Goal: Task Accomplishment & Management: Use online tool/utility

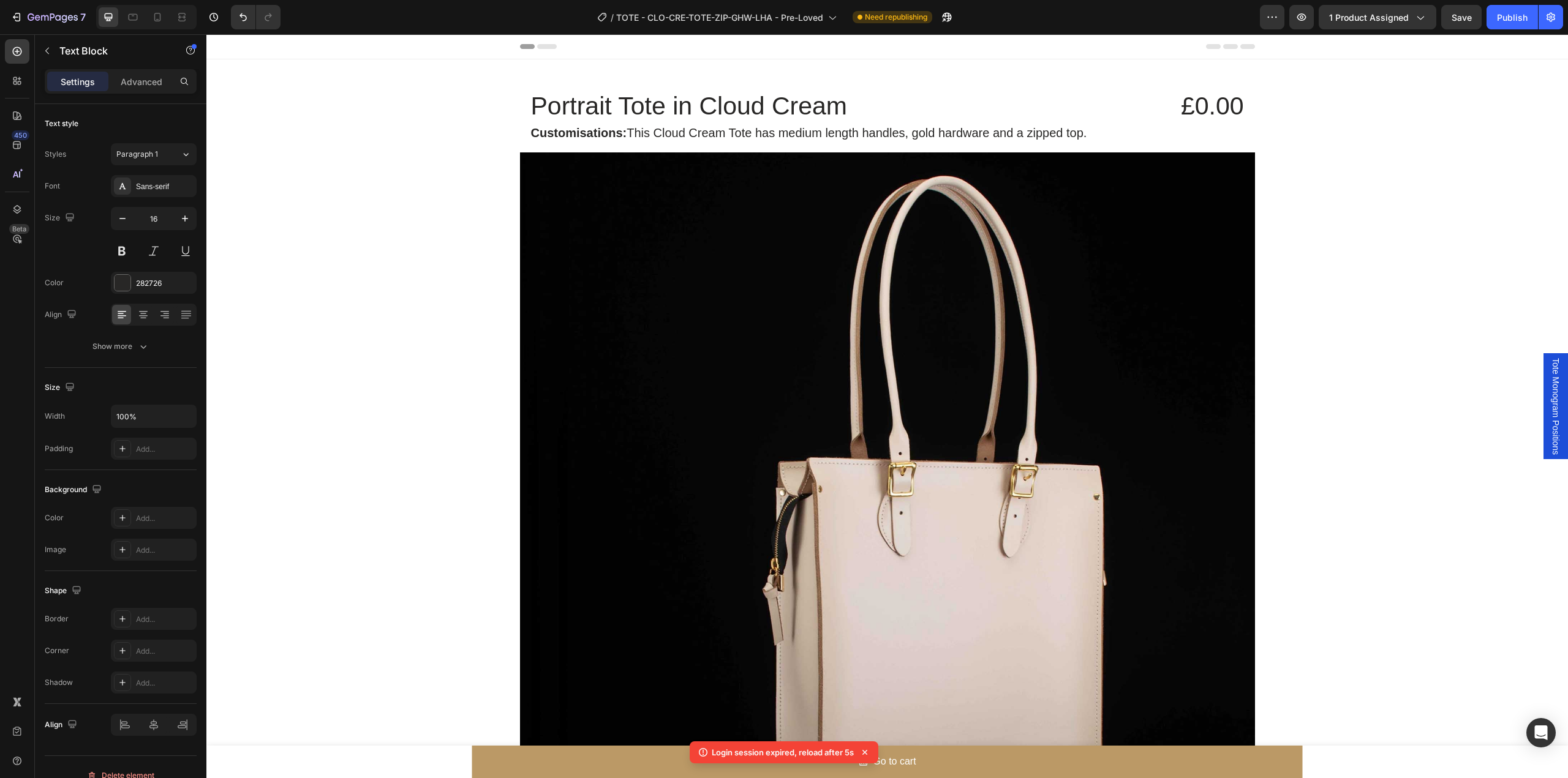
scroll to position [1306, 0]
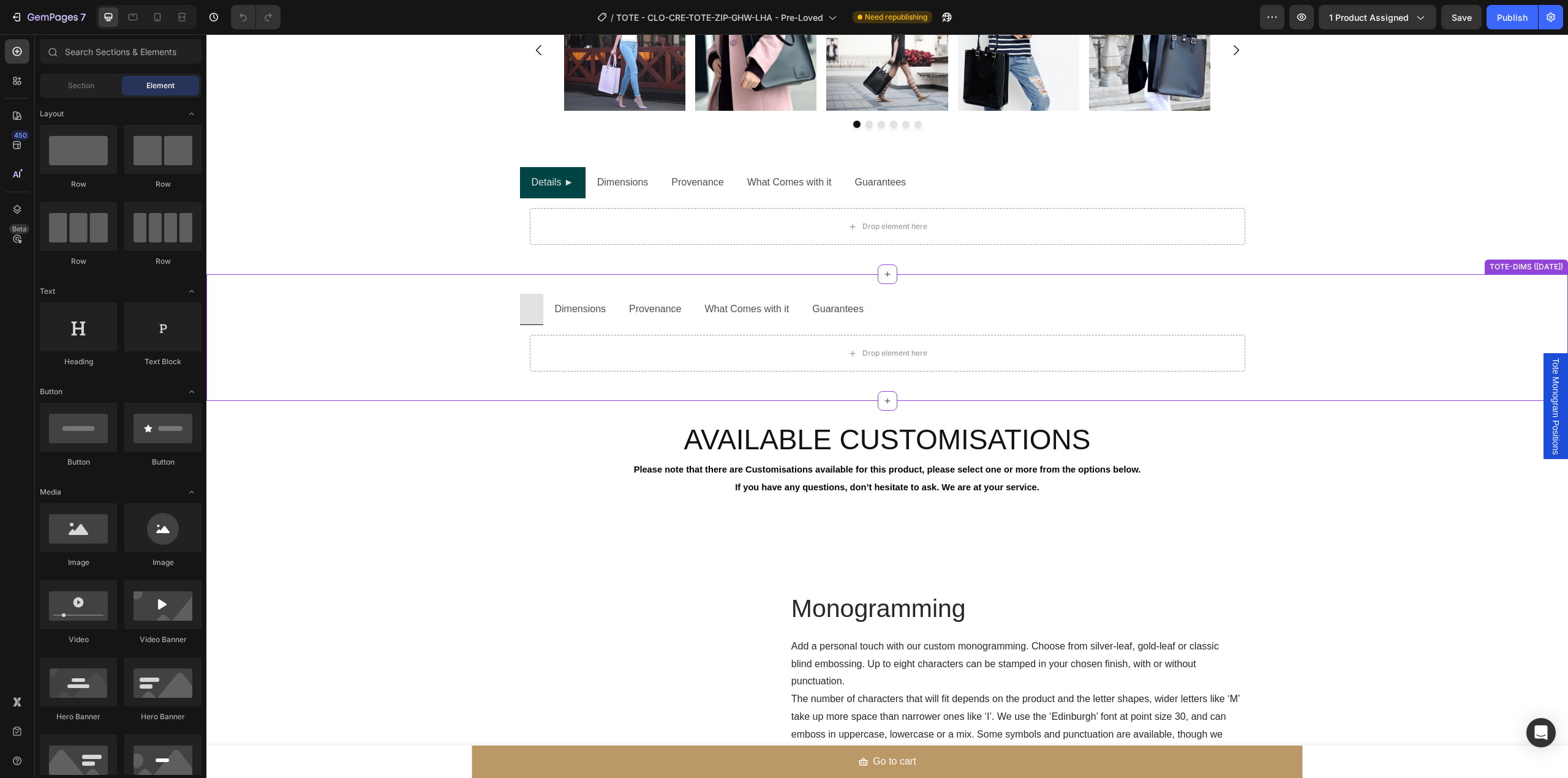
scroll to position [1306, 0]
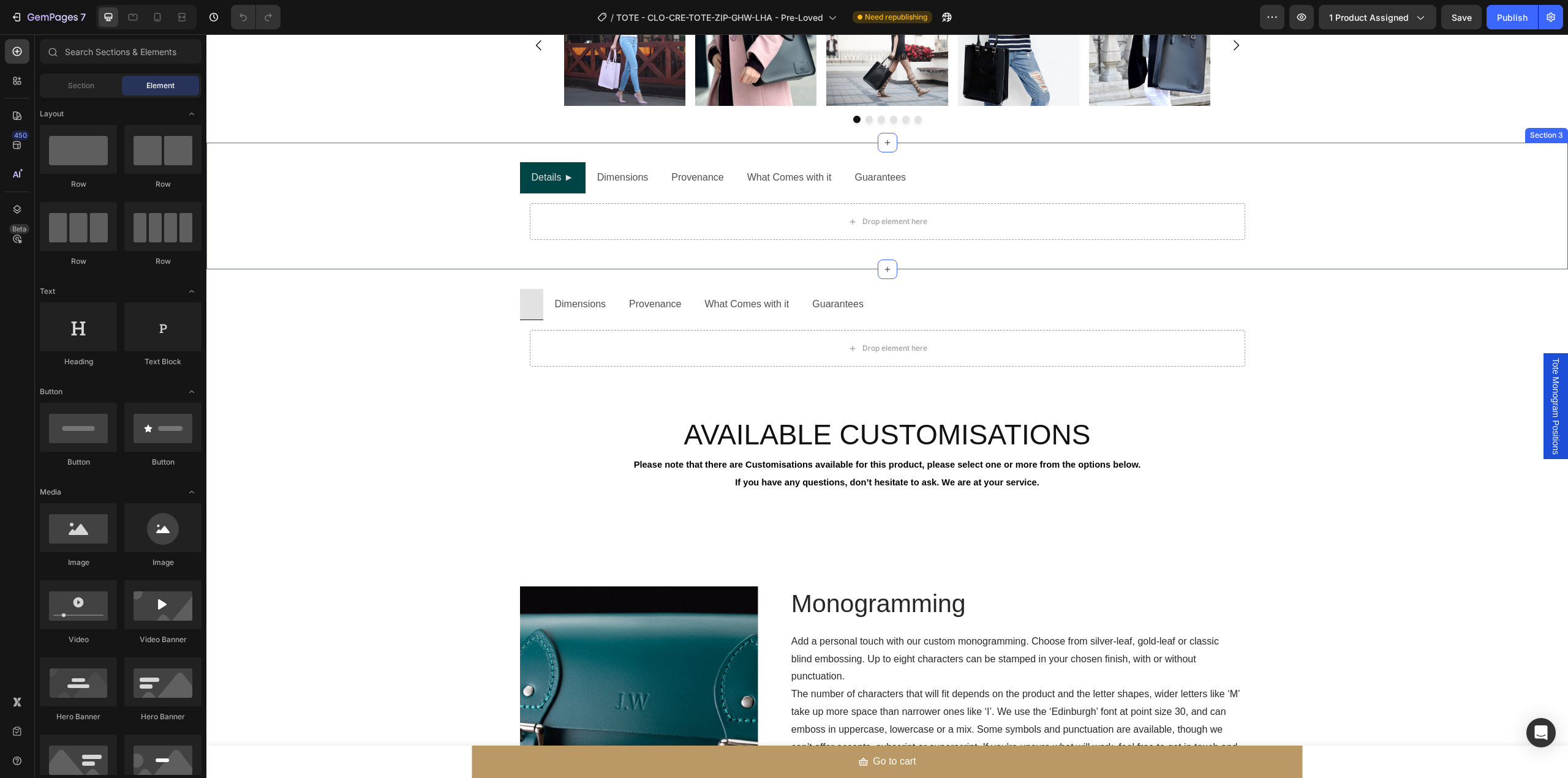
click at [1360, 216] on div "Details ► Dimensions Provenance What Comes with it Guarantees Drop element here…" at bounding box center [887, 206] width 1362 height 87
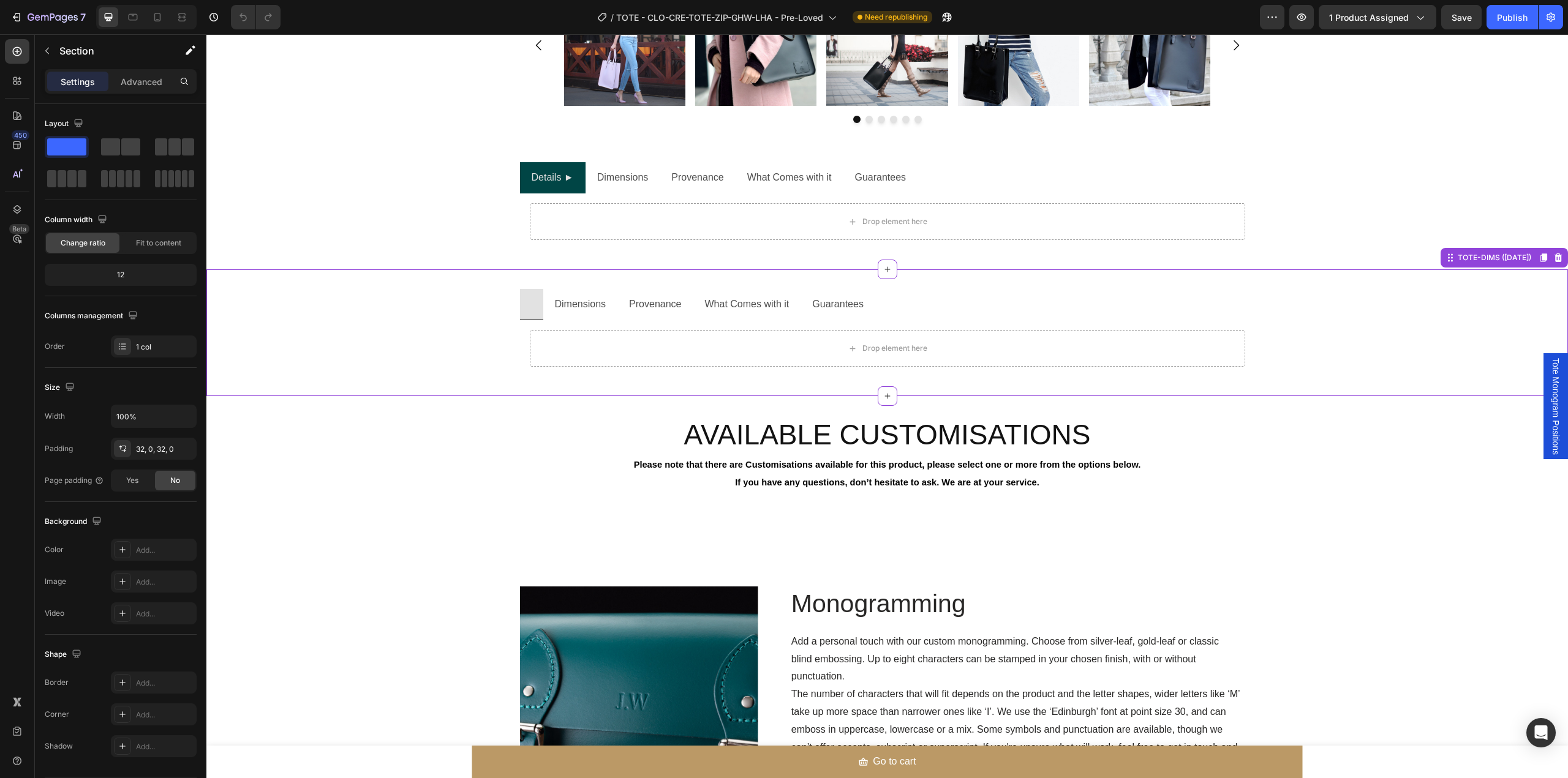
click at [1310, 314] on div "Dimensions Provenance What Comes with it Guarantees Drop element here Text Bloc…" at bounding box center [887, 332] width 1362 height 87
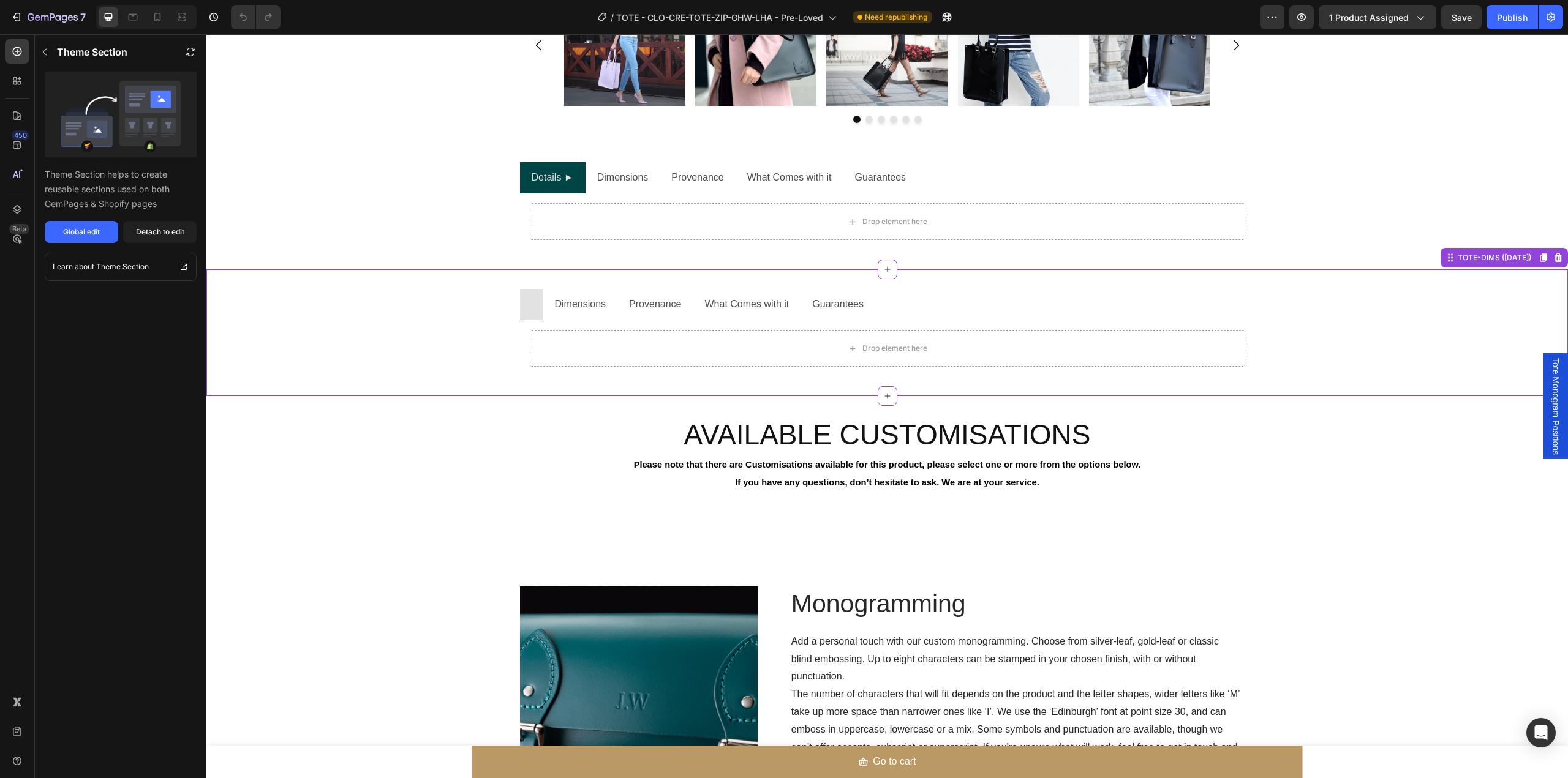
click at [1395, 310] on div "Dimensions Provenance What Comes with it Guarantees Drop element here Text Bloc…" at bounding box center [887, 332] width 1362 height 87
click at [1326, 226] on div "Details ► Dimensions Provenance What Comes with it Guarantees Drop element here…" at bounding box center [887, 206] width 1362 height 87
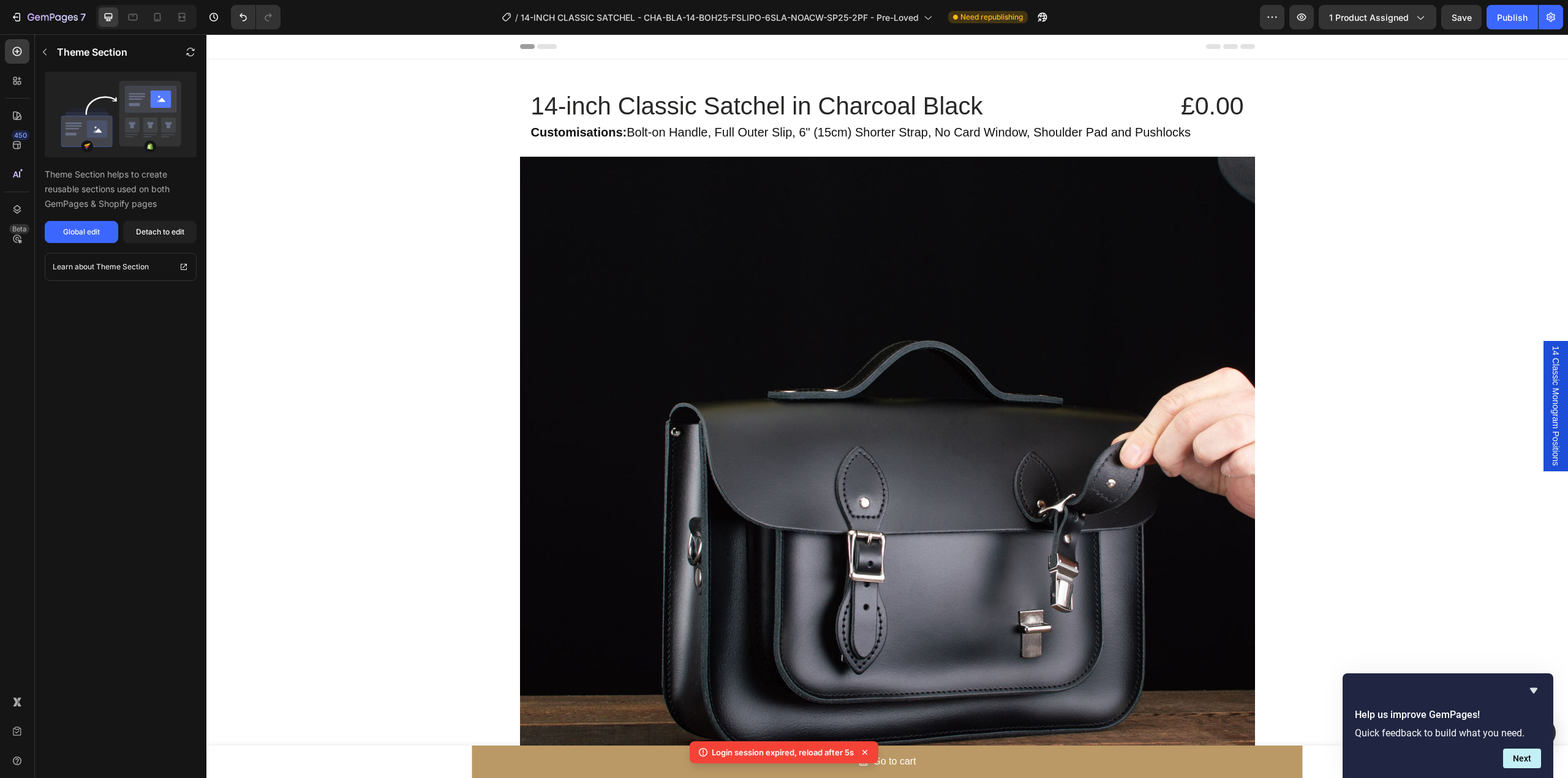
scroll to position [1306, 0]
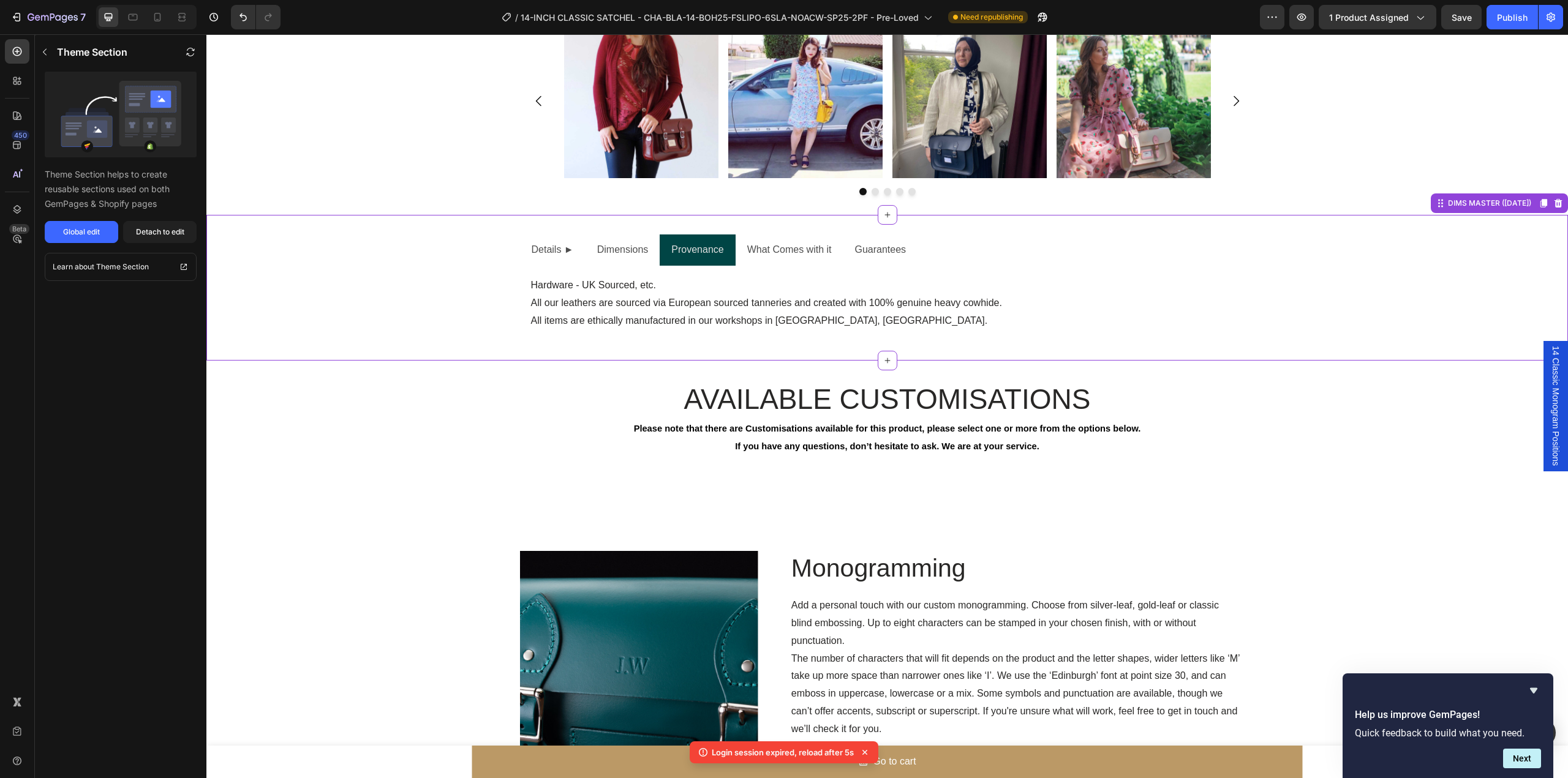
click at [1433, 266] on div "Details ► Dimensions Provenance What Comes with it Guarantees Text Block Extern…" at bounding box center [887, 288] width 1362 height 106
click at [69, 229] on div "Global edit" at bounding box center [81, 231] width 37 height 11
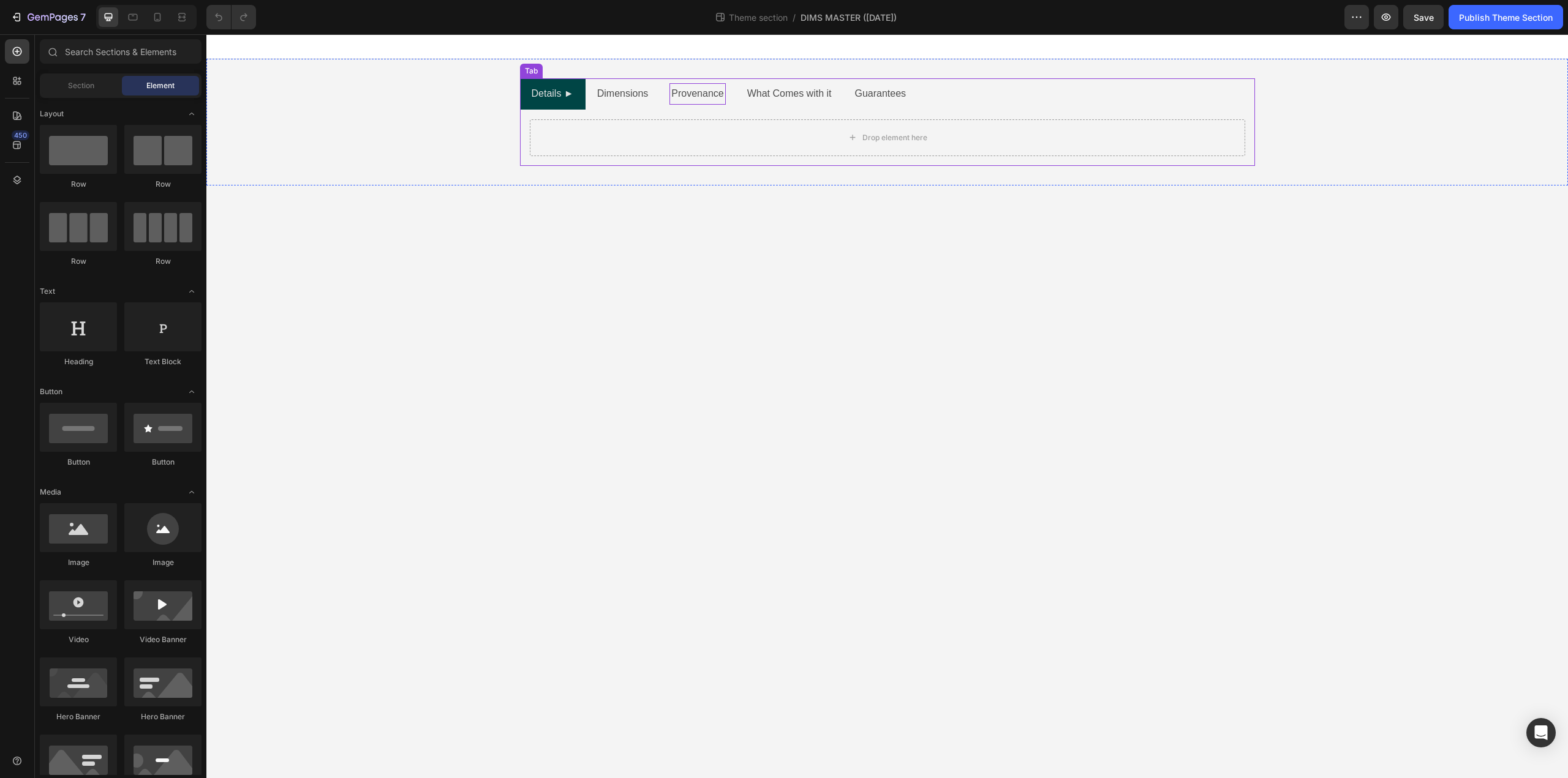
click at [717, 99] on p "Provenance" at bounding box center [697, 93] width 52 height 18
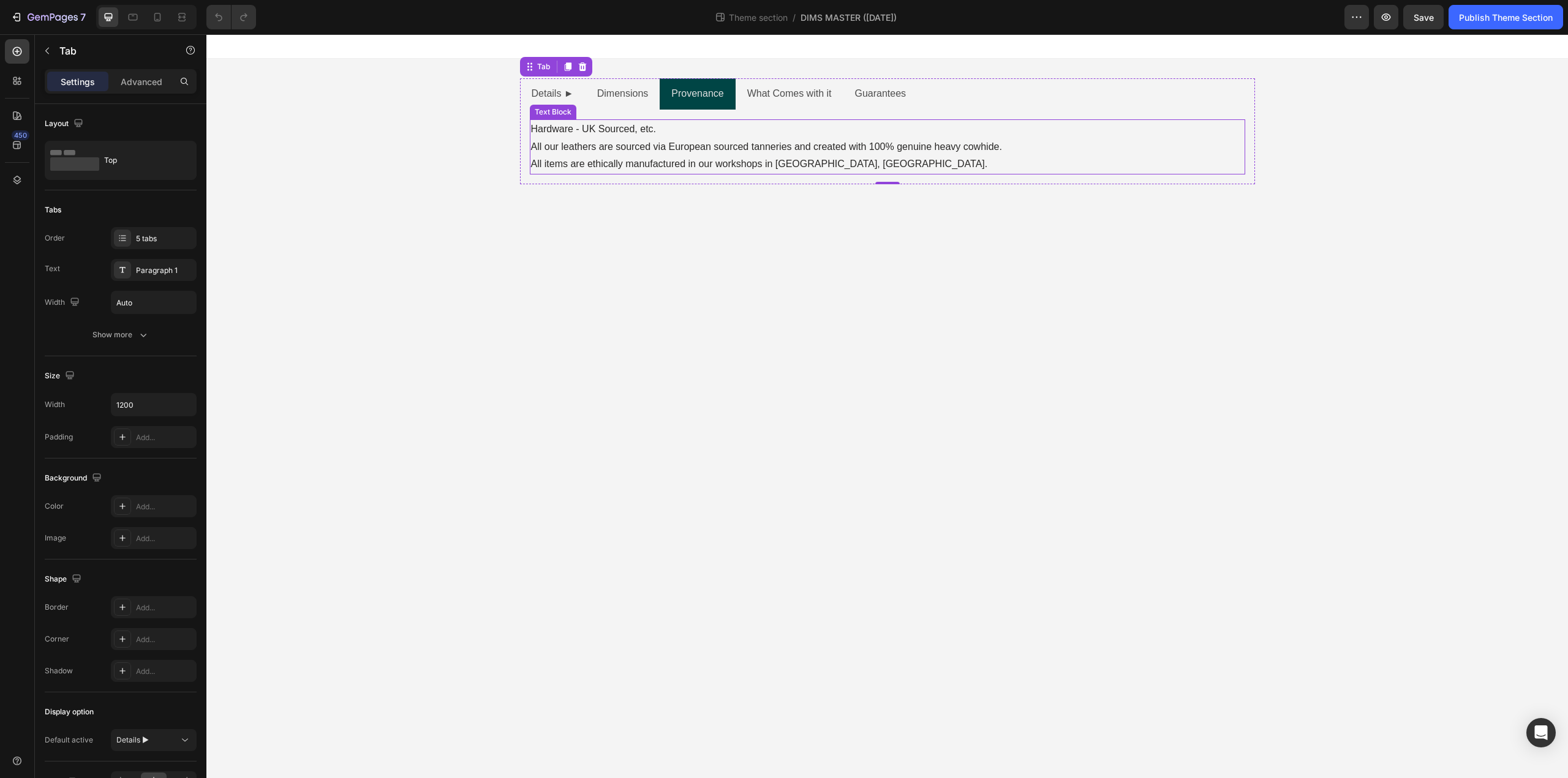
click at [860, 164] on p "All items are ethically manufactured in our workshops in [GEOGRAPHIC_DATA], [GE…" at bounding box center [888, 165] width 713 height 18
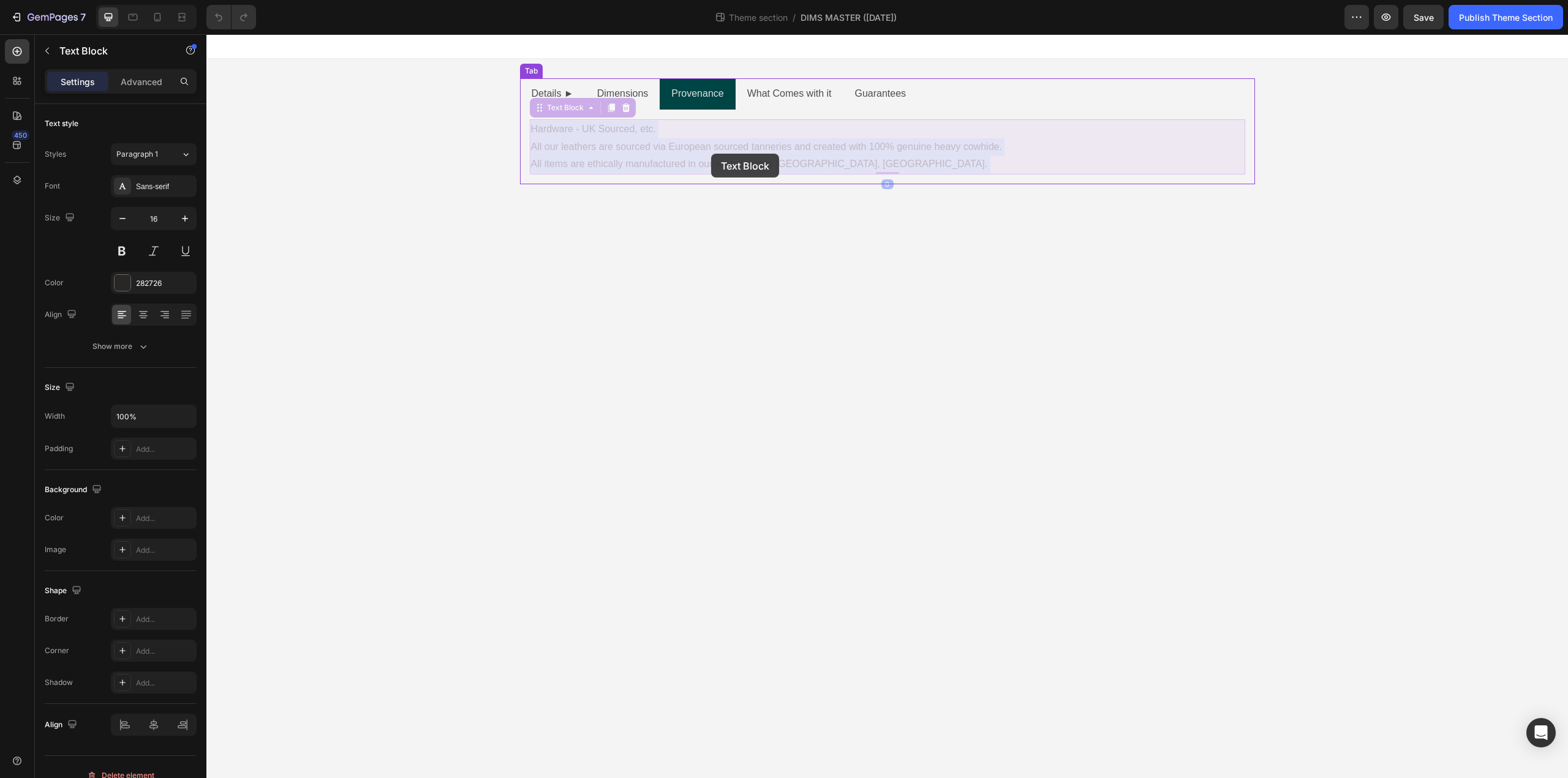
drag, startPoint x: 860, startPoint y: 164, endPoint x: 712, endPoint y: 153, distance: 148.4
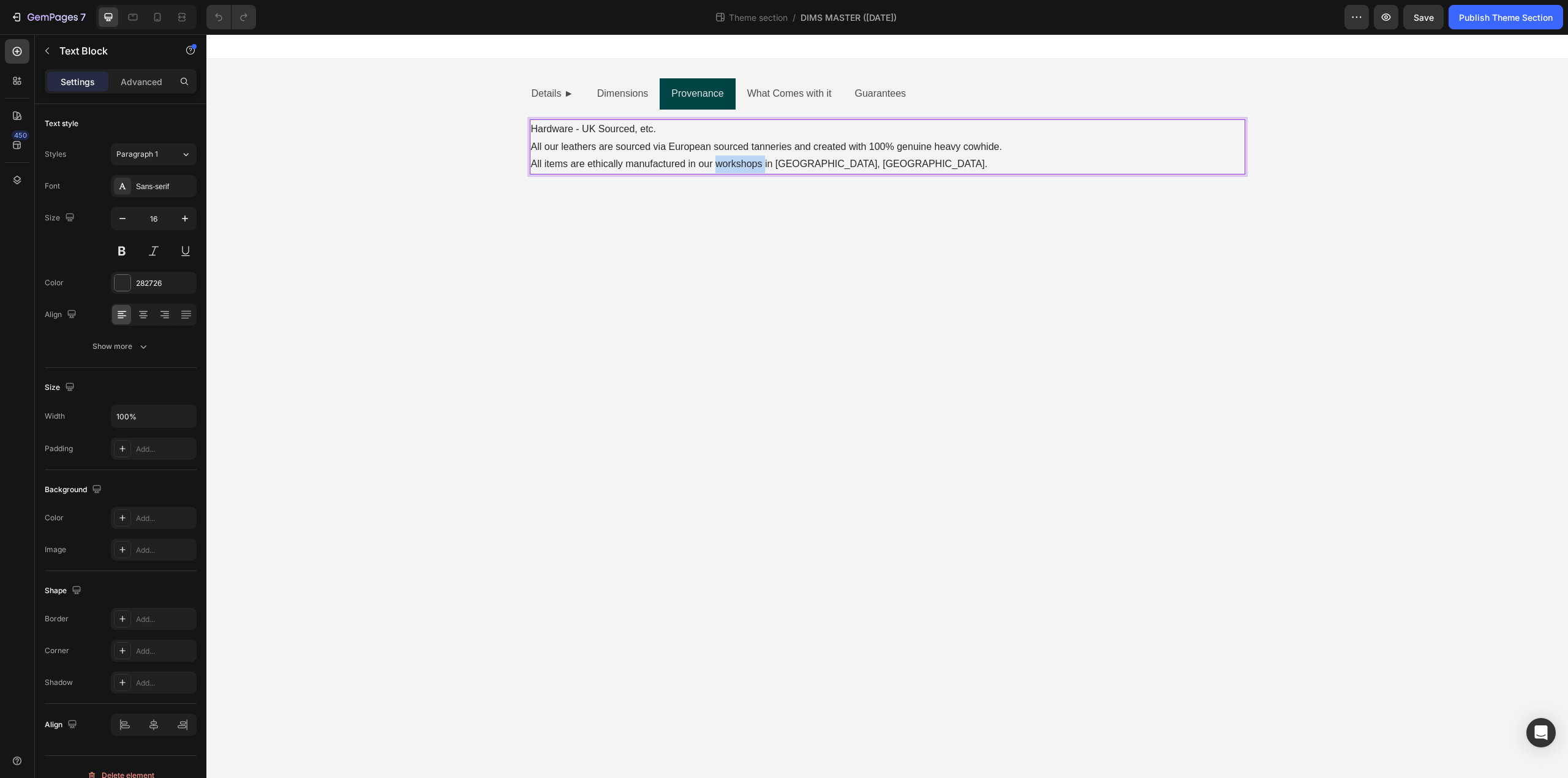
drag, startPoint x: 744, startPoint y: 158, endPoint x: 740, endPoint y: 165, distance: 8.1
click at [743, 160] on p "All items are ethically manufactured in our workshops in Liverpool, England." at bounding box center [888, 165] width 713 height 18
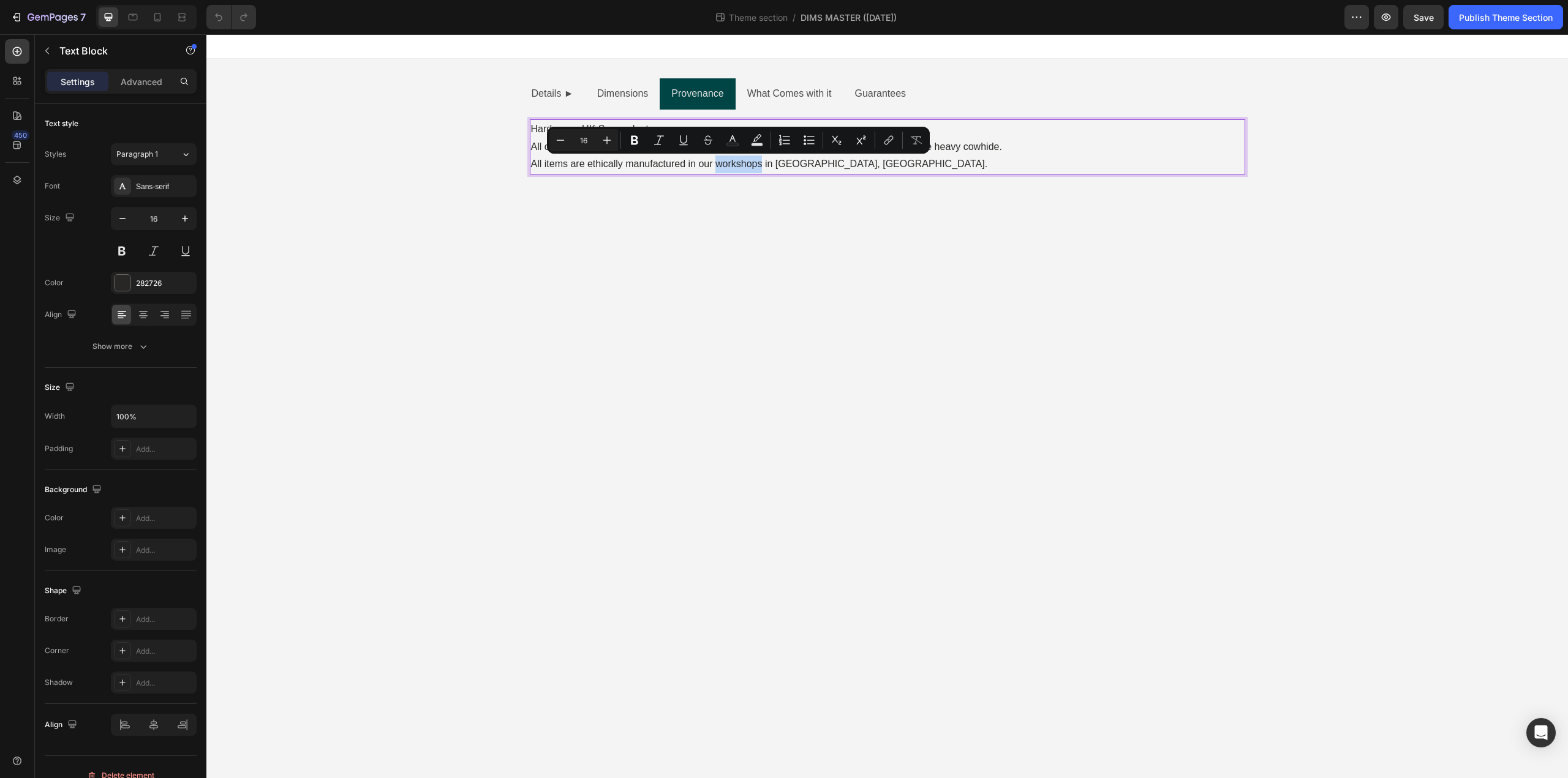
click at [744, 162] on p "All items are ethically manufactured in our workshops in [GEOGRAPHIC_DATA], [GE…" at bounding box center [888, 165] width 713 height 18
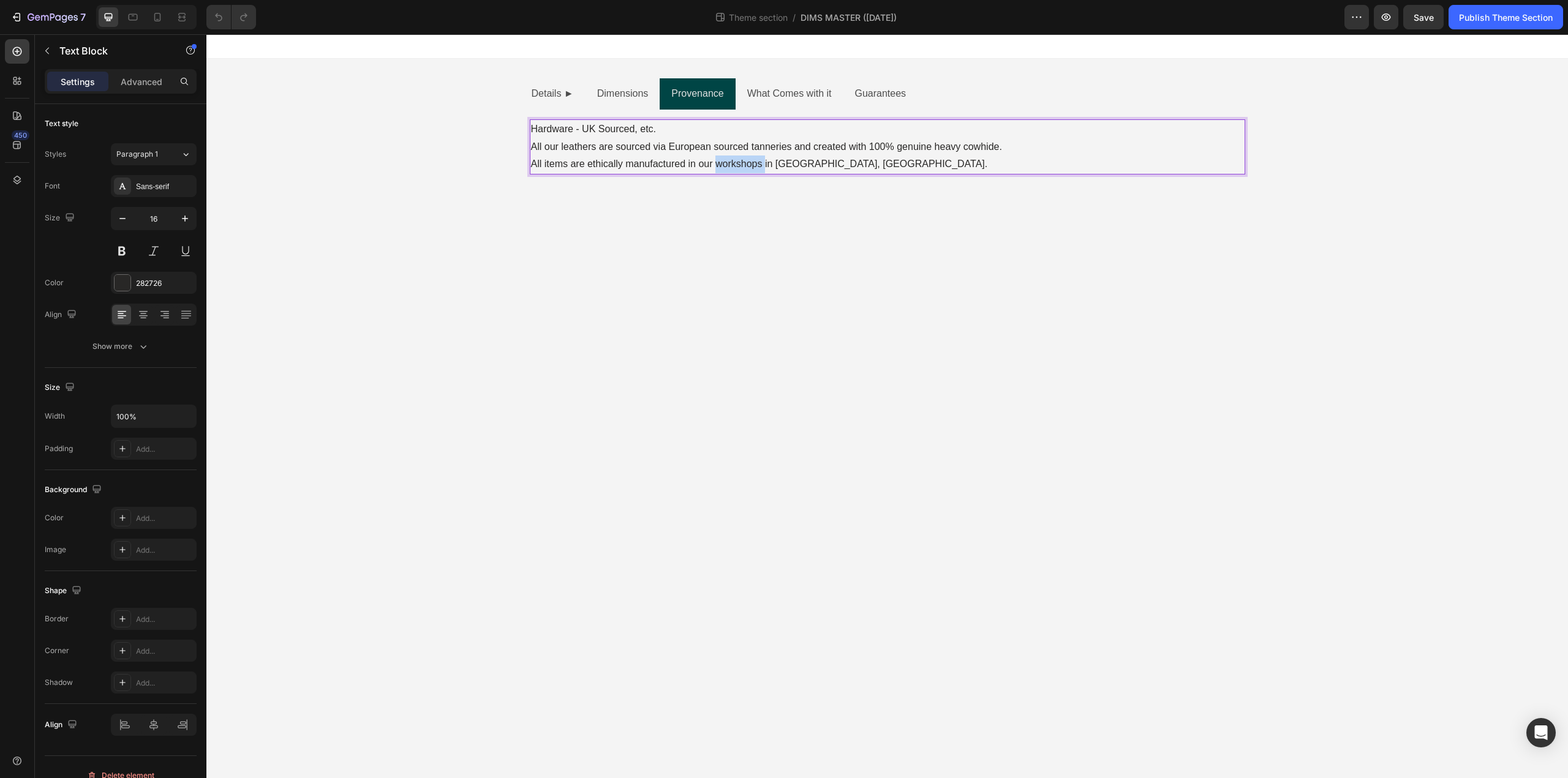
click at [744, 162] on p "All items are ethically manufactured in our workshops in [GEOGRAPHIC_DATA], [GE…" at bounding box center [888, 165] width 713 height 18
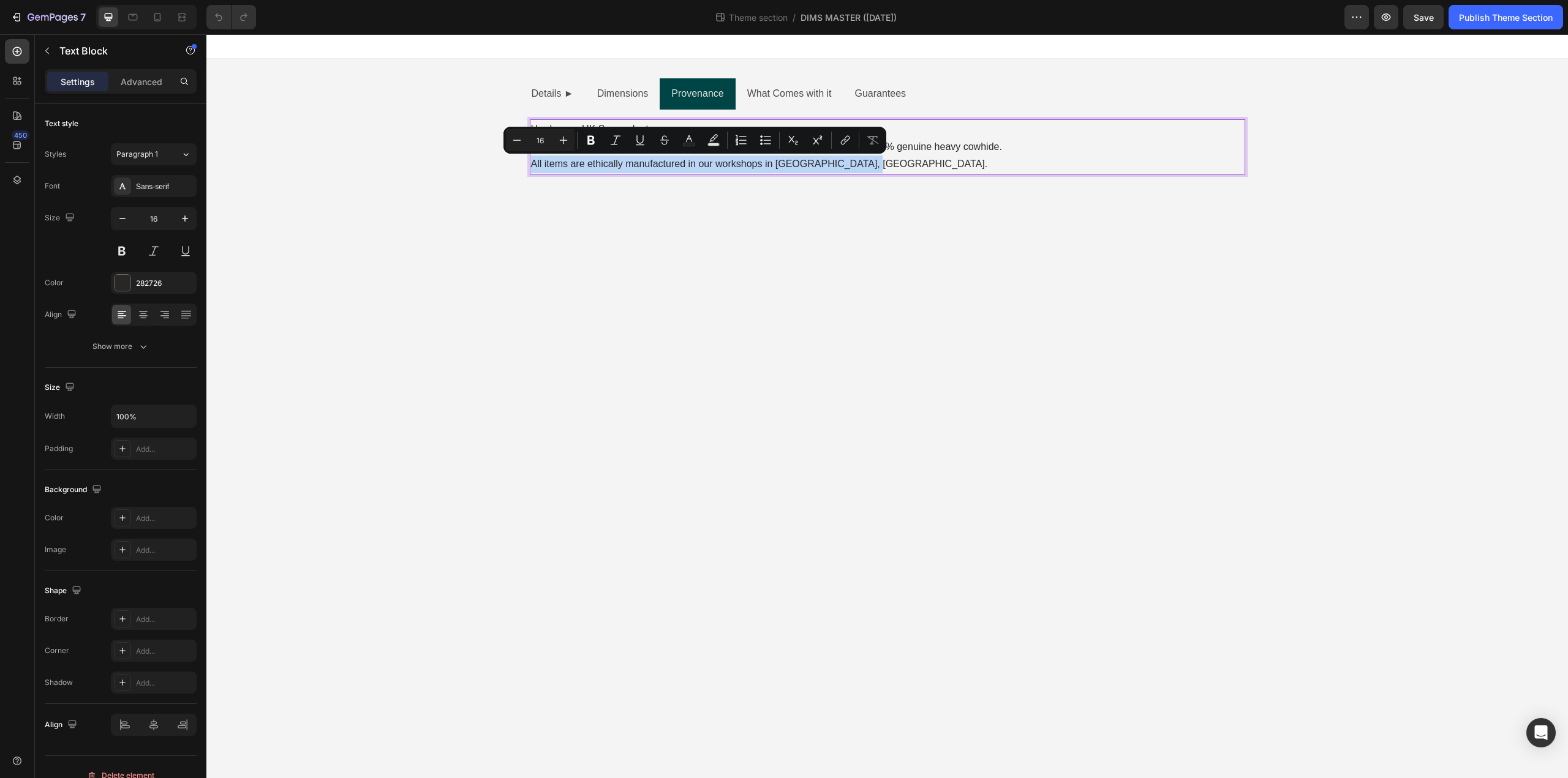
drag, startPoint x: 744, startPoint y: 162, endPoint x: 750, endPoint y: 157, distance: 7.8
click at [747, 160] on p "All items are ethically manufactured in our workshops in [GEOGRAPHIC_DATA], [GE…" at bounding box center [888, 165] width 713 height 18
click at [868, 163] on p "All items are ethically manufactured in our workshops in [GEOGRAPHIC_DATA], [GE…" at bounding box center [888, 165] width 713 height 18
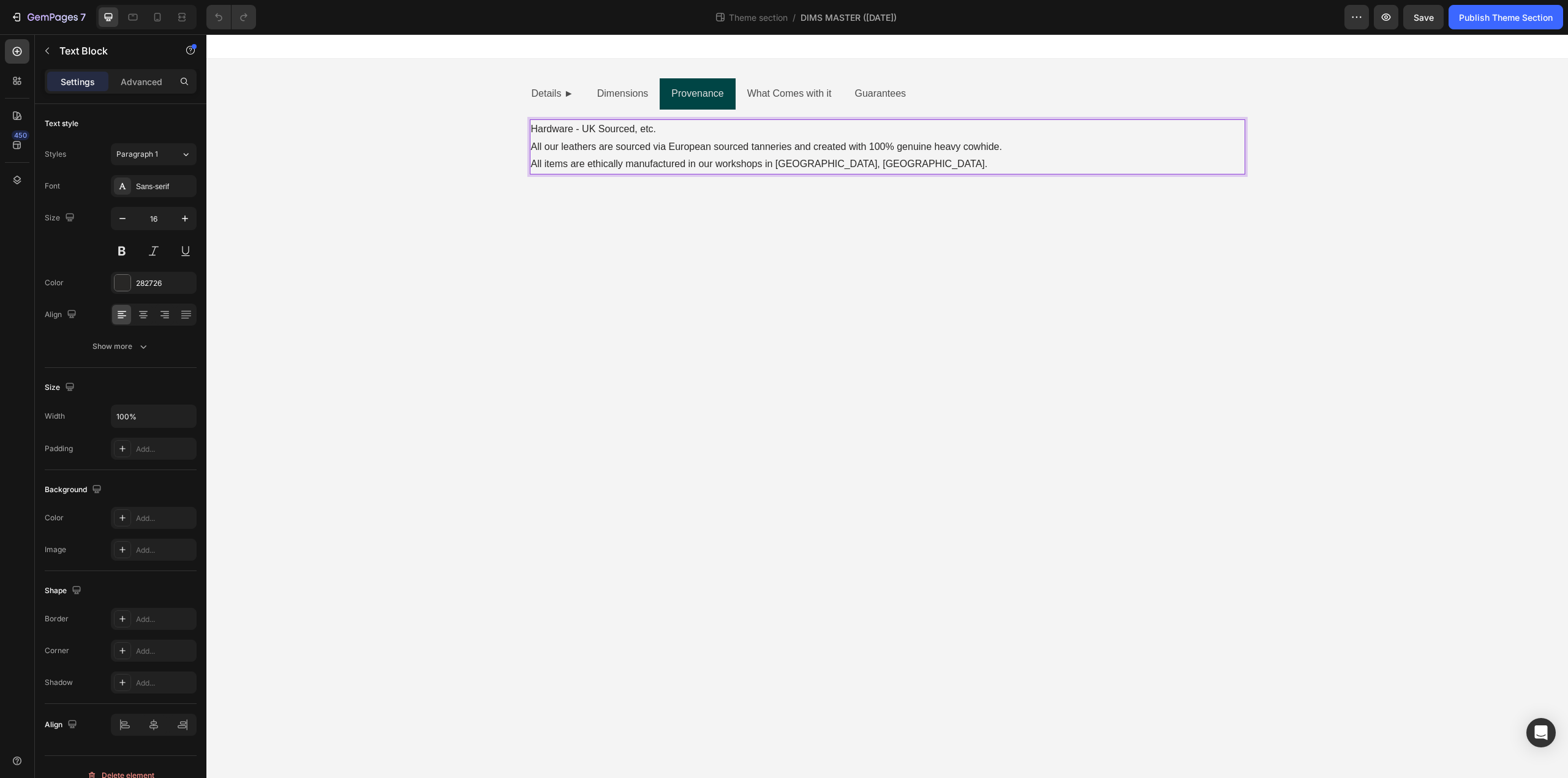
click at [868, 164] on p "All items are ethically manufactured in our workshops in [GEOGRAPHIC_DATA], [GE…" at bounding box center [888, 165] width 713 height 18
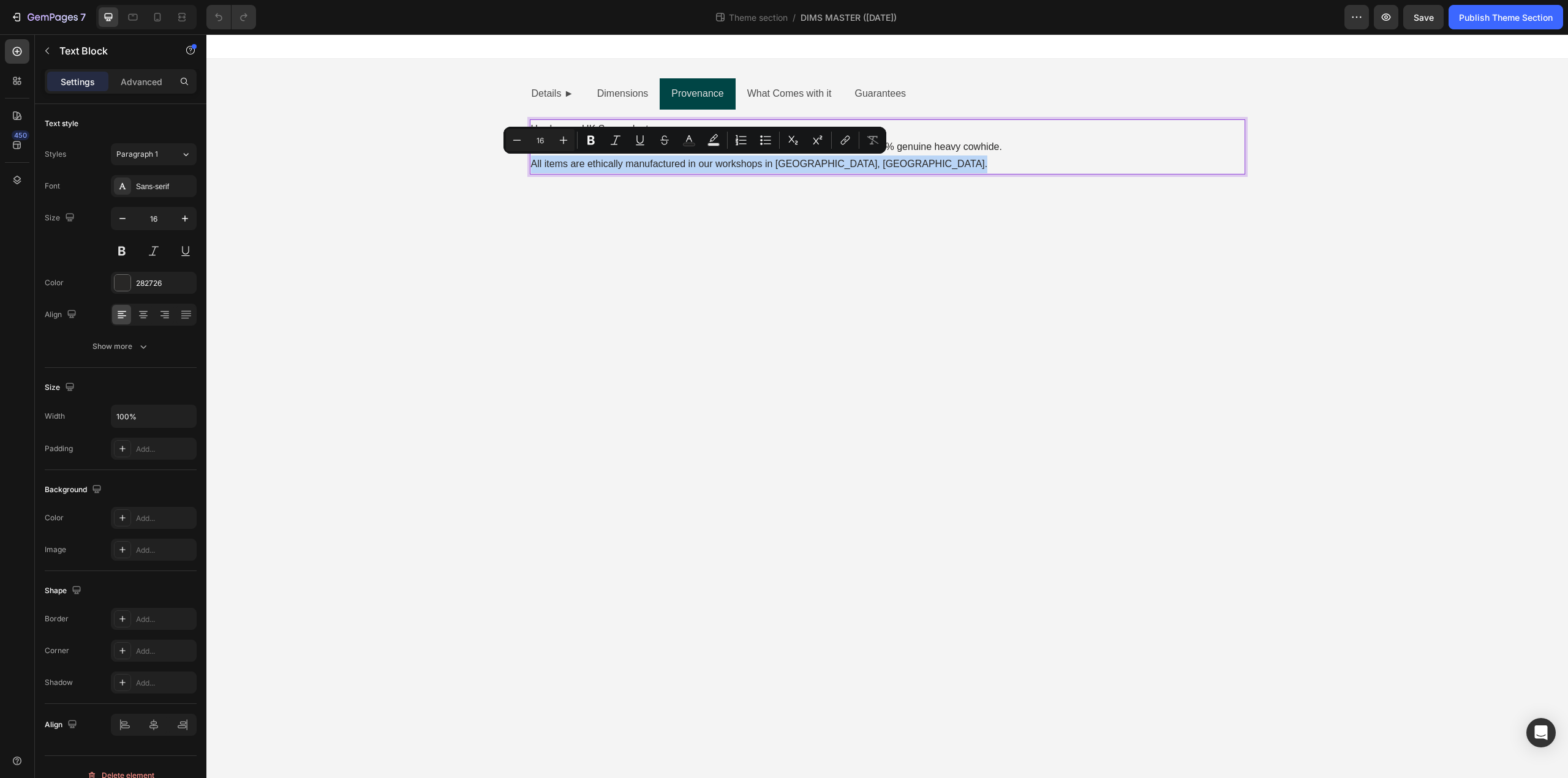
drag, startPoint x: 868, startPoint y: 164, endPoint x: 532, endPoint y: 121, distance: 338.7
click at [532, 121] on div "Hardware - UK Sourced, etc. All our leathers are sourced via European sourced t…" at bounding box center [887, 147] width 716 height 55
click at [926, 160] on p "All items are ethically manufactured in our workshops in [GEOGRAPHIC_DATA], [GE…" at bounding box center [888, 165] width 713 height 18
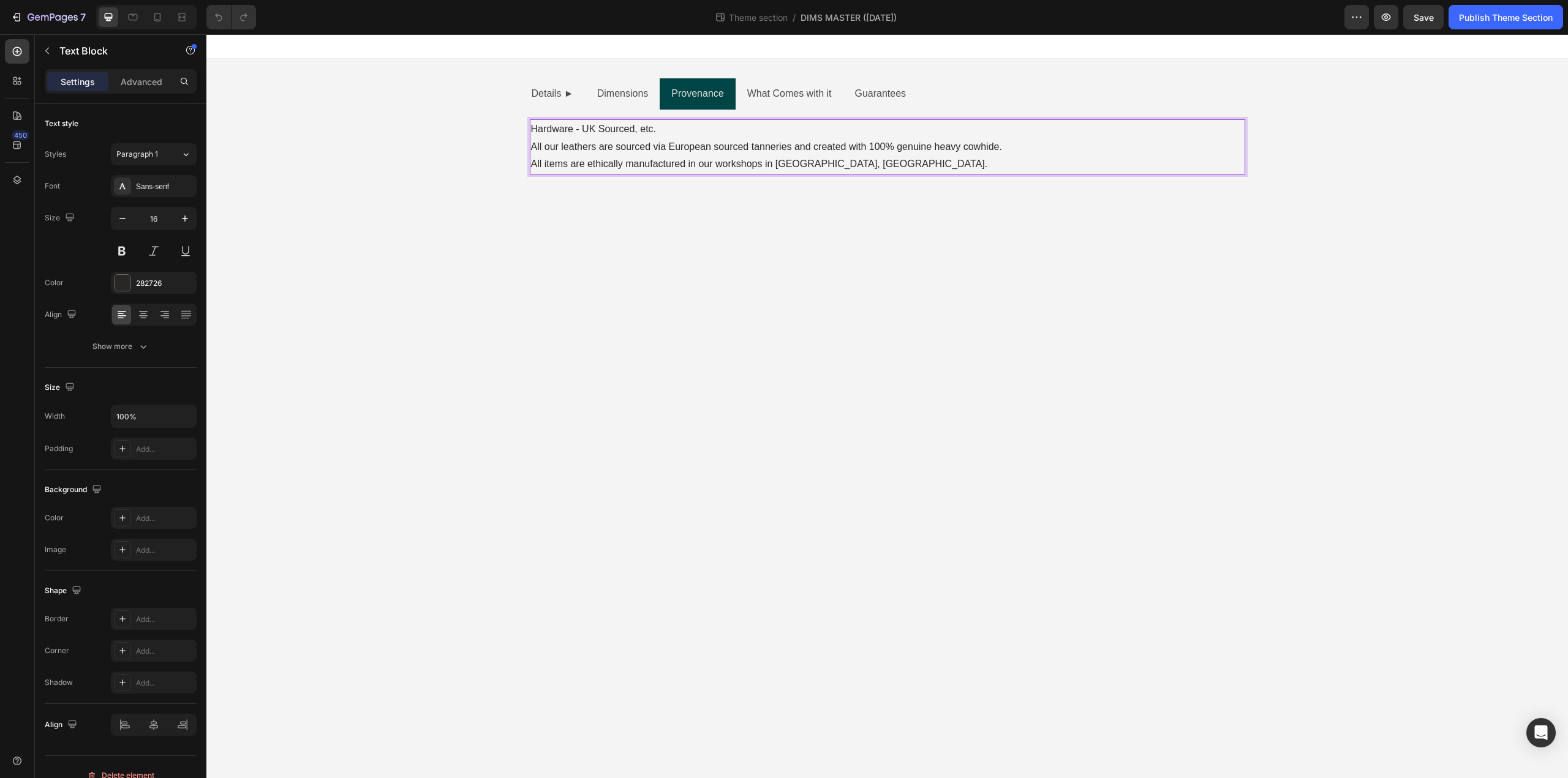
click at [553, 130] on p "Hardware - UK Sourced, etc. All our leathers are sourced via European sourced t…" at bounding box center [888, 138] width 713 height 35
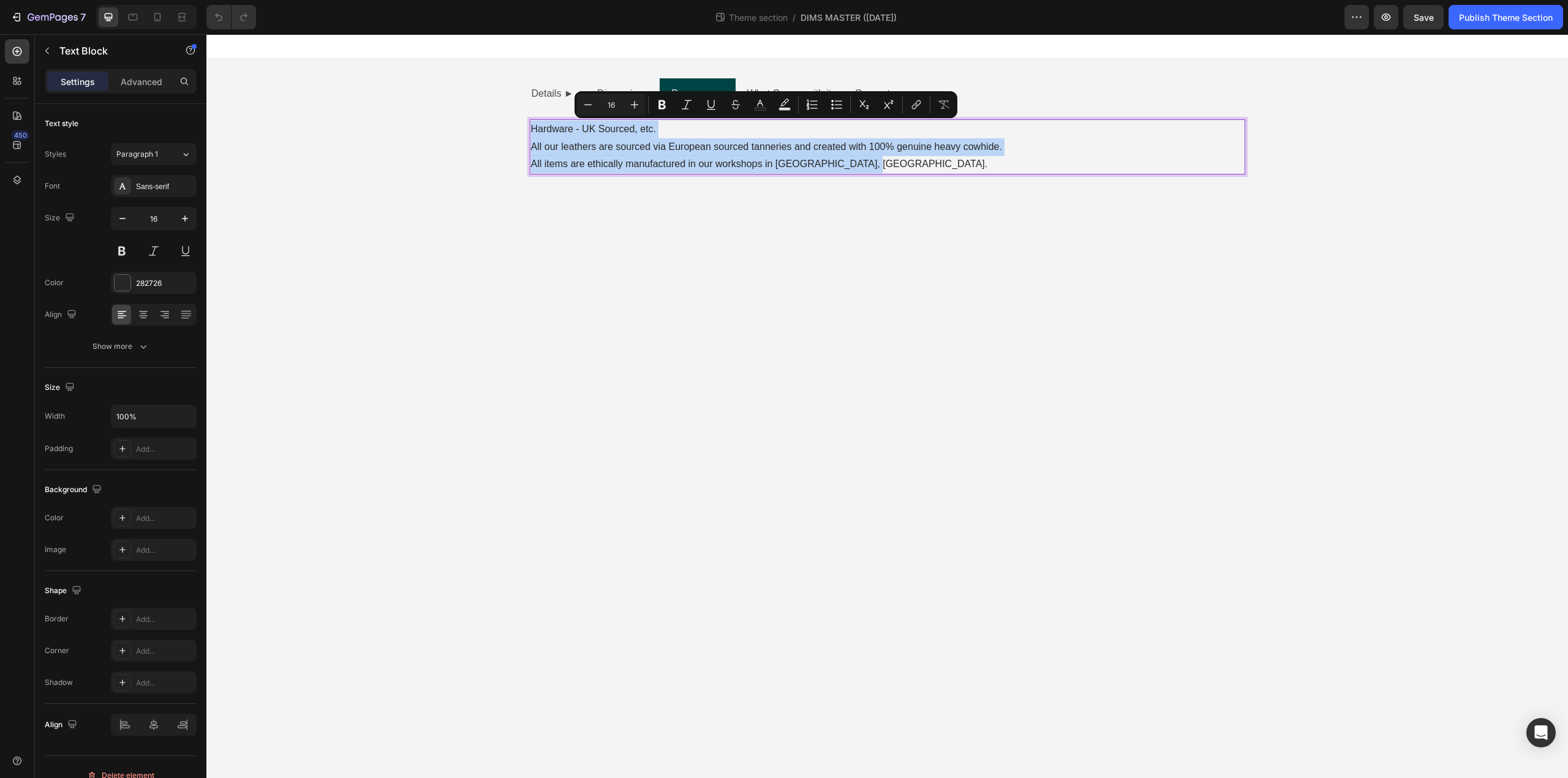
drag, startPoint x: 532, startPoint y: 128, endPoint x: 928, endPoint y: 160, distance: 397.3
click at [928, 160] on div "Hardware - UK Sourced, etc. All our leathers are sourced via European sourced t…" at bounding box center [887, 147] width 716 height 55
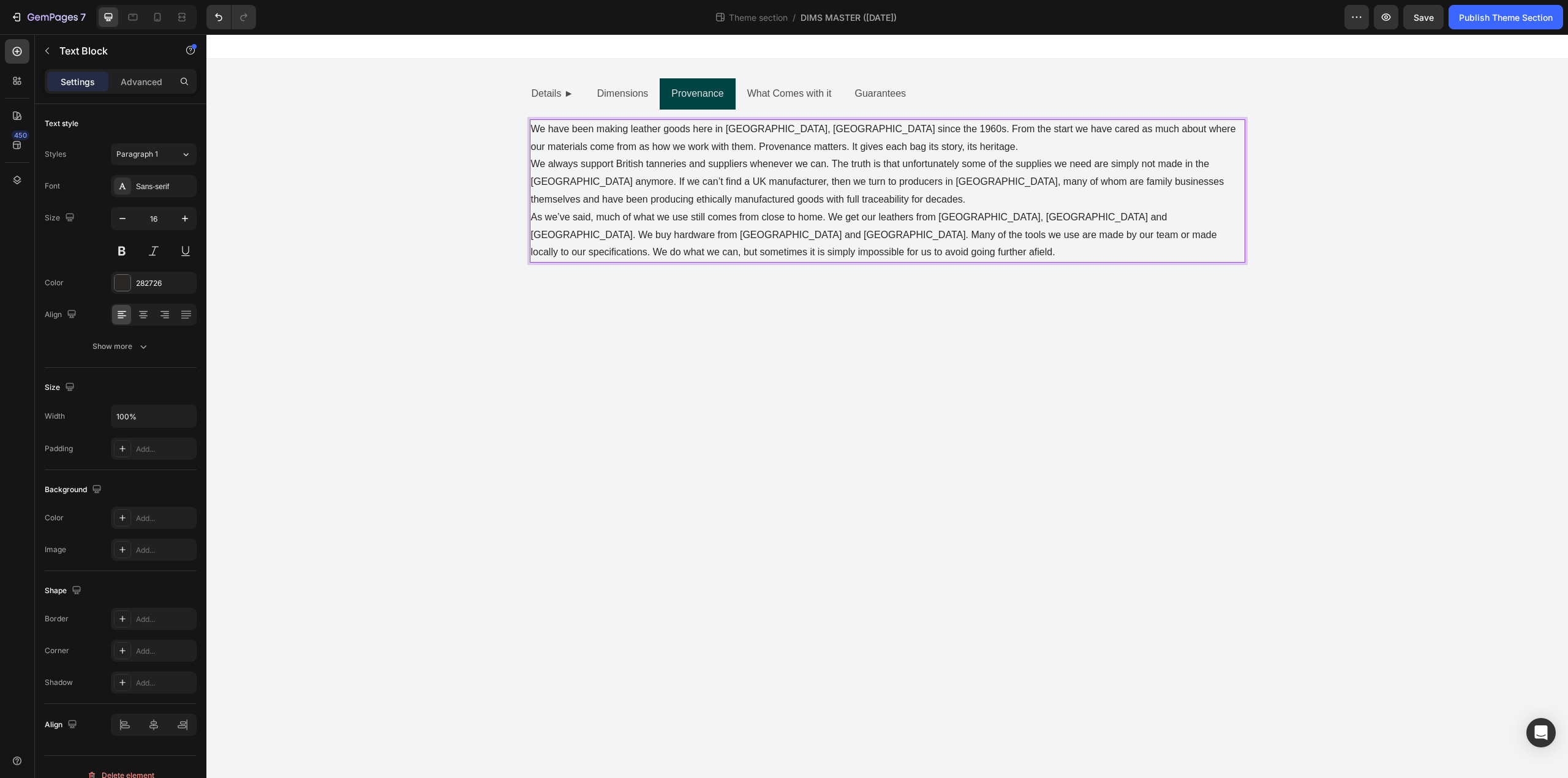
click at [954, 153] on p "We have been making leather goods here in Liverpool, England since the 1960s. F…" at bounding box center [888, 138] width 713 height 35
click at [1425, 20] on span "Save" at bounding box center [1424, 17] width 21 height 10
click at [785, 98] on p "What Comes with it" at bounding box center [790, 93] width 85 height 18
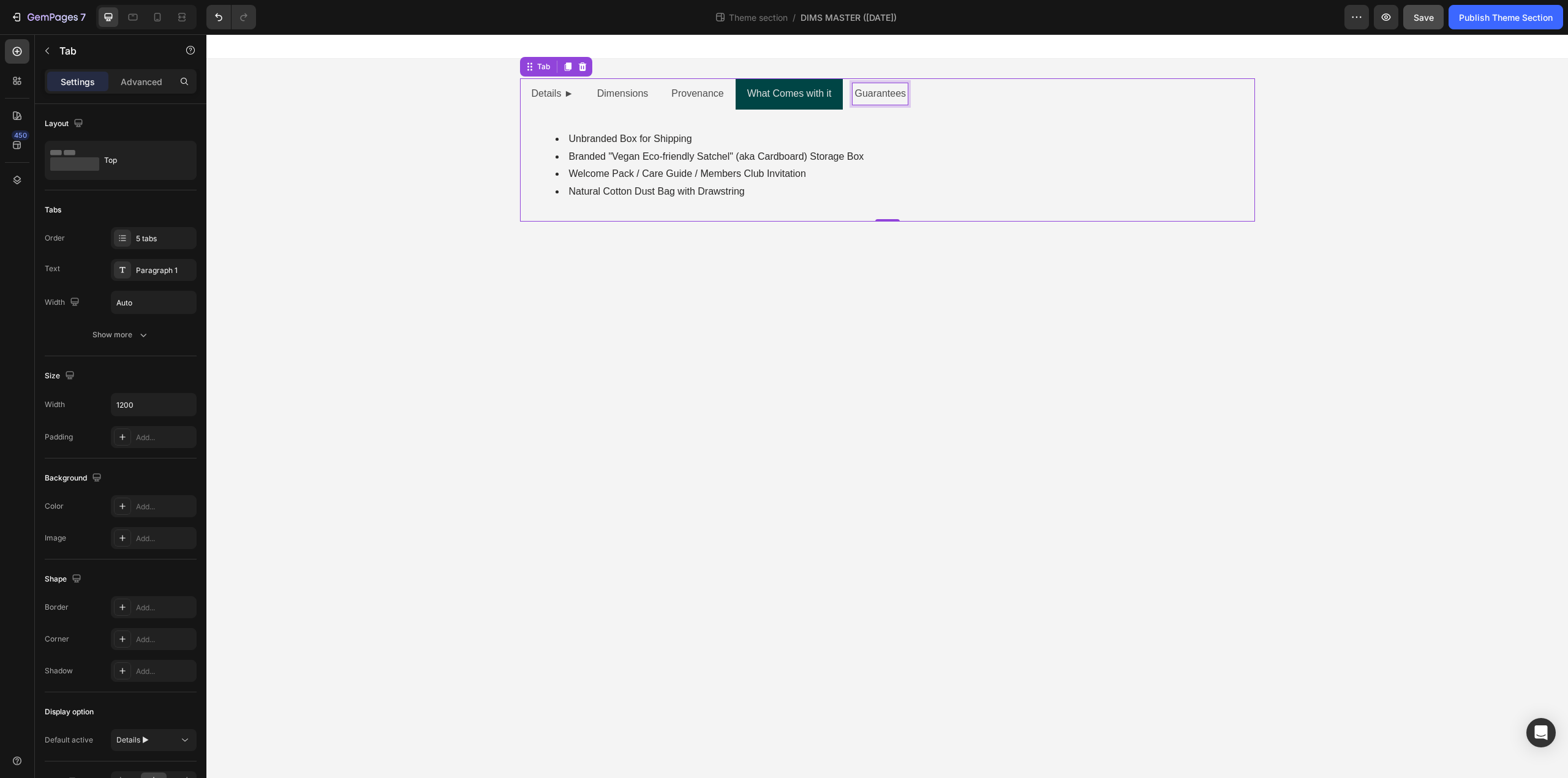
click at [863, 97] on p "Guarantees" at bounding box center [880, 93] width 51 height 18
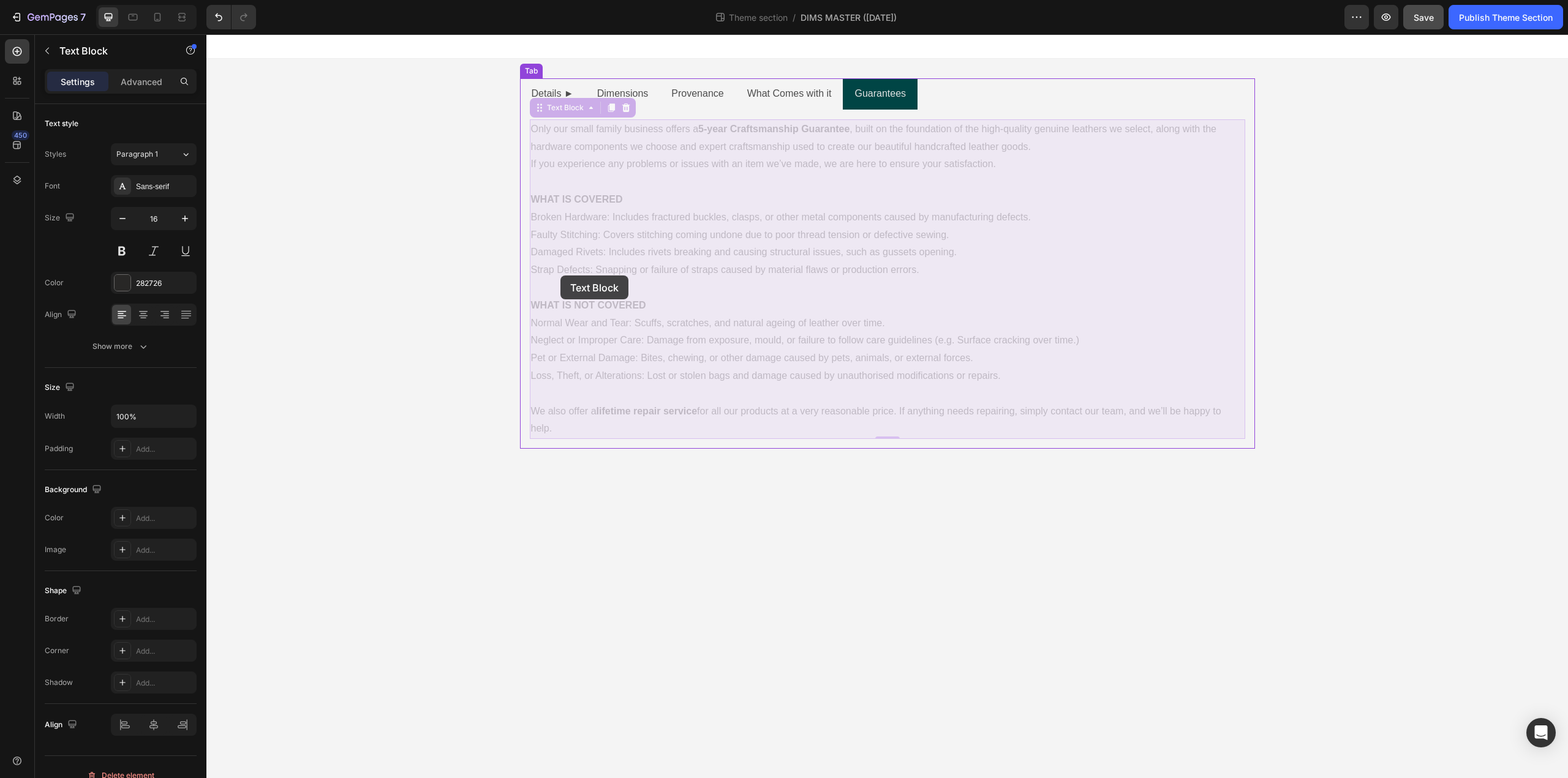
drag, startPoint x: 686, startPoint y: 423, endPoint x: 561, endPoint y: 276, distance: 193.0
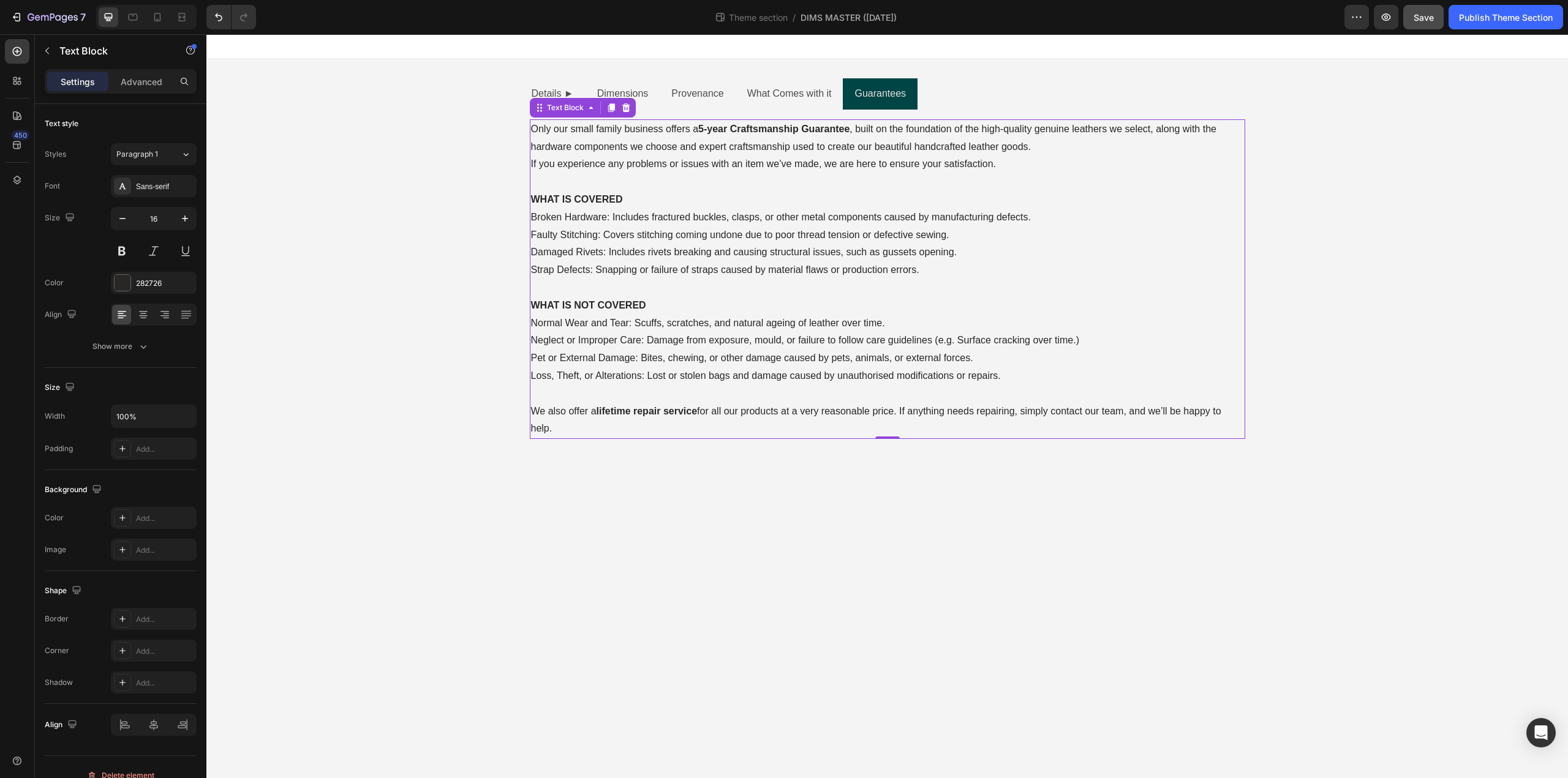
click at [778, 353] on p "Pet or External Damage: Bites, chewing, or other damage caused by pets, animals…" at bounding box center [888, 358] width 713 height 18
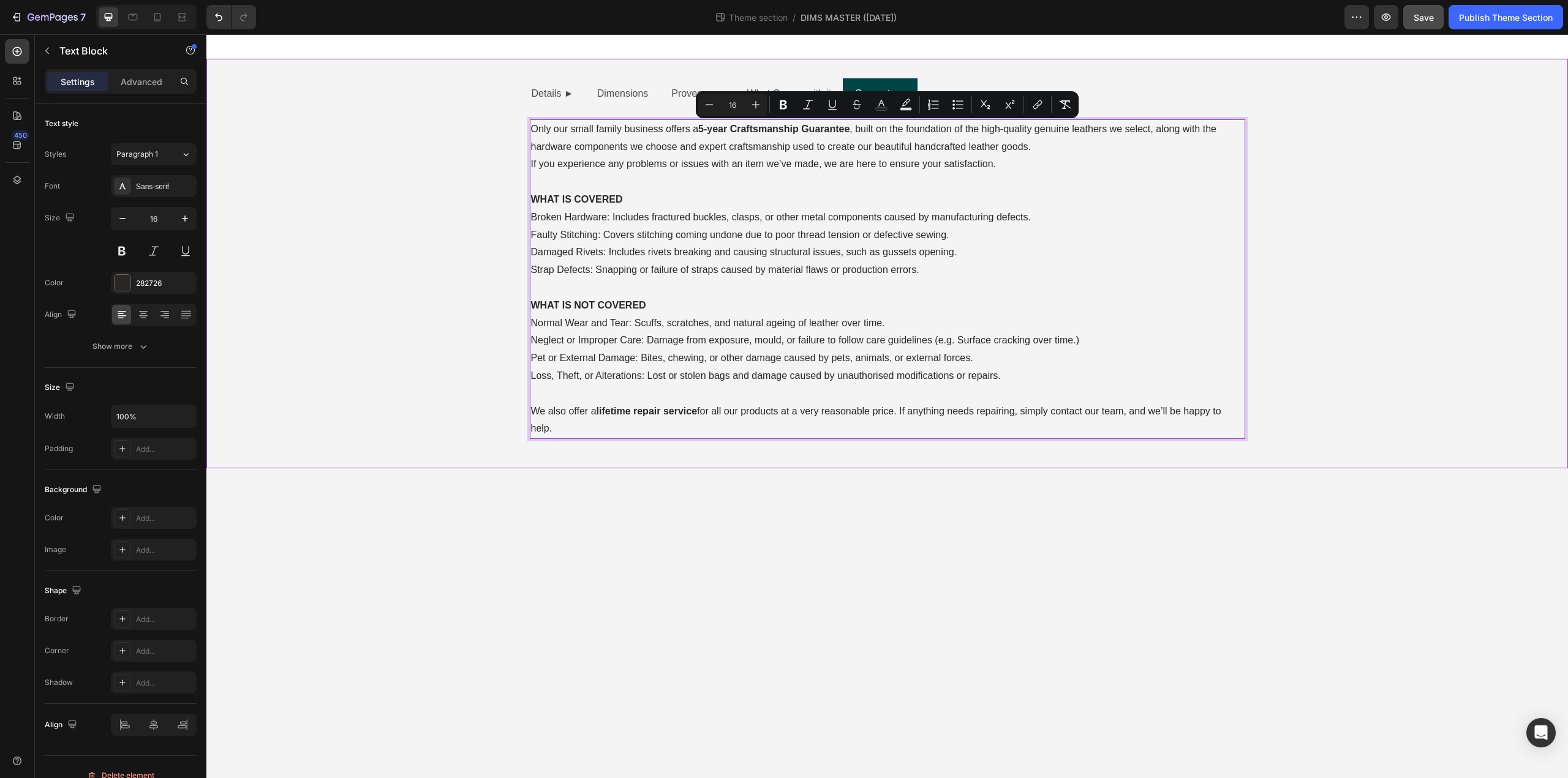
drag, startPoint x: 580, startPoint y: 424, endPoint x: 516, endPoint y: 124, distance: 306.8
click at [516, 124] on div "Details ► Dimensions Provenance What Comes with it Guarantees External Height T…" at bounding box center [887, 263] width 1362 height 370
copy div "Only our small family business offers a 5-year Craftsmanship Guarantee , built …"
click at [1036, 272] on p "Strap Defects: Snapping or failure of straps caused by material flaws or produc…" at bounding box center [888, 270] width 713 height 18
click at [802, 183] on p "Rich Text Editor. Editing area: main" at bounding box center [888, 182] width 713 height 18
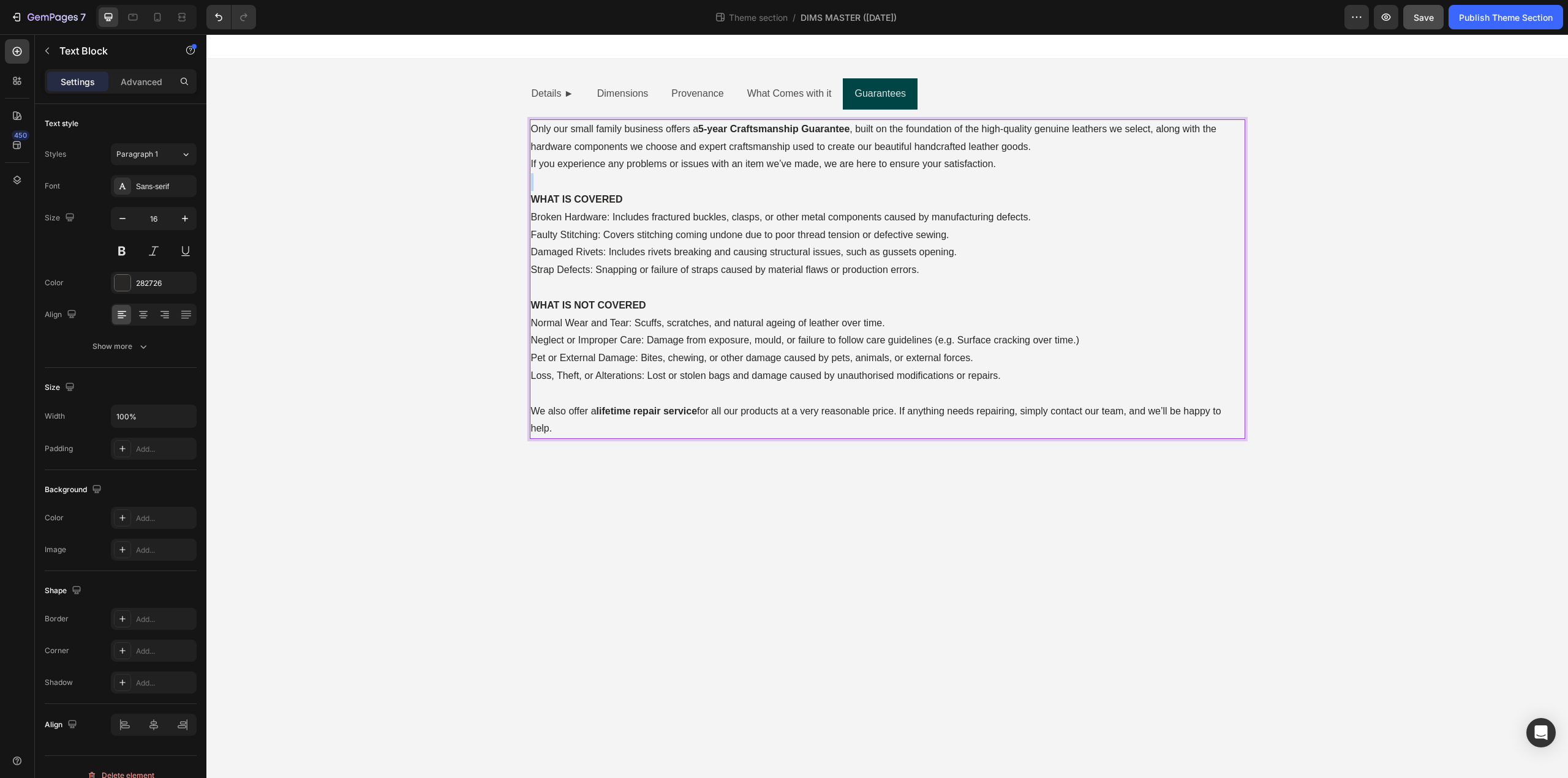
click at [802, 183] on p "Rich Text Editor. Editing area: main" at bounding box center [888, 182] width 713 height 18
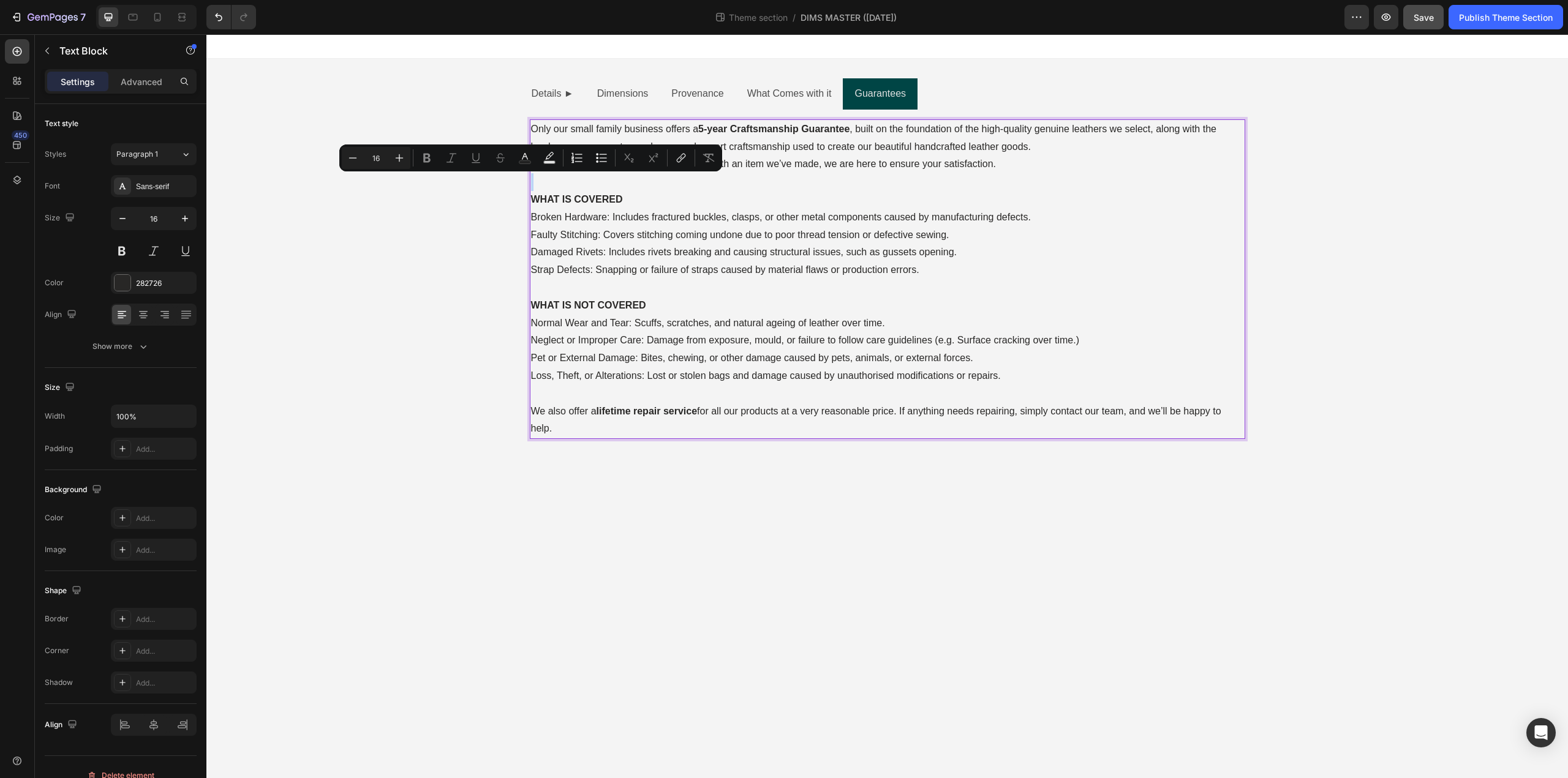
click at [1000, 182] on p "Rich Text Editor. Editing area: main" at bounding box center [888, 182] width 713 height 18
click at [1001, 171] on p "If you experience any problems or issues with an item we’ve made, we are here t…" at bounding box center [888, 165] width 713 height 18
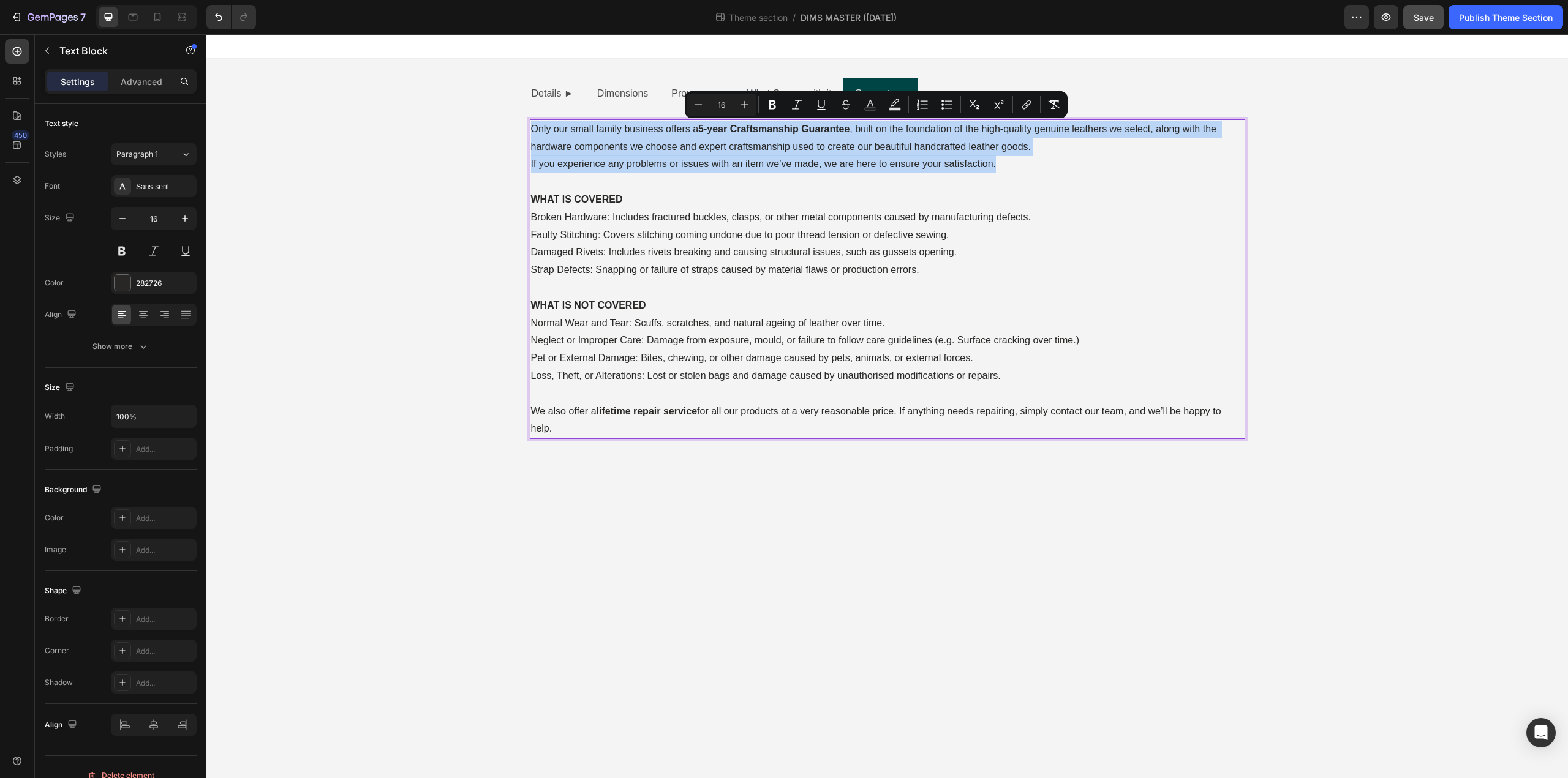
drag, startPoint x: 1000, startPoint y: 165, endPoint x: 529, endPoint y: 129, distance: 472.4
click at [530, 129] on div "Only our small family business offers a 5-year Craftsmanship Guarantee , built …" at bounding box center [887, 278] width 716 height 320
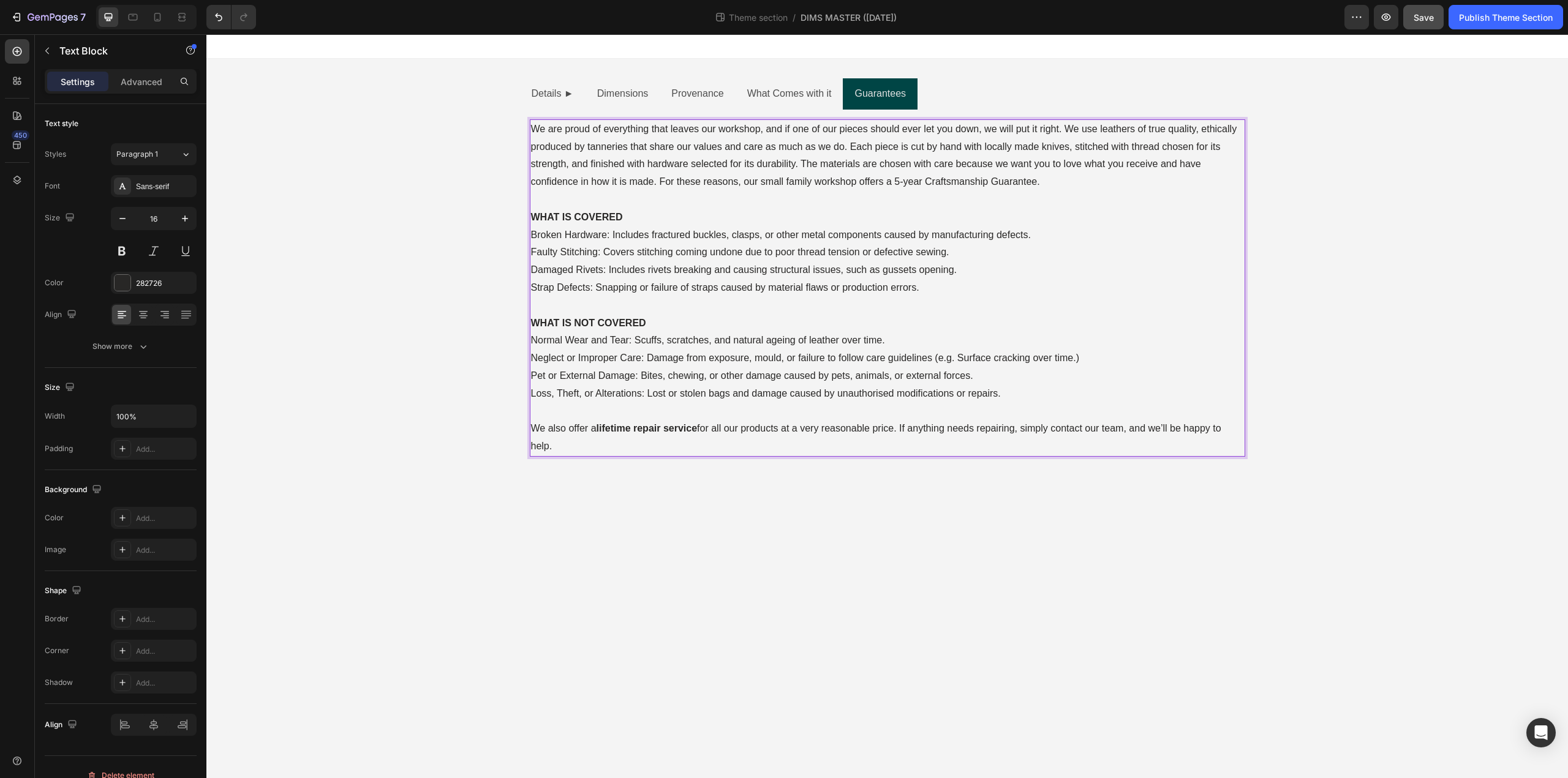
click at [1066, 127] on p "We are proud of everything that leaves our workshop, and if one of our pieces s…" at bounding box center [888, 156] width 713 height 70
click at [896, 149] on p "We use leathers of true quality, ethically produced by tanneries that share our…" at bounding box center [888, 165] width 713 height 52
click at [909, 145] on p "We use leathers of true quality, ethically produced by tanneries that share our…" at bounding box center [888, 165] width 713 height 52
click at [906, 148] on p "We use leathers of true quality, ethically produced by tanneries that share our…" at bounding box center [888, 165] width 713 height 52
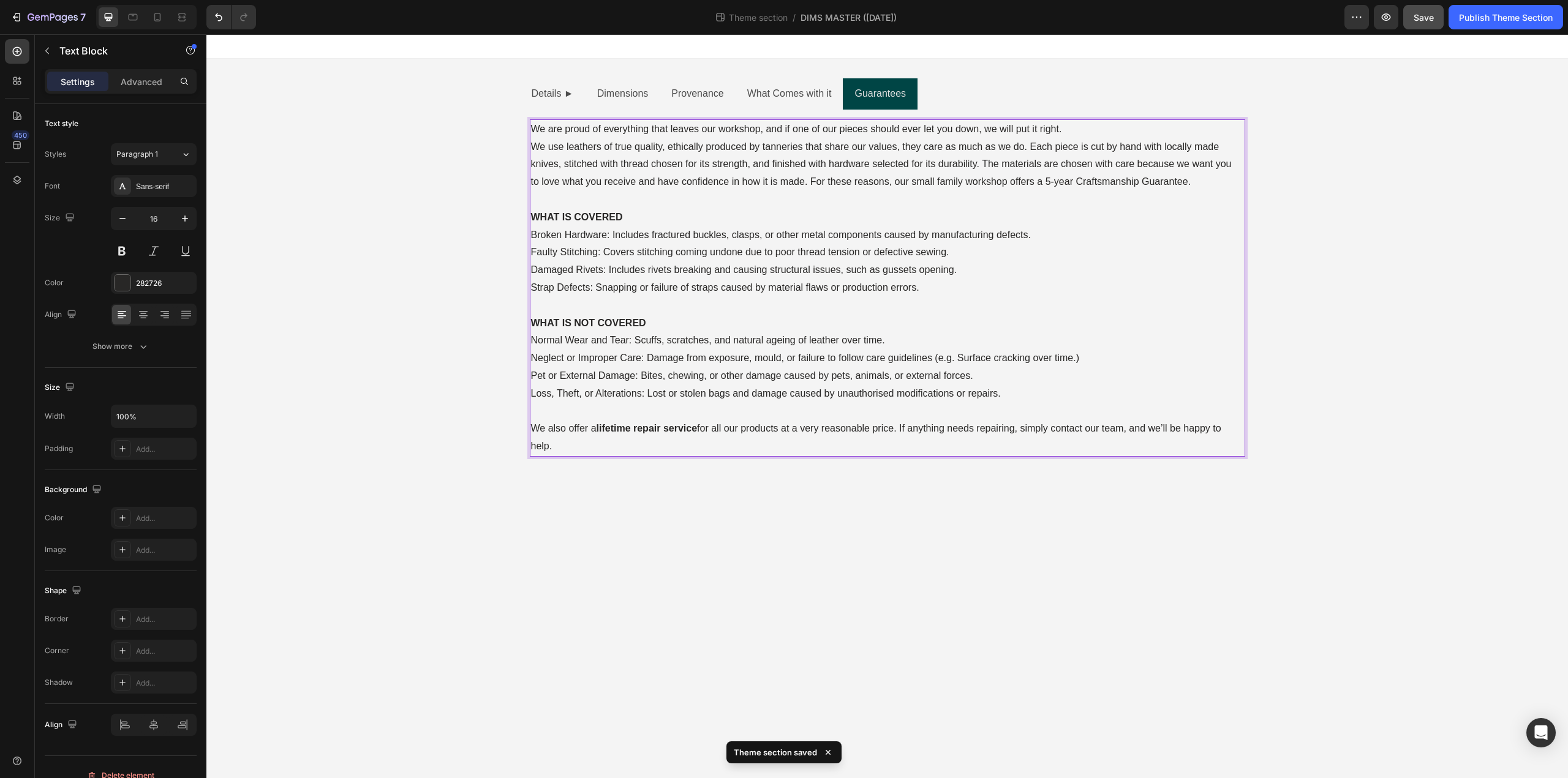
click at [1048, 150] on p "We use leathers of true quality, ethically produced by tanneries that share our…" at bounding box center [888, 165] width 713 height 52
click at [1031, 150] on p "We use leathers of true quality, ethically produced by tanneries that share our…" at bounding box center [888, 165] width 713 height 52
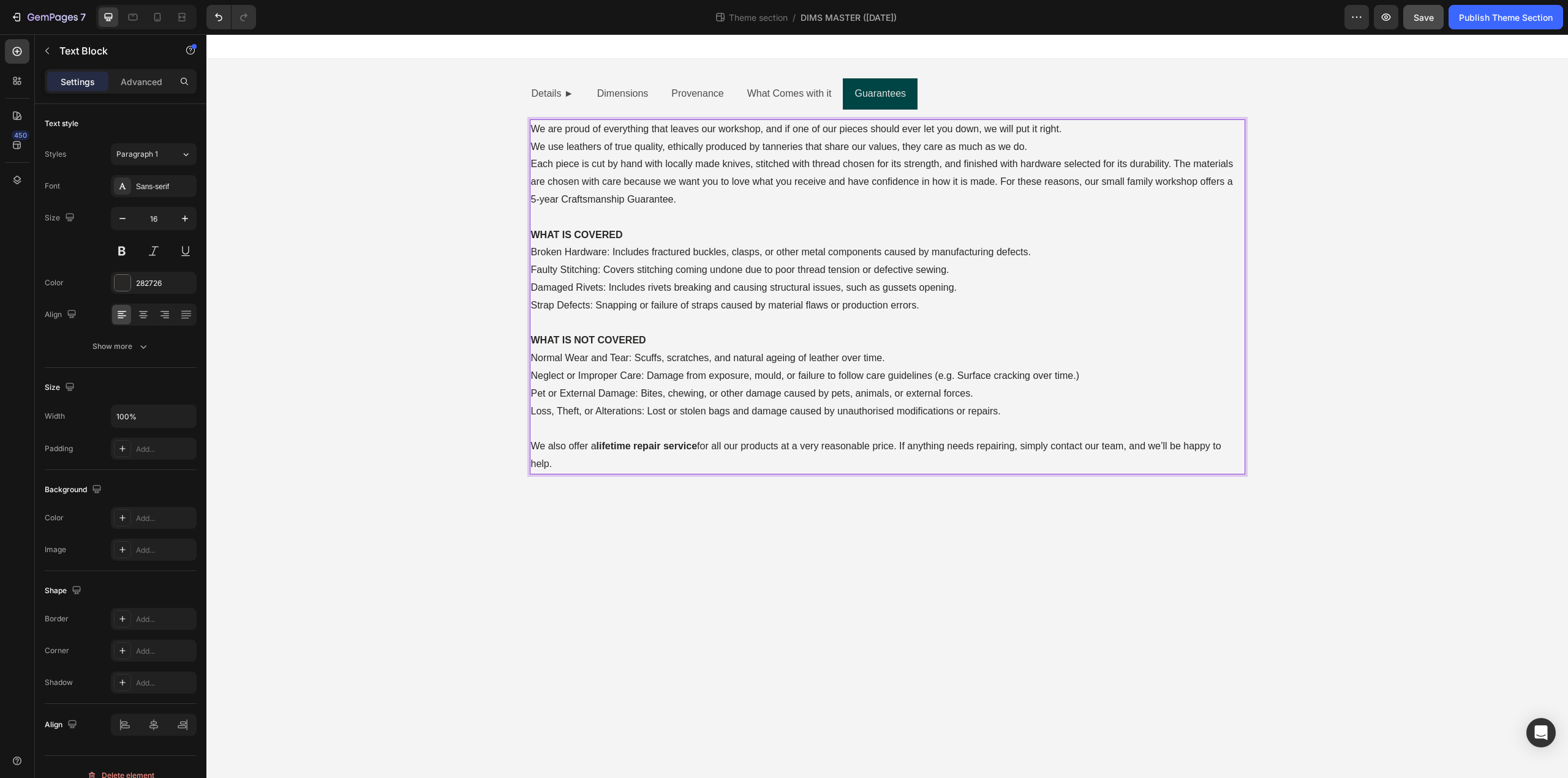
click at [1176, 161] on p "Each piece is cut by hand with locally made knives, stitched with thread chosen…" at bounding box center [888, 182] width 713 height 52
click at [1001, 182] on p "Each piece is cut by hand with locally made knives, stitched with thread chosen…" at bounding box center [888, 182] width 713 height 52
click at [1011, 185] on p "Each piece is cut by hand with locally made knives, stitched with thread chosen…" at bounding box center [888, 173] width 713 height 35
click at [1035, 149] on p "We use leathers of true quality, ethically produced by tanneries that share our…" at bounding box center [888, 147] width 713 height 18
click at [532, 165] on p "Each piece is cut by hand with locally made knives, stitched with thread chosen…" at bounding box center [888, 173] width 713 height 35
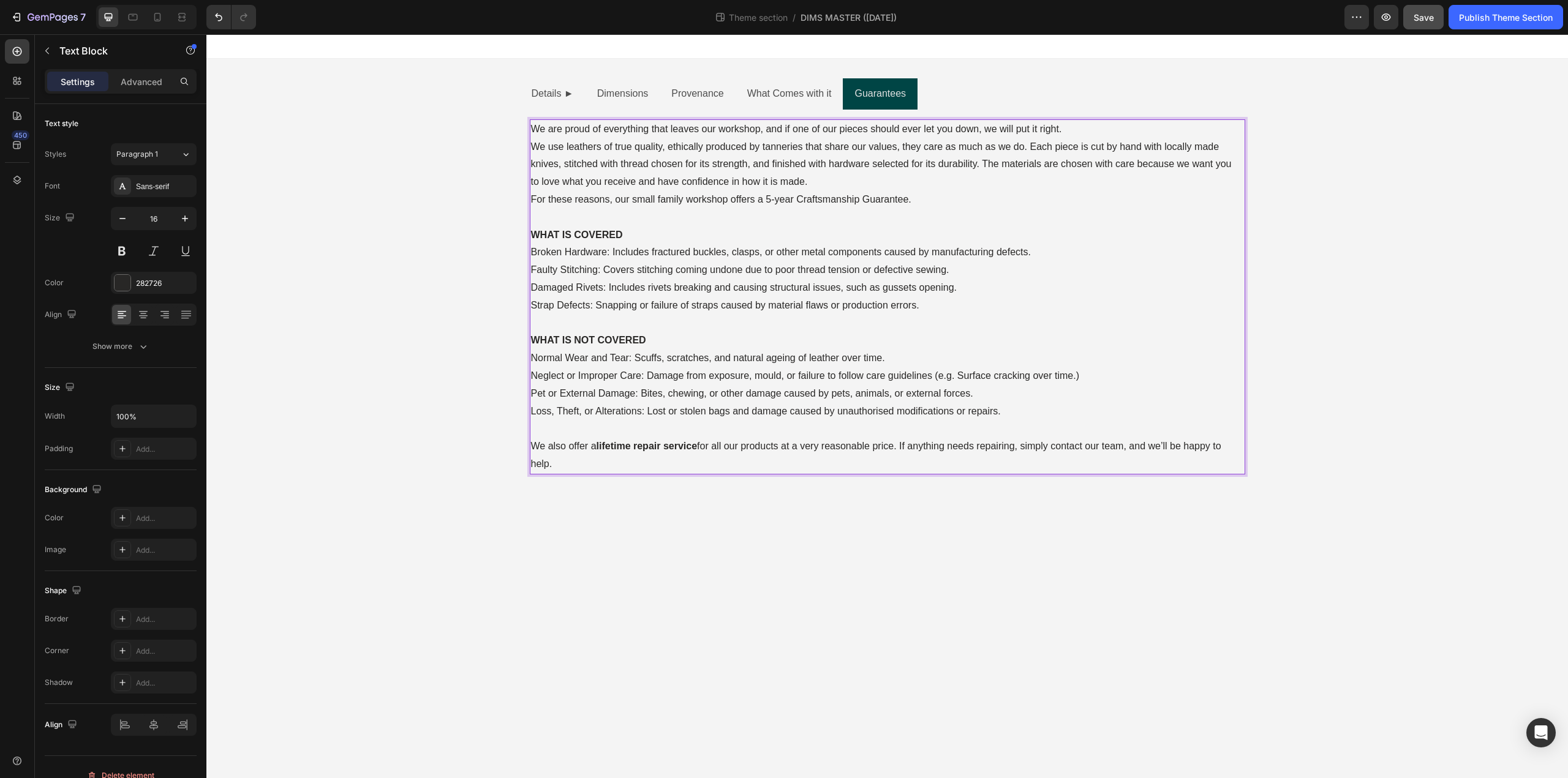
click at [1027, 173] on p "We use leathers of true quality, ethically produced by tanneries that share our…" at bounding box center [888, 165] width 713 height 52
click at [922, 180] on p "We use leathers of true quality, ethically produced by tanneries that share our…" at bounding box center [888, 165] width 713 height 52
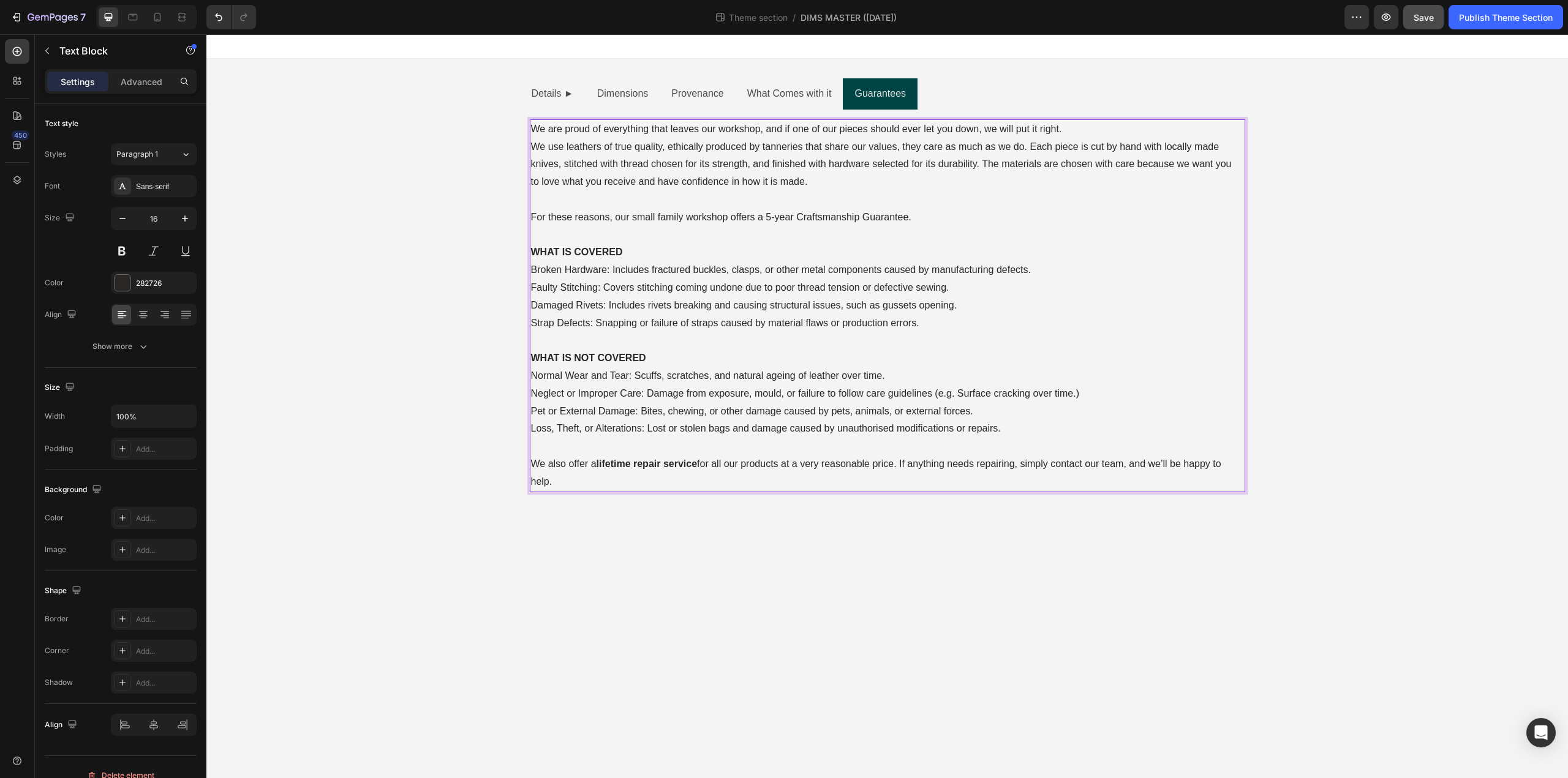
click at [748, 214] on p "For these reasons, our small family workshop offers a 5-year Craftsmanship Guar…" at bounding box center [888, 218] width 713 height 18
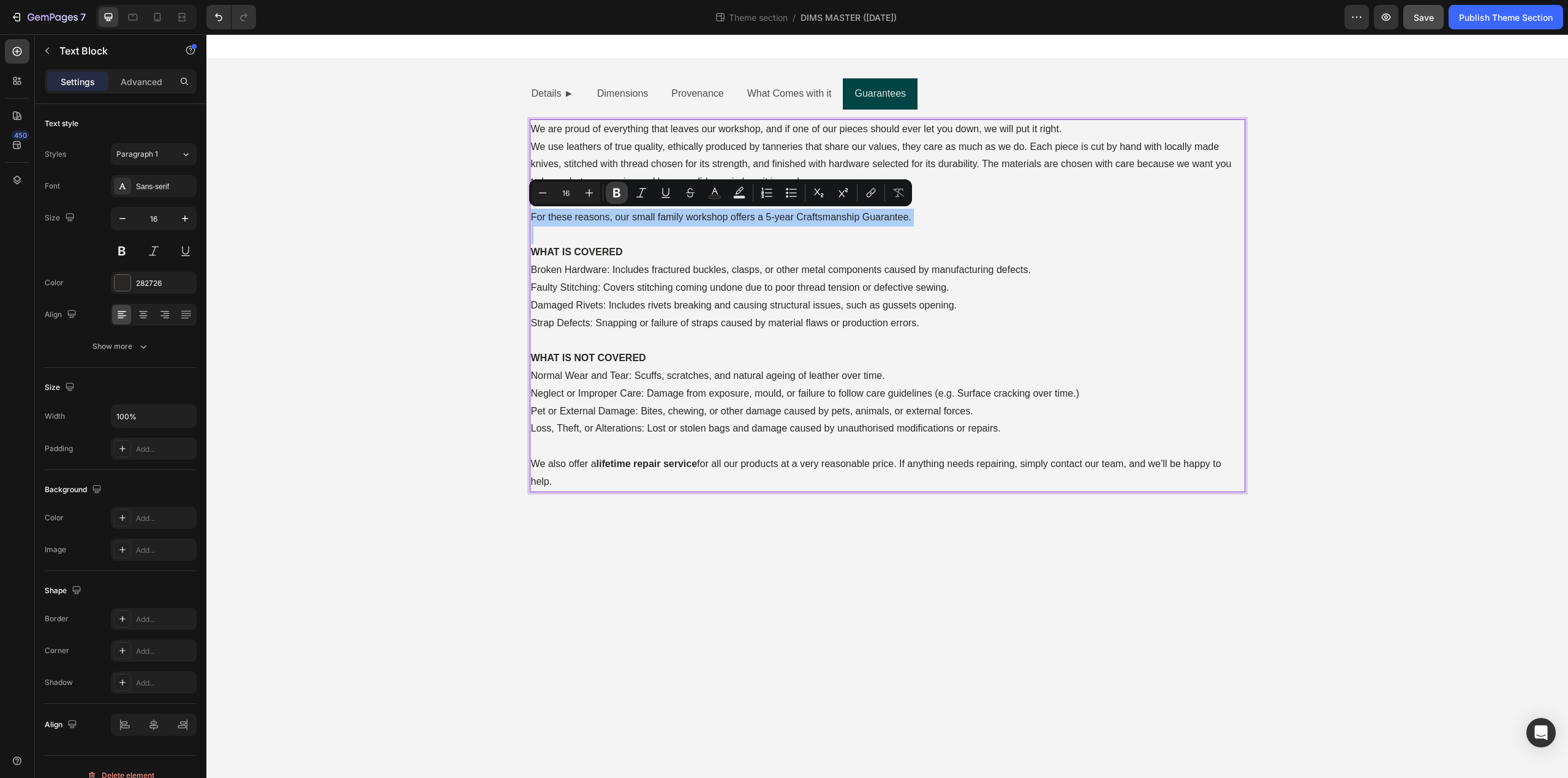
click at [619, 194] on icon "Editor contextual toolbar" at bounding box center [616, 193] width 8 height 9
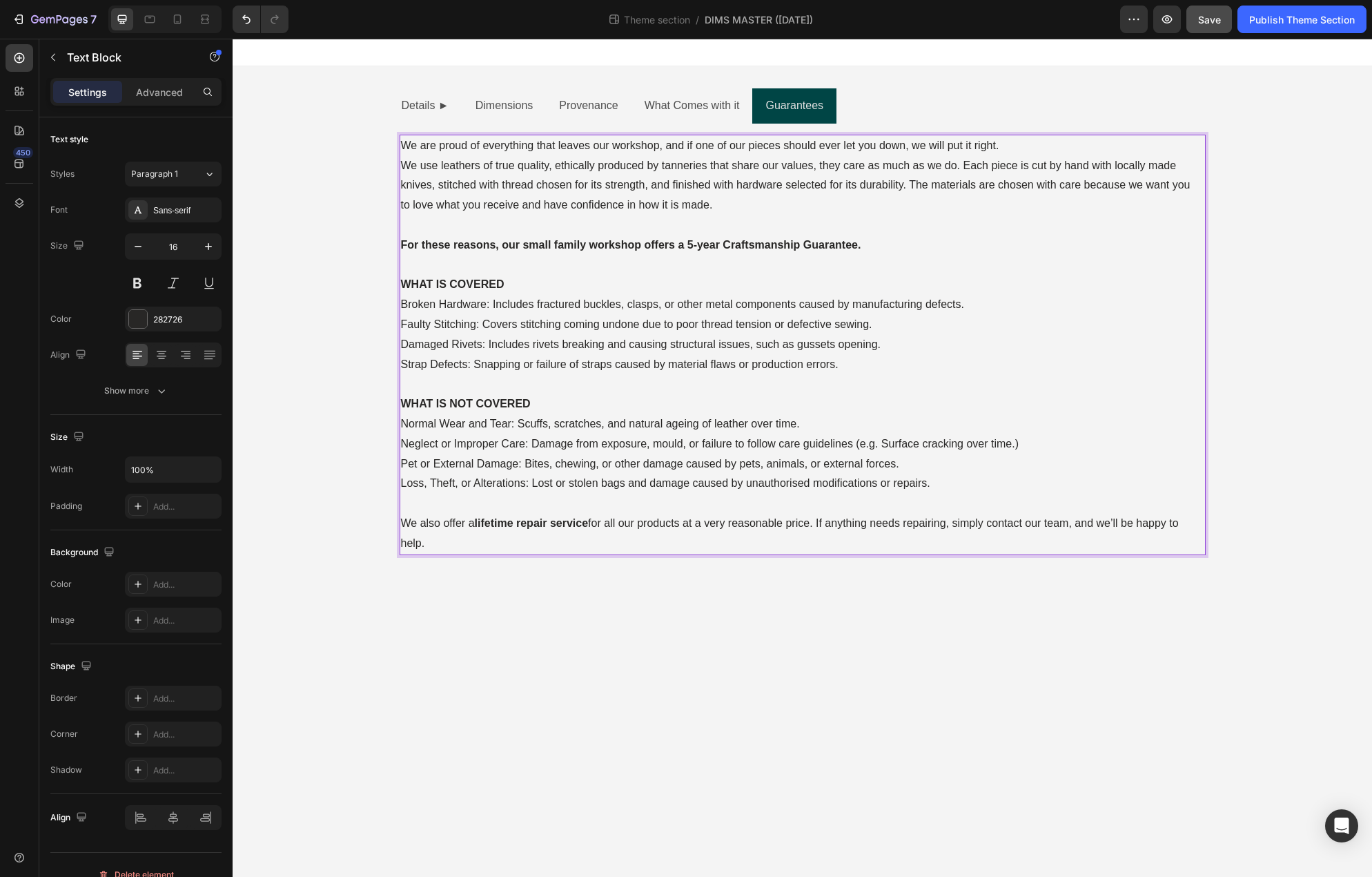
click at [820, 340] on p "Damaged Rivets: Includes rivets breaking and causing structural issues, such as…" at bounding box center [802, 345] width 803 height 20
click at [447, 538] on p "We also offer a lifetime repair service for all our products at a very reasonab…" at bounding box center [802, 533] width 803 height 40
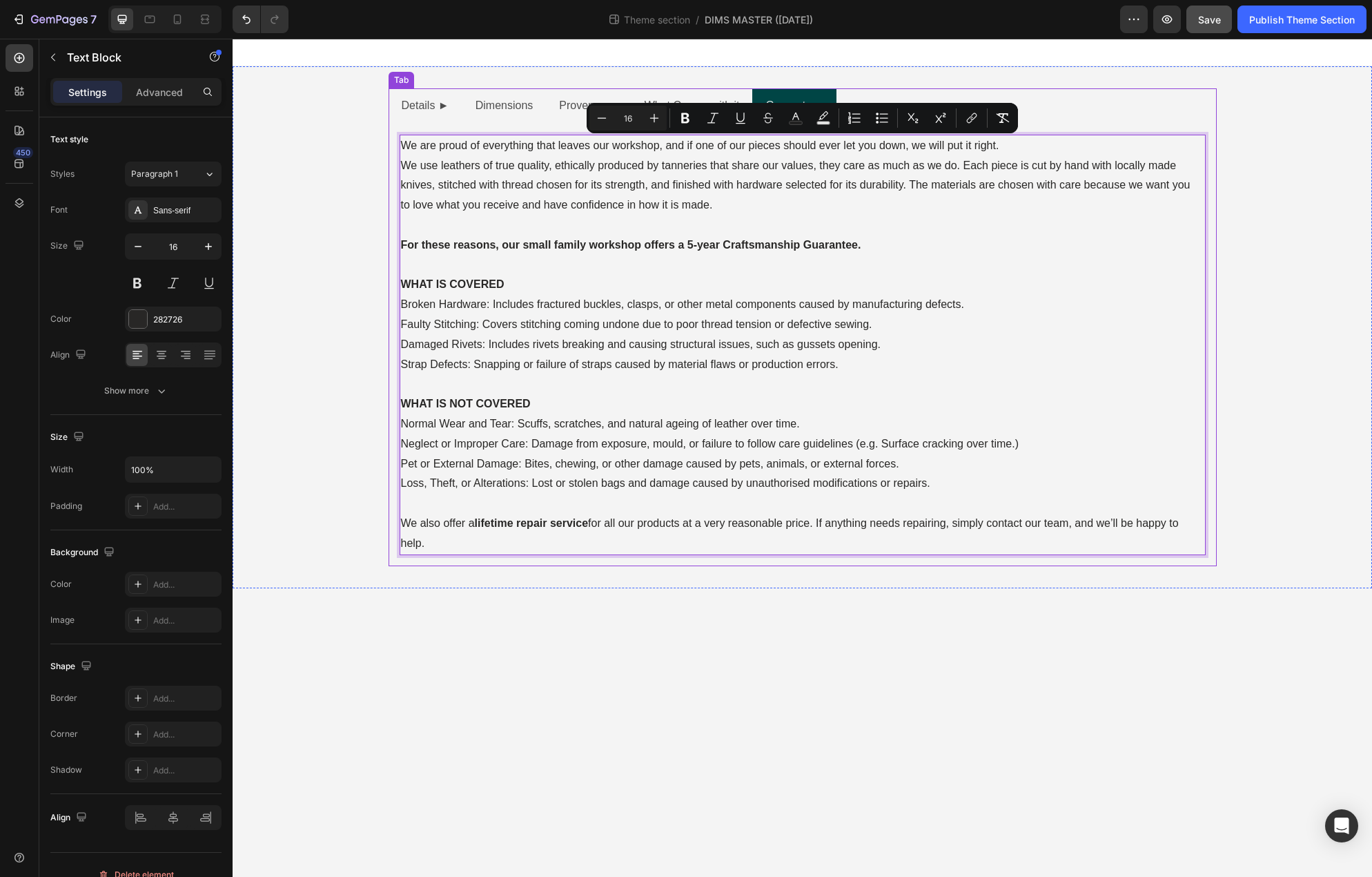
drag, startPoint x: 434, startPoint y: 545, endPoint x: 410, endPoint y: 156, distance: 389.7
click at [397, 146] on div "External Height Text Block External Width Text Block External Depth Text Block …" at bounding box center [802, 345] width 828 height 442
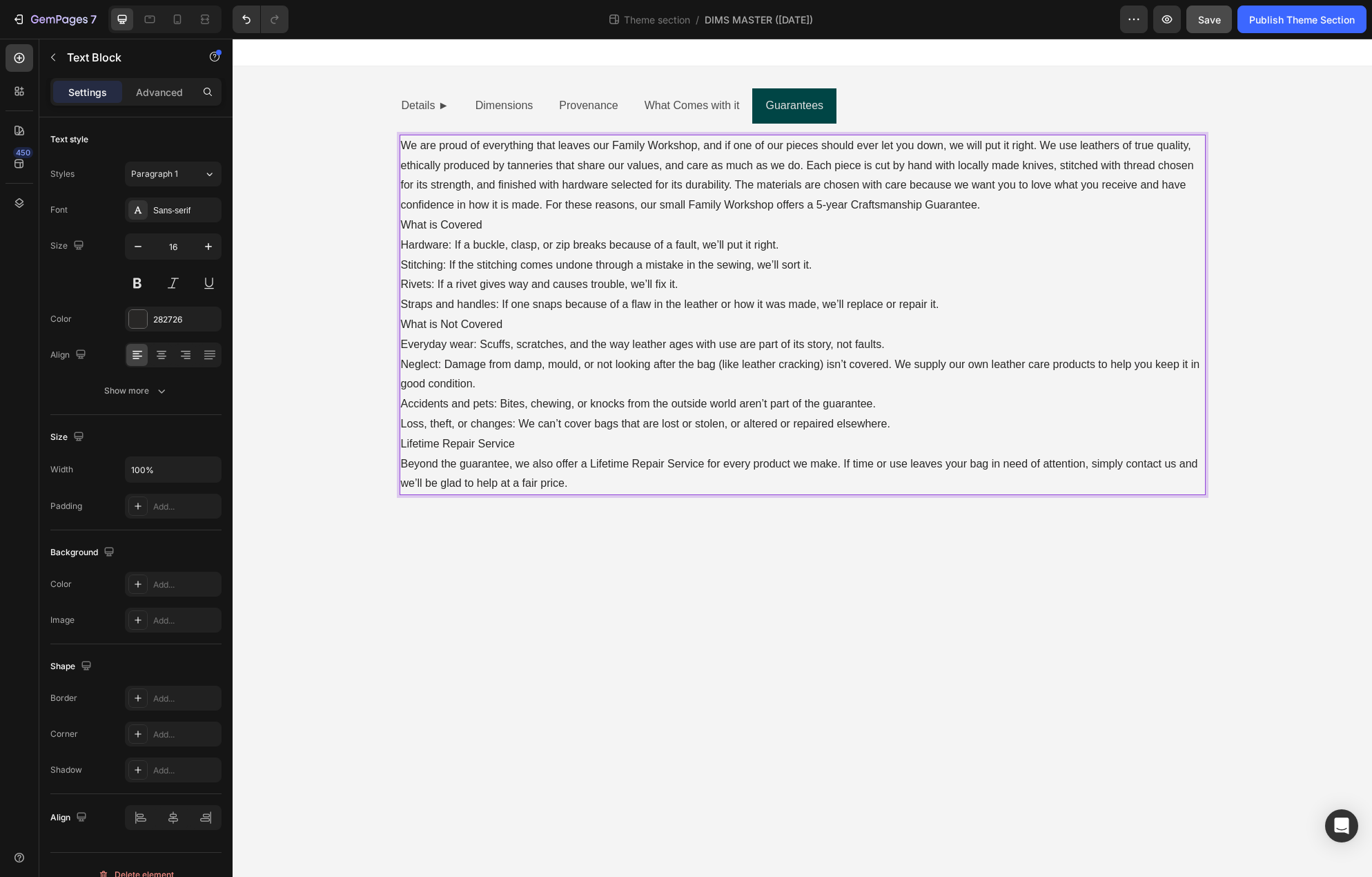
click at [1005, 197] on p "We are proud of everything that leaves our Family Workshop, and if one of our p…" at bounding box center [802, 176] width 803 height 79
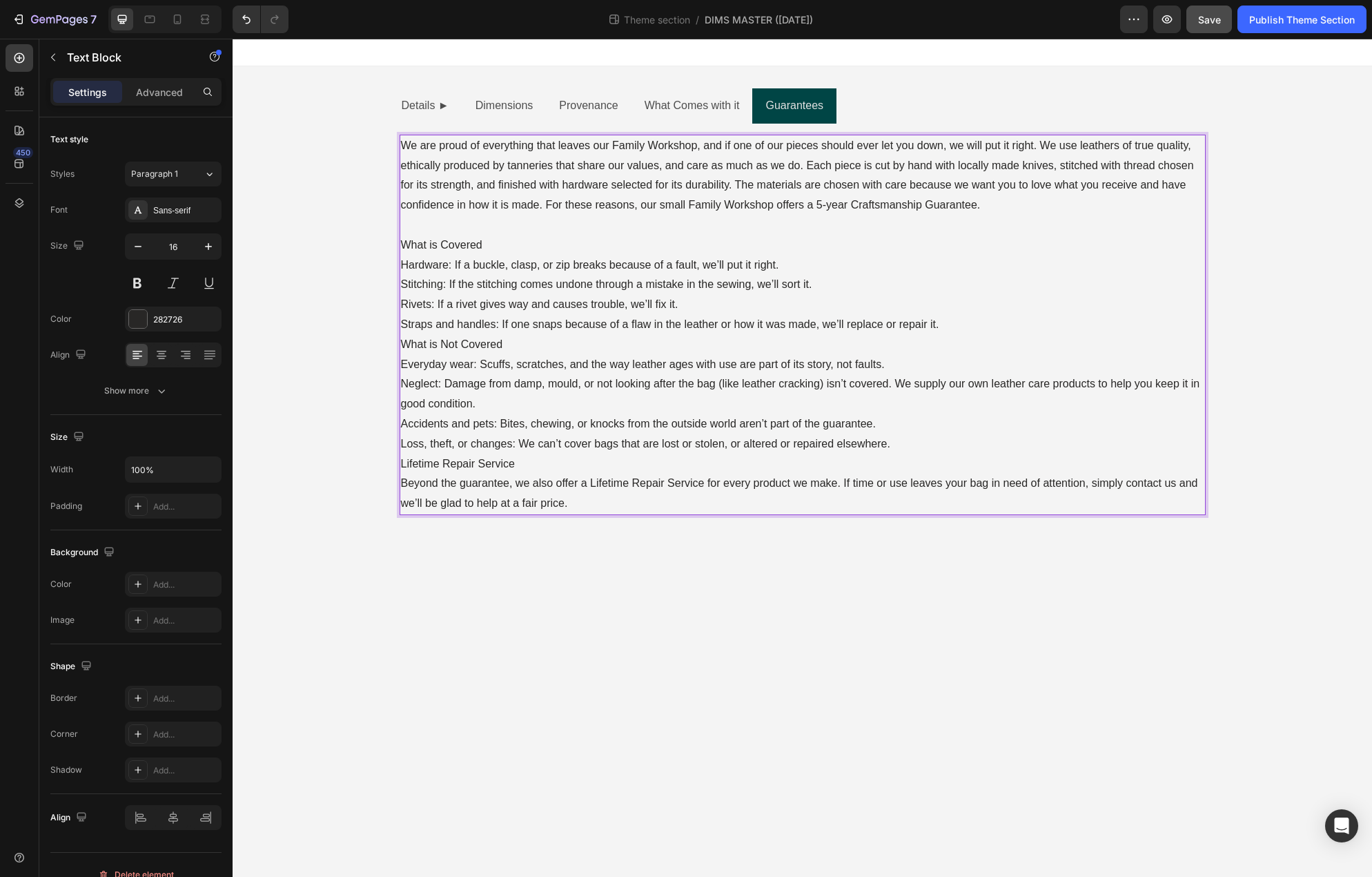
click at [951, 323] on p "Straps and handles: If one snaps because of a flaw in the leather or how it was…" at bounding box center [802, 325] width 803 height 20
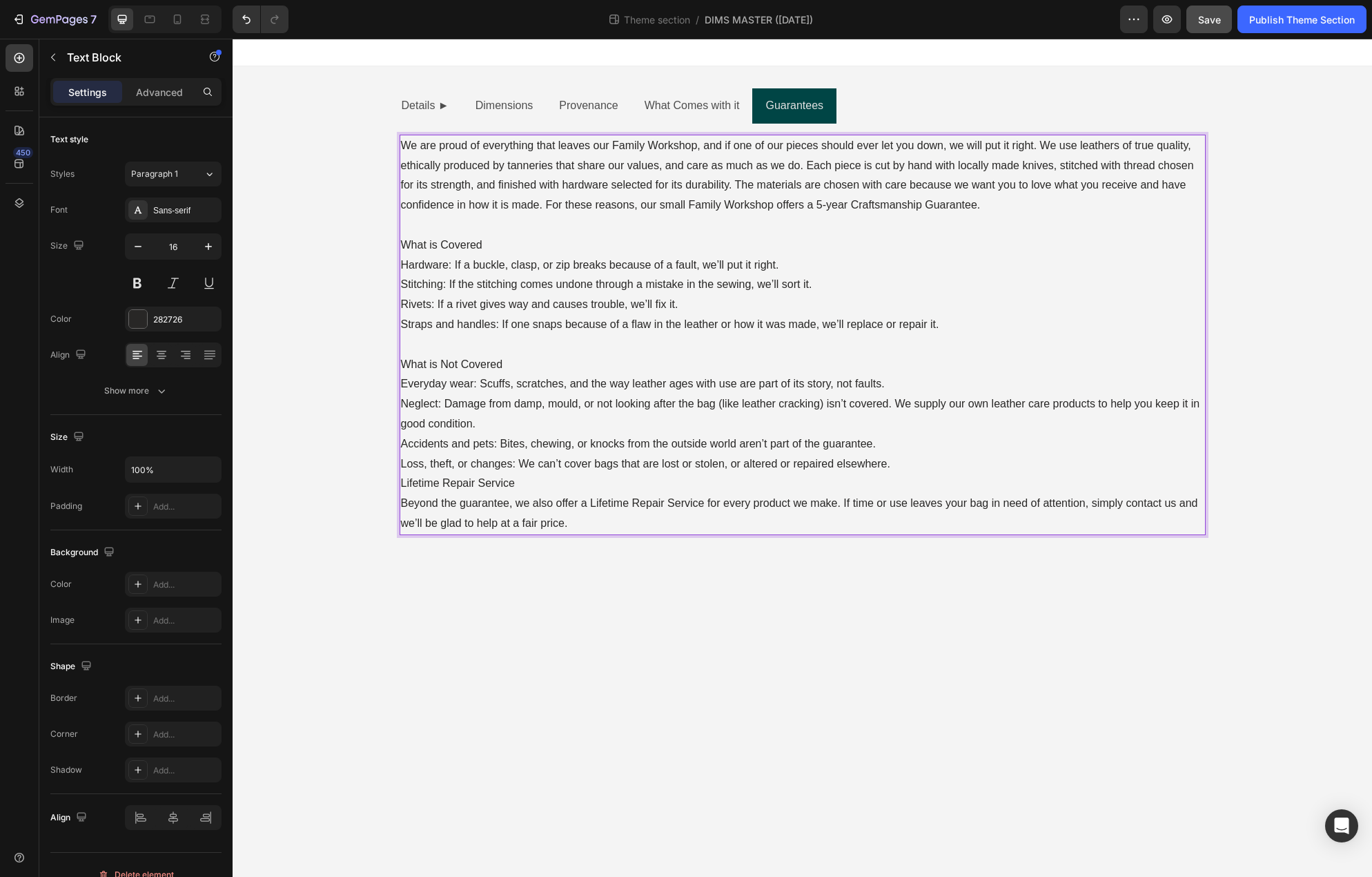
click at [930, 457] on p "Loss, theft, or changes: We can’t cover bags that are lost or stolen, or altere…" at bounding box center [802, 464] width 803 height 20
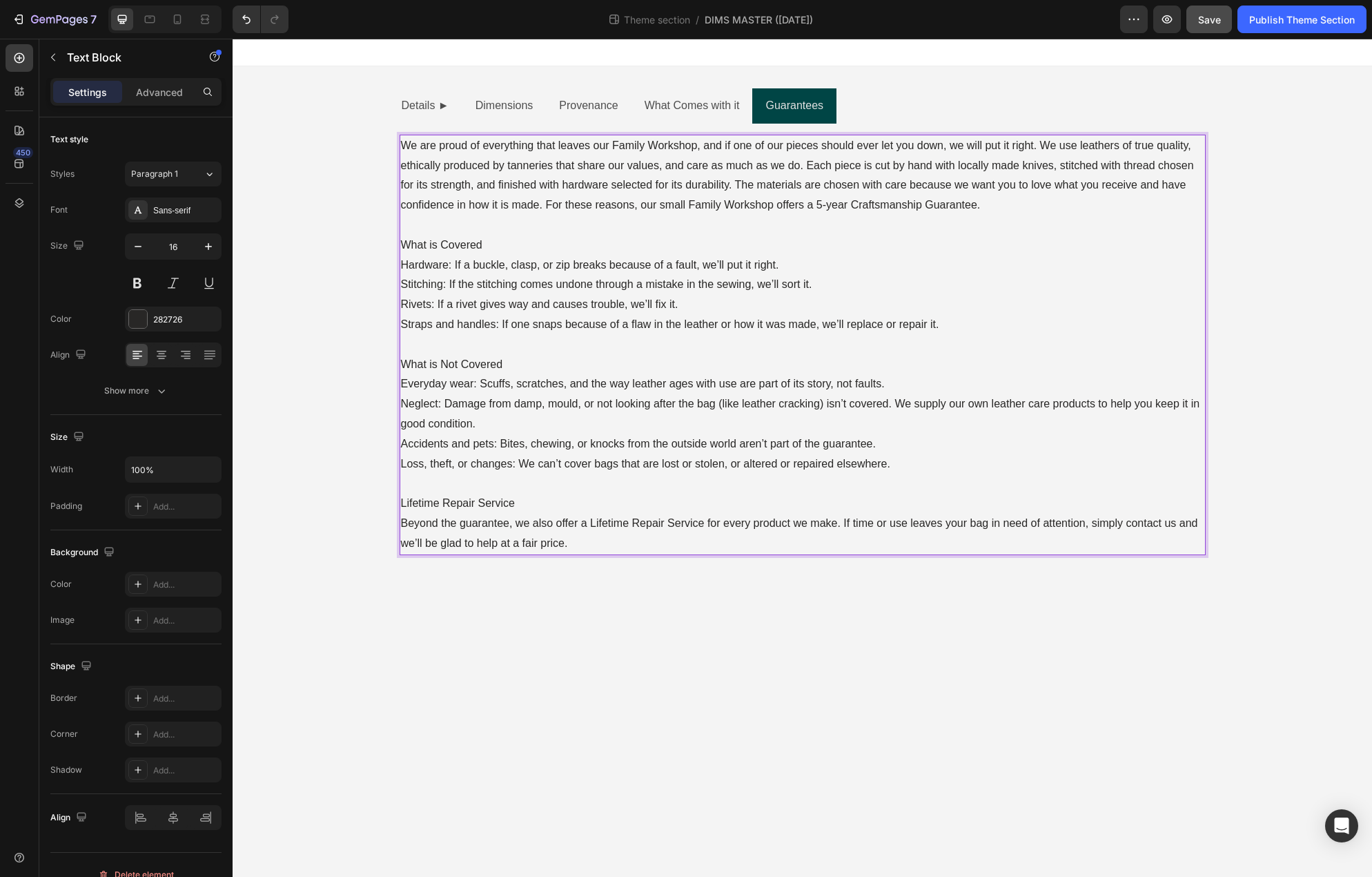
click at [447, 245] on p "What is Covered" at bounding box center [802, 245] width 803 height 20
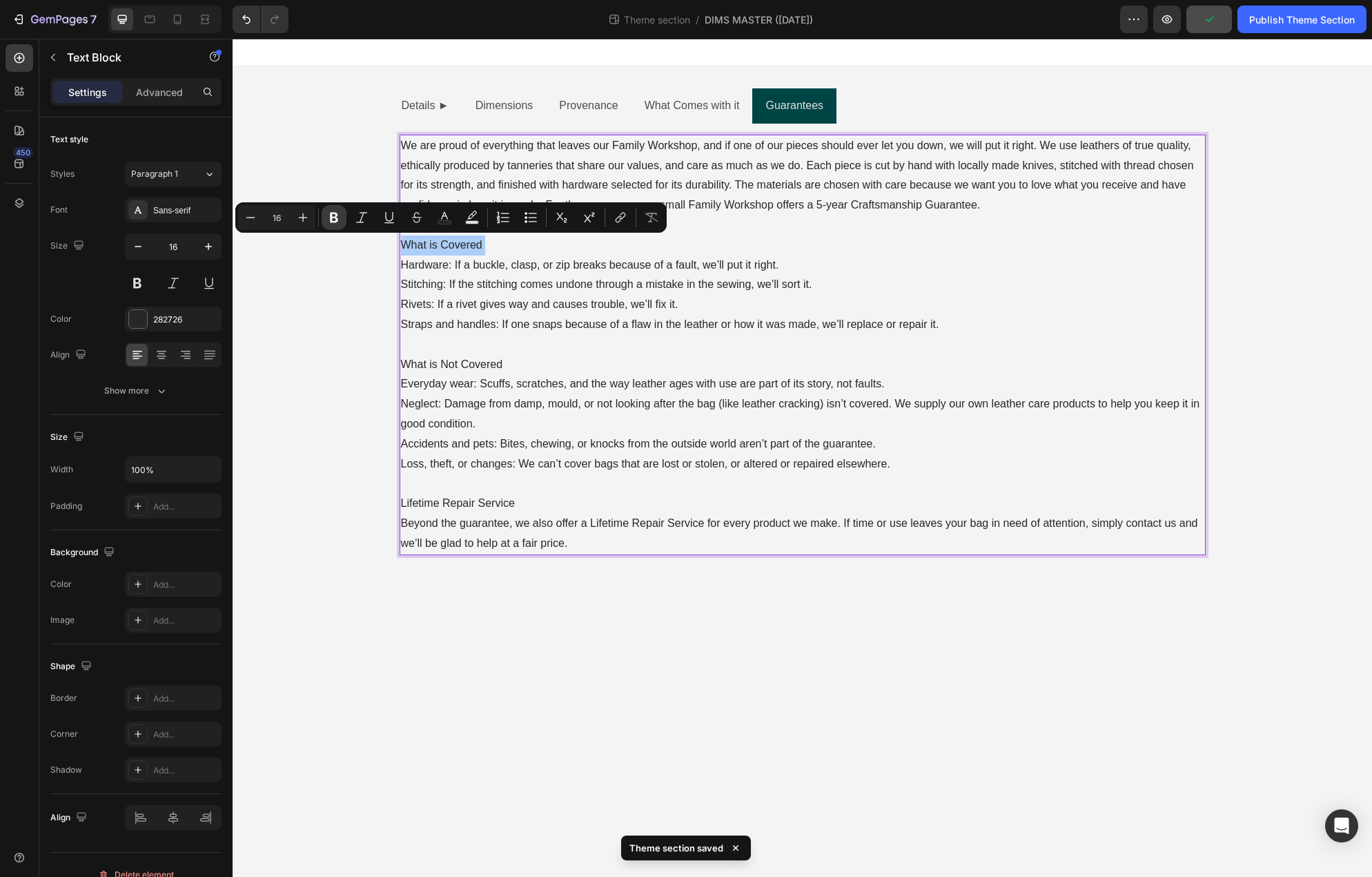
drag, startPoint x: 329, startPoint y: 216, endPoint x: 132, endPoint y: 249, distance: 199.7
click at [329, 216] on icon "Editor contextual toolbar" at bounding box center [334, 217] width 14 height 14
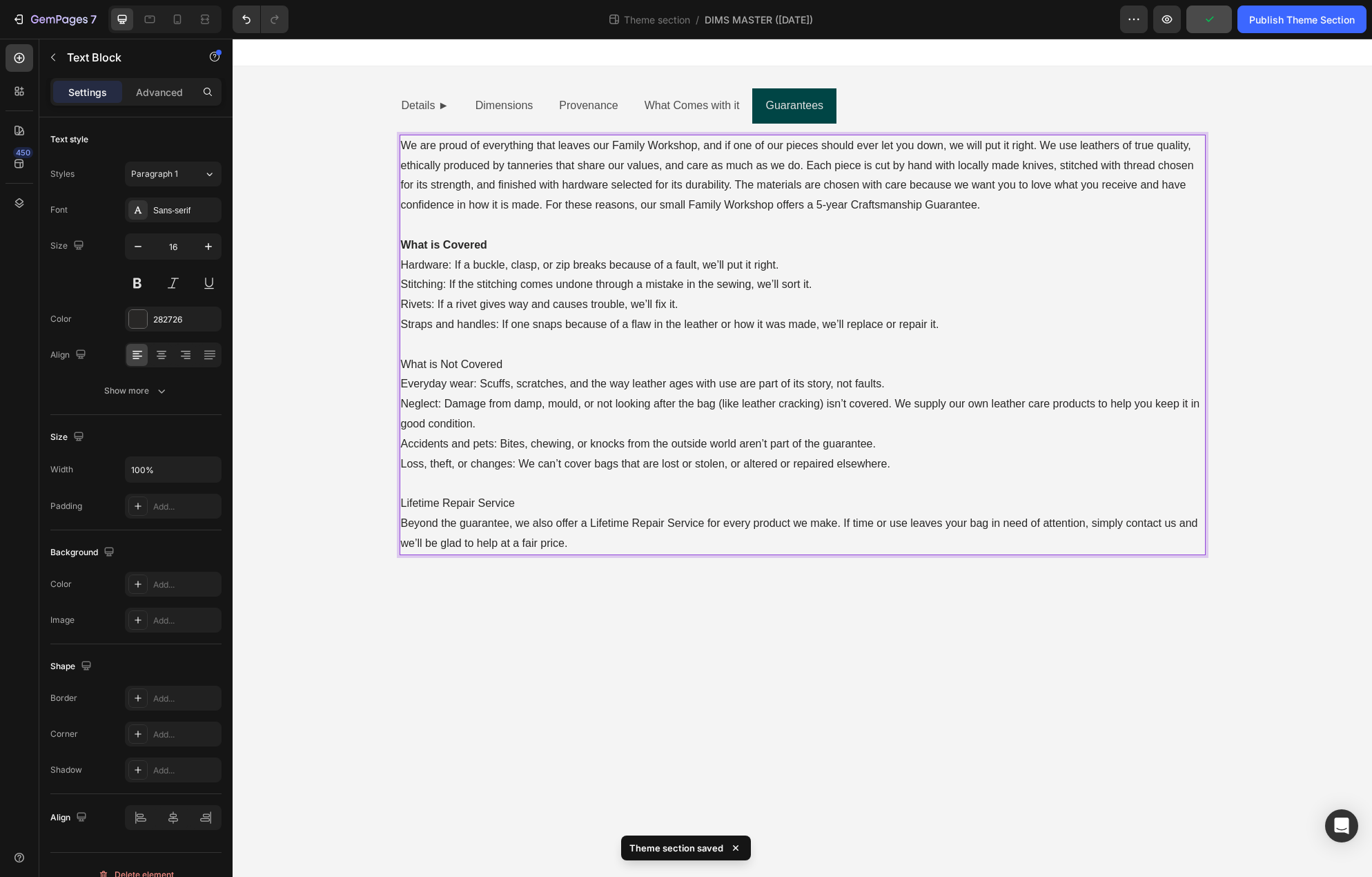
click at [434, 364] on p "What is Not Covered" at bounding box center [802, 364] width 803 height 20
click at [424, 499] on p "Lifetime Repair Service Beyond the guarantee, we also offer a Lifetime Repair S…" at bounding box center [802, 523] width 803 height 59
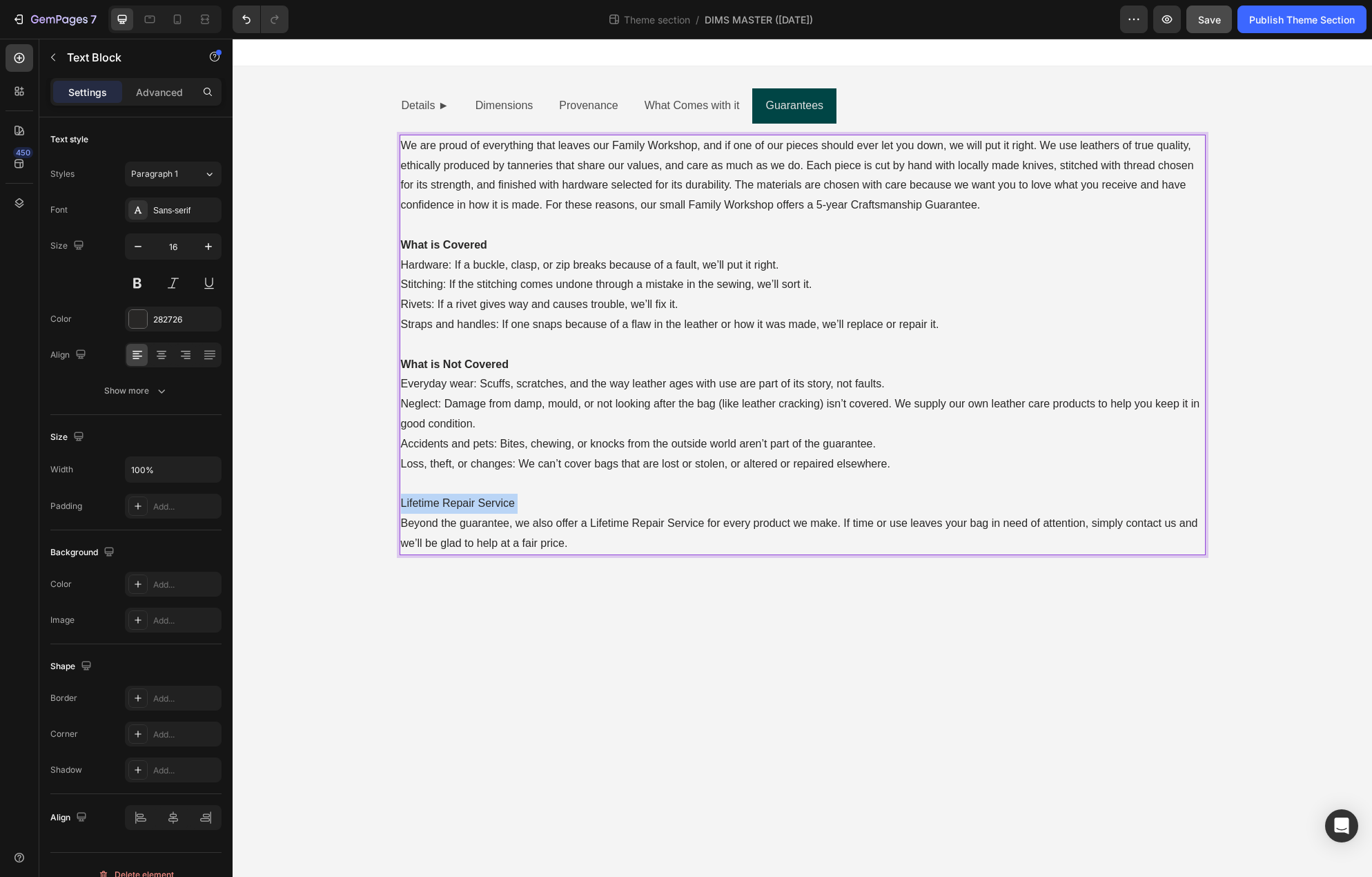
click at [424, 499] on p "Lifetime Repair Service Beyond the guarantee, we also offer a Lifetime Repair S…" at bounding box center [802, 523] width 803 height 59
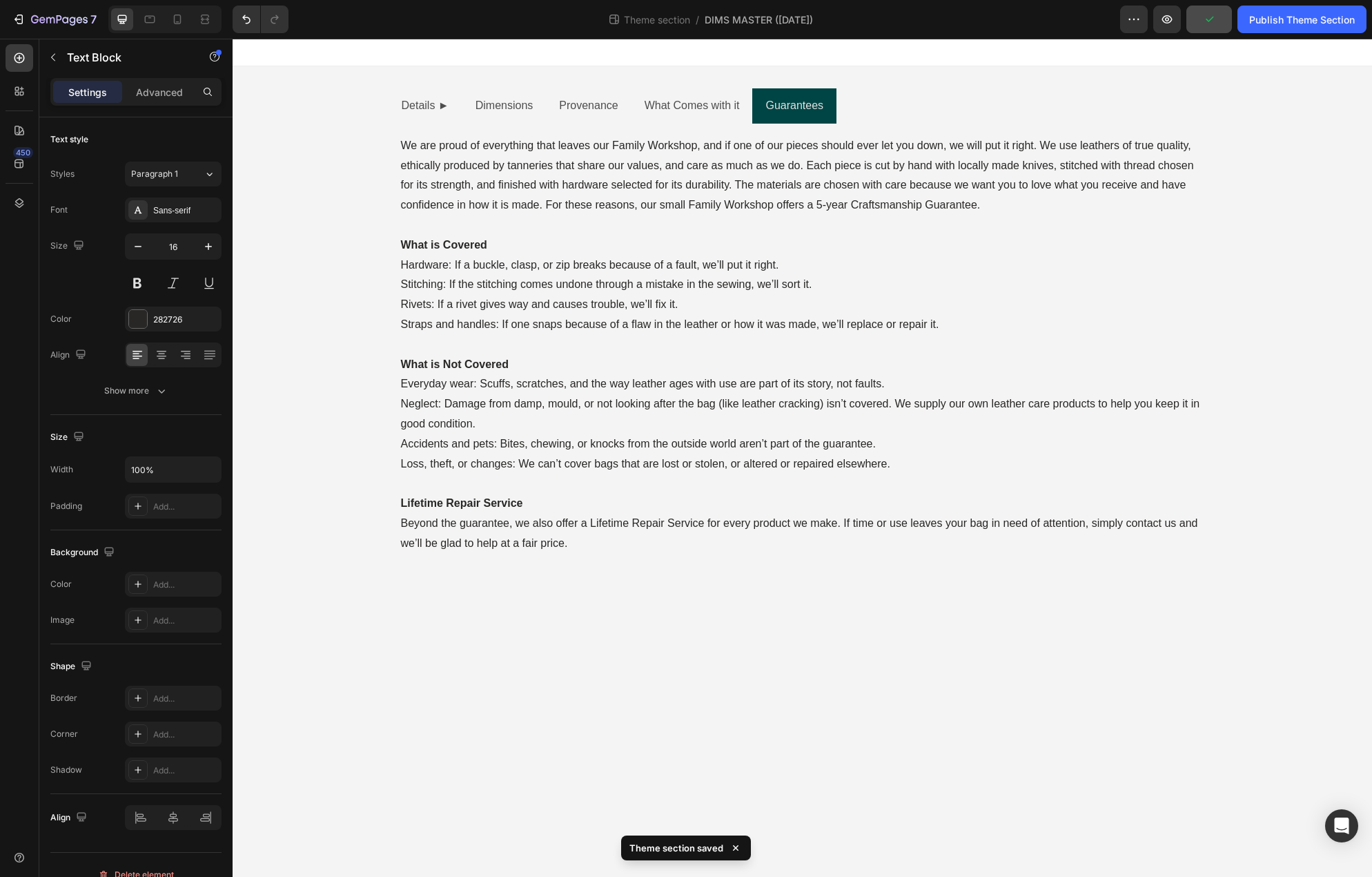
click at [1137, 692] on body "Details ► Dimensions Provenance What Comes with it Guarantees External Height T…" at bounding box center [802, 458] width 1139 height 838
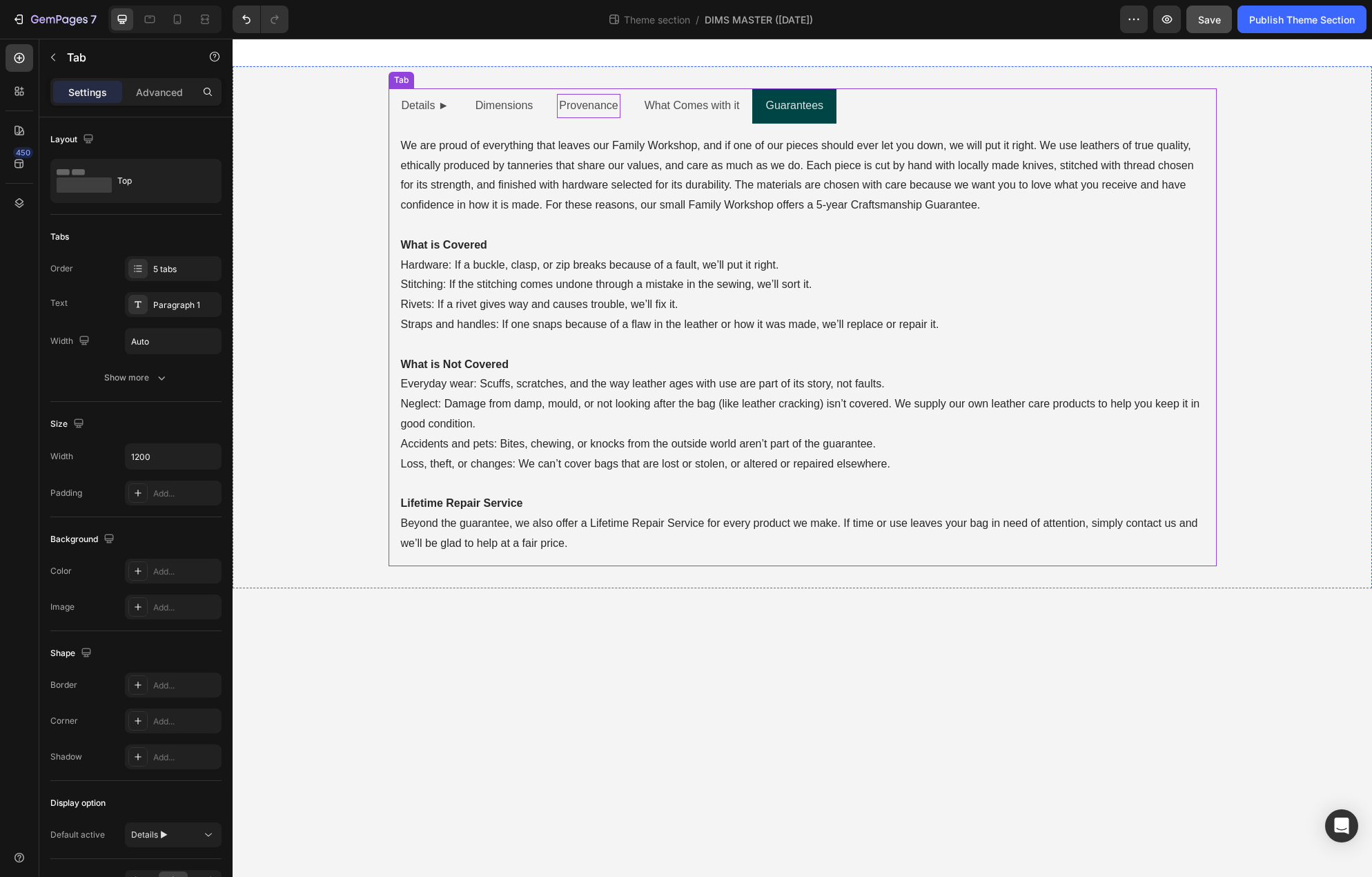
click at [615, 107] on p "Provenance" at bounding box center [588, 105] width 59 height 20
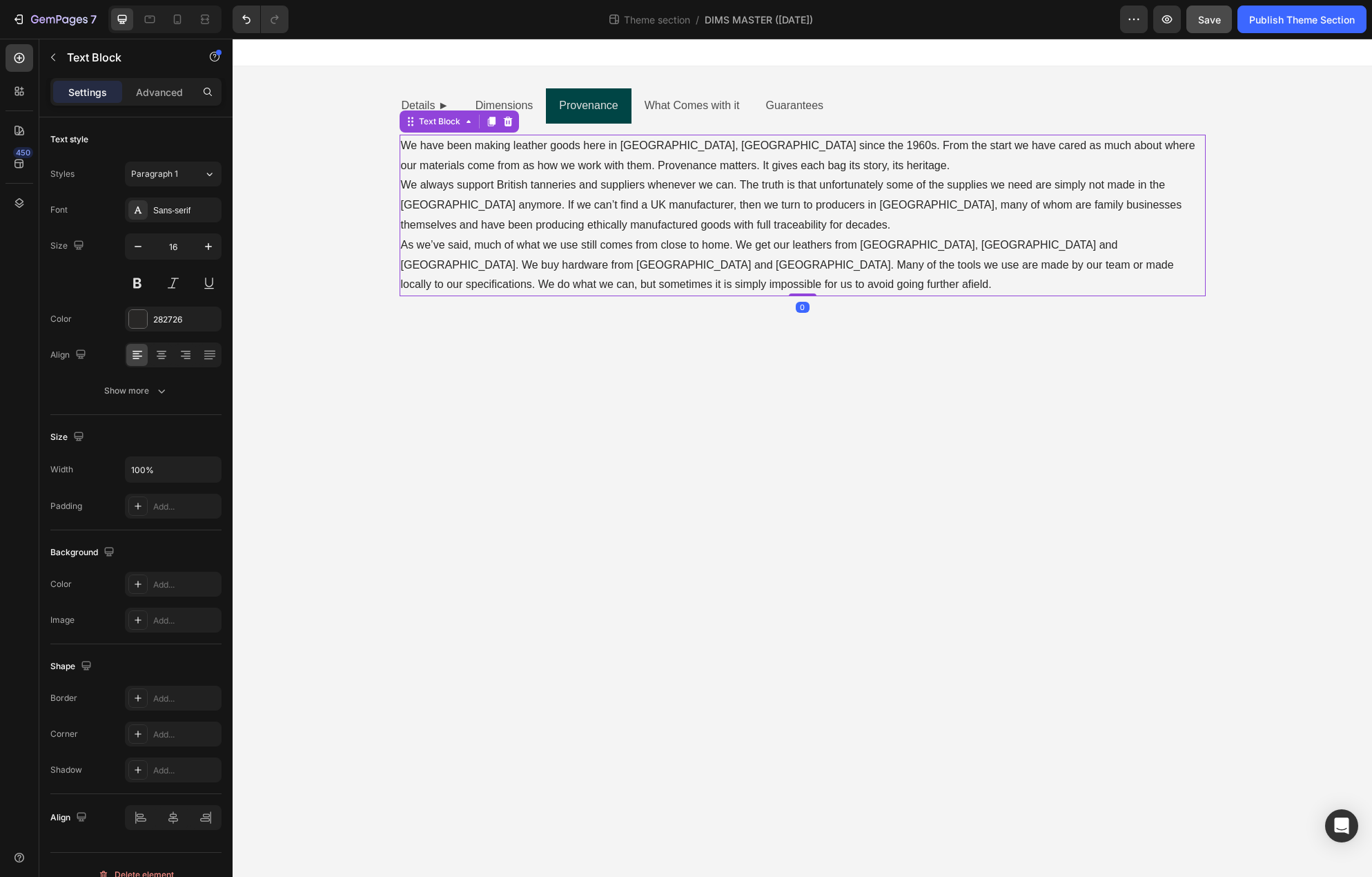
click at [818, 170] on p "We have been making leather goods here in Liverpool, England since the 1960s. F…" at bounding box center [802, 156] width 803 height 40
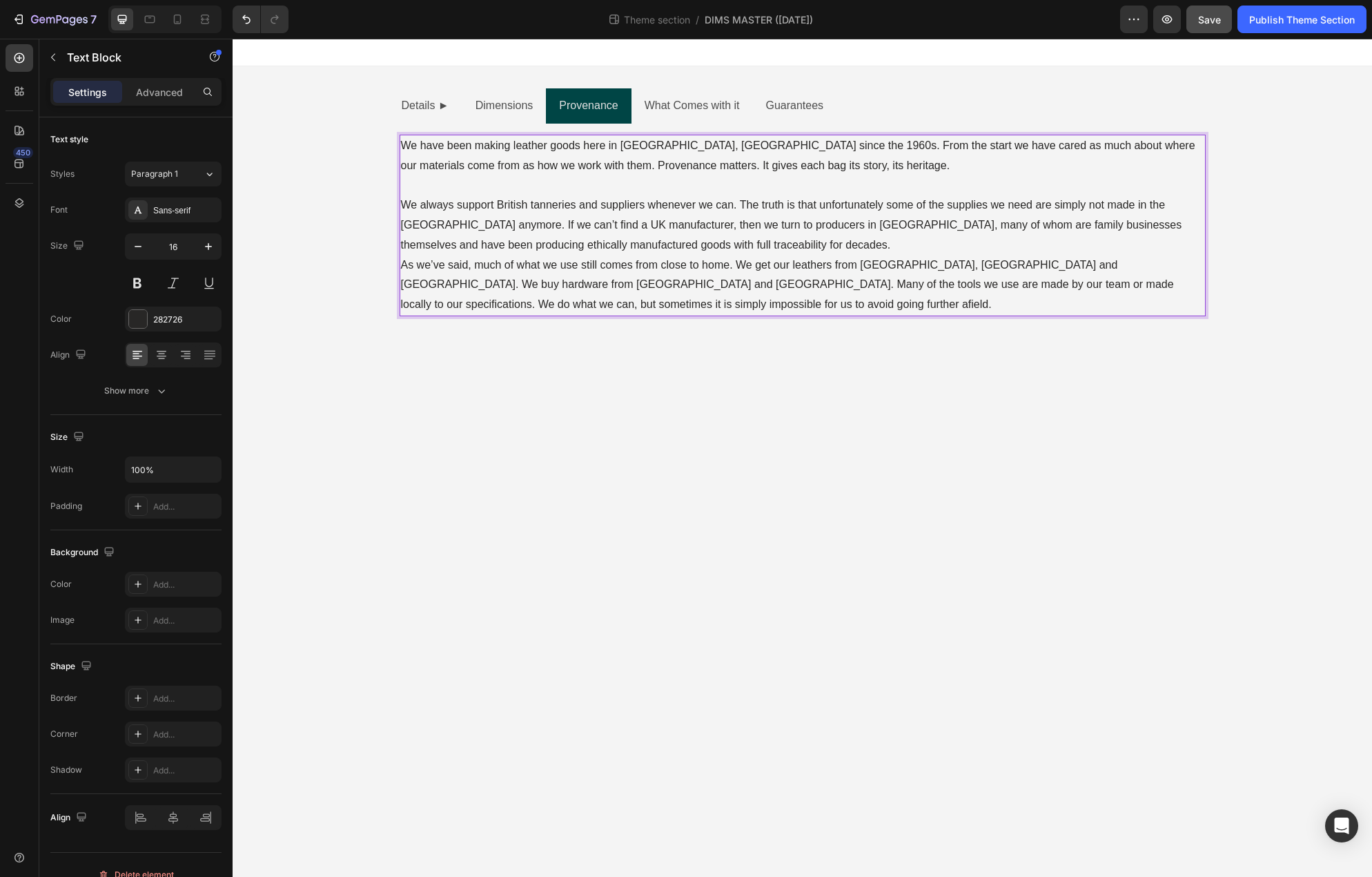
click at [746, 243] on p "We always support British tanneries and suppliers whenever we can. The truth is…" at bounding box center [802, 224] width 803 height 59
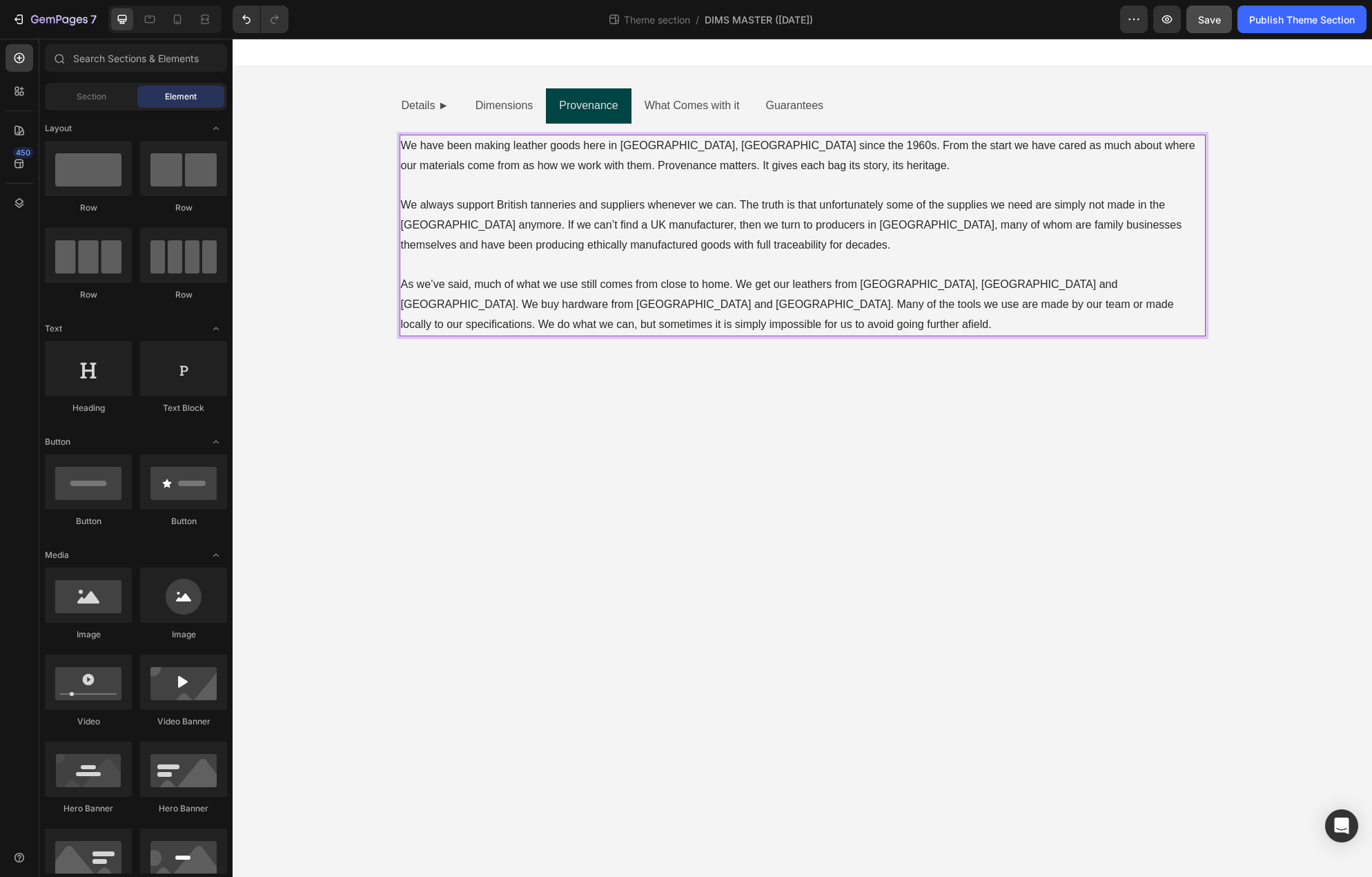
click at [716, 395] on body "Details ► Dimensions Provenance What Comes with it Guarantees External Height T…" at bounding box center [802, 458] width 1139 height 838
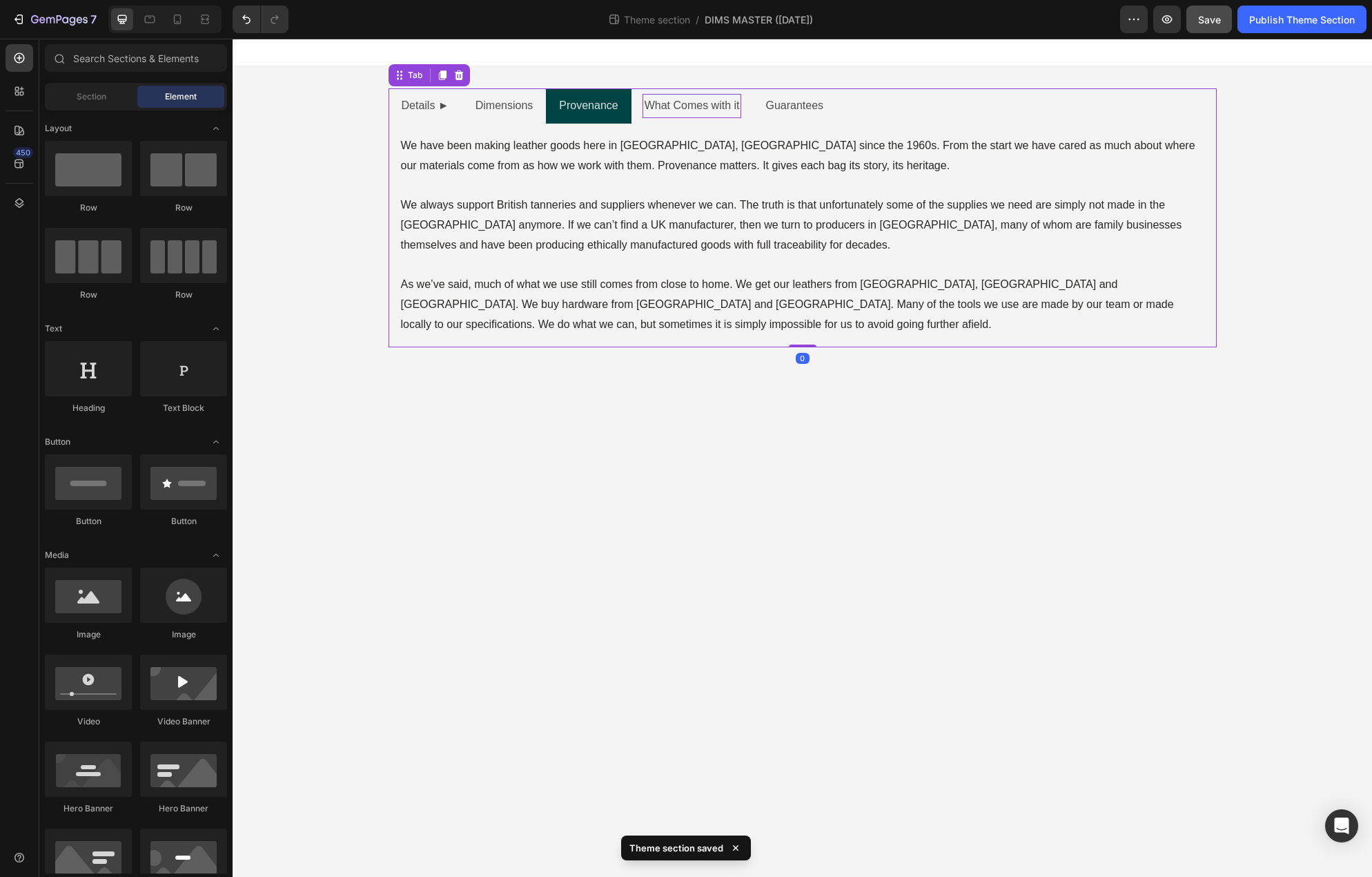
click at [707, 107] on p "What Comes with it" at bounding box center [691, 105] width 96 height 20
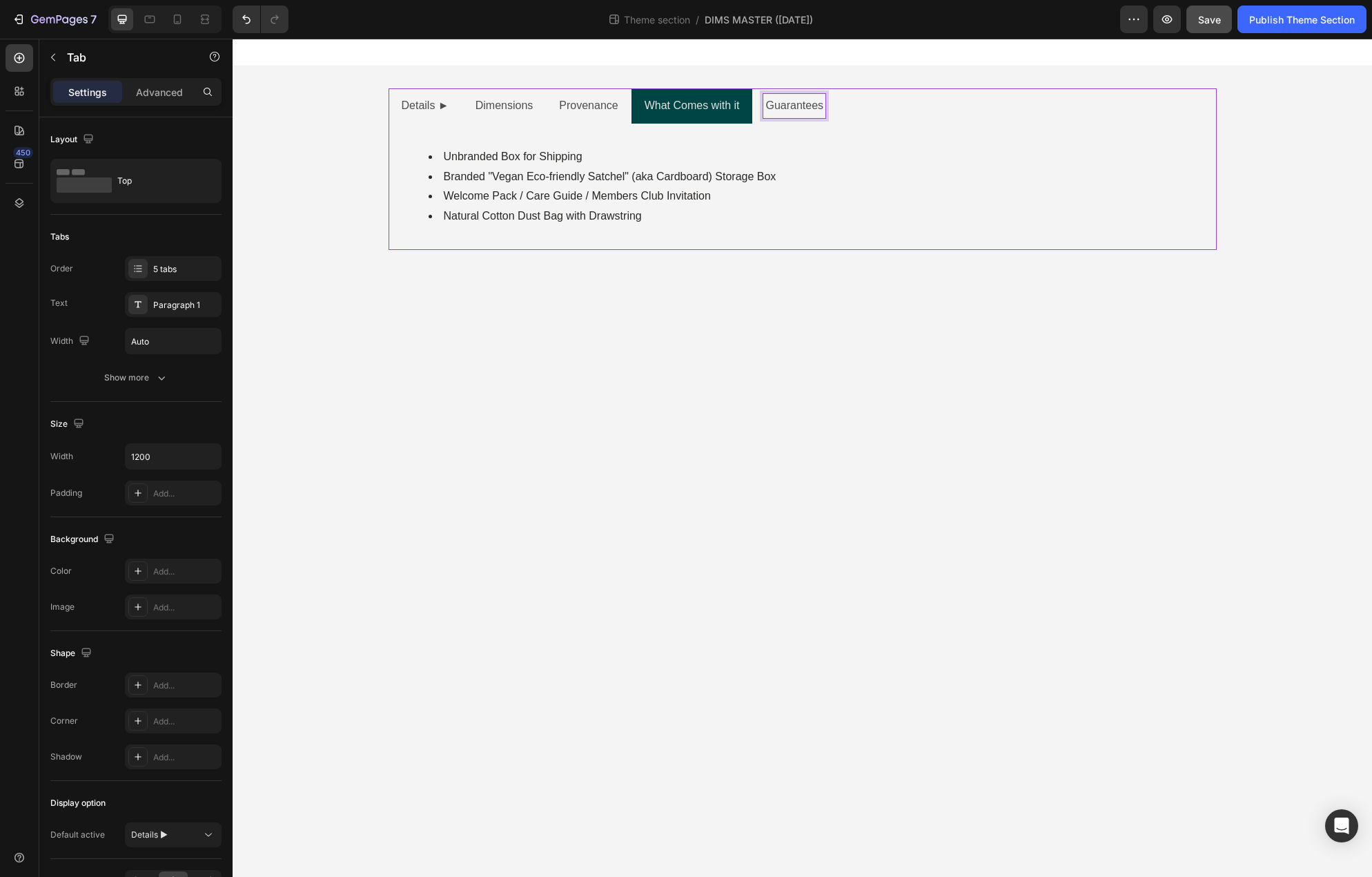
click at [798, 110] on p "Guarantees" at bounding box center [795, 105] width 58 height 20
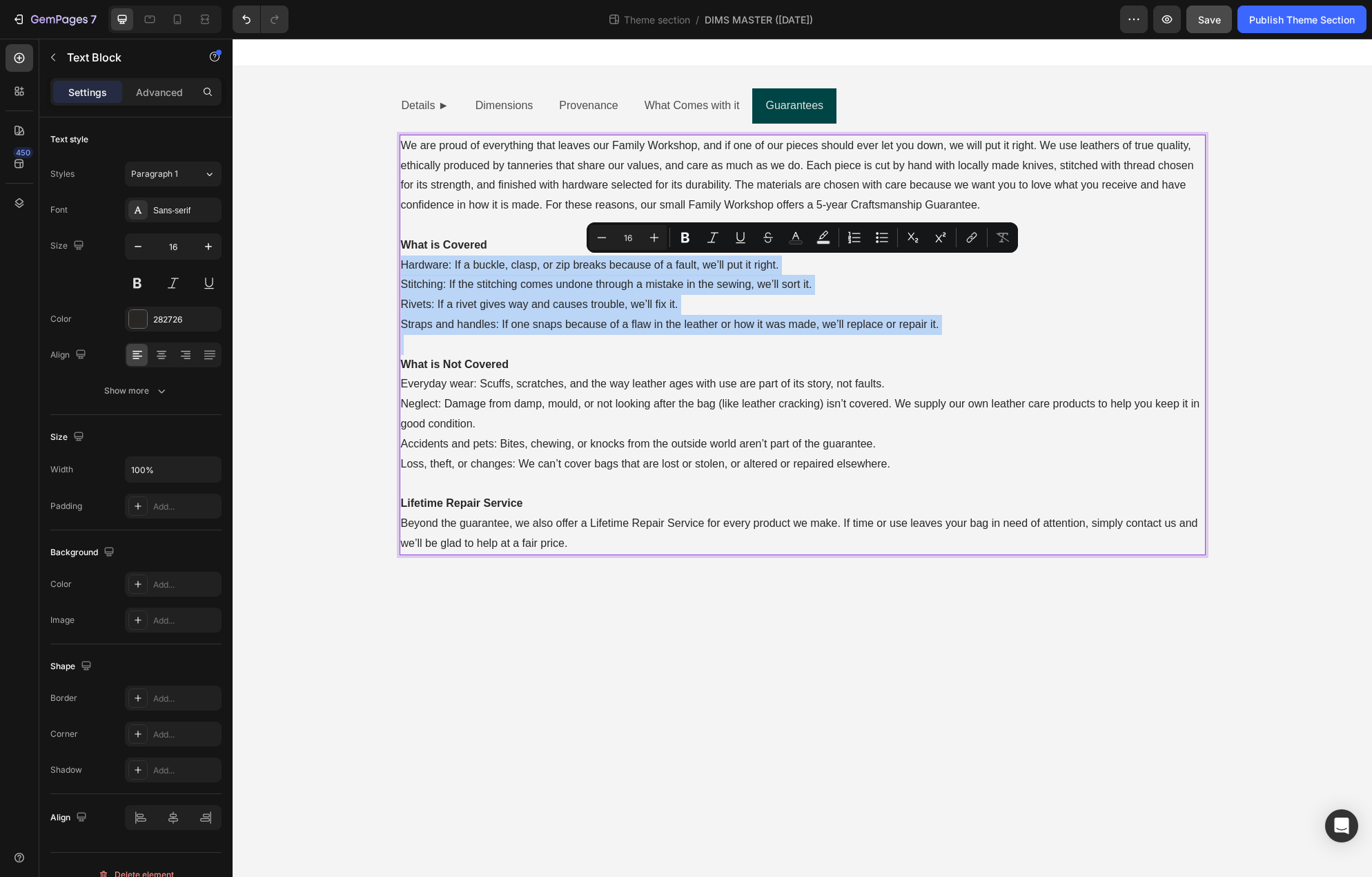
drag, startPoint x: 403, startPoint y: 264, endPoint x: 939, endPoint y: 341, distance: 541.5
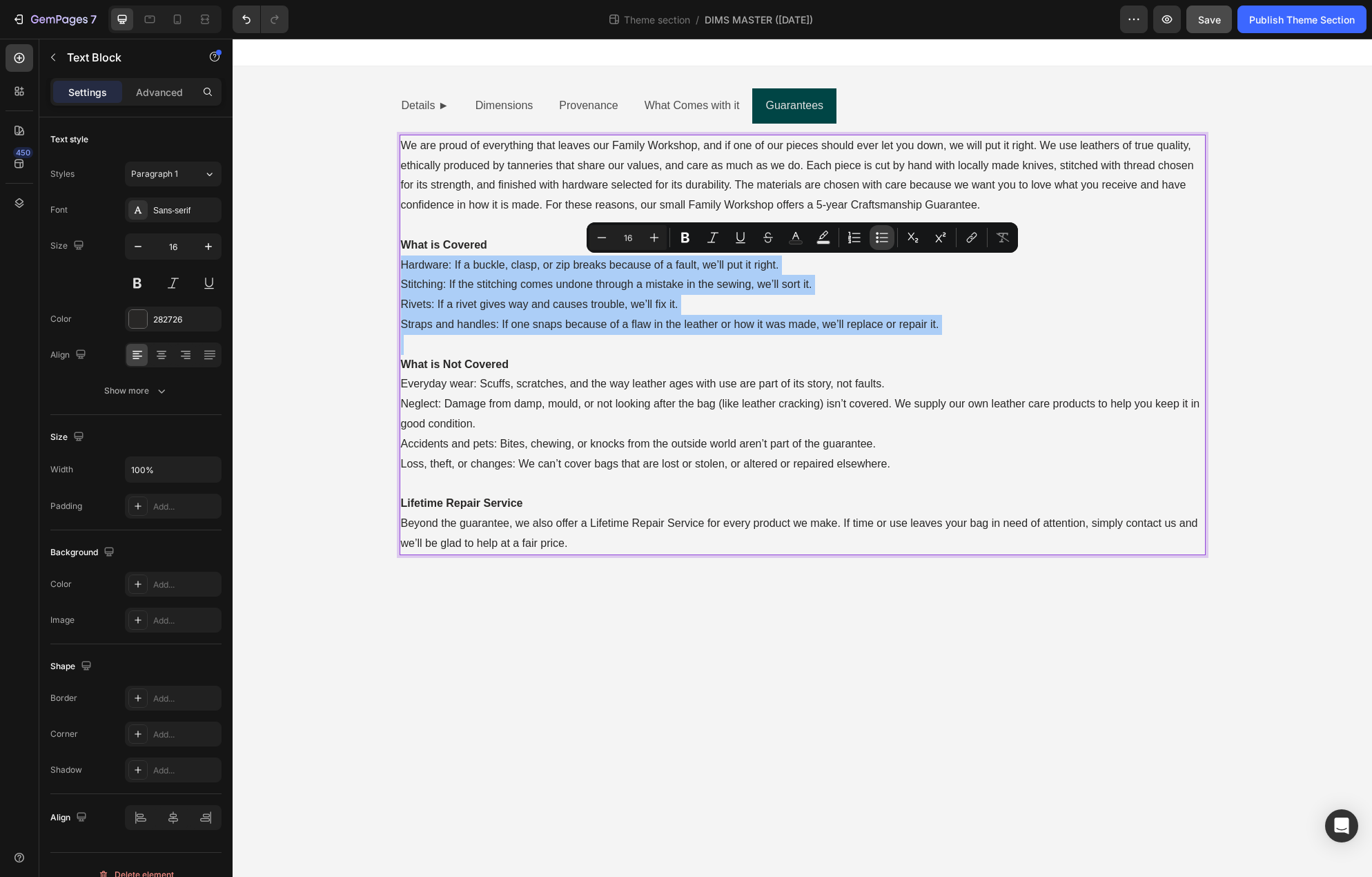
click at [877, 239] on icon "Editor contextual toolbar" at bounding box center [877, 237] width 3 height 3
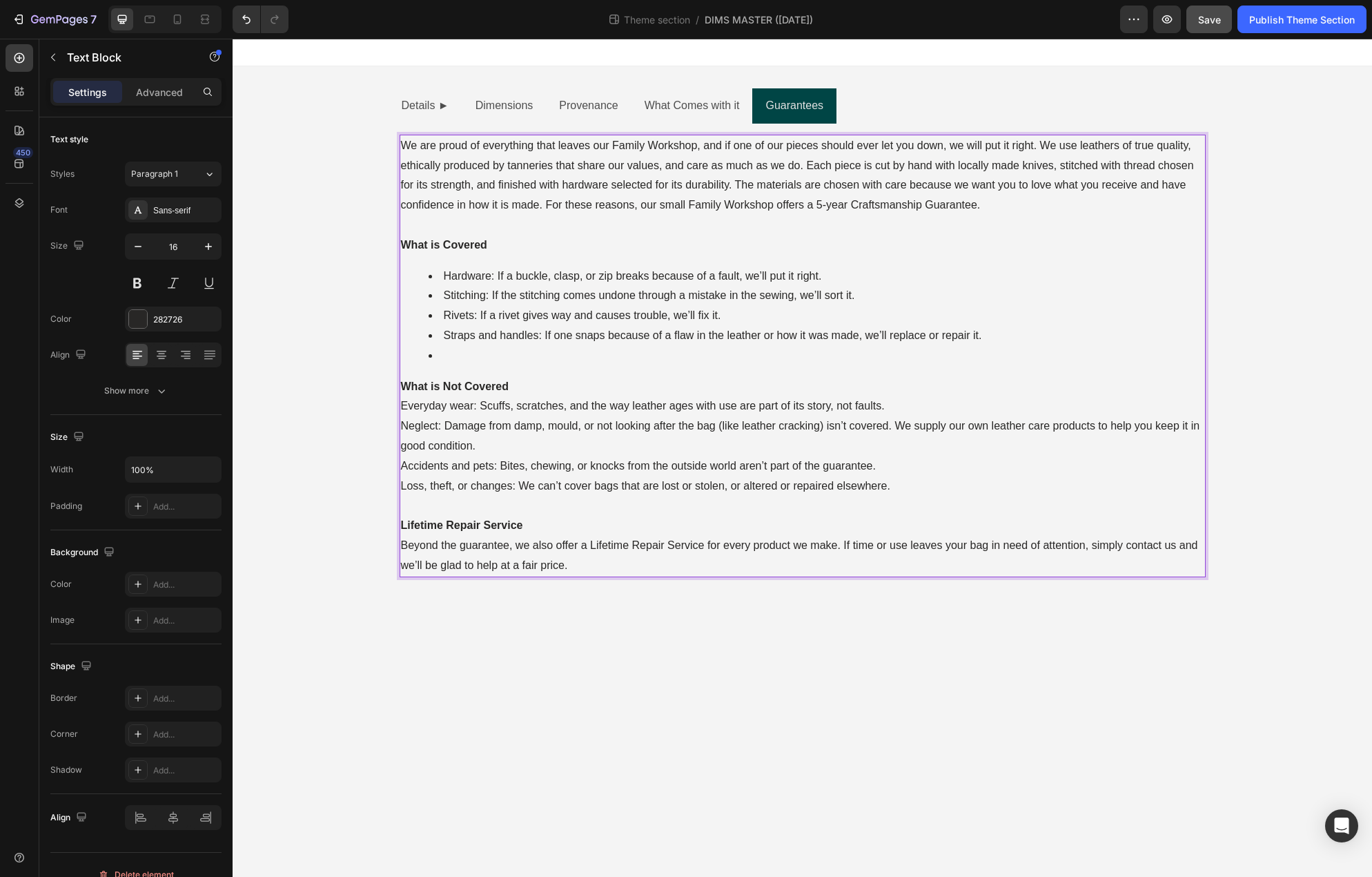
click at [408, 405] on p "Everyday wear: Scuffs, scratches, and the way leather ages with use are part of…" at bounding box center [802, 406] width 803 height 20
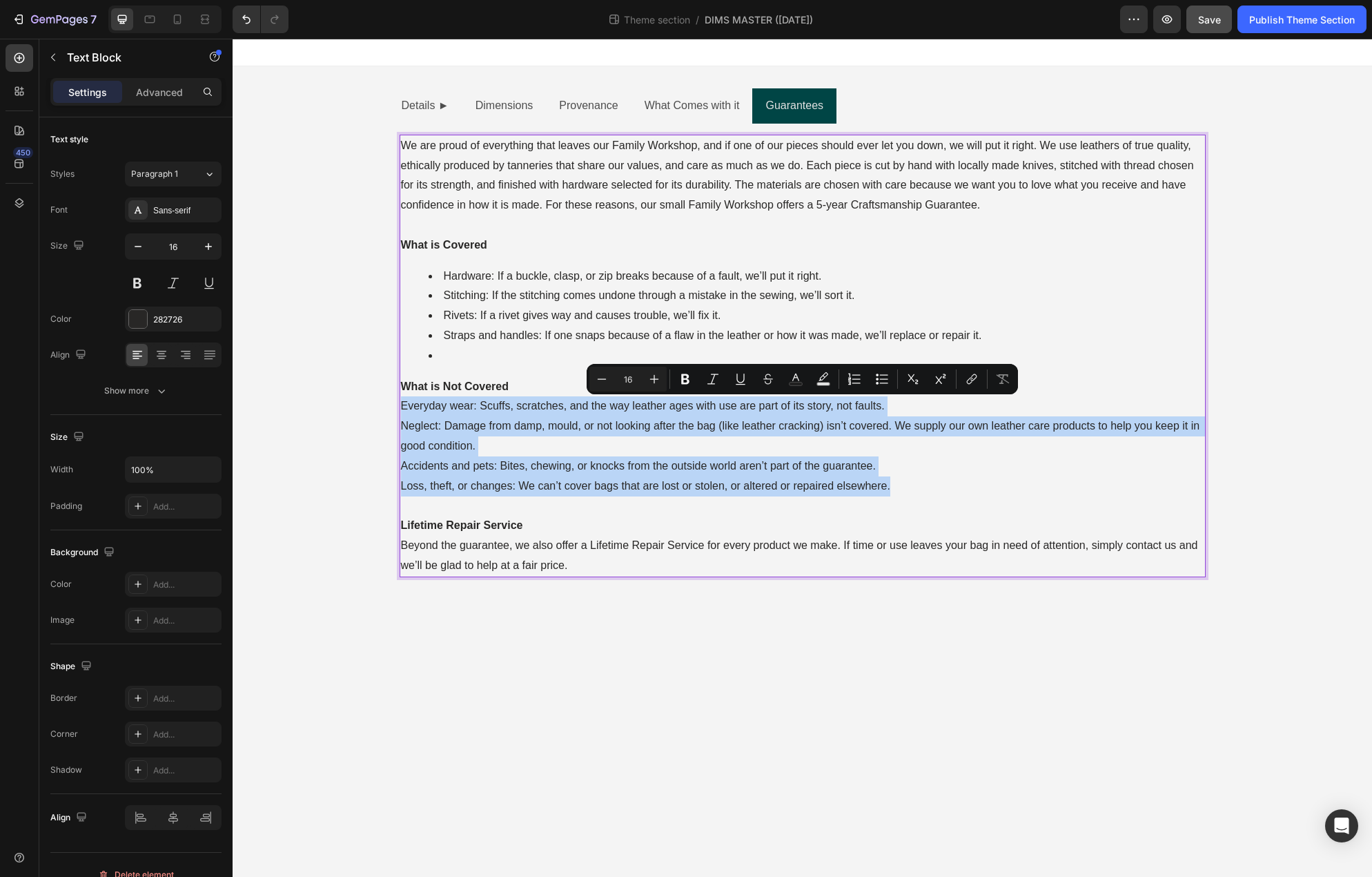
drag, startPoint x: 403, startPoint y: 405, endPoint x: 898, endPoint y: 484, distance: 501.3
click at [898, 484] on div "We are proud of everything that leaves our Family Workshop, and if one of our p…" at bounding box center [802, 355] width 806 height 442
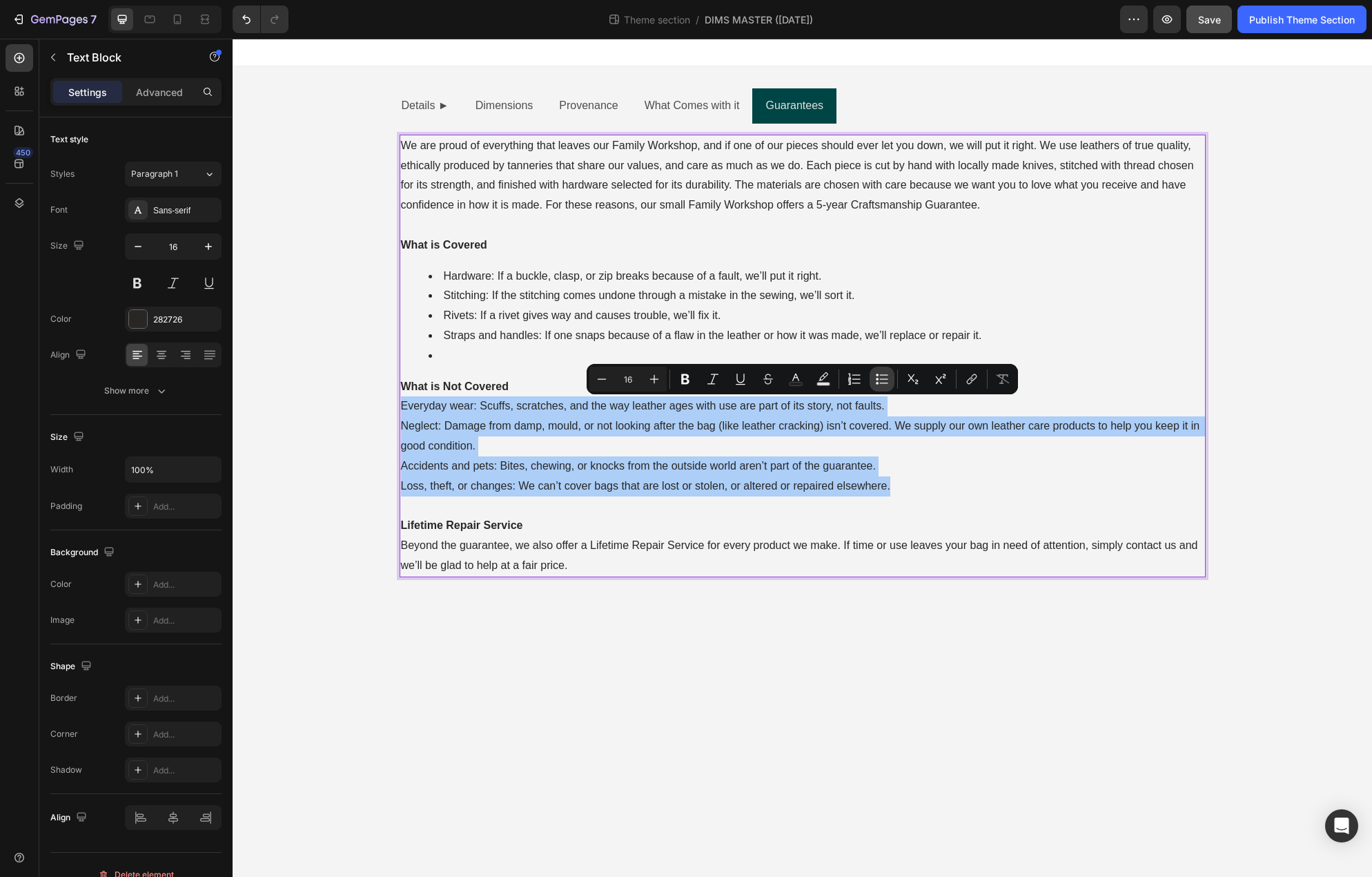
drag, startPoint x: 872, startPoint y: 378, endPoint x: 878, endPoint y: 372, distance: 8.5
click at [873, 378] on button "Bulleted List" at bounding box center [882, 379] width 25 height 25
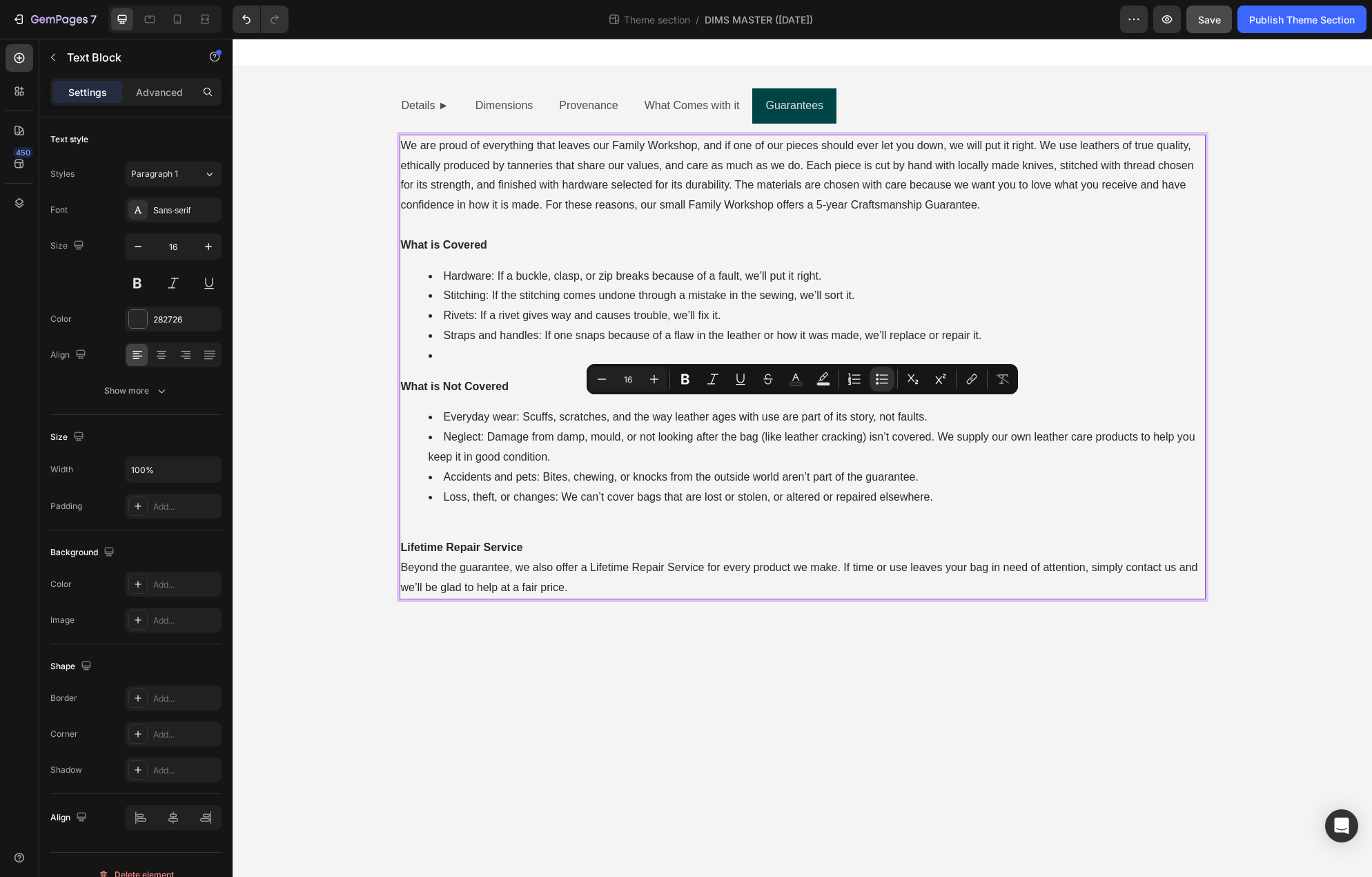
click at [975, 281] on li "Hardware: If a buckle, clasp, or zip breaks because of a fault, we’ll put it ri…" at bounding box center [816, 276] width 775 height 20
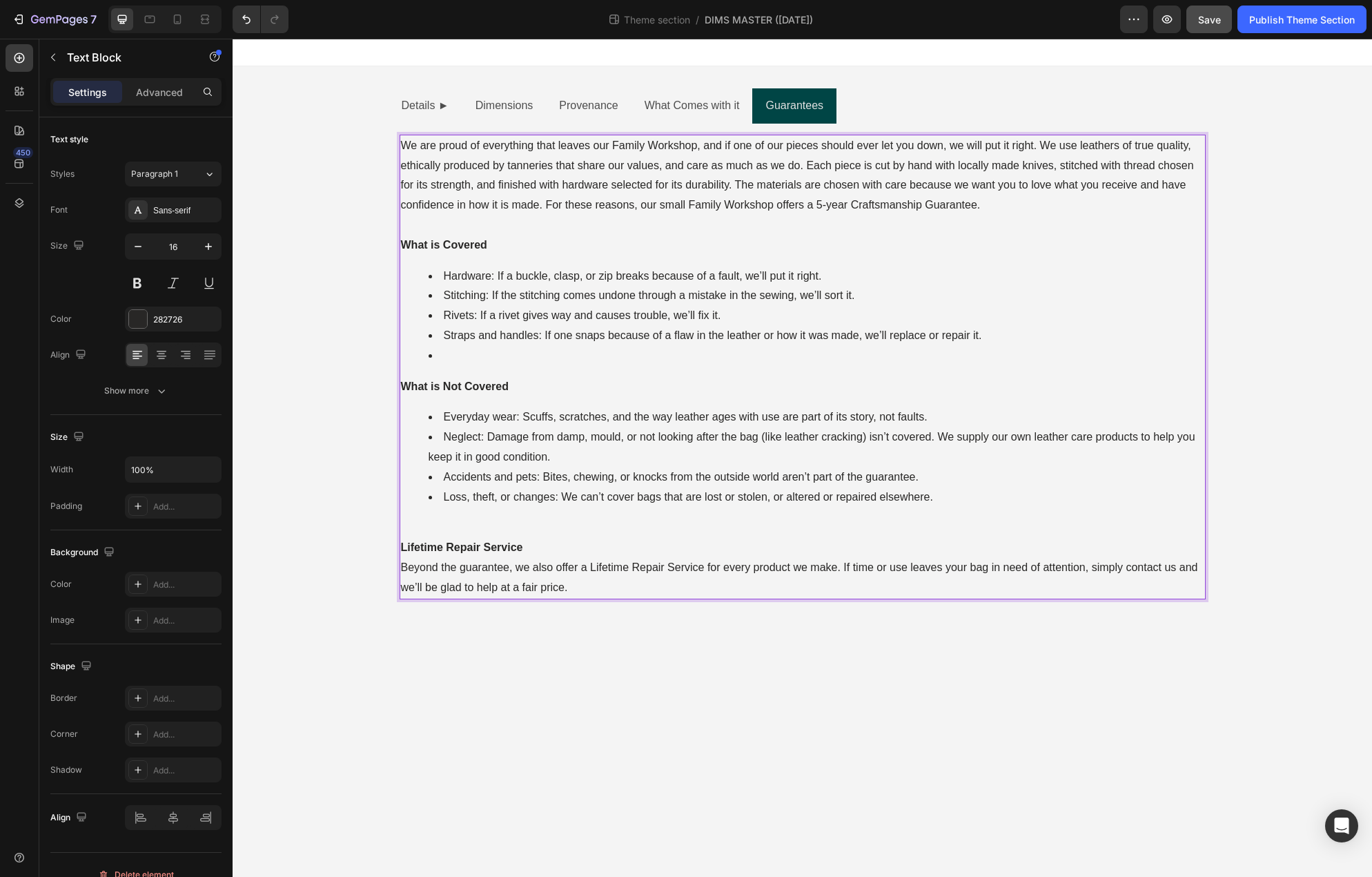
click at [427, 454] on ul "Everyday wear: Scuffs, scratches, and the way leather ages with use are part of…" at bounding box center [802, 457] width 803 height 99
click at [681, 453] on li "Neglect: Damage from damp, mould, or not looking after the bag (like leather cr…" at bounding box center [816, 446] width 775 height 40
click at [939, 437] on li "Neglect: Damage from damp, mould, or not looking after the bag (like leather cr…" at bounding box center [816, 446] width 775 height 40
drag, startPoint x: 418, startPoint y: 461, endPoint x: 894, endPoint y: 448, distance: 476.2
click at [894, 448] on ul "Everyday wear: Scuffs, scratches, and the way leather ages with use are part of…" at bounding box center [802, 457] width 803 height 99
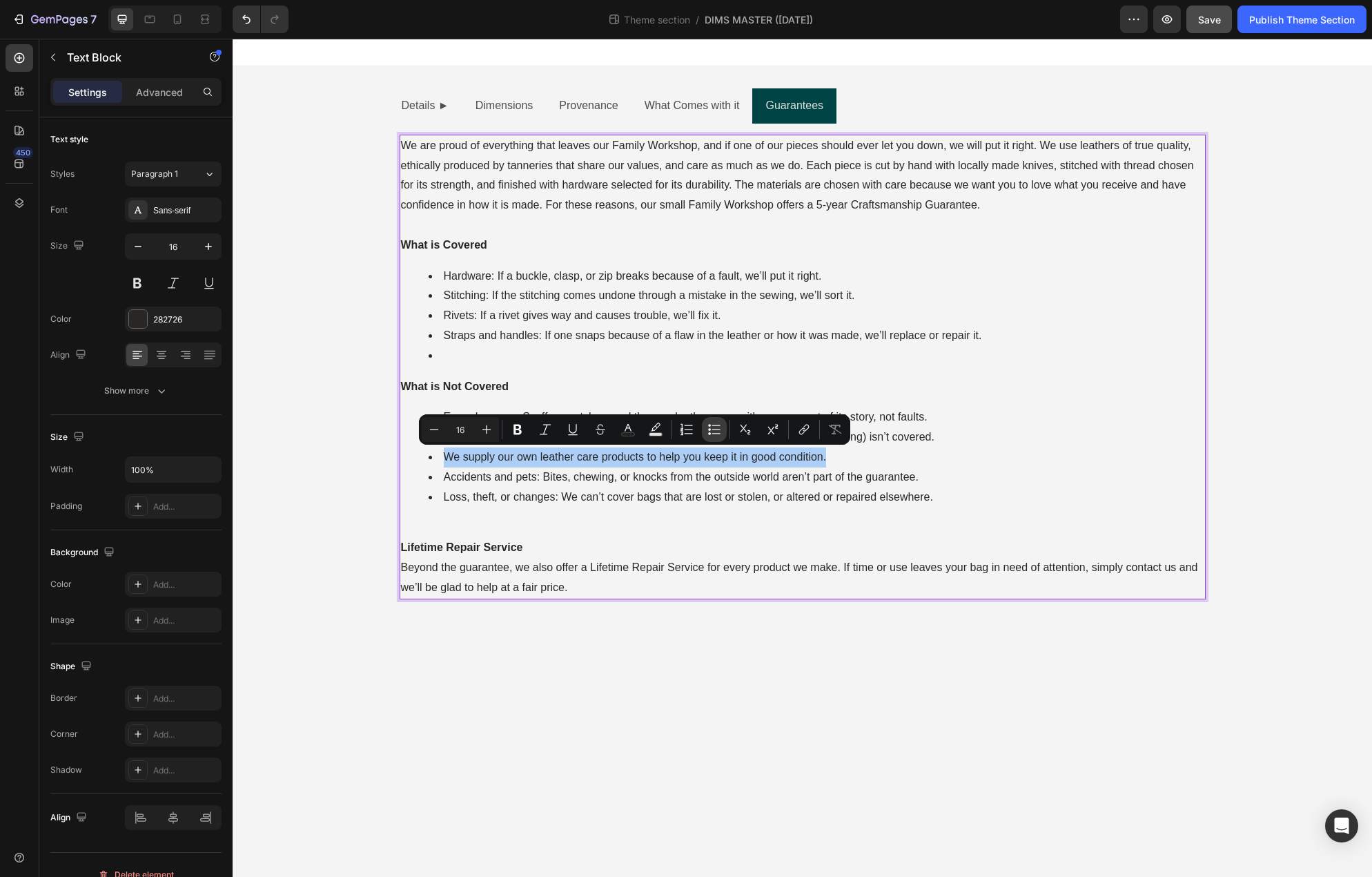
click at [710, 431] on icon "Editor contextual toolbar" at bounding box center [714, 429] width 14 height 14
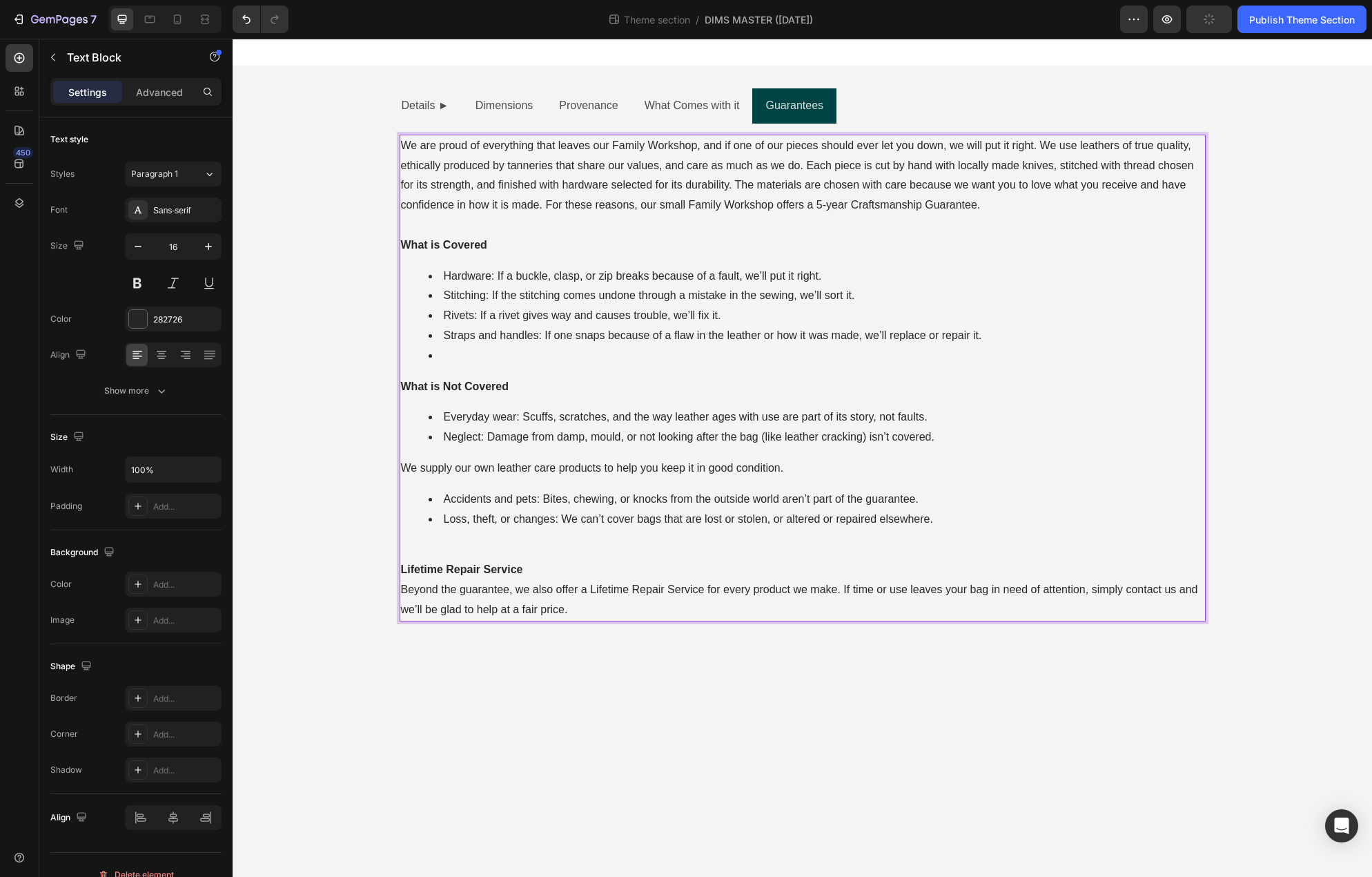
click at [908, 494] on li "Accidents and pets: Bites, chewing, or knocks from the outside world aren’t par…" at bounding box center [816, 499] width 775 height 20
click at [429, 473] on p "We supply our own leather care products to help you keep it in good condition." at bounding box center [802, 468] width 803 height 20
click at [407, 469] on p "We supply our own leather care products to help you keep it in good condition." at bounding box center [802, 468] width 803 height 20
click at [407, 470] on p "We supply our own leather care products to help you keep it in good condition." at bounding box center [802, 468] width 803 height 20
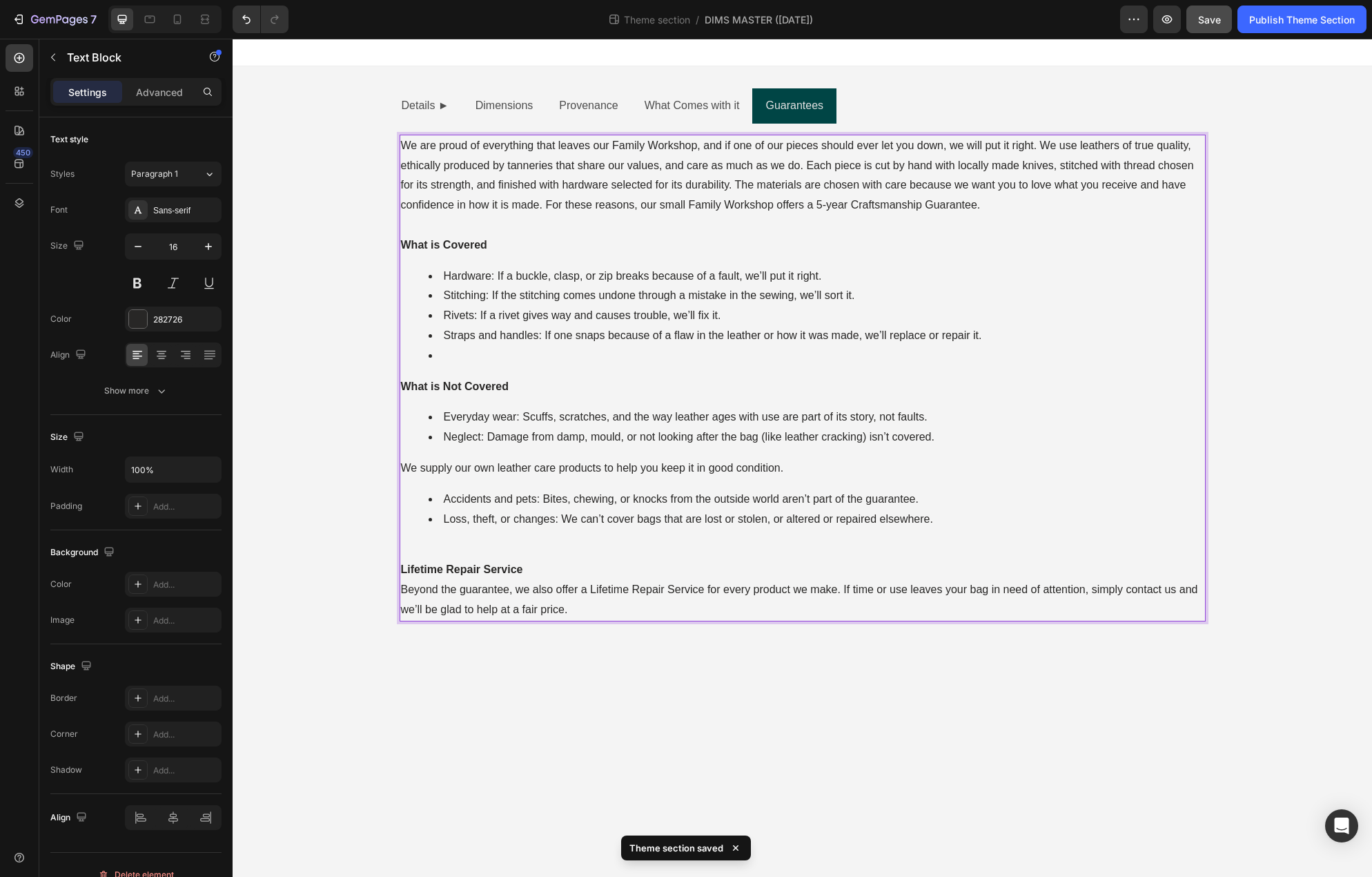
click at [403, 469] on p "We supply our own leather care products to help you keep it in good condition." at bounding box center [802, 468] width 803 height 20
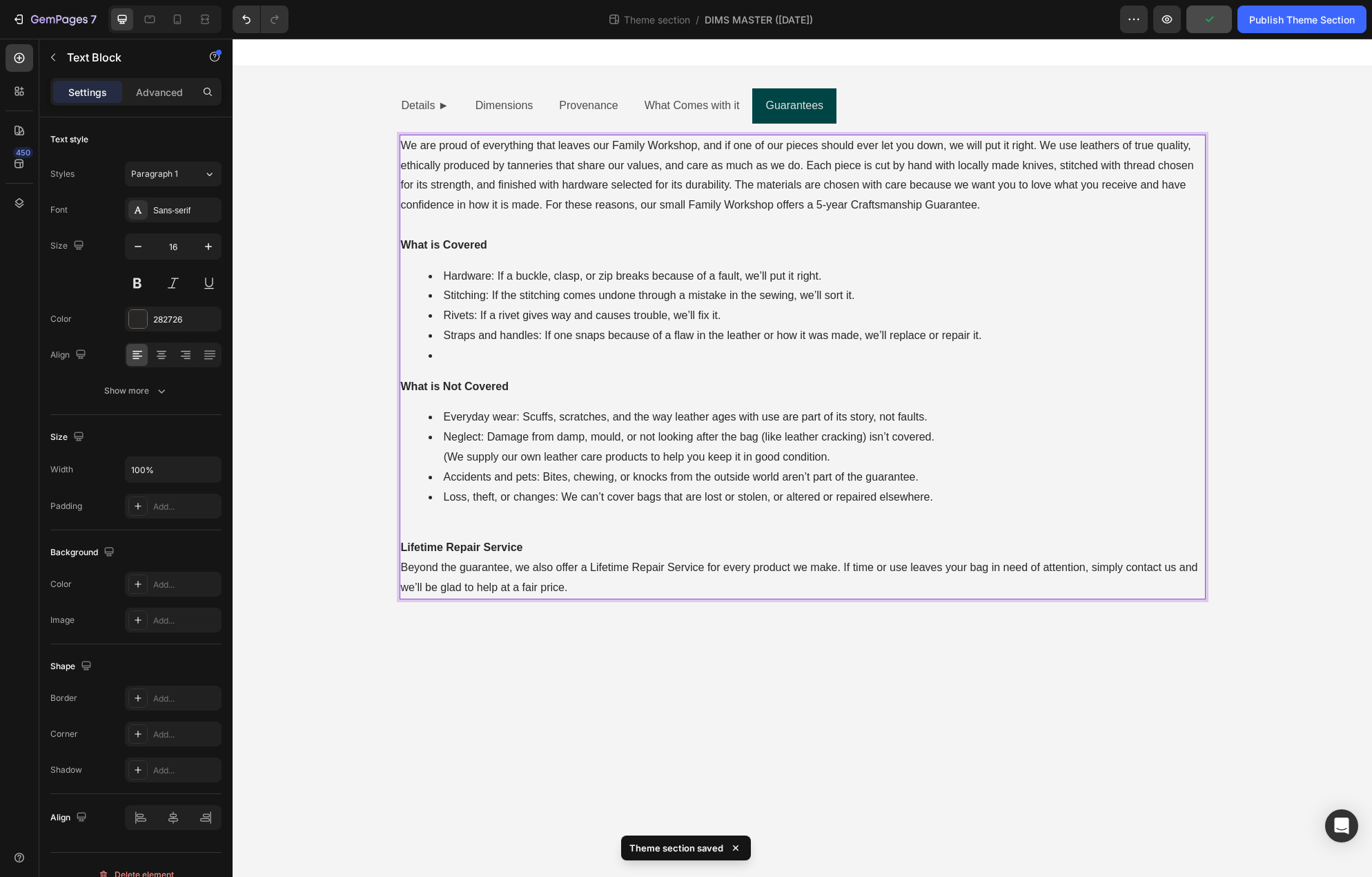
click at [864, 444] on li "Neglect: Damage from damp, mould, or not looking after the bag (like leather cr…" at bounding box center [816, 446] width 775 height 40
click at [827, 460] on li "Neglect: Damage from damp, mould, or not looking after the bag (like leather cr…" at bounding box center [816, 446] width 775 height 40
drag, startPoint x: 845, startPoint y: 525, endPoint x: 855, endPoint y: 536, distance: 14.9
click at [850, 530] on p "Rich Text Editor. Editing area: main" at bounding box center [802, 527] width 803 height 20
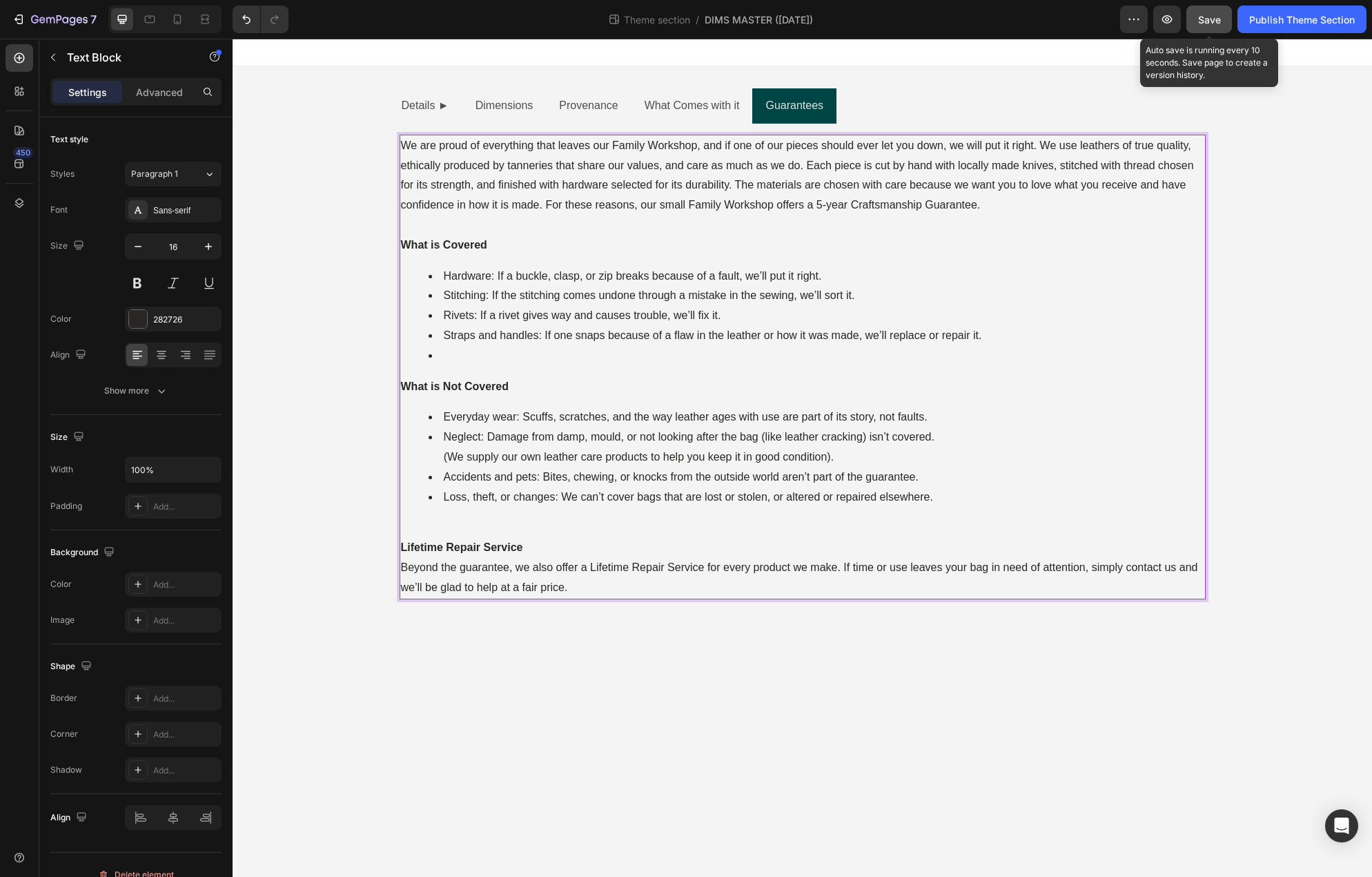
click at [1199, 16] on span "Save" at bounding box center [1210, 19] width 23 height 12
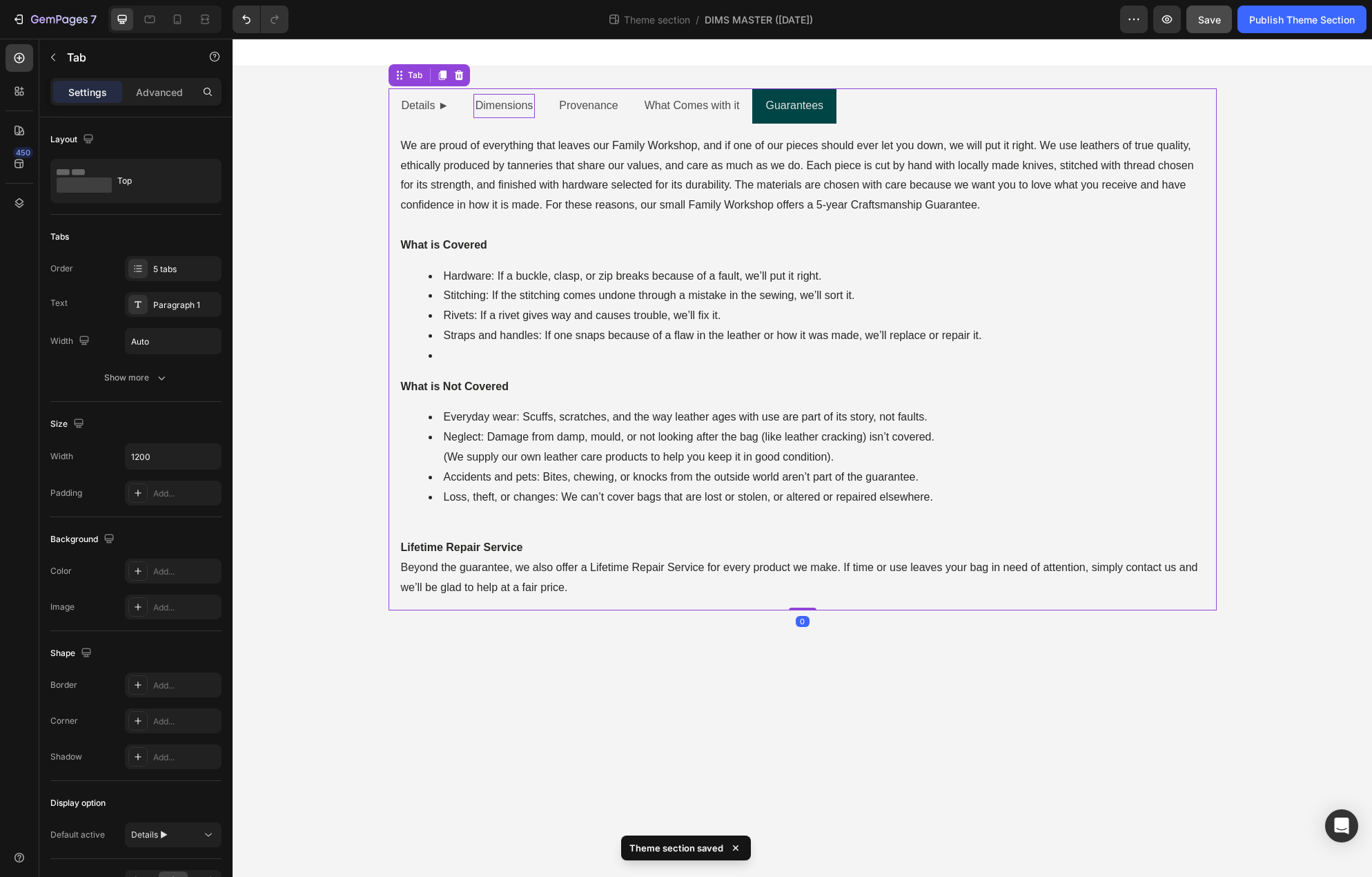
click at [521, 105] on p "Dimensions" at bounding box center [504, 105] width 58 height 20
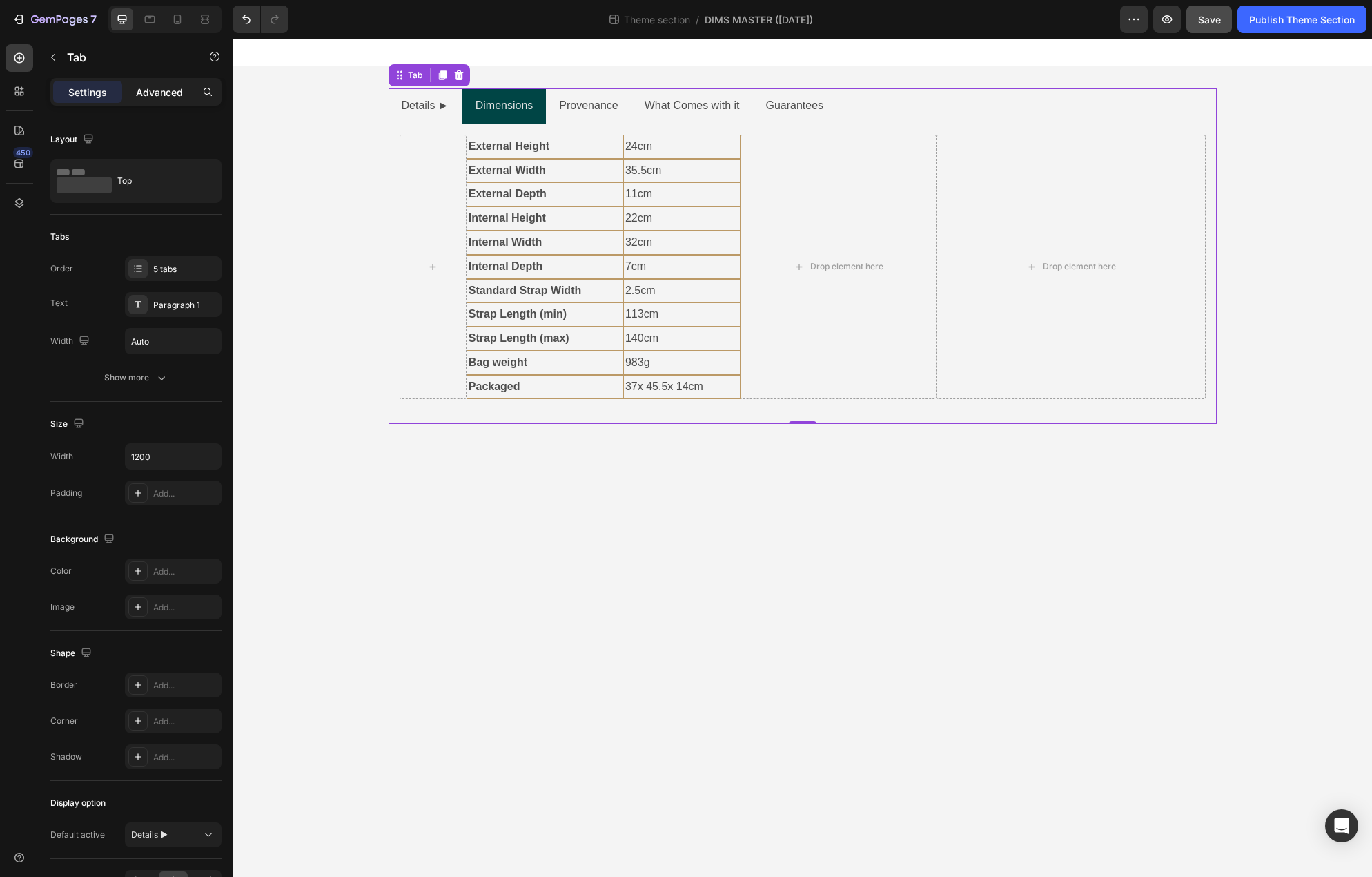
click at [139, 93] on p "Advanced" at bounding box center [159, 92] width 47 height 14
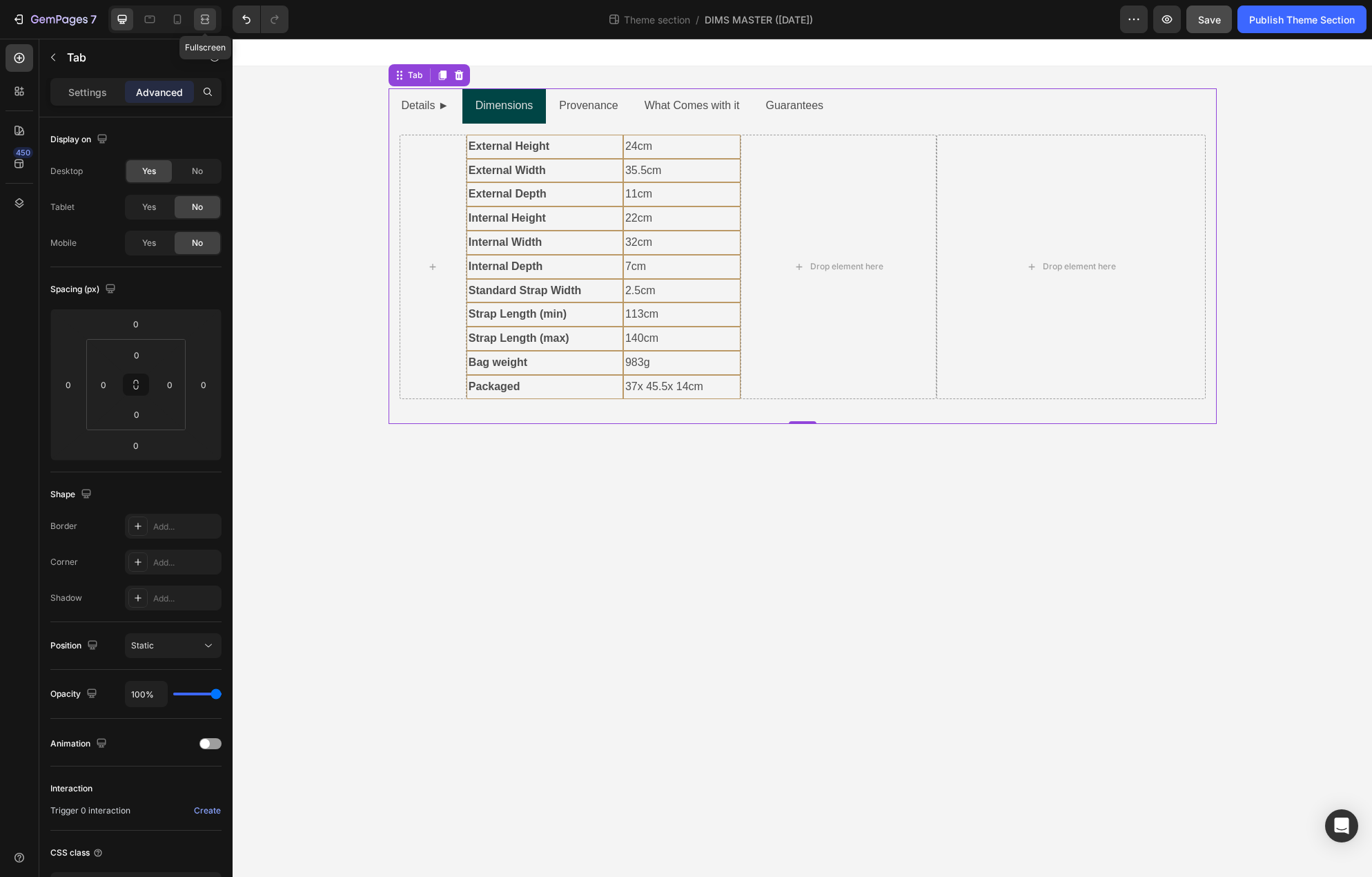
click at [211, 14] on icon at bounding box center [205, 19] width 14 height 14
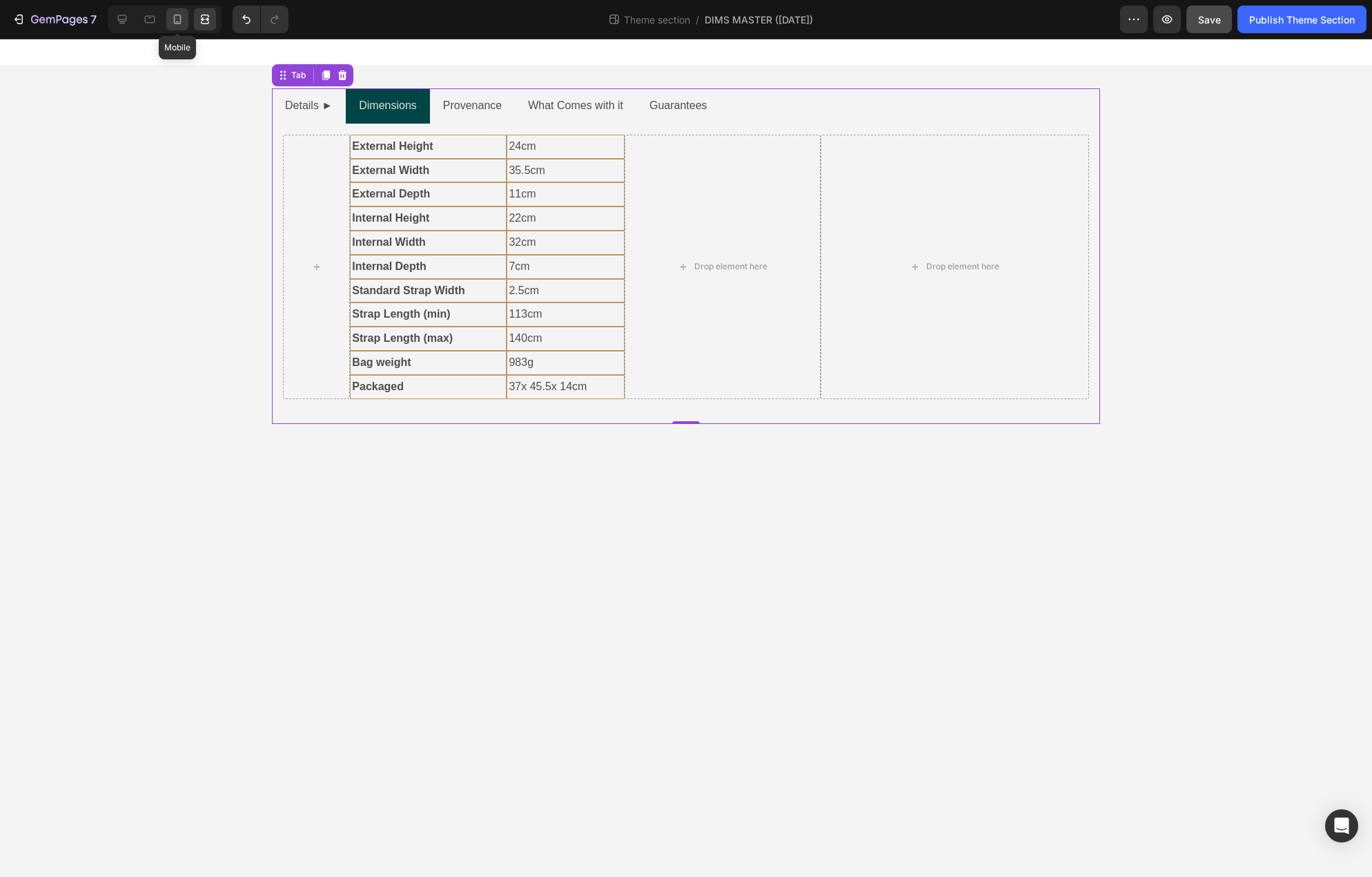
click at [187, 18] on div at bounding box center [177, 19] width 22 height 22
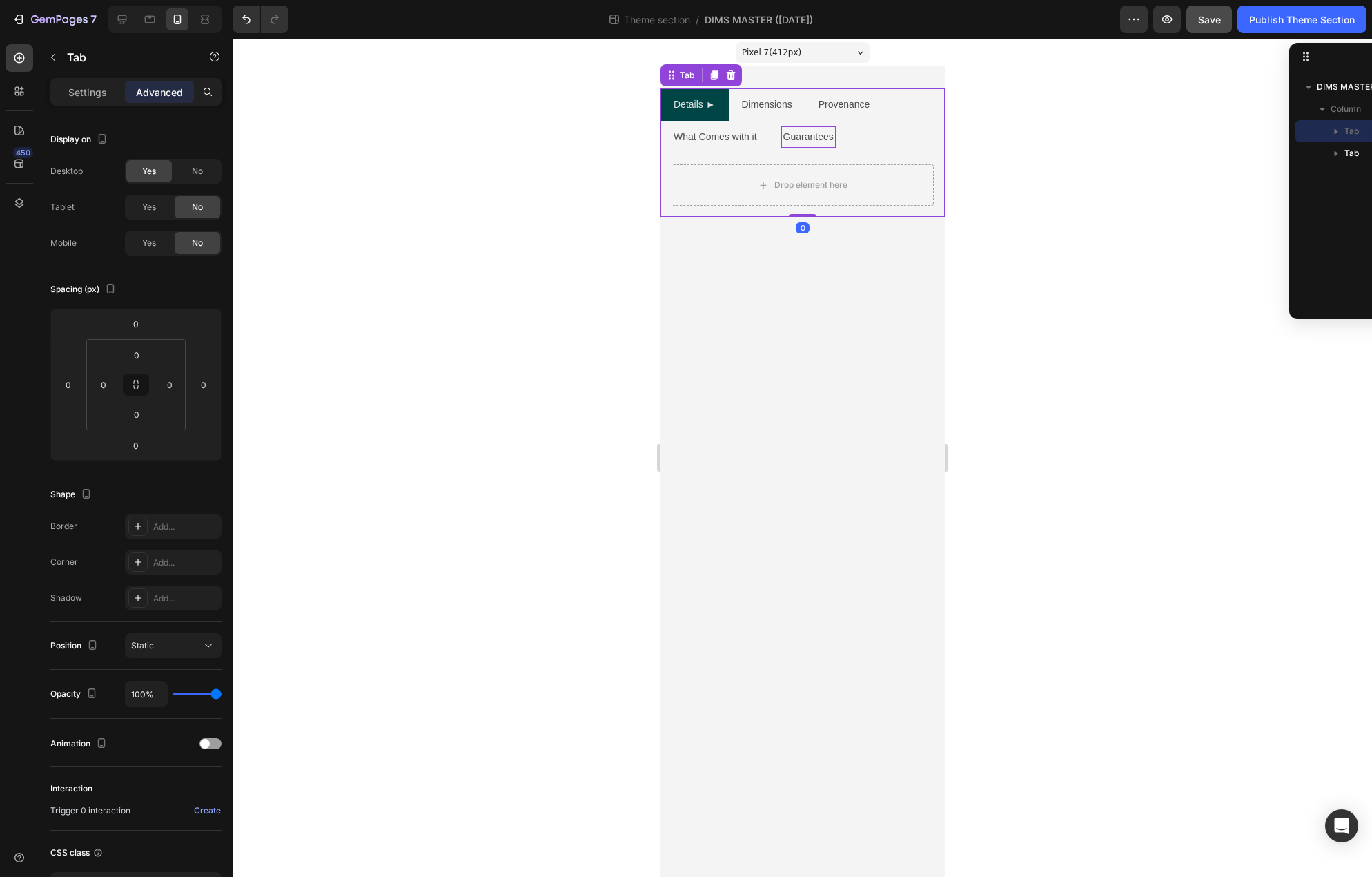
click at [796, 141] on p "Guarantees" at bounding box center [807, 137] width 50 height 17
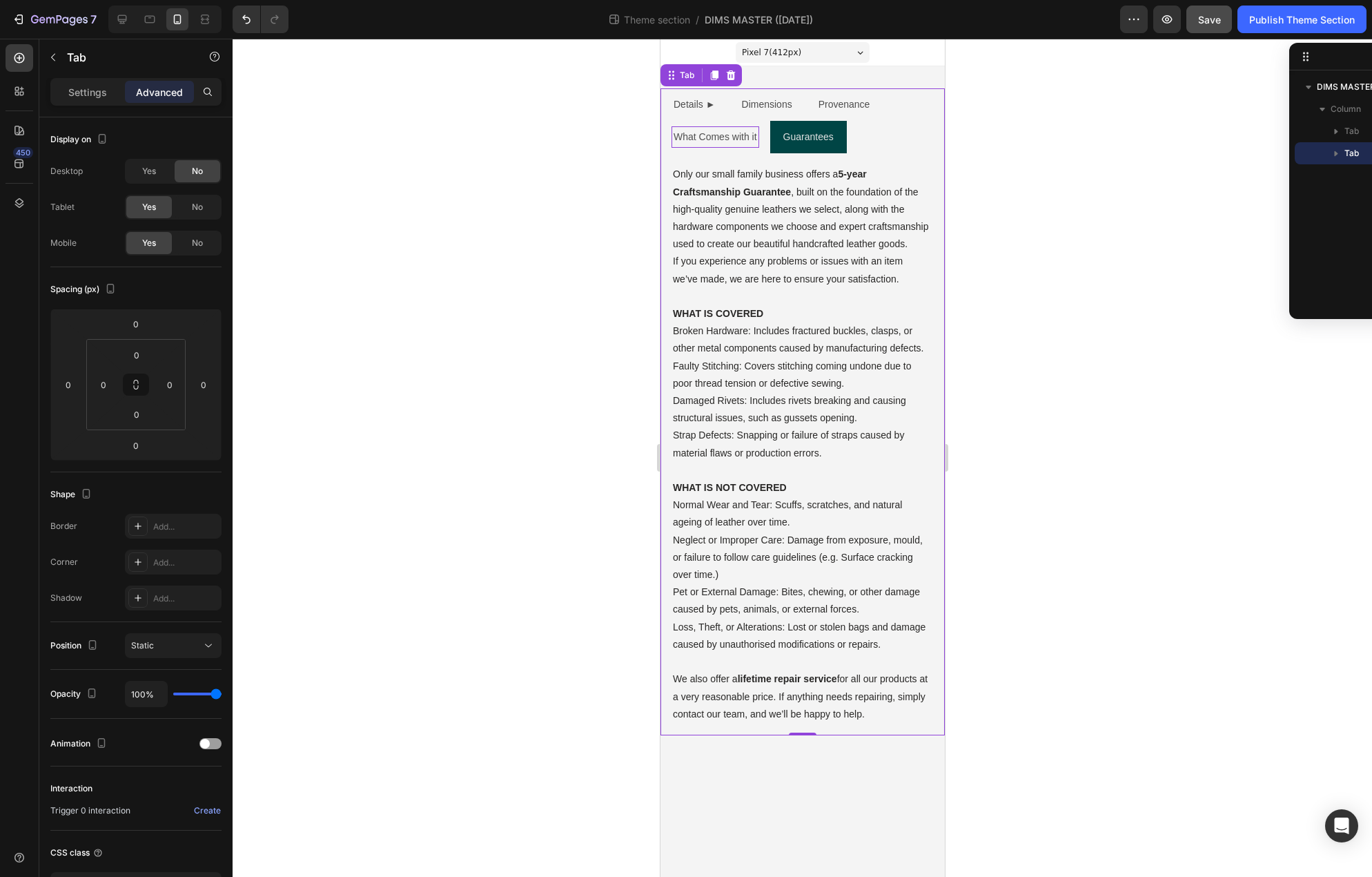
click at [744, 145] on p "What Comes with it" at bounding box center [714, 137] width 83 height 17
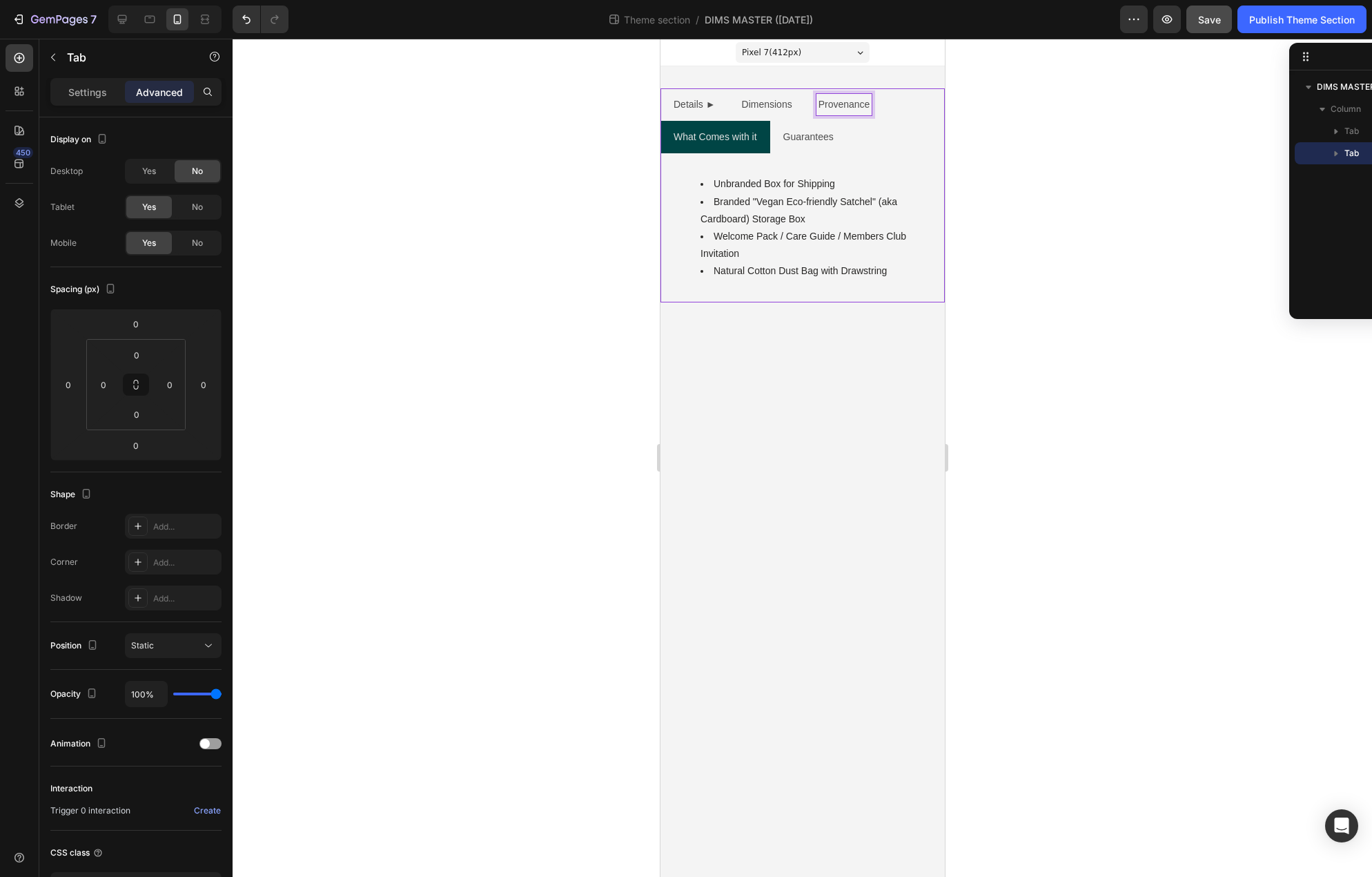
click at [828, 102] on p "Provenance" at bounding box center [844, 104] width 52 height 17
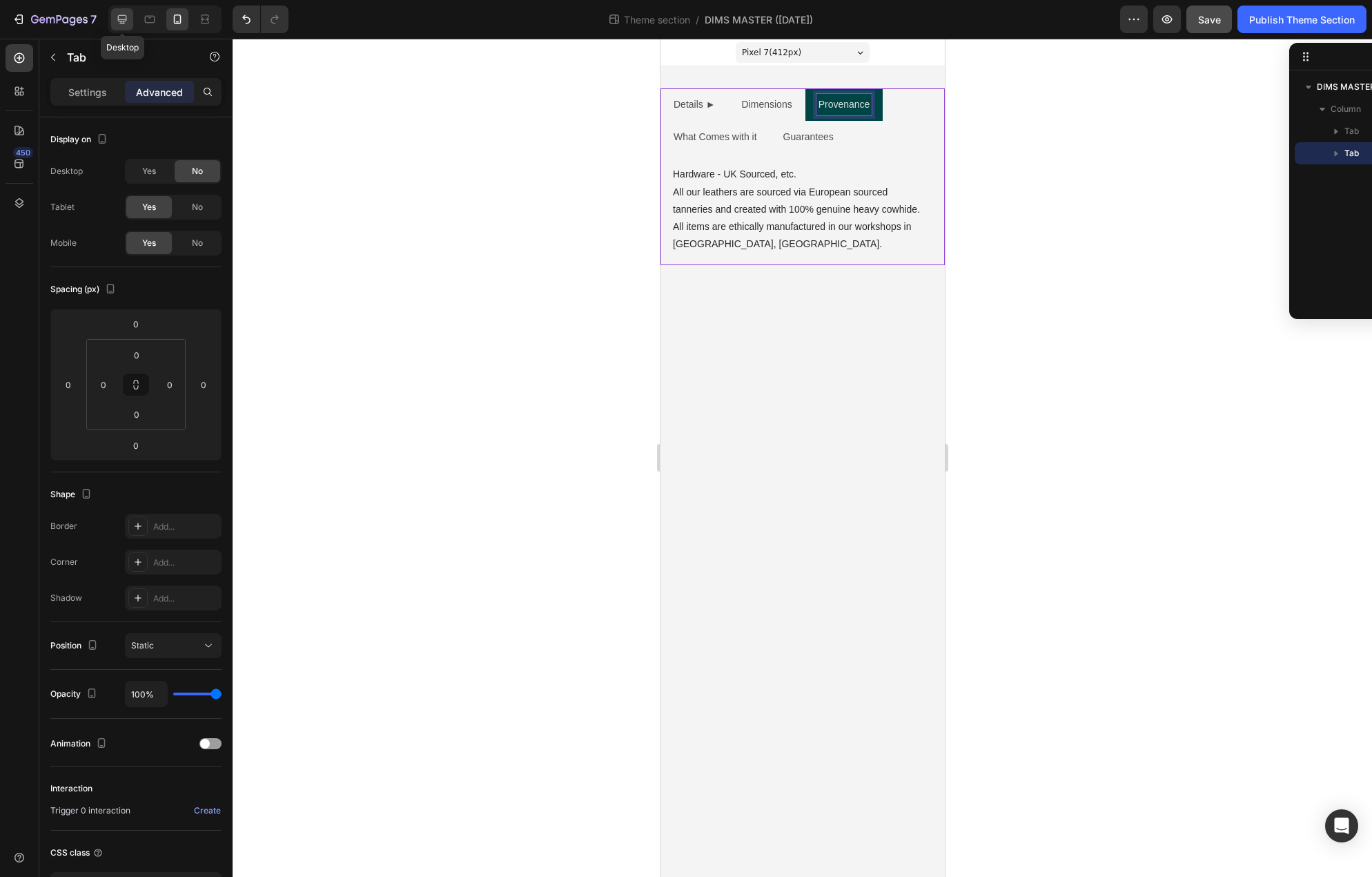
click at [127, 18] on icon at bounding box center [122, 19] width 14 height 14
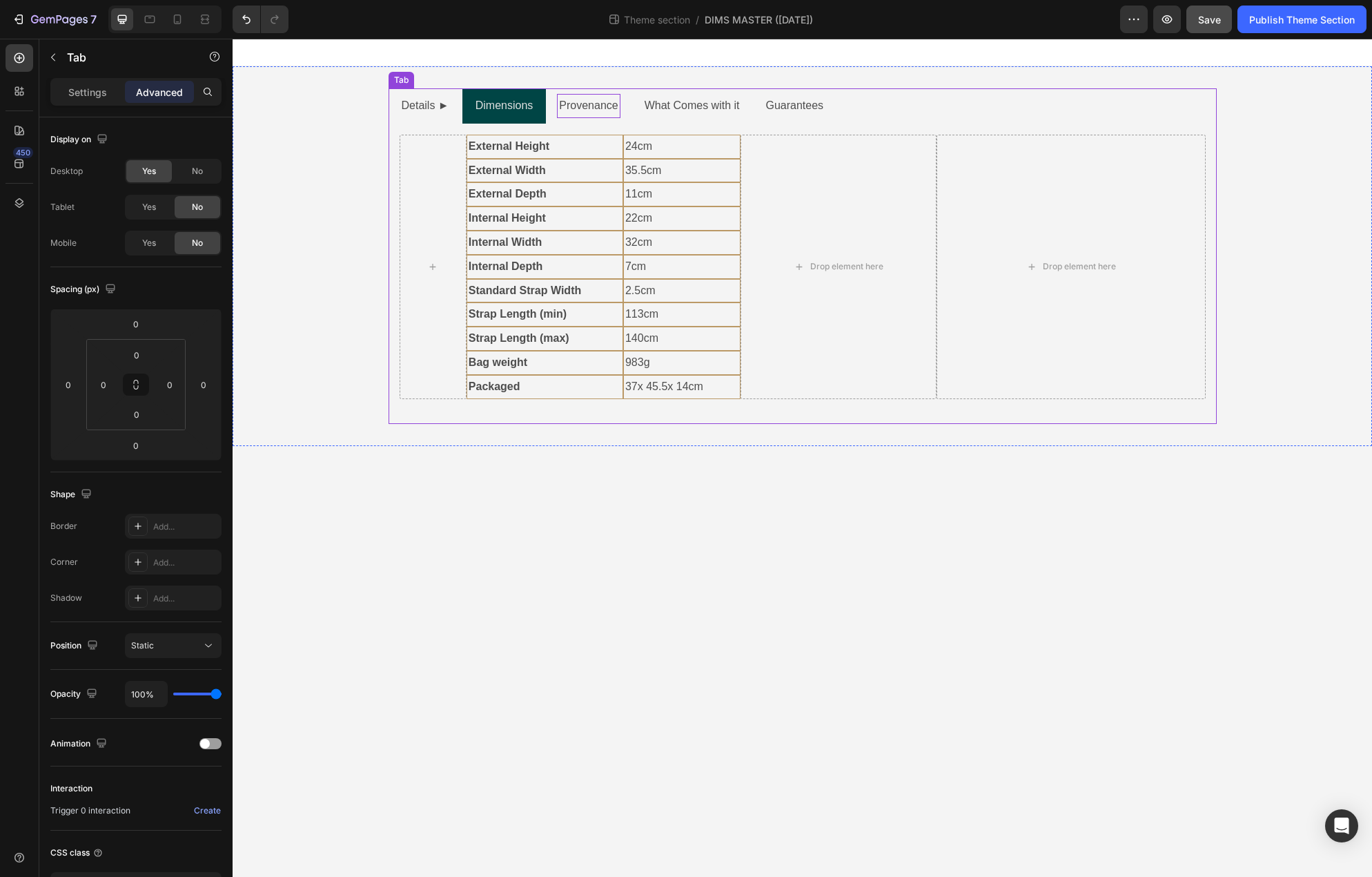
click at [569, 112] on p "Provenance" at bounding box center [588, 105] width 59 height 20
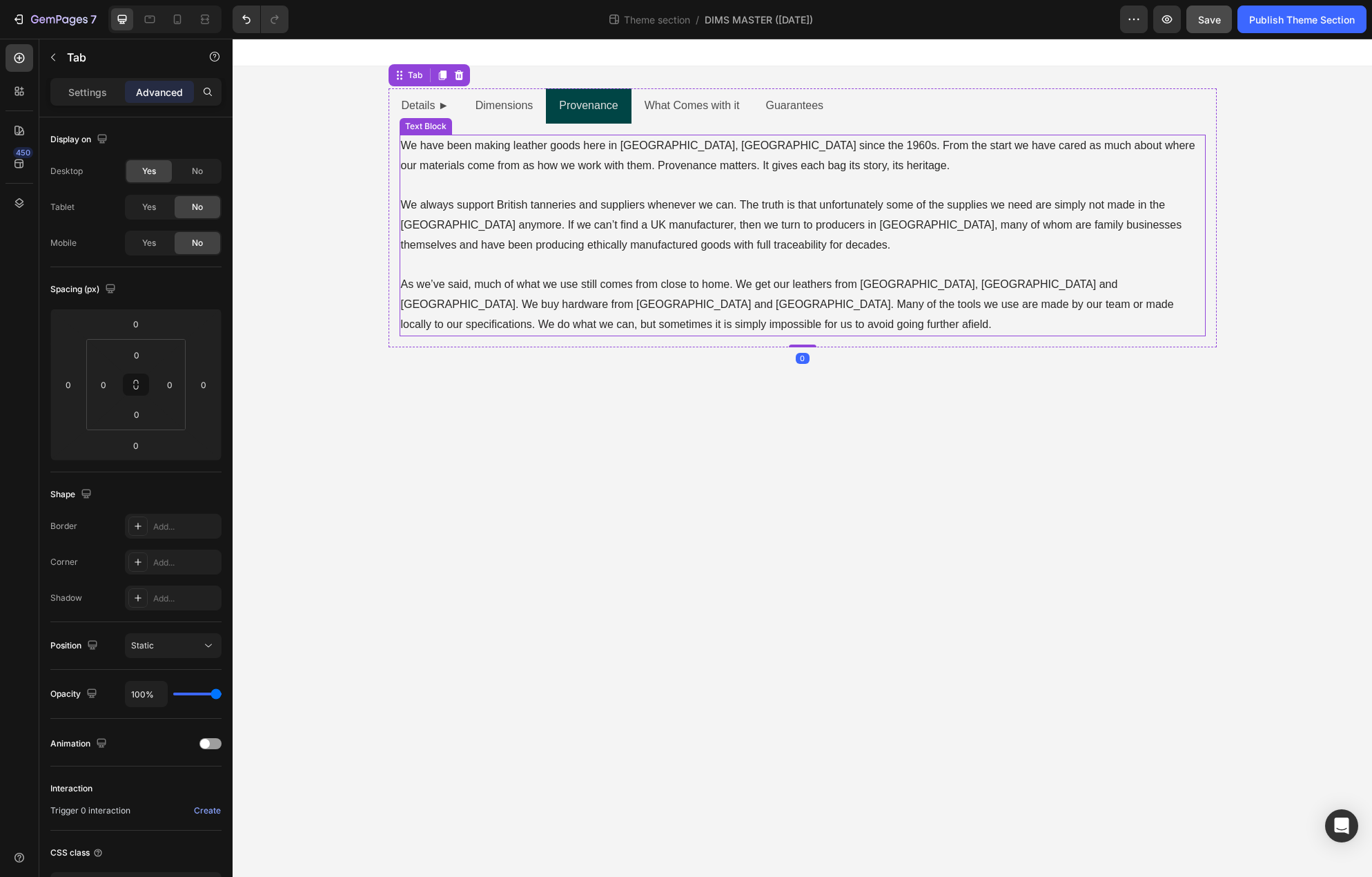
click at [599, 257] on p "Rich Text Editor. Editing area: main" at bounding box center [802, 265] width 803 height 20
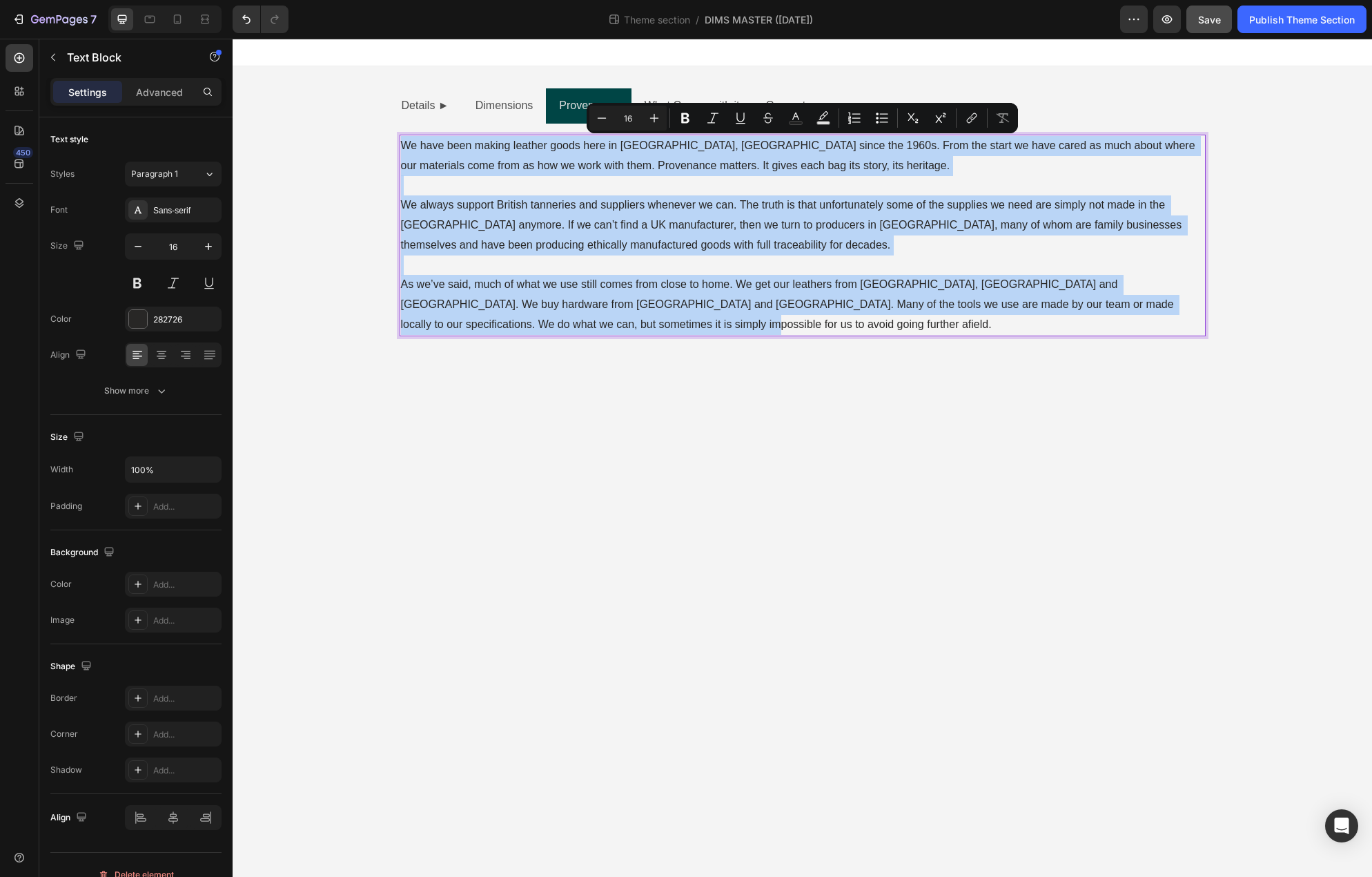
drag, startPoint x: 557, startPoint y: 325, endPoint x: 403, endPoint y: 149, distance: 233.9
copy div "We have been making leather goods here in Liverpool, England since the 1960s. F…"
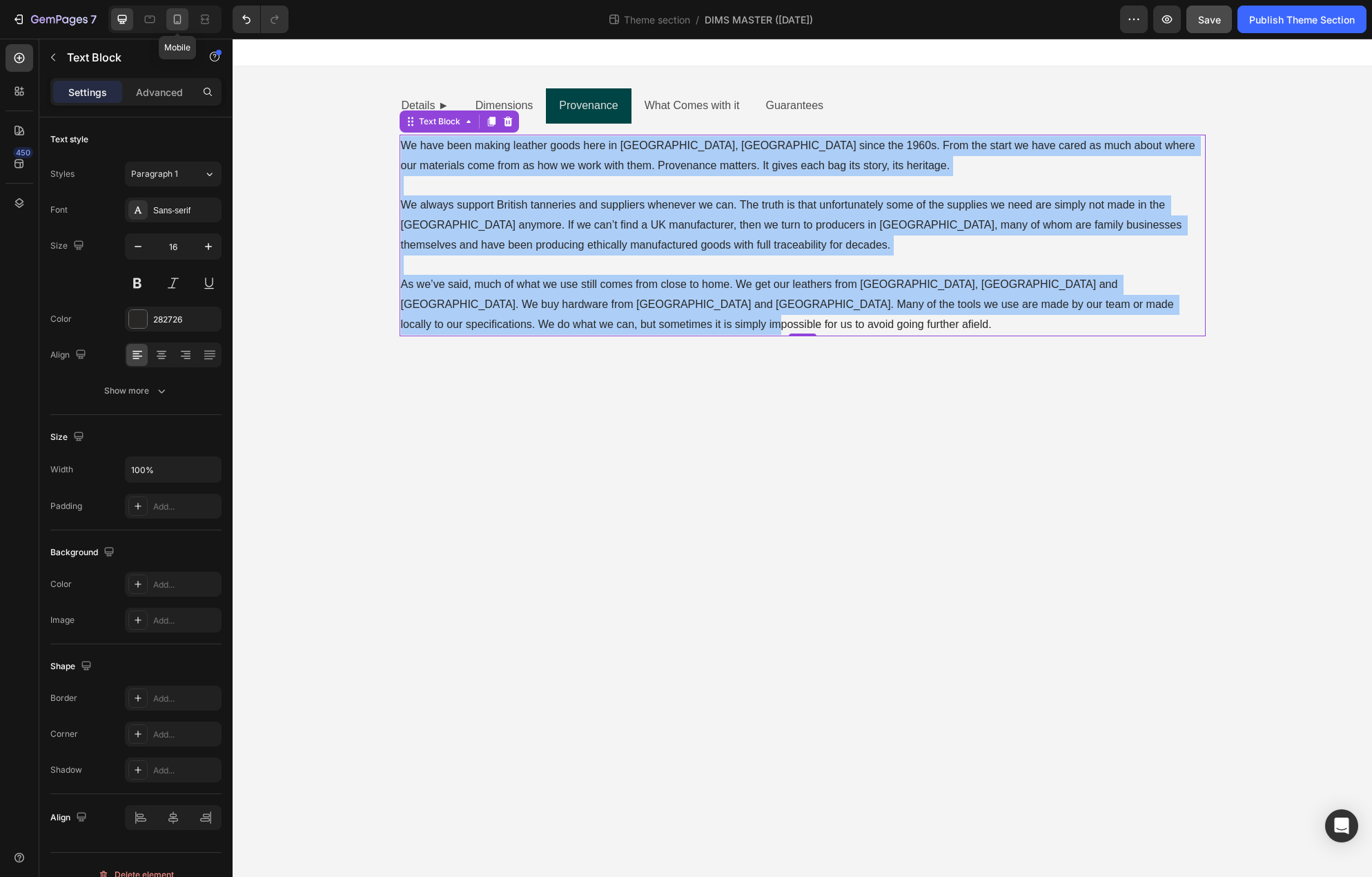
click at [178, 20] on icon at bounding box center [178, 19] width 14 height 14
type input "14"
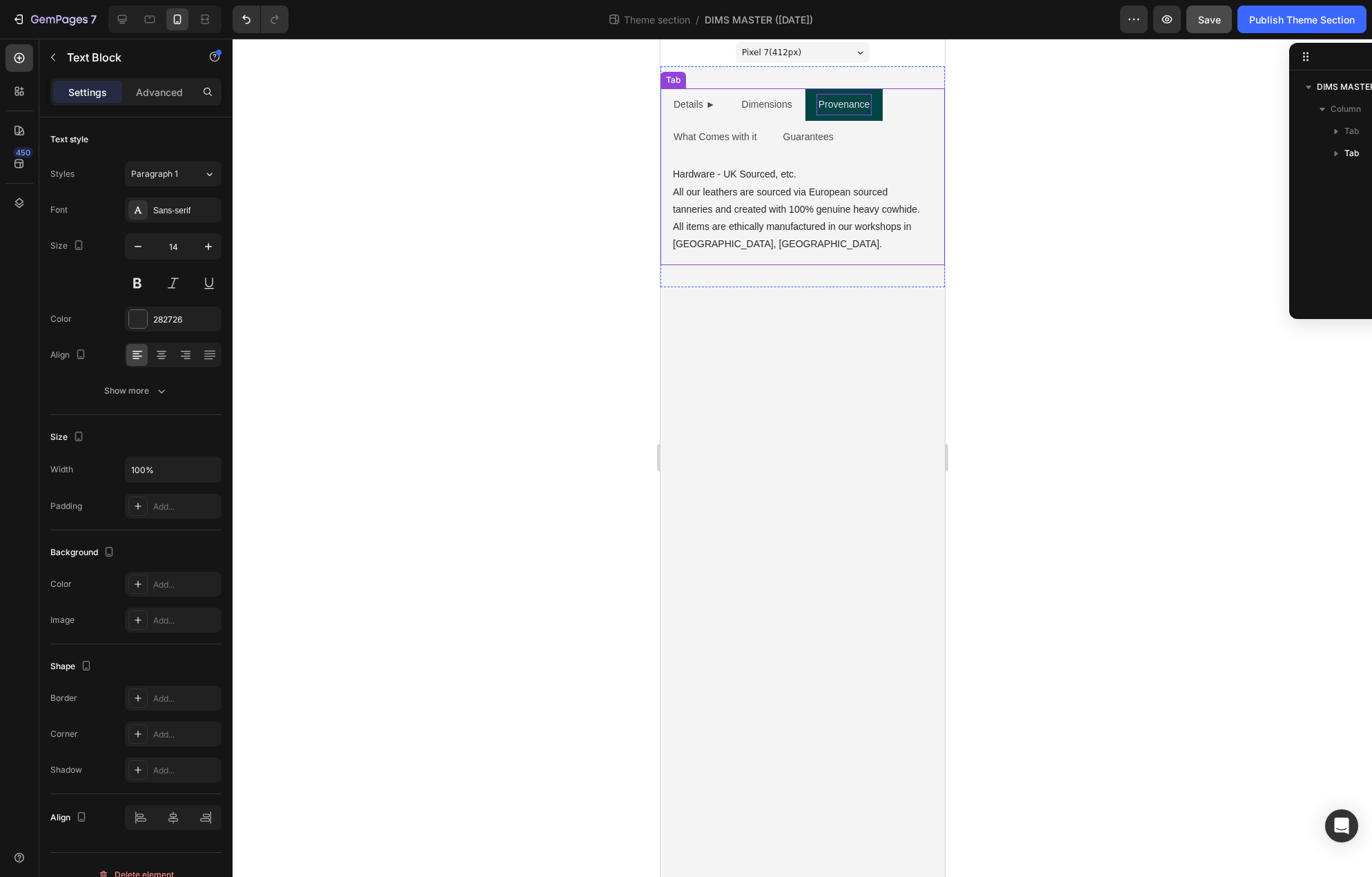
click at [832, 105] on p "Provenance" at bounding box center [844, 104] width 52 height 17
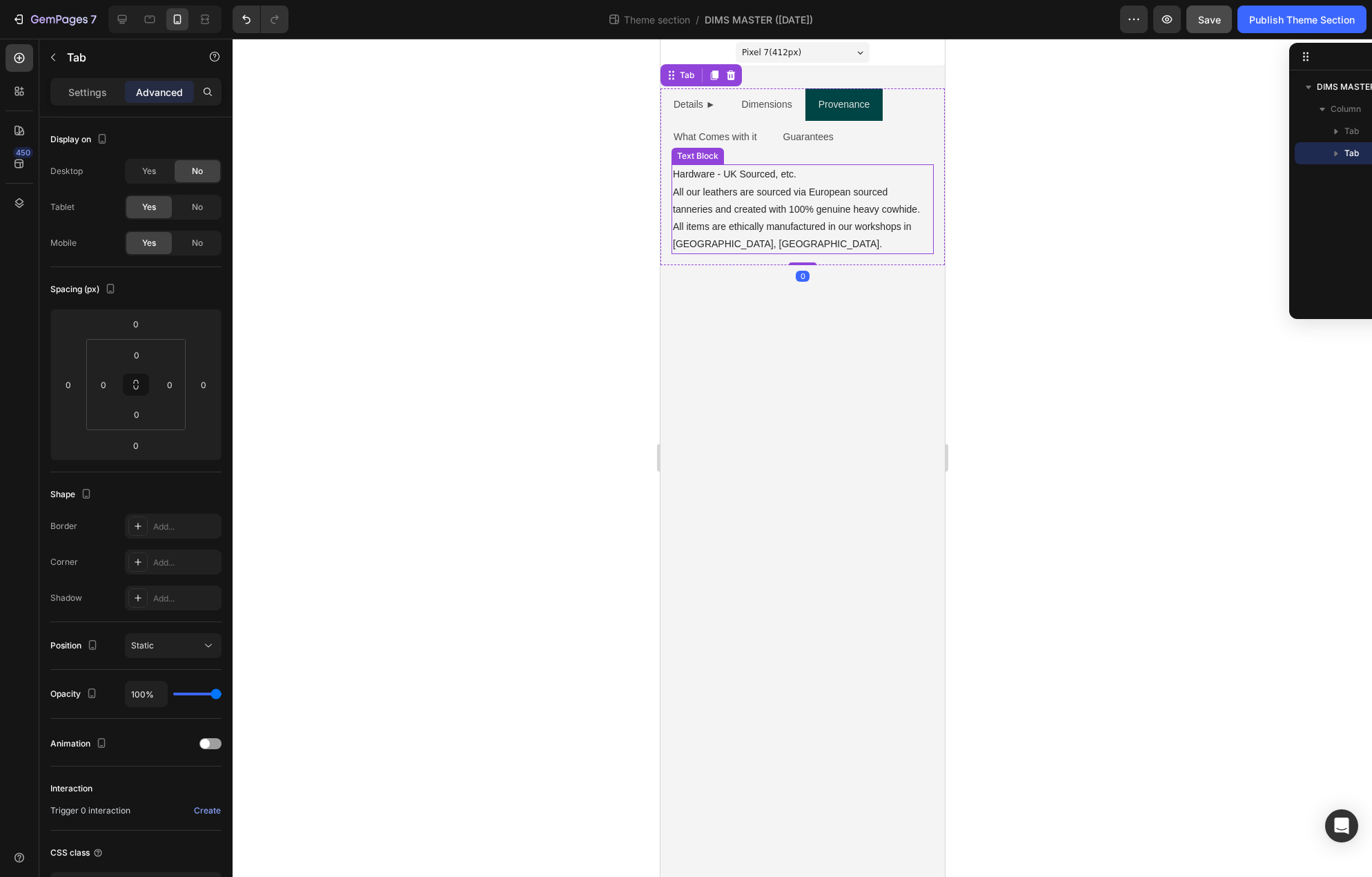
click at [769, 243] on p "All items are ethically manufactured in our workshops in [GEOGRAPHIC_DATA], [GE…" at bounding box center [801, 236] width 260 height 35
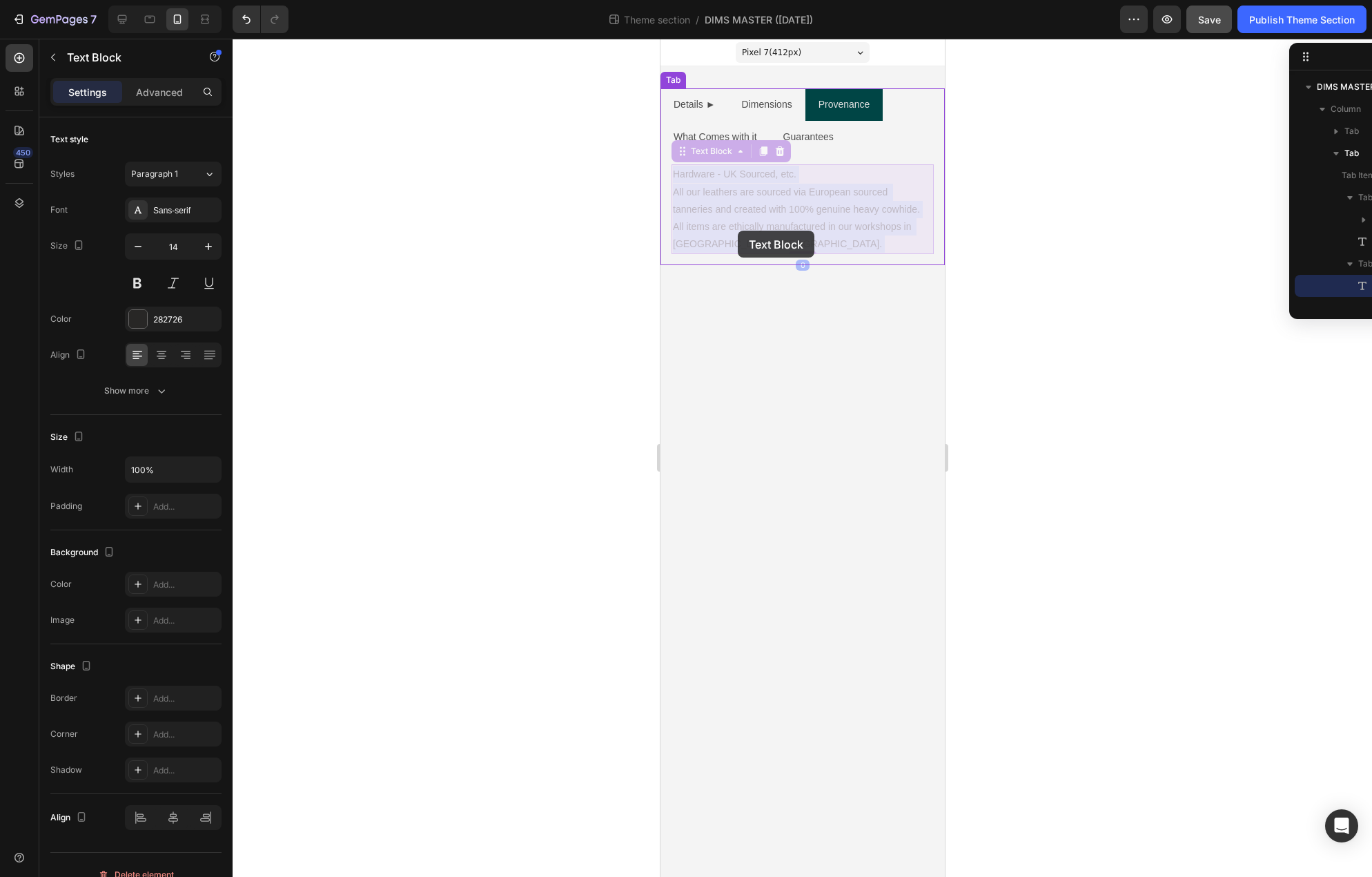
drag, startPoint x: 761, startPoint y: 243, endPoint x: 737, endPoint y: 231, distance: 26.8
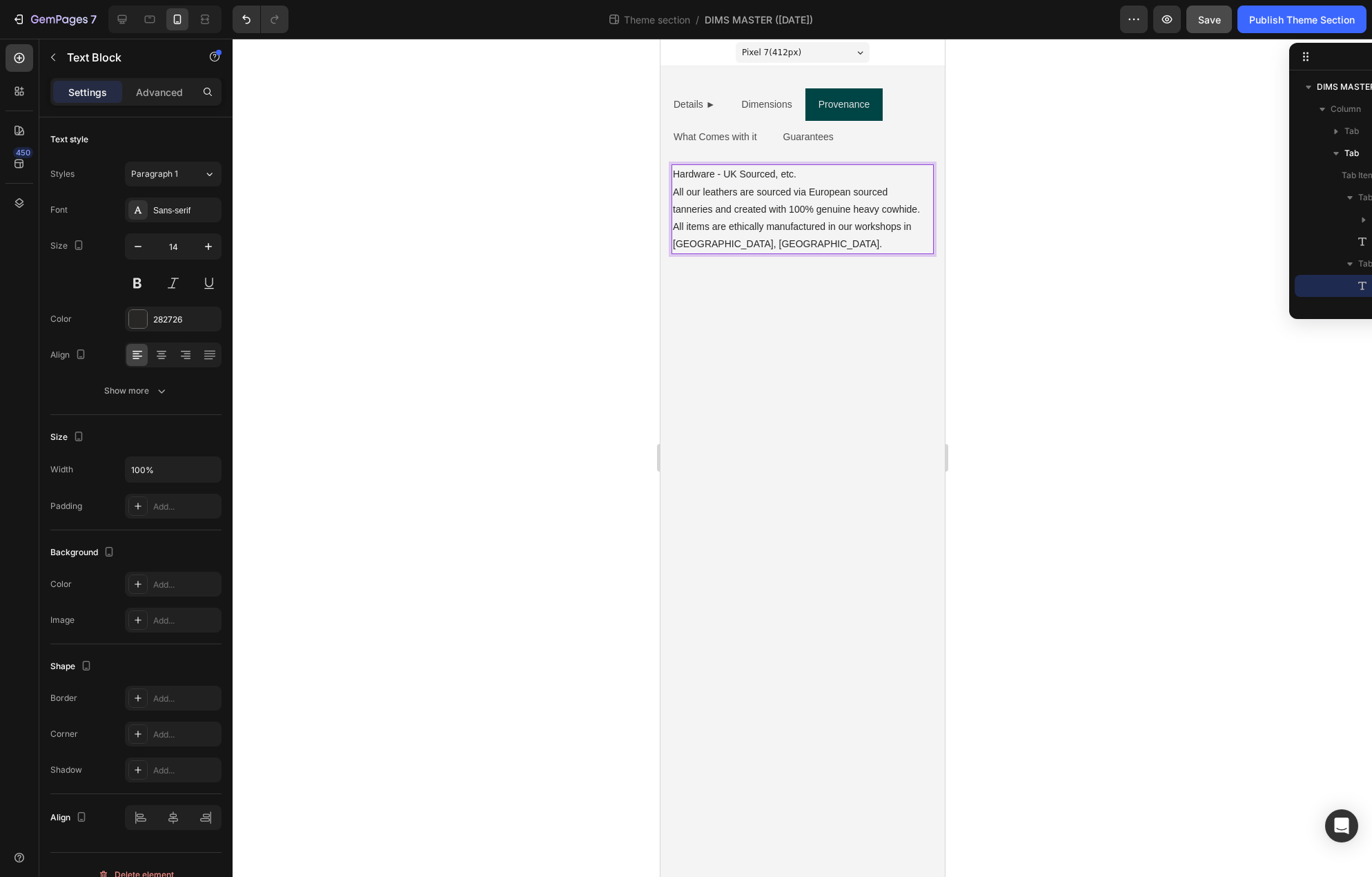
click at [770, 239] on p "All items are ethically manufactured in our workshops in [GEOGRAPHIC_DATA], [GE…" at bounding box center [801, 236] width 260 height 35
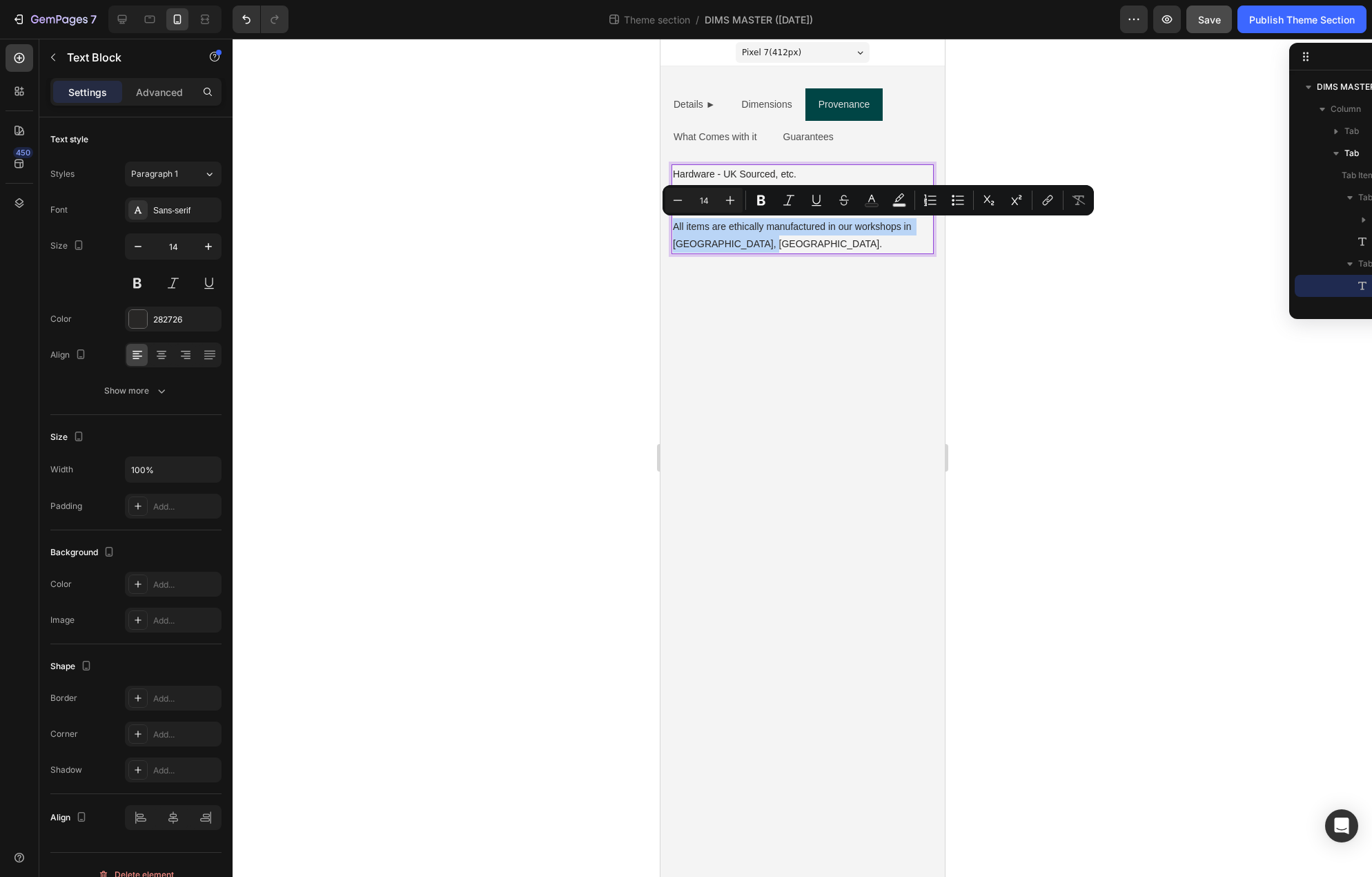
click at [770, 239] on p "All items are ethically manufactured in our workshops in [GEOGRAPHIC_DATA], [GE…" at bounding box center [801, 236] width 260 height 35
click at [772, 235] on p "All items are ethically manufactured in our workshops in [GEOGRAPHIC_DATA], [GE…" at bounding box center [801, 236] width 260 height 35
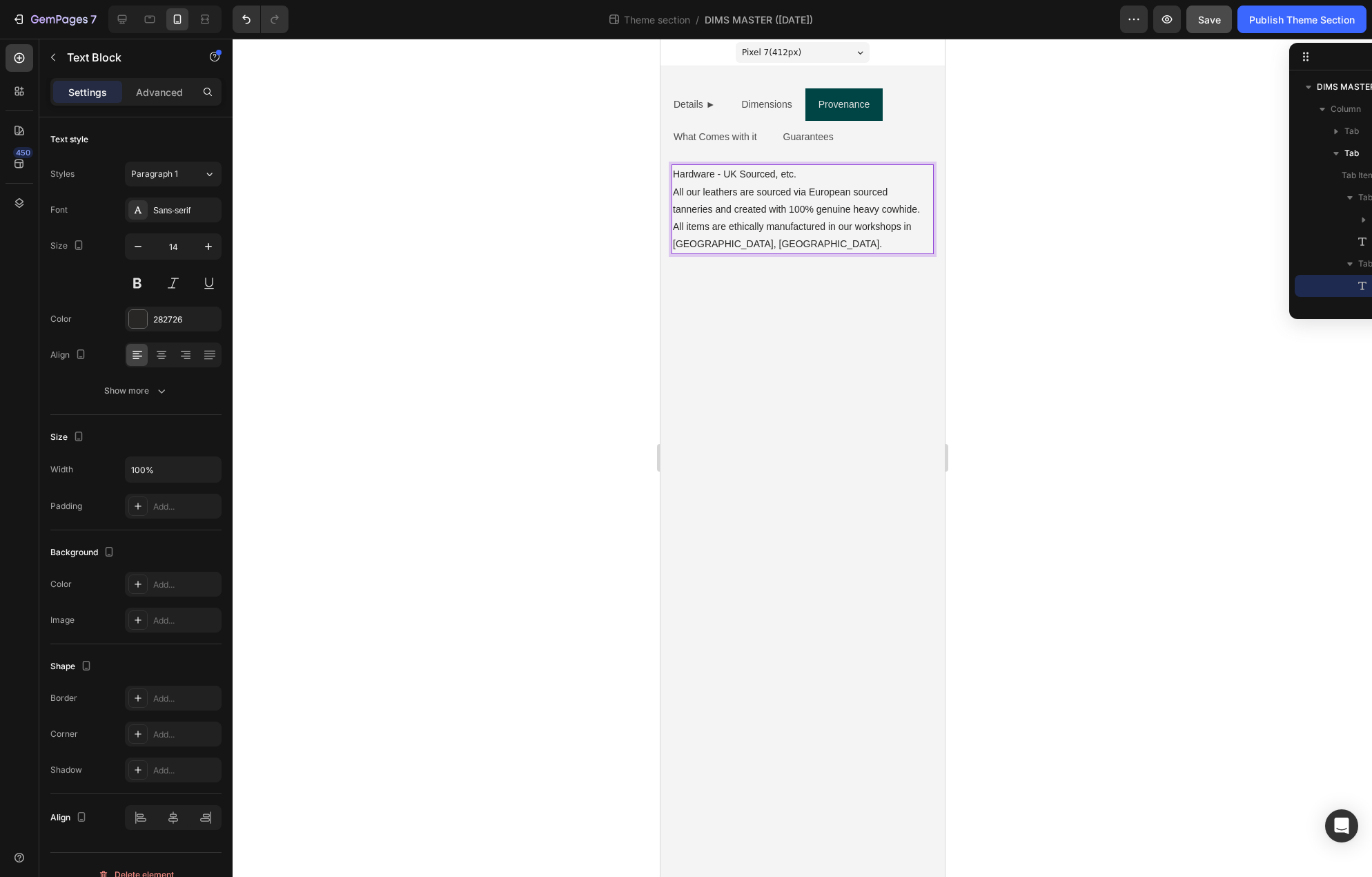
click at [774, 232] on p "All items are ethically manufactured in our workshops in [GEOGRAPHIC_DATA], [GE…" at bounding box center [801, 236] width 260 height 35
click at [691, 174] on p "Hardware - UK Sourced, etc. All our leathers are sourced via European sourced t…" at bounding box center [801, 192] width 260 height 52
click at [676, 173] on p "Hardware - UK Sourced, etc. All our leathers are sourced via European sourced t…" at bounding box center [801, 192] width 260 height 52
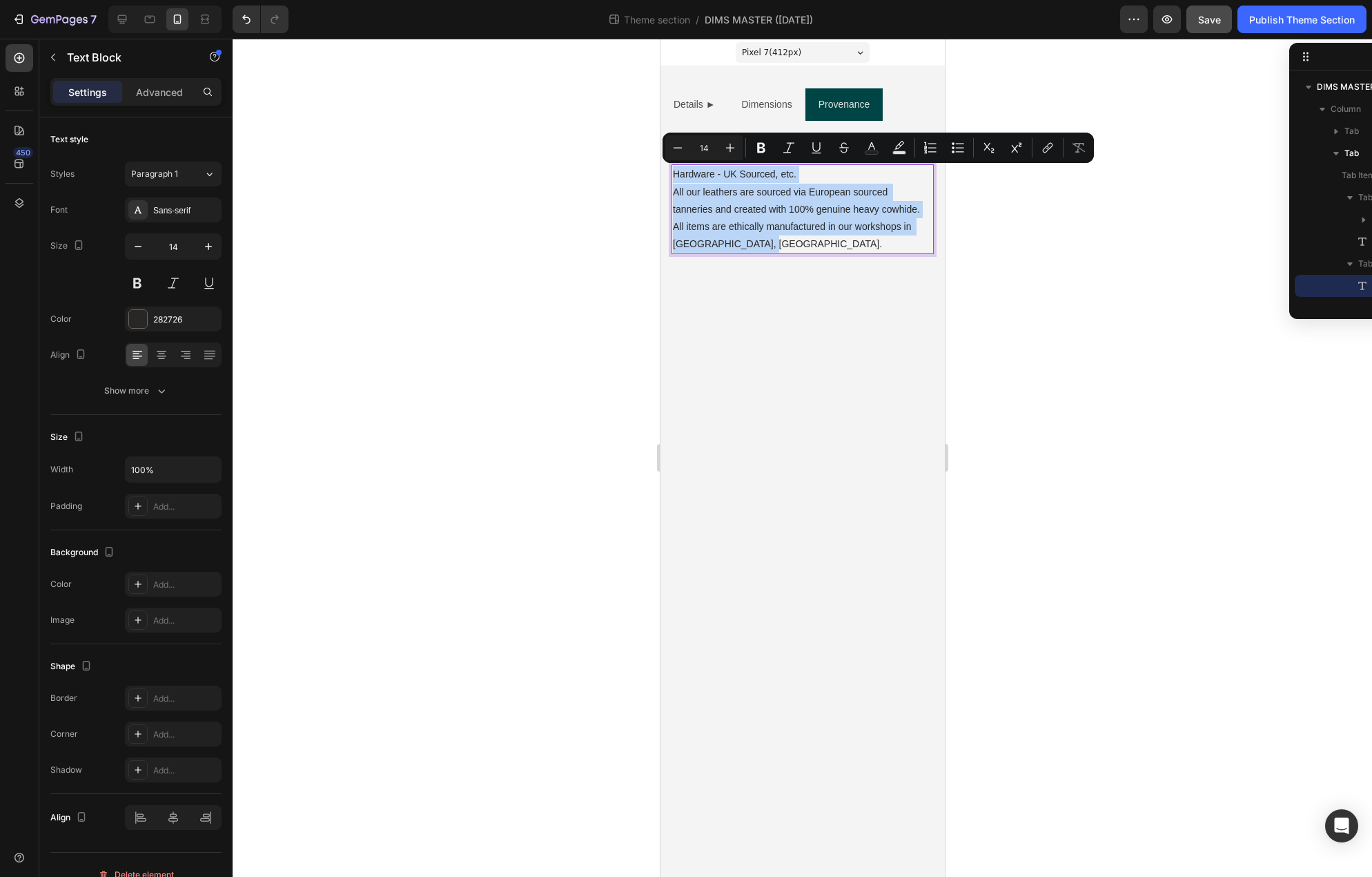
drag, startPoint x: 674, startPoint y: 173, endPoint x: 806, endPoint y: 239, distance: 147.6
click at [806, 239] on div "Hardware - UK Sourced, etc. All our leathers are sourced via European sourced t…" at bounding box center [802, 209] width 263 height 90
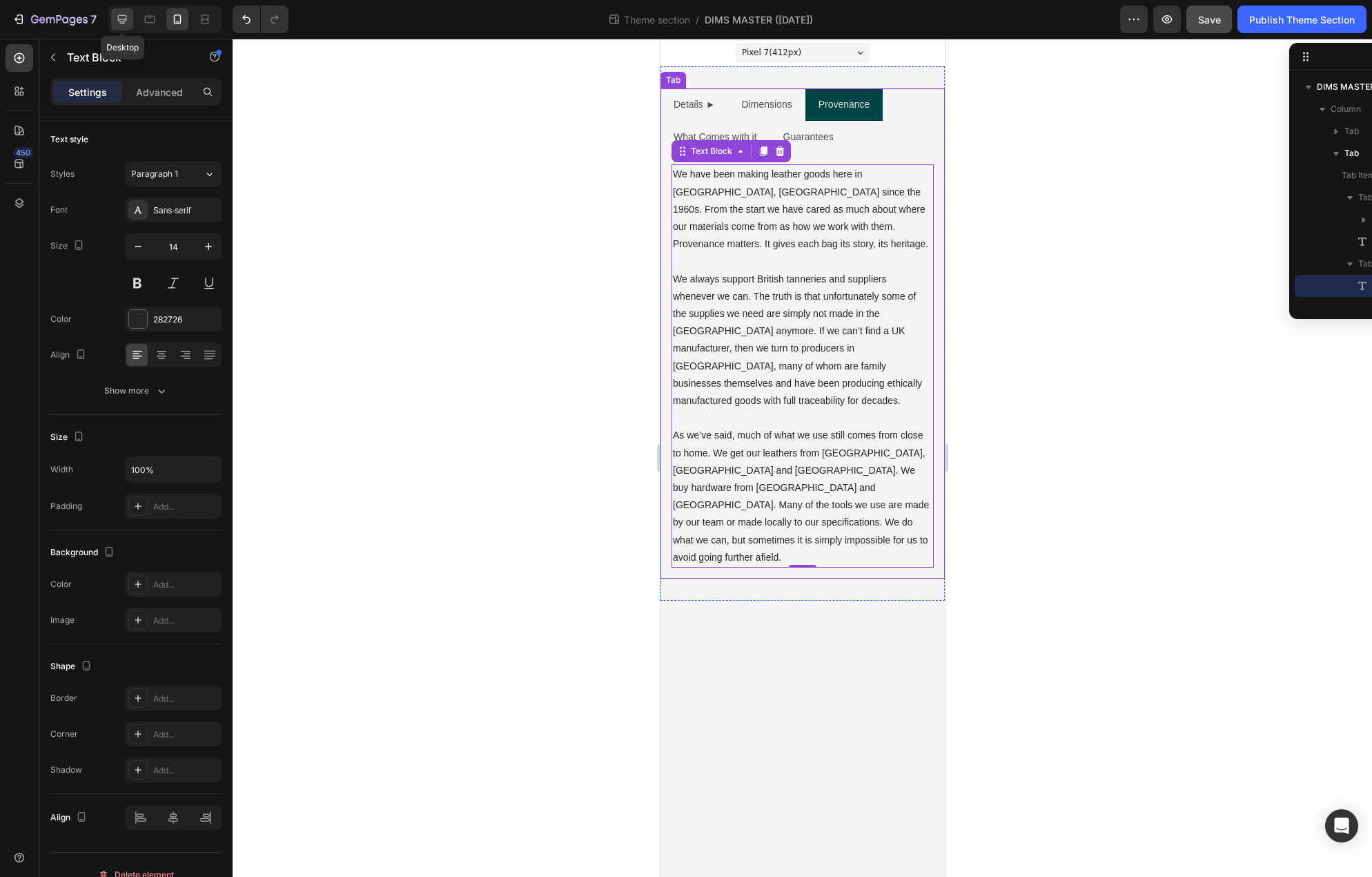
click at [123, 25] on icon at bounding box center [122, 19] width 14 height 14
type input "16"
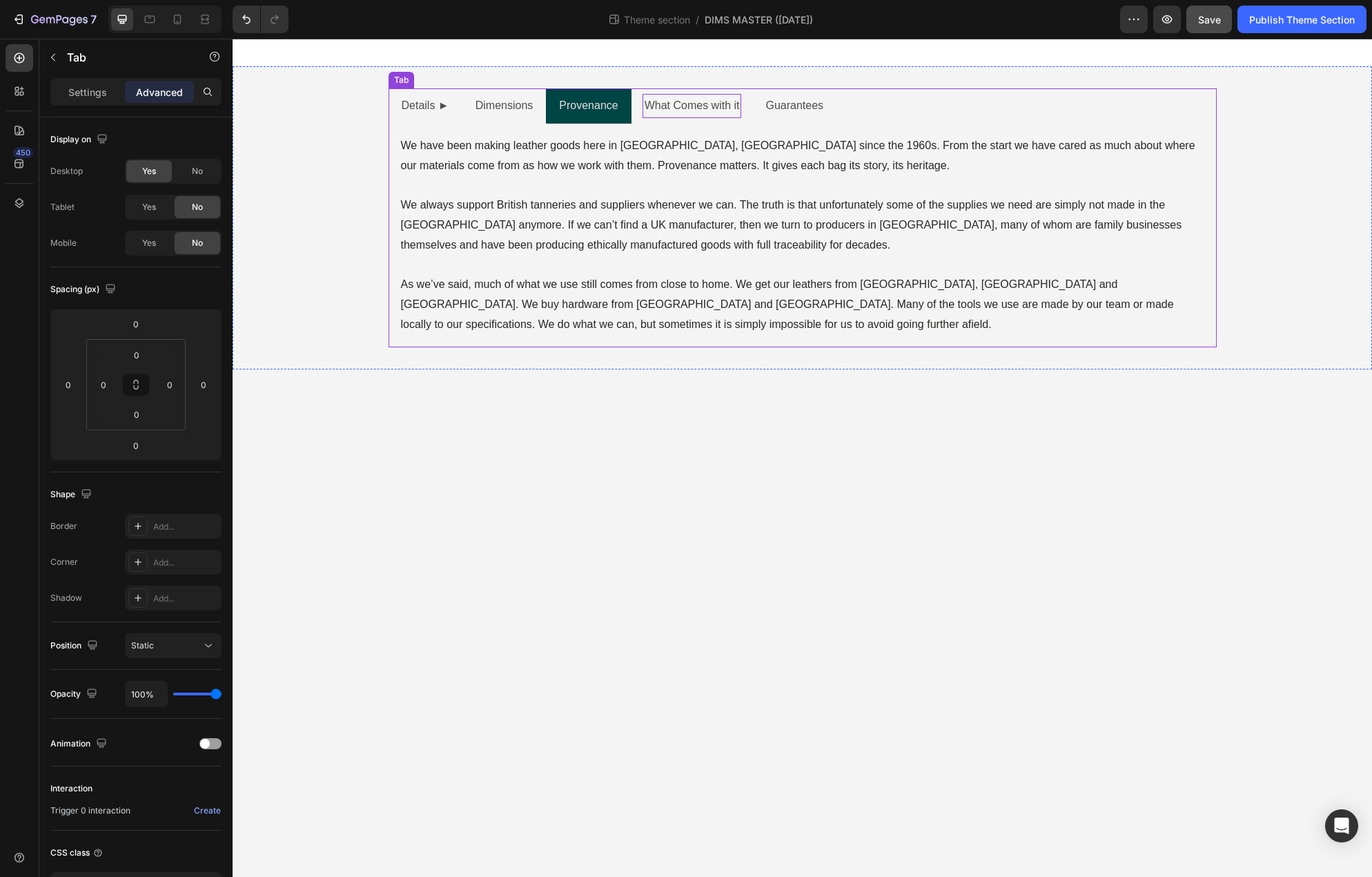
click at [701, 107] on p "What Comes with it" at bounding box center [691, 105] width 96 height 20
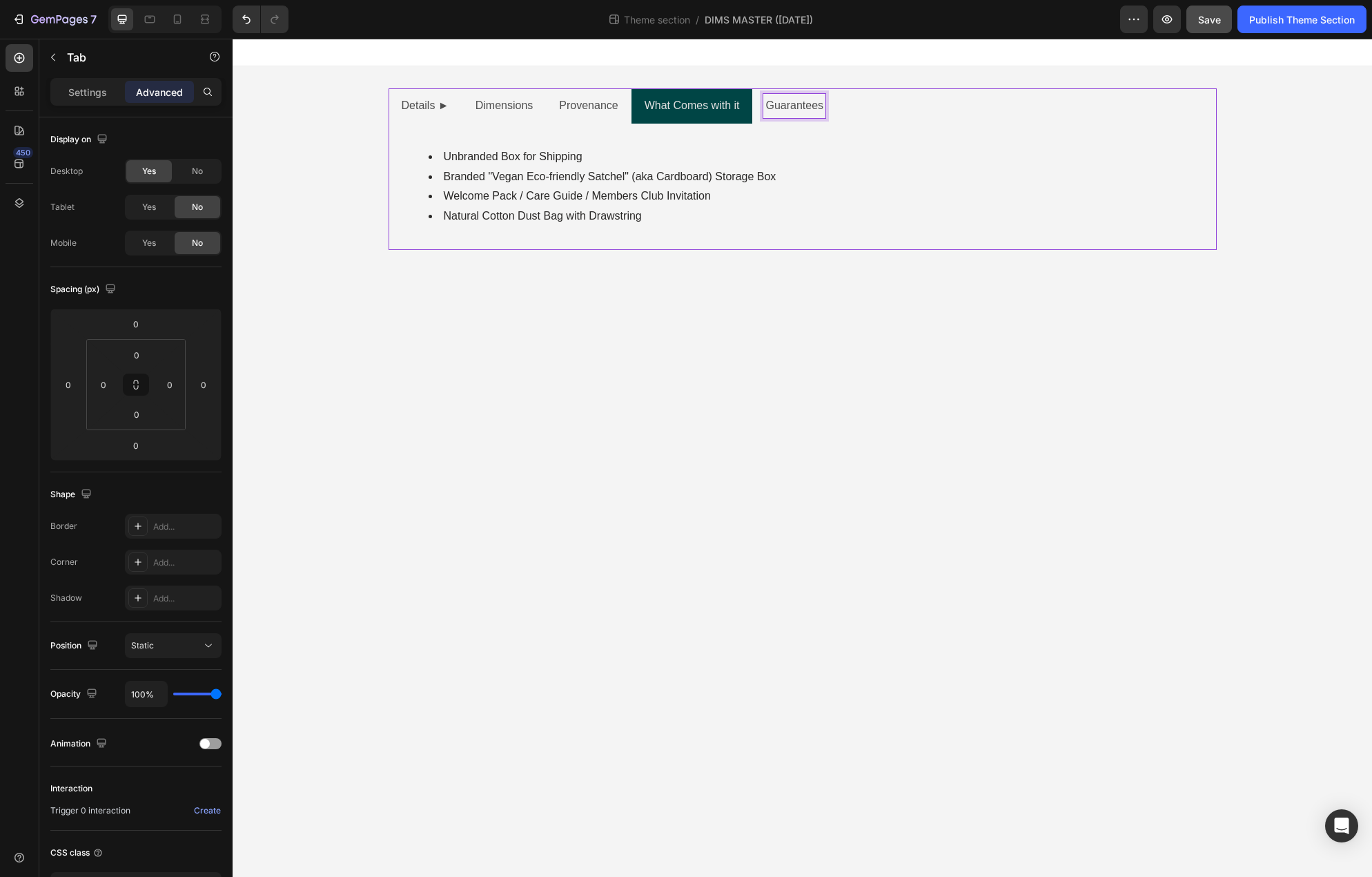
click at [792, 105] on p "Guarantees" at bounding box center [795, 105] width 58 height 20
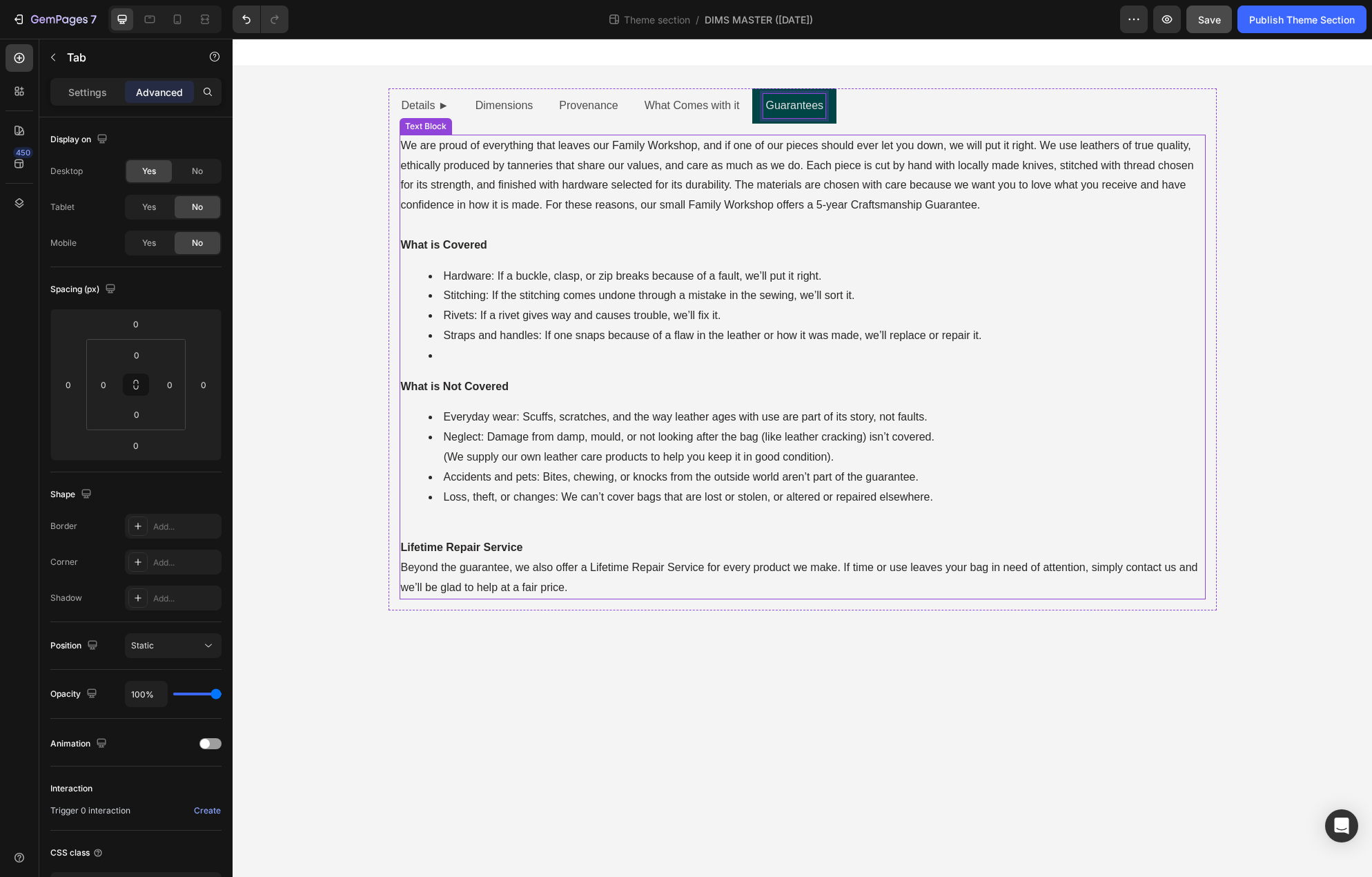
click at [669, 226] on p "Rich Text Editor. Editing area: main" at bounding box center [802, 225] width 803 height 20
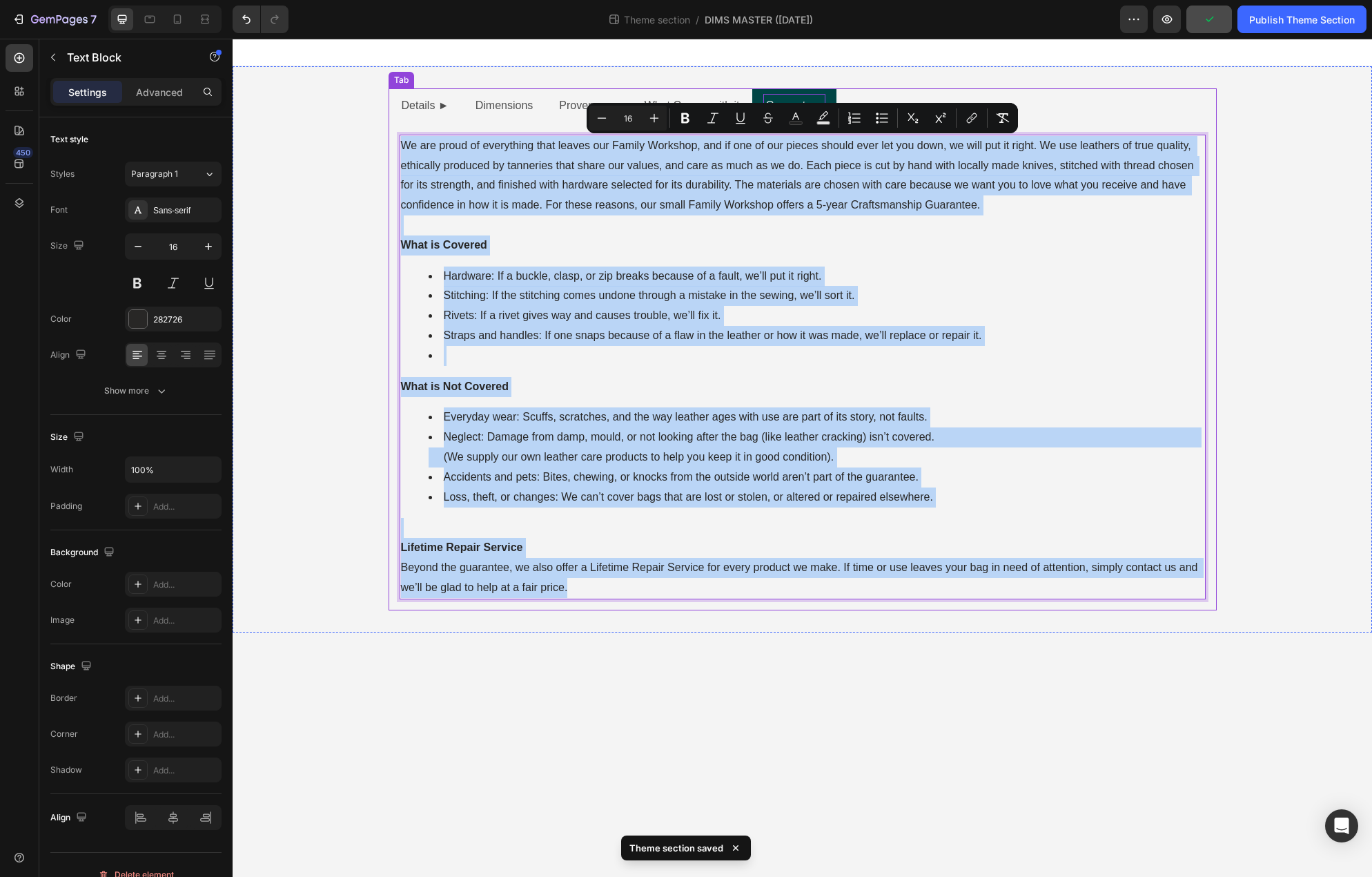
drag, startPoint x: 584, startPoint y: 589, endPoint x: 390, endPoint y: 144, distance: 485.4
click at [390, 144] on div "External Height Text Block External Width Text Block External Depth Text Block …" at bounding box center [802, 367] width 828 height 487
copy div "We are proud of everything that leaves our Family Workshop, and if one of our p…"
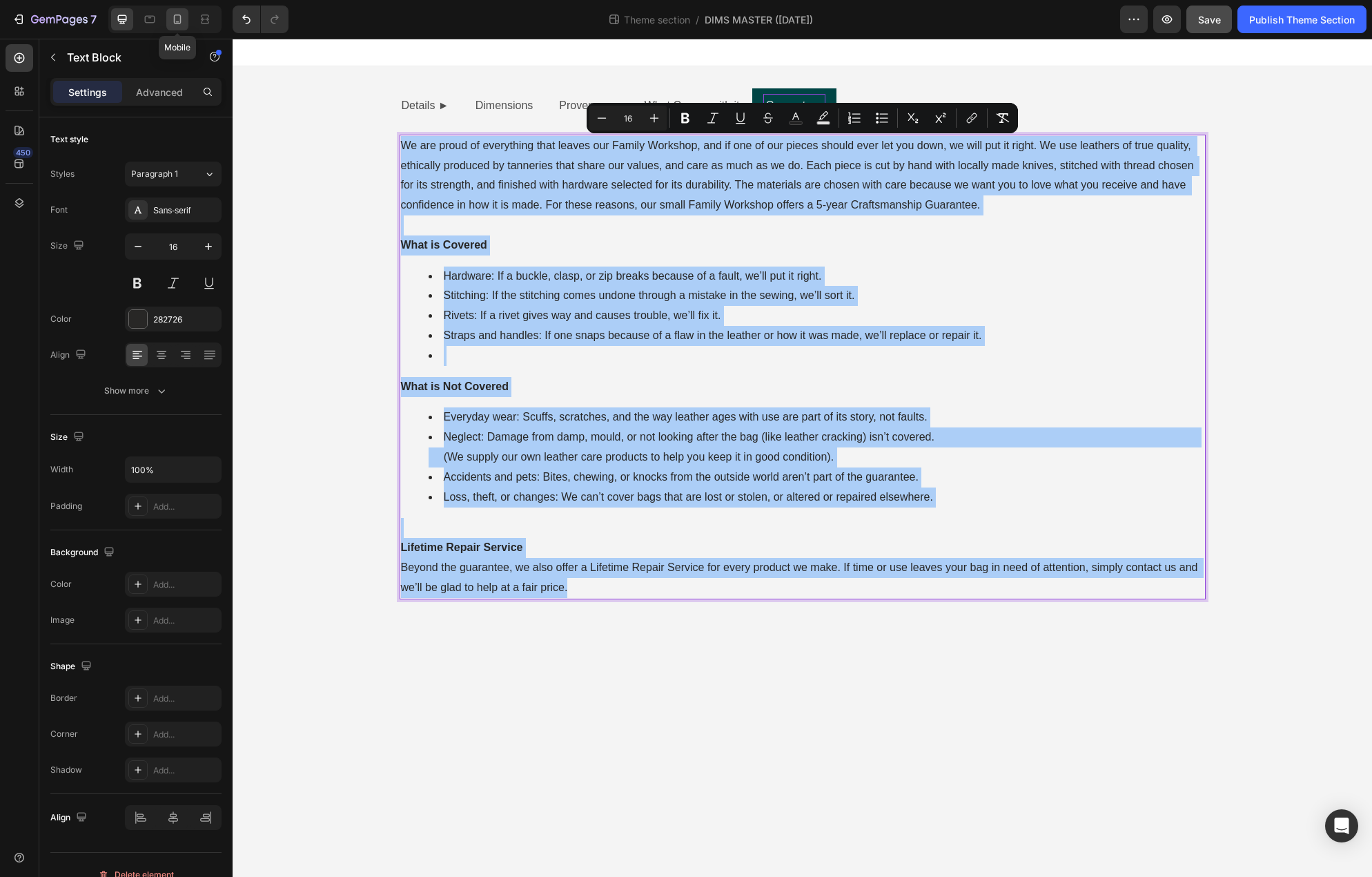
click at [171, 23] on icon at bounding box center [178, 19] width 14 height 14
type input "14"
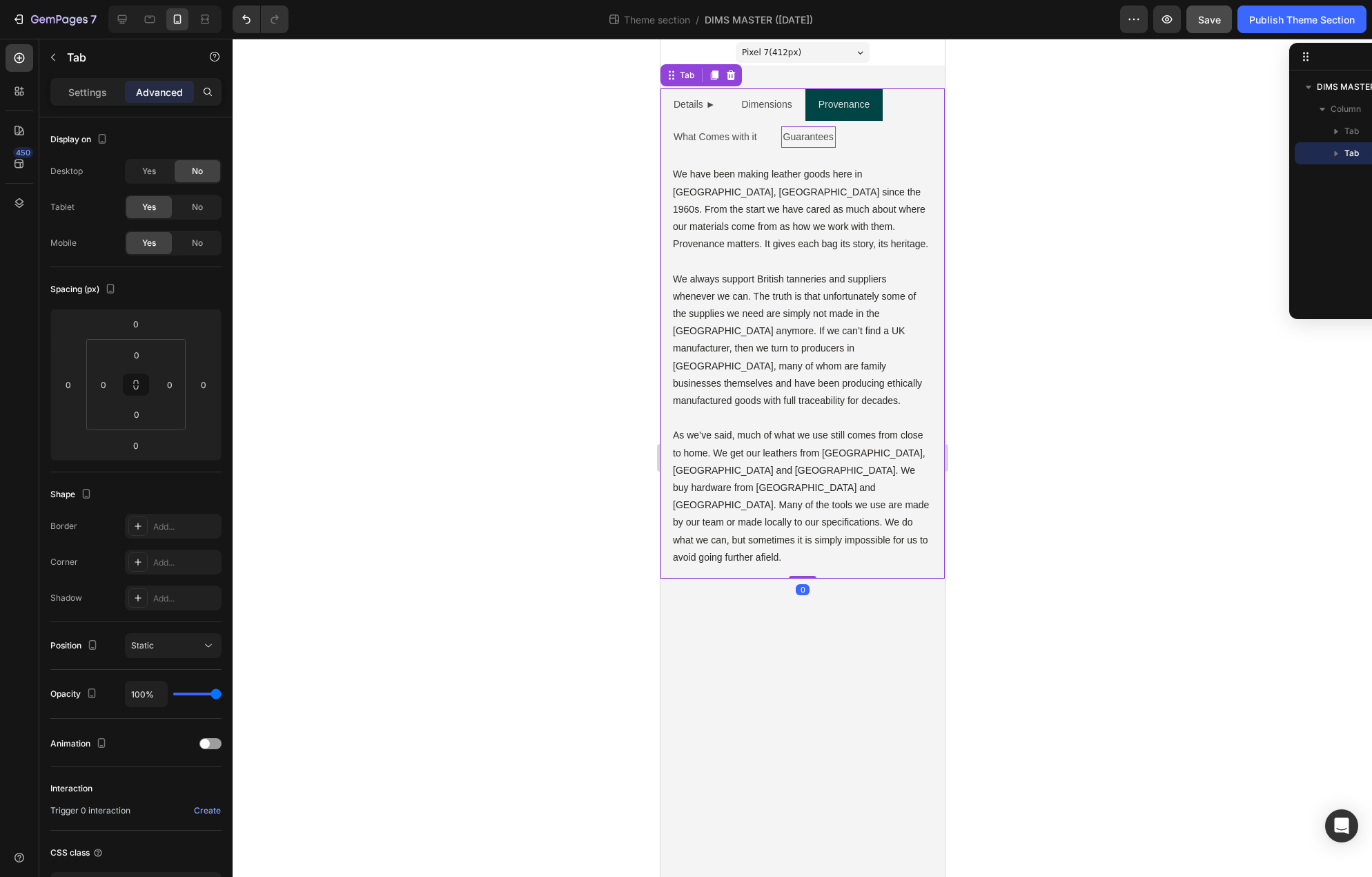
click at [801, 135] on p "Guarantees" at bounding box center [807, 137] width 50 height 17
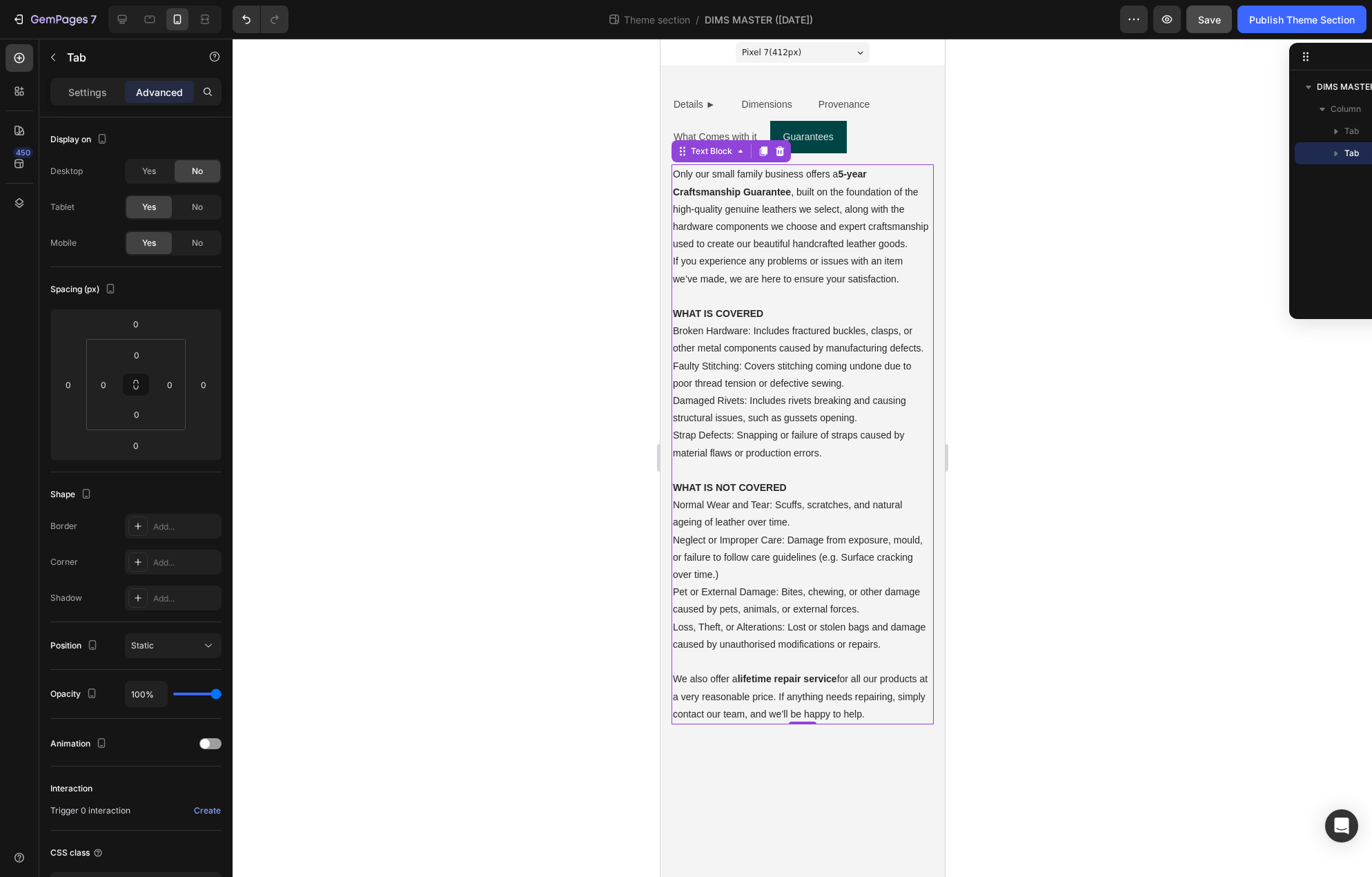
click at [910, 712] on p "We also offer a lifetime repair service for all our products at a very reasonab…" at bounding box center [801, 696] width 260 height 52
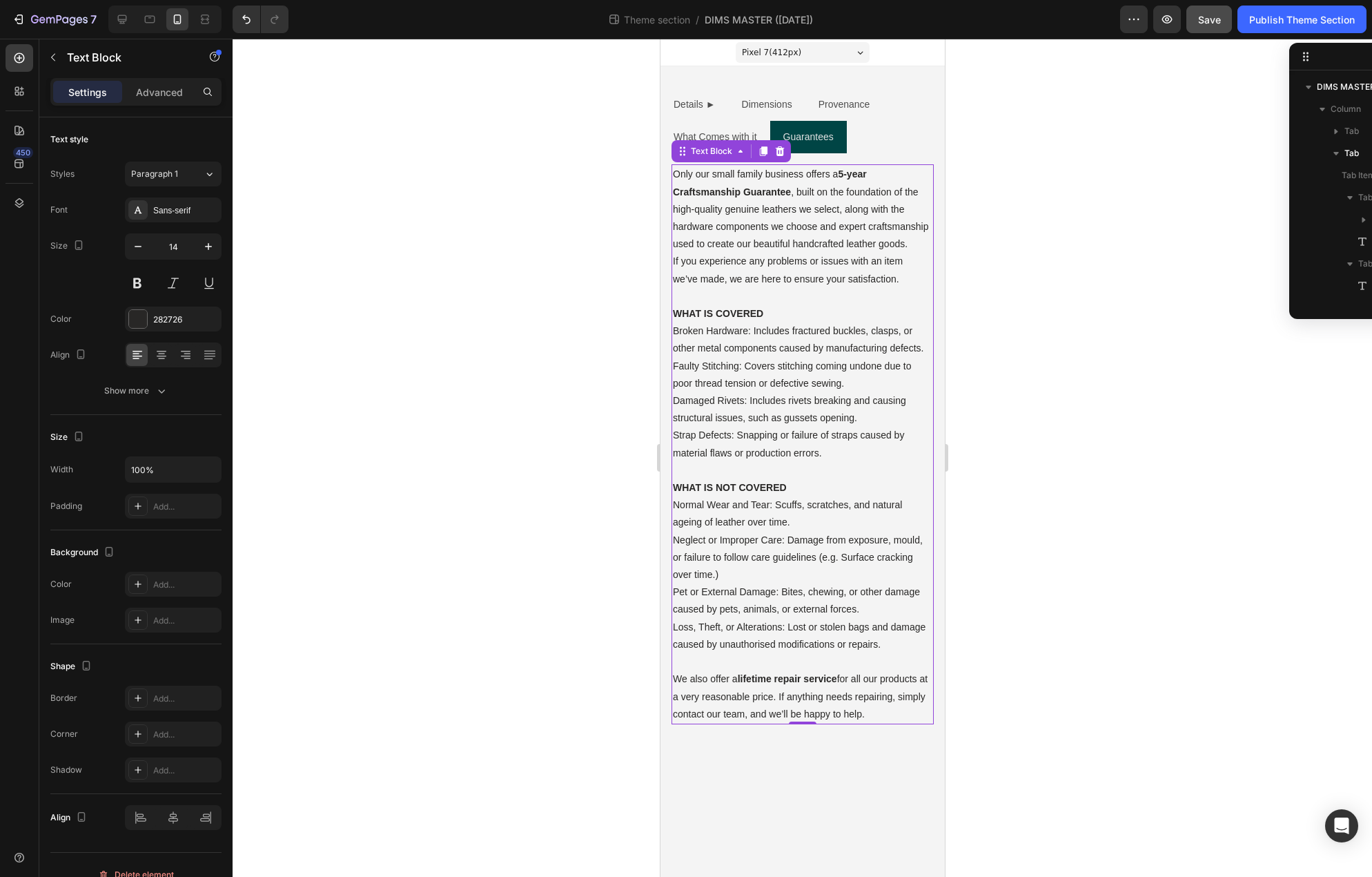
scroll to position [81, 0]
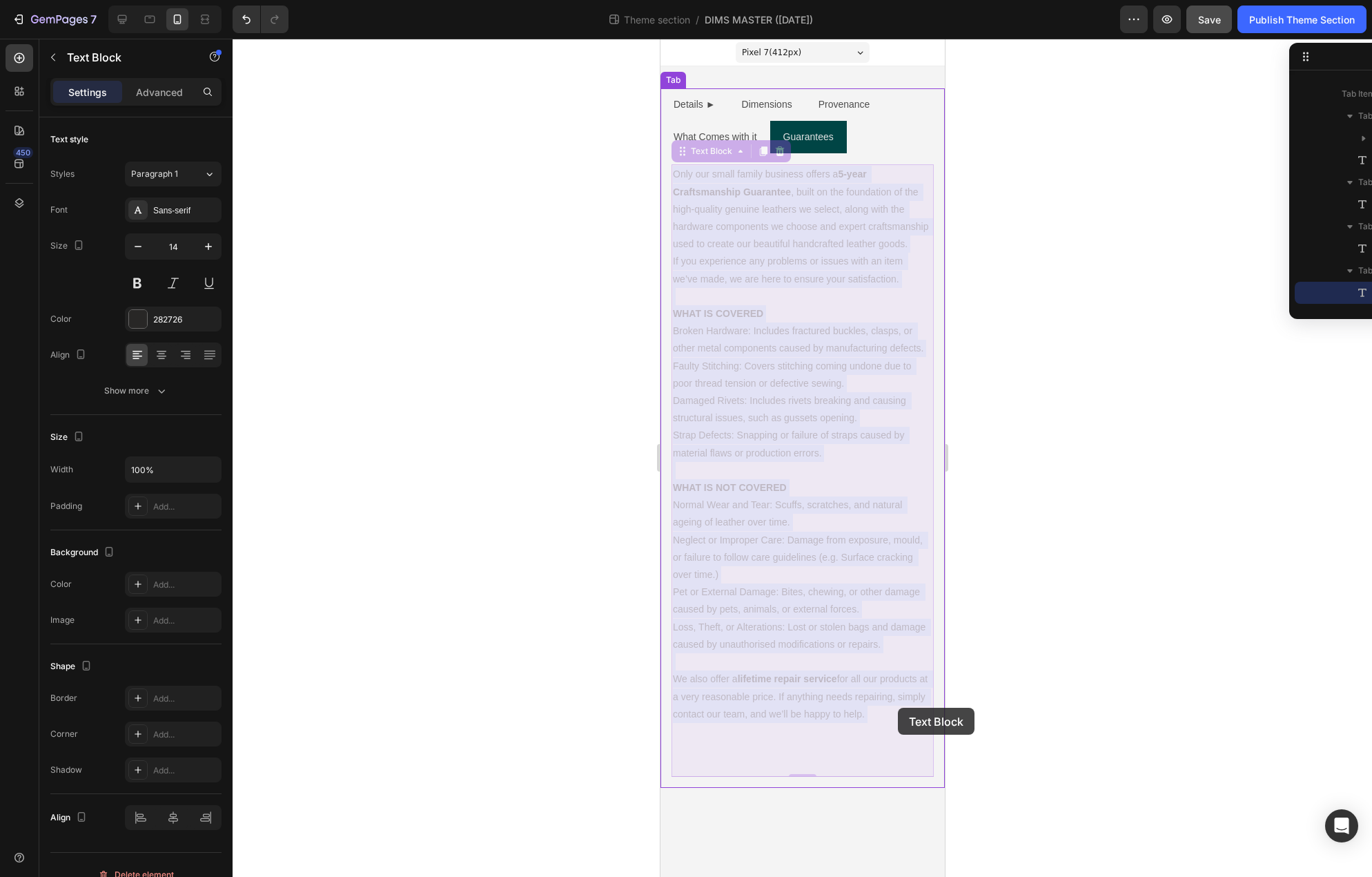
drag, startPoint x: 910, startPoint y: 713, endPoint x: 897, endPoint y: 707, distance: 14.3
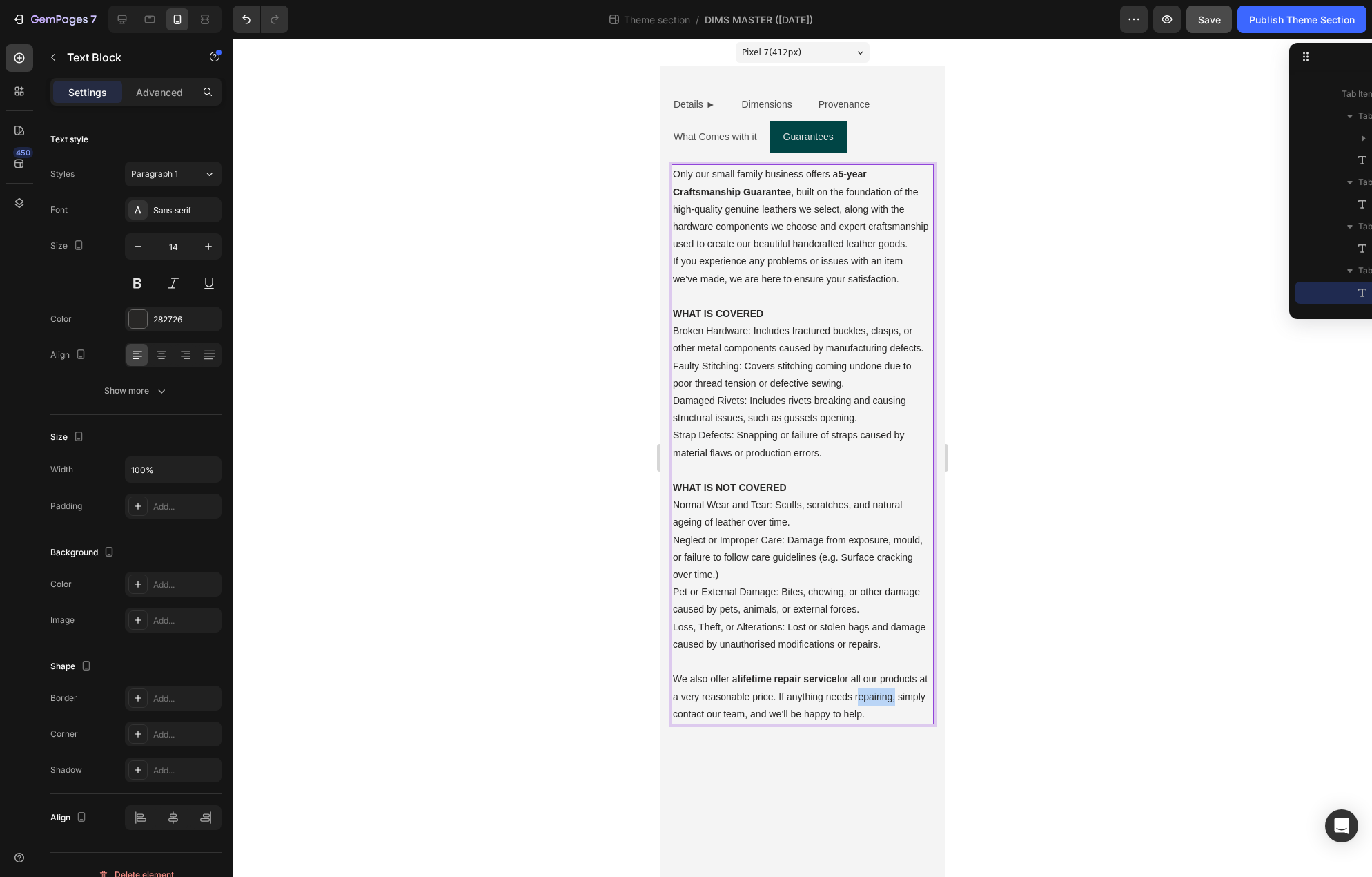
click at [897, 702] on p "We also offer a lifetime repair service for all our products at a very reasonab…" at bounding box center [801, 696] width 260 height 52
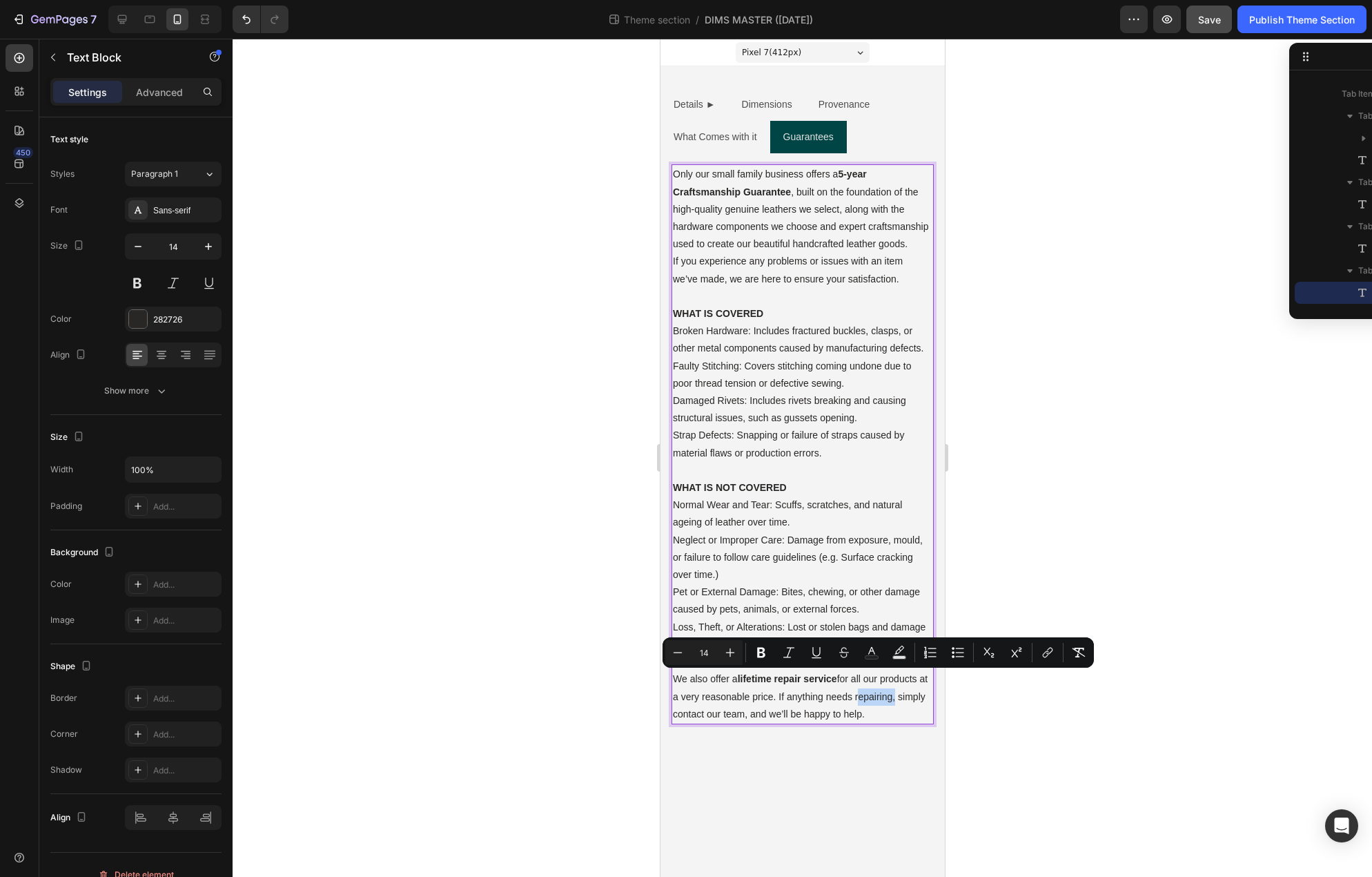
click at [897, 702] on p "We also offer a lifetime repair service for all our products at a very reasonab…" at bounding box center [801, 696] width 260 height 52
click at [908, 708] on p "We also offer a lifetime repair service for all our products at a very reasonab…" at bounding box center [801, 696] width 260 height 52
click at [898, 715] on p "We also offer a lifetime repair service for all our products at a very reasonab…" at bounding box center [801, 696] width 260 height 52
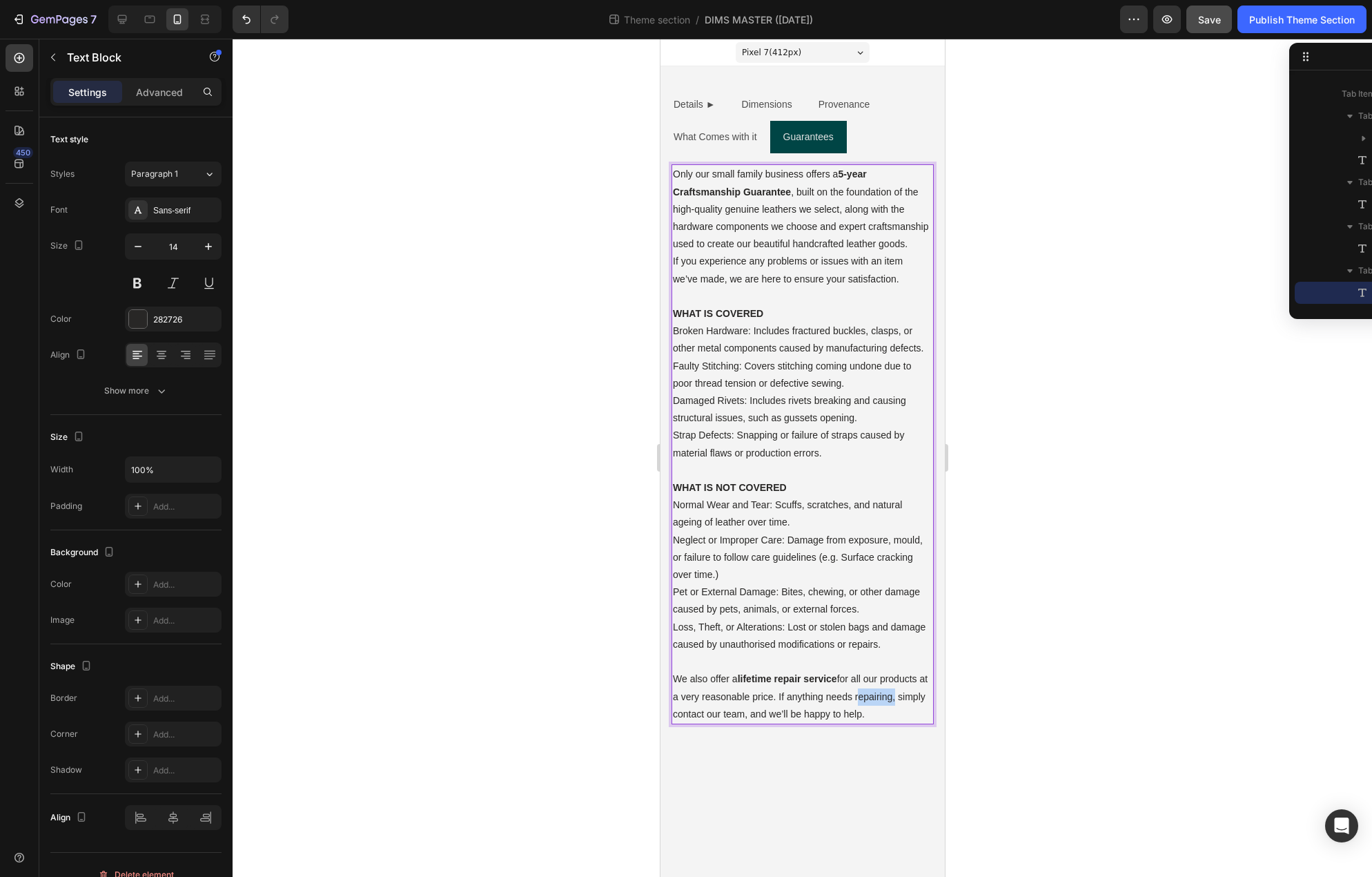
drag, startPoint x: 893, startPoint y: 710, endPoint x: 1310, endPoint y: 217, distance: 645.7
click at [659, 165] on html "Pixel 7 ( 412 px) iPhone 13 Mini iPhone 13 Pro iPhone 11 Pro Max iPhone 15 Pro …" at bounding box center [801, 458] width 284 height 838
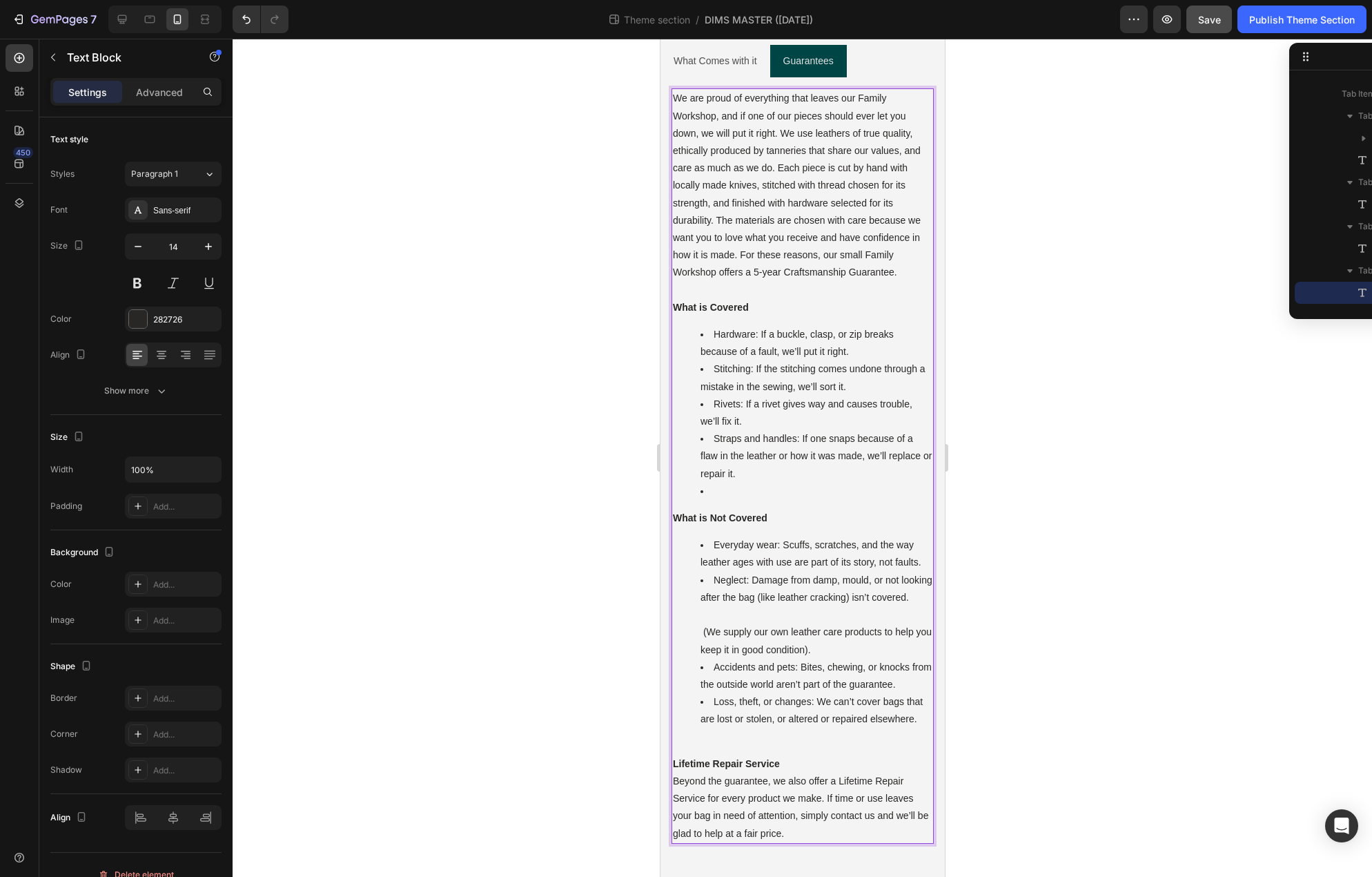
scroll to position [0, 0]
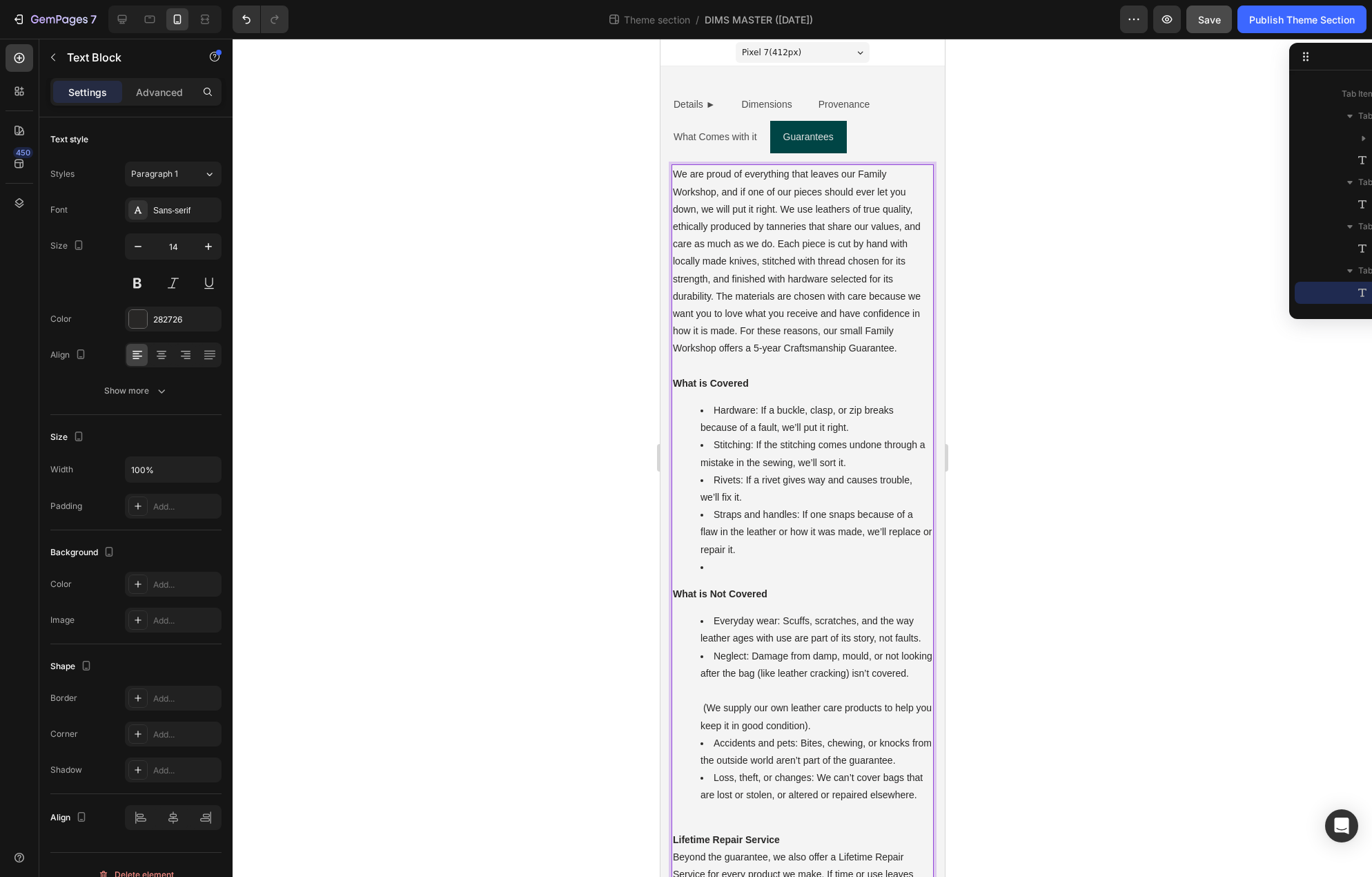
click at [1106, 270] on div at bounding box center [802, 458] width 1139 height 838
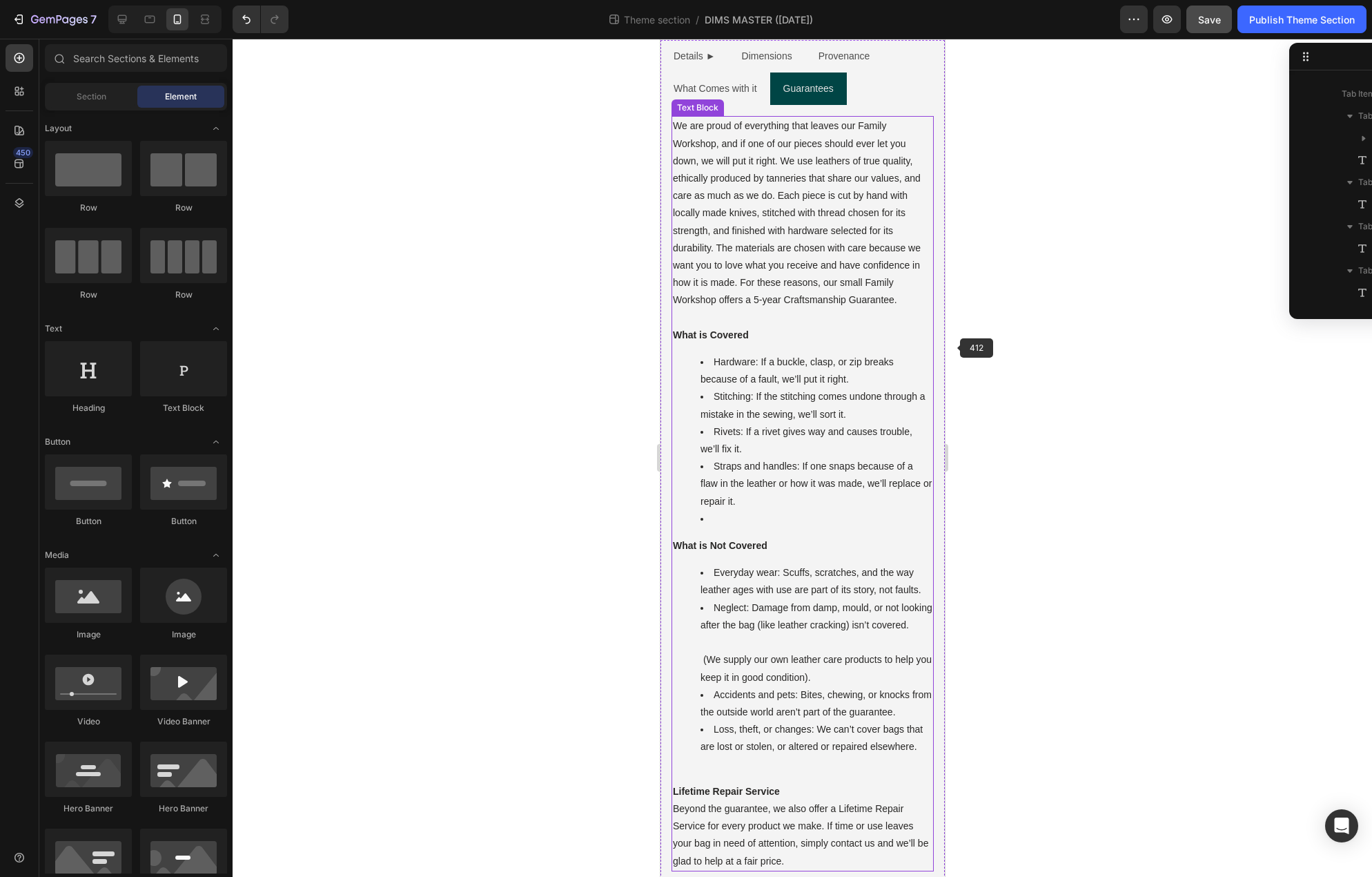
scroll to position [110, 0]
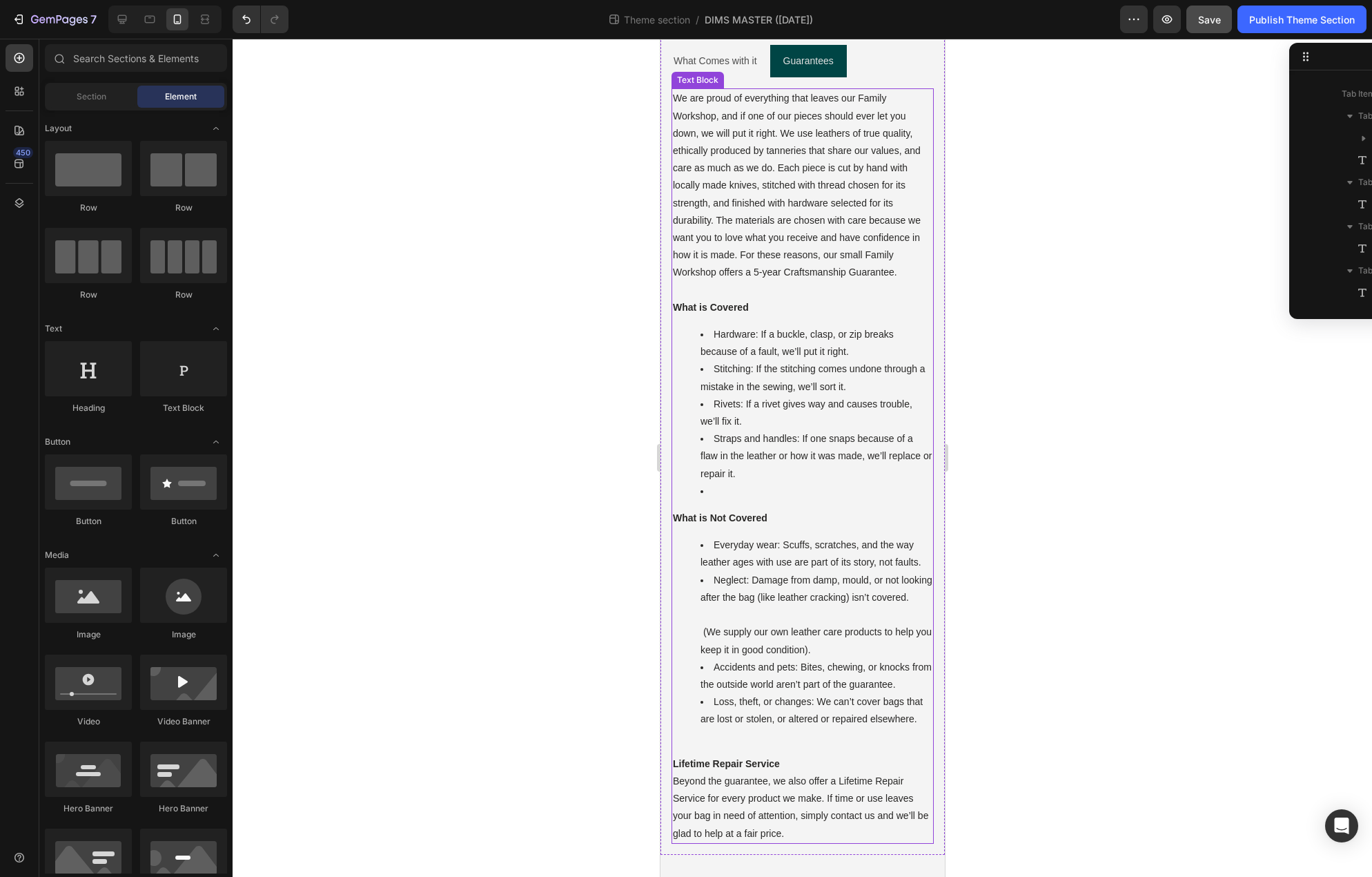
click at [758, 615] on li "Neglect: Damage from damp, mould, or not looking after the bag (like leather cr…" at bounding box center [816, 615] width 232 height 87
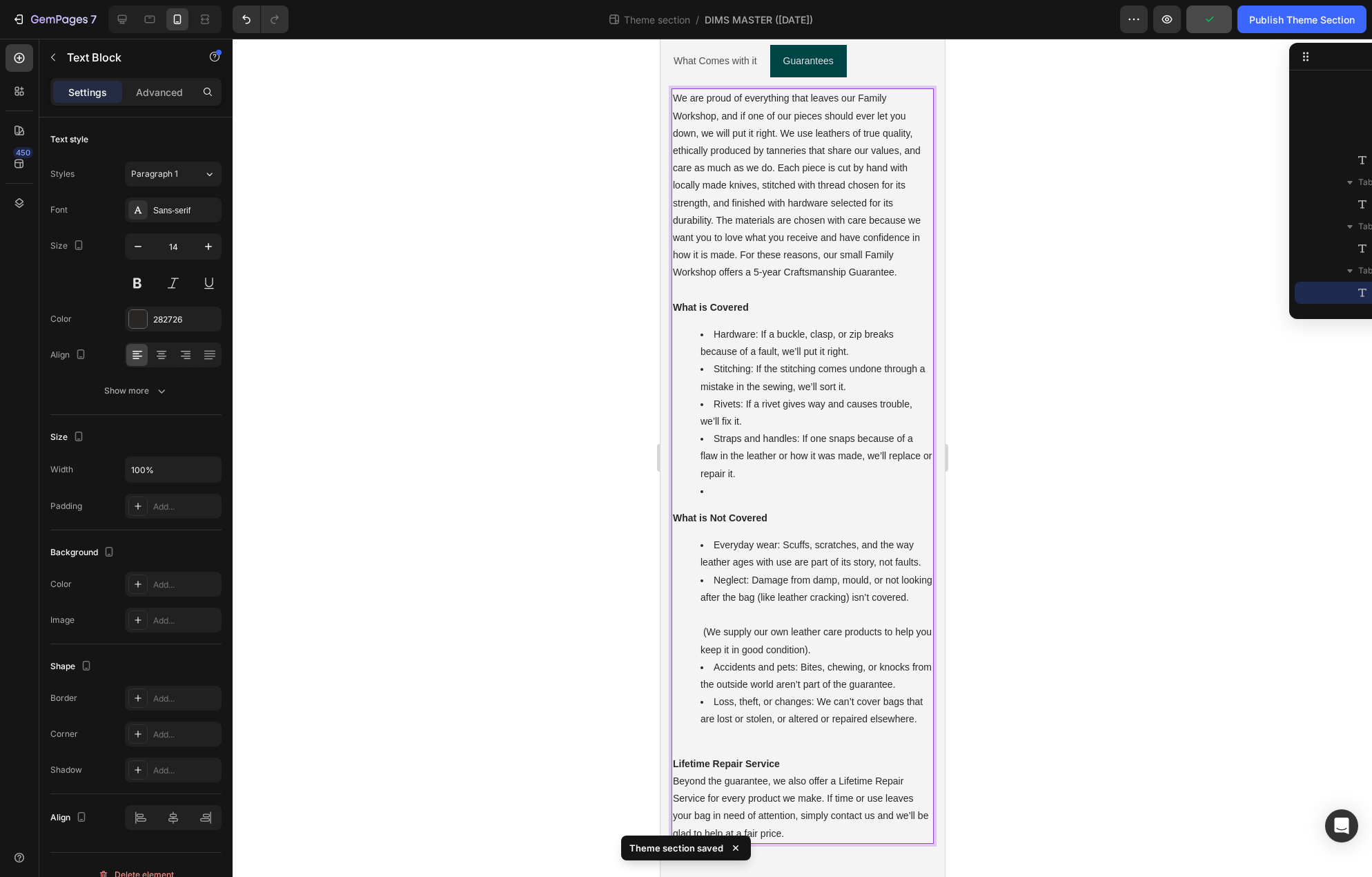
click at [759, 619] on li "Neglect: Damage from damp, mould, or not looking after the bag (like leather cr…" at bounding box center [816, 615] width 232 height 87
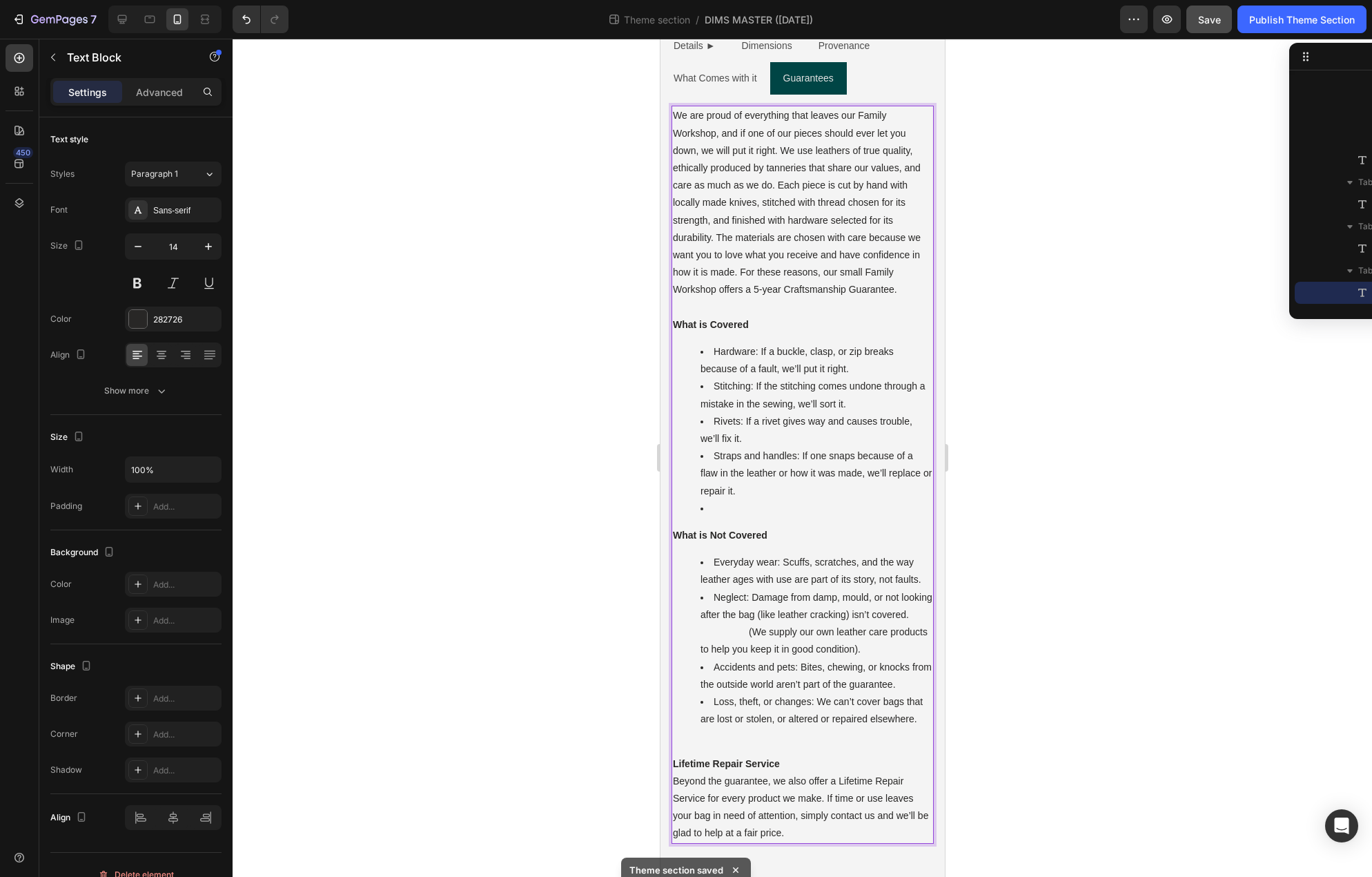
scroll to position [93, 0]
click at [830, 713] on li "Loss, theft, or changes: We can’t cover bags that are lost or stolen, or altere…" at bounding box center [816, 710] width 232 height 35
click at [757, 499] on li "Rich Text Editor. Editing area: main" at bounding box center [816, 508] width 232 height 17
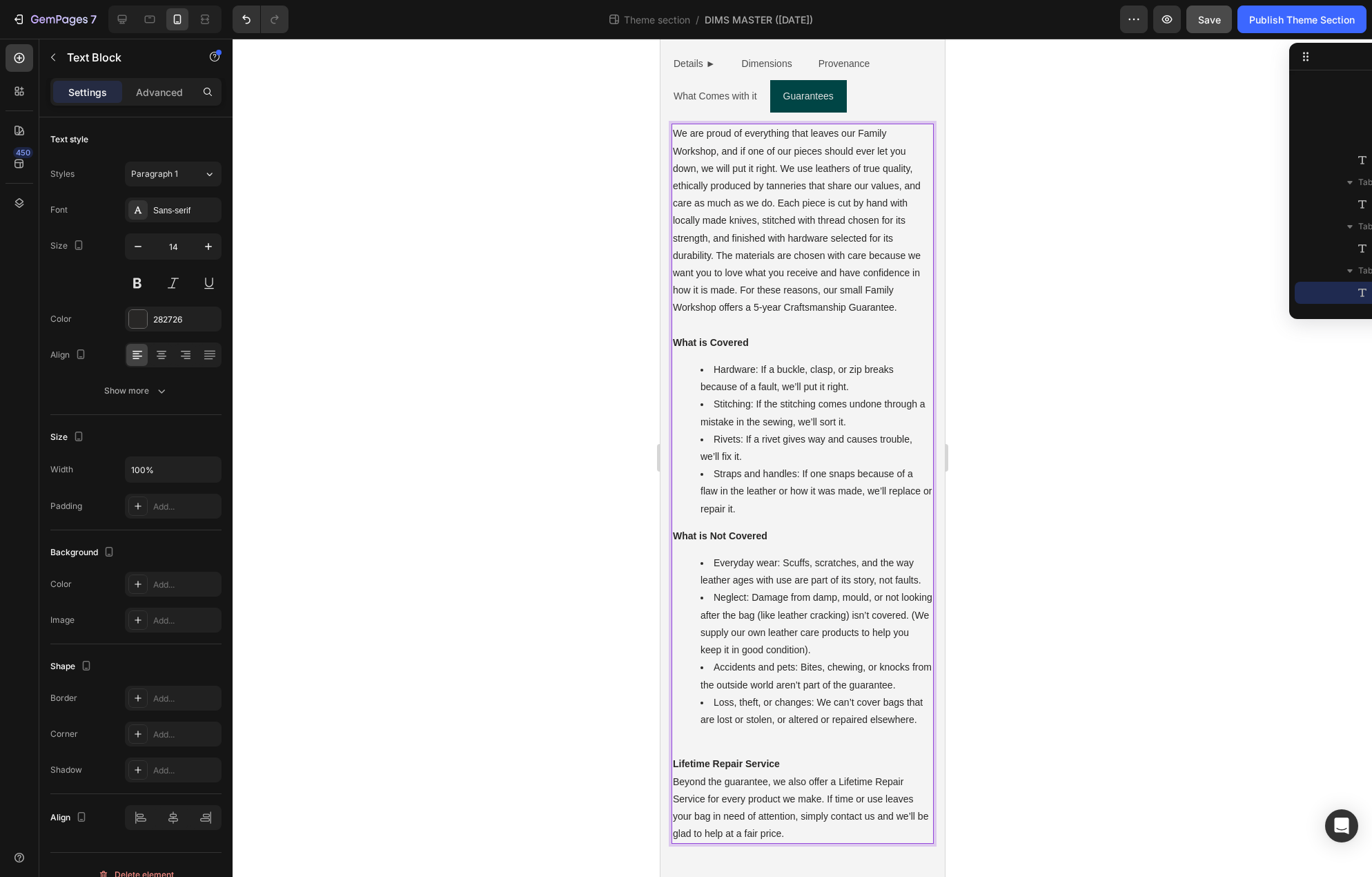
click at [848, 531] on div "We are proud of everything that leaves our Family Workshop, and if one of our p…" at bounding box center [802, 483] width 263 height 720
click at [843, 735] on div "We are proud of everything that leaves our Family Workshop, and if one of our p…" at bounding box center [802, 483] width 263 height 720
click at [689, 504] on div "We are proud of everything that leaves our Family Workshop, and if one of our p…" at bounding box center [802, 483] width 263 height 720
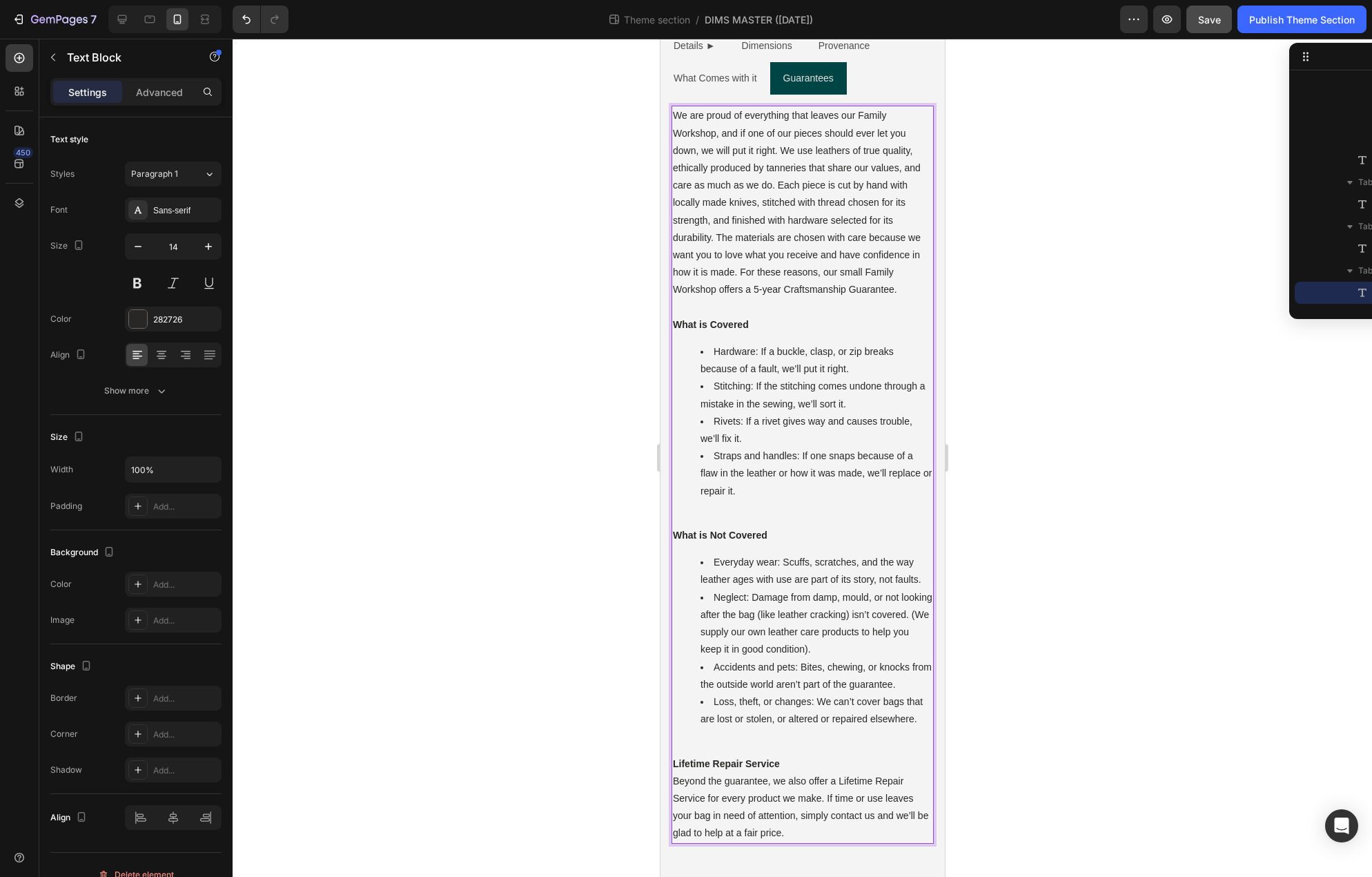
scroll to position [93, 0]
click at [812, 555] on li "Everyday wear: Scuffs, scratches, and the way leather ages with use are part of…" at bounding box center [816, 571] width 232 height 35
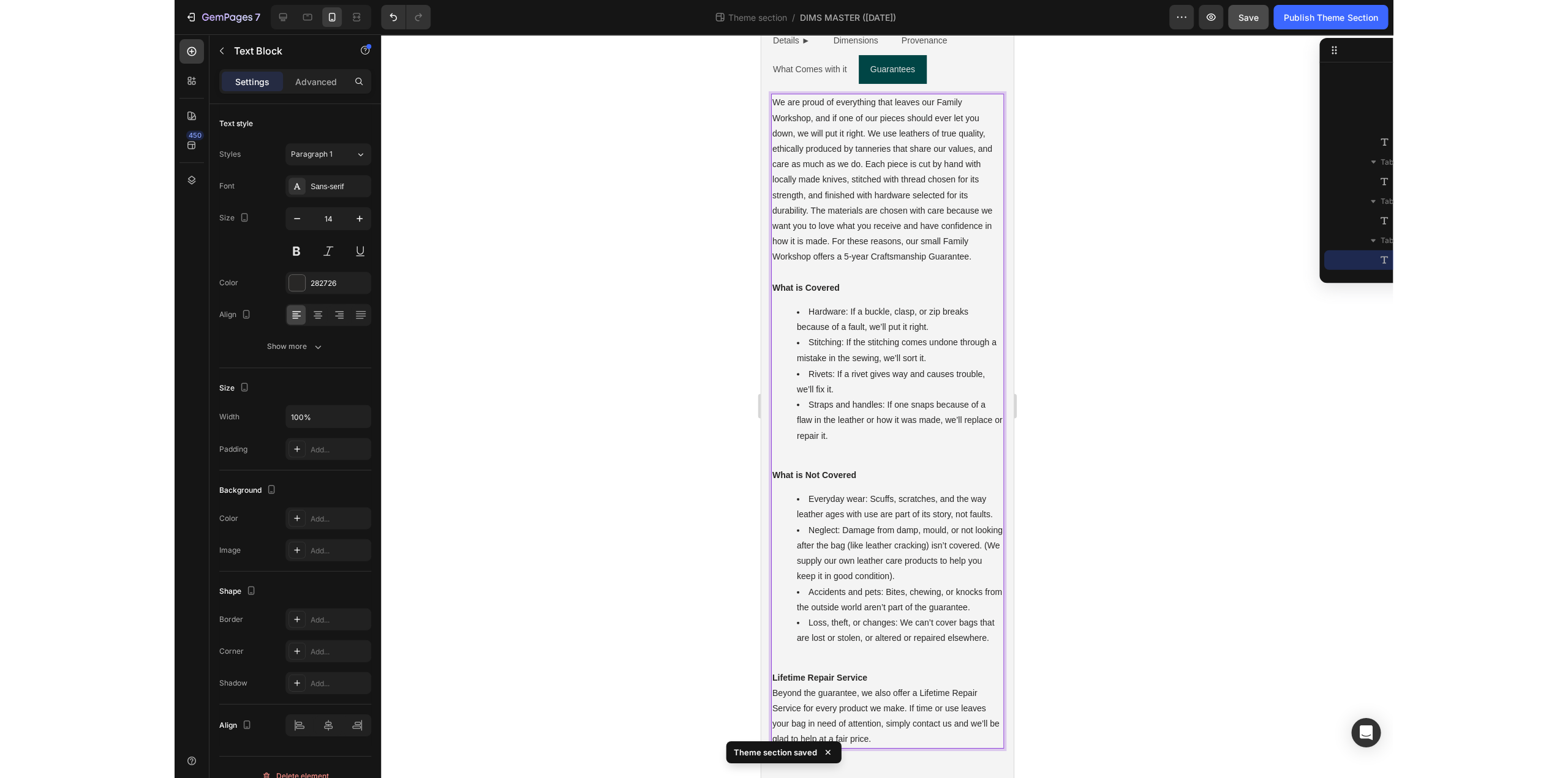
scroll to position [82, 0]
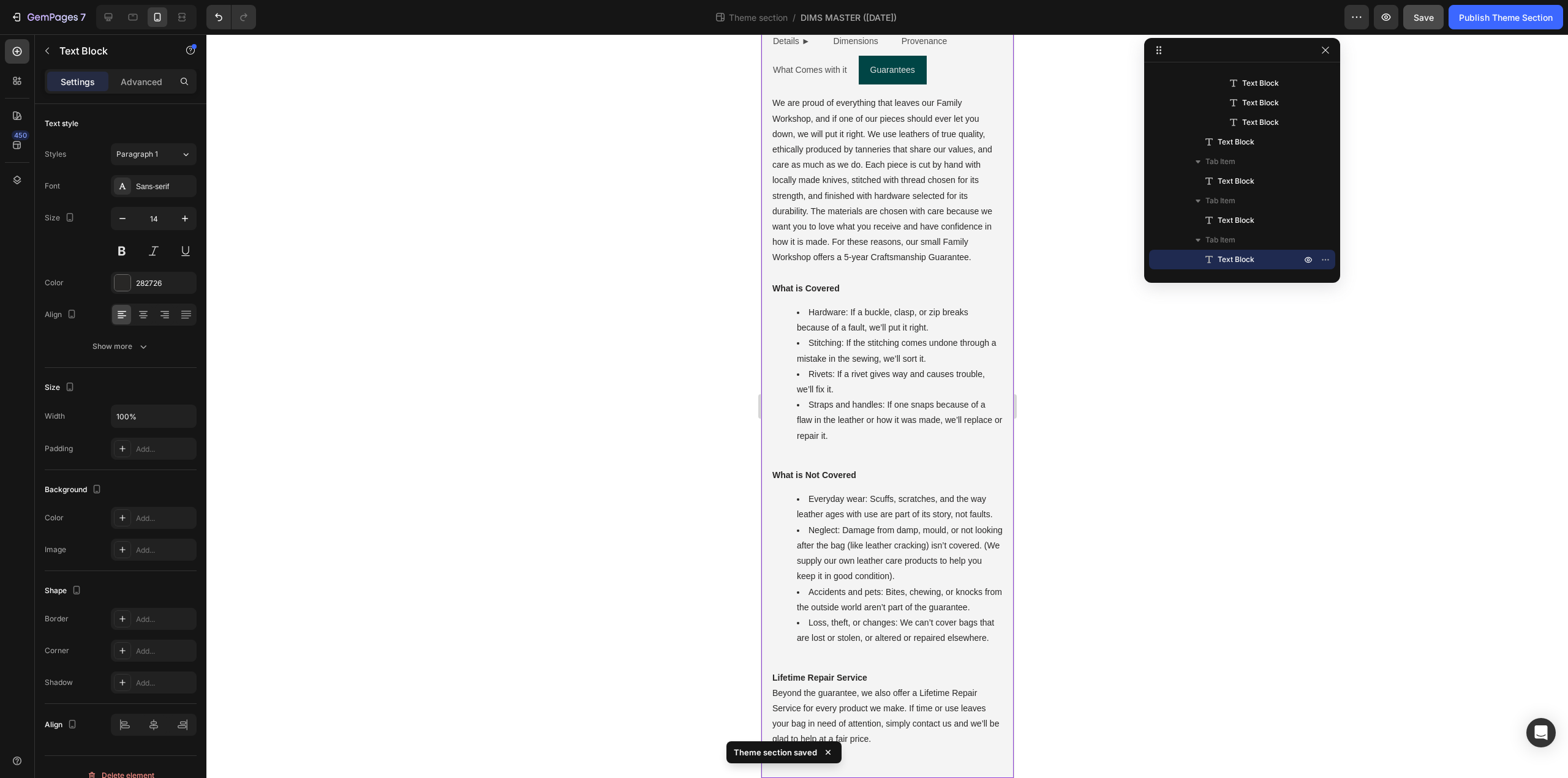
click at [904, 762] on div "Details ► Dimensions Provenance What Comes with it Guarantees External Height T…" at bounding box center [887, 393] width 252 height 771
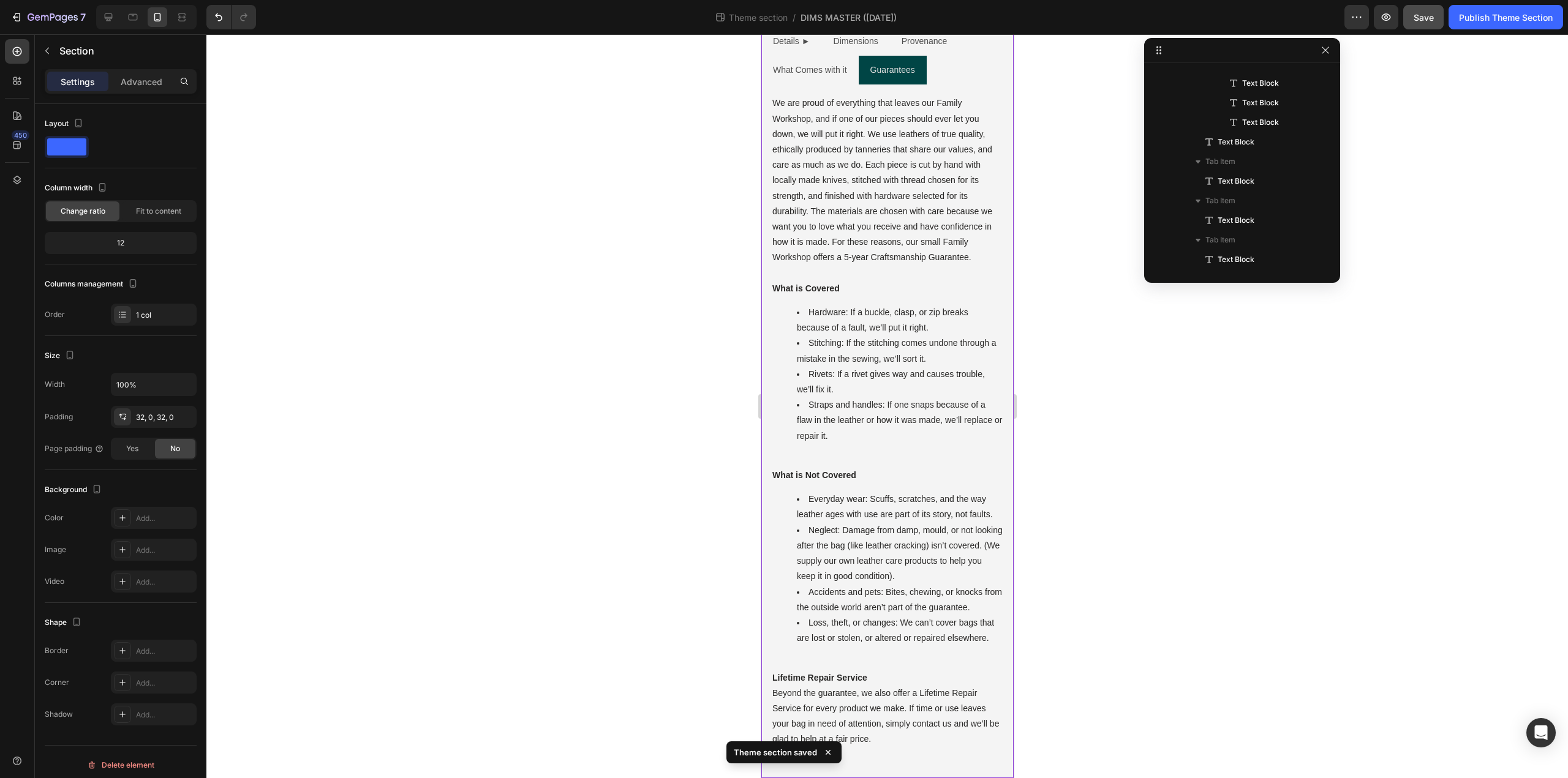
scroll to position [0, 0]
click at [1117, 667] on div at bounding box center [887, 406] width 1362 height 744
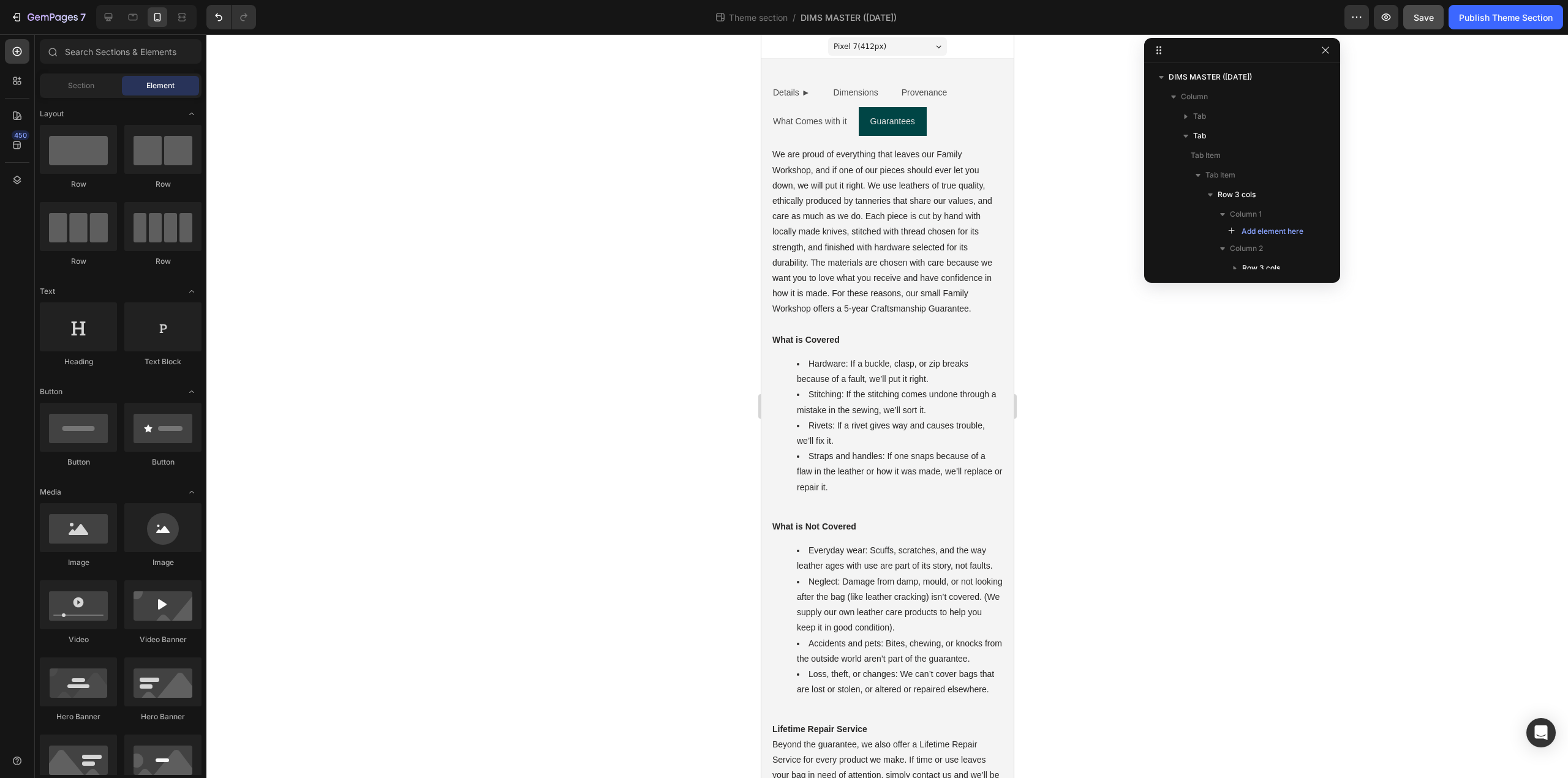
click at [1167, 602] on div at bounding box center [887, 406] width 1362 height 744
click at [1428, 19] on span "Save" at bounding box center [1424, 17] width 21 height 10
click at [132, 22] on icon at bounding box center [133, 17] width 12 height 12
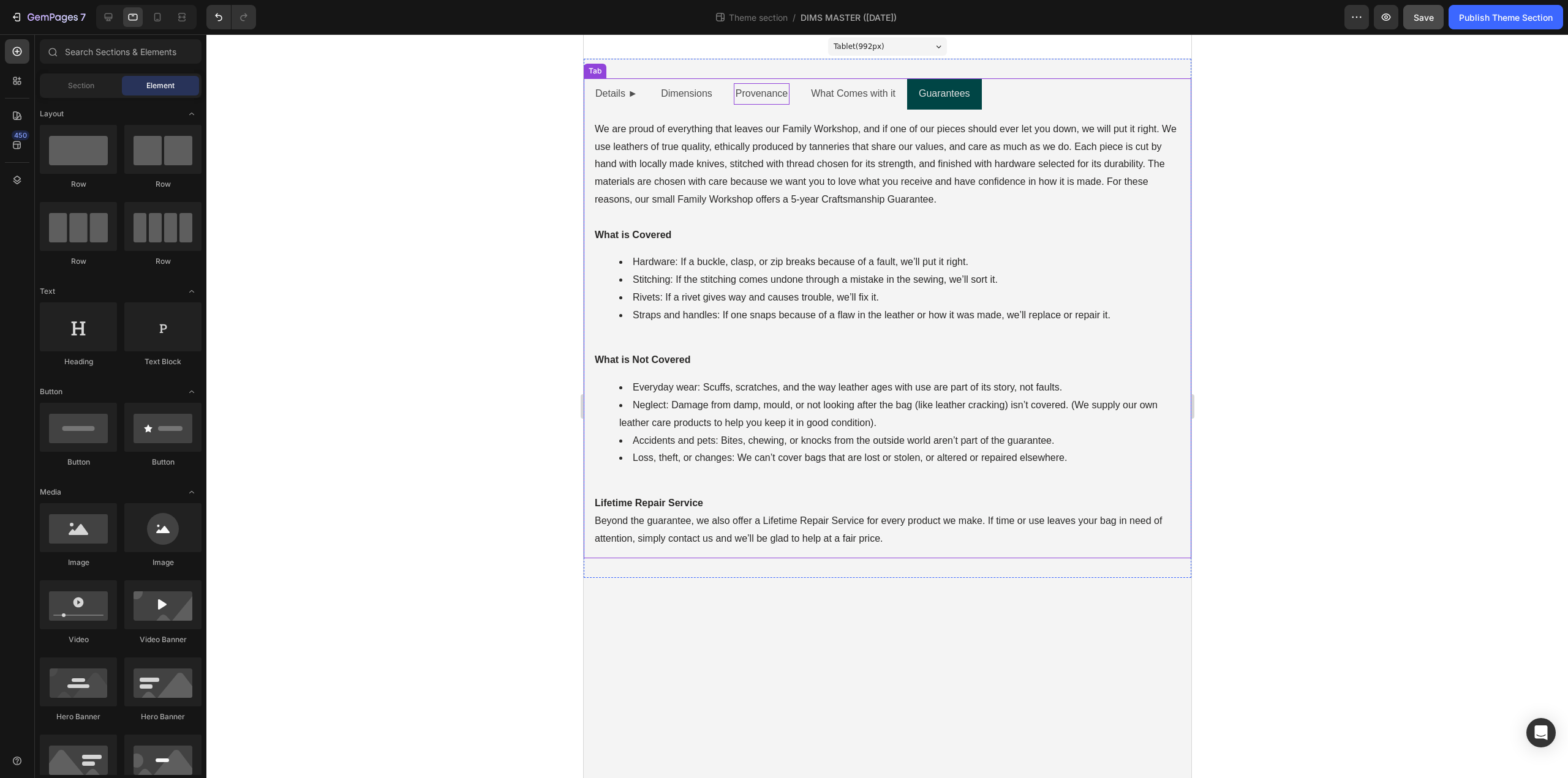
click at [760, 93] on p "Provenance" at bounding box center [761, 93] width 52 height 18
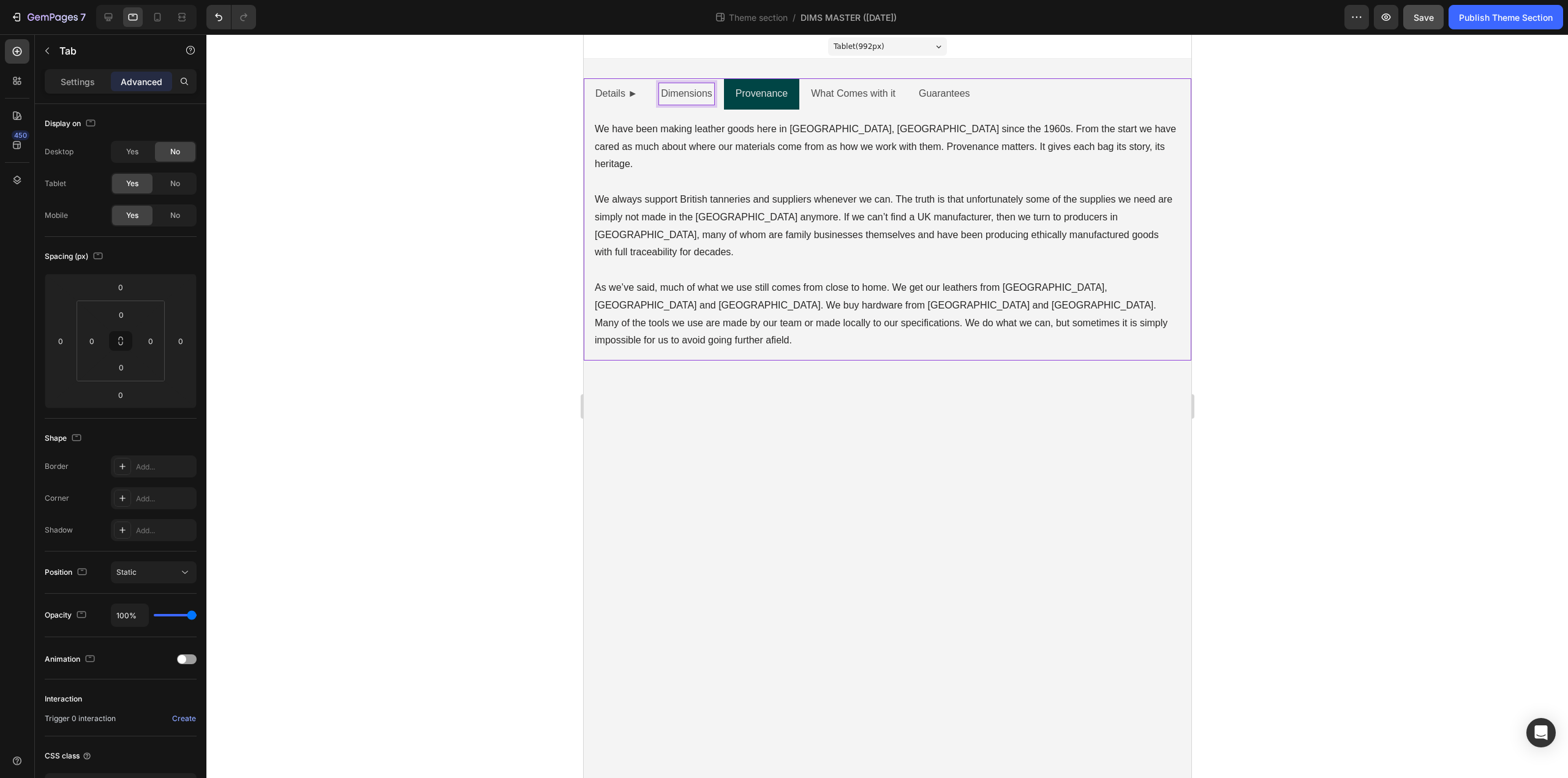
click at [685, 93] on p "Dimensions" at bounding box center [686, 93] width 51 height 18
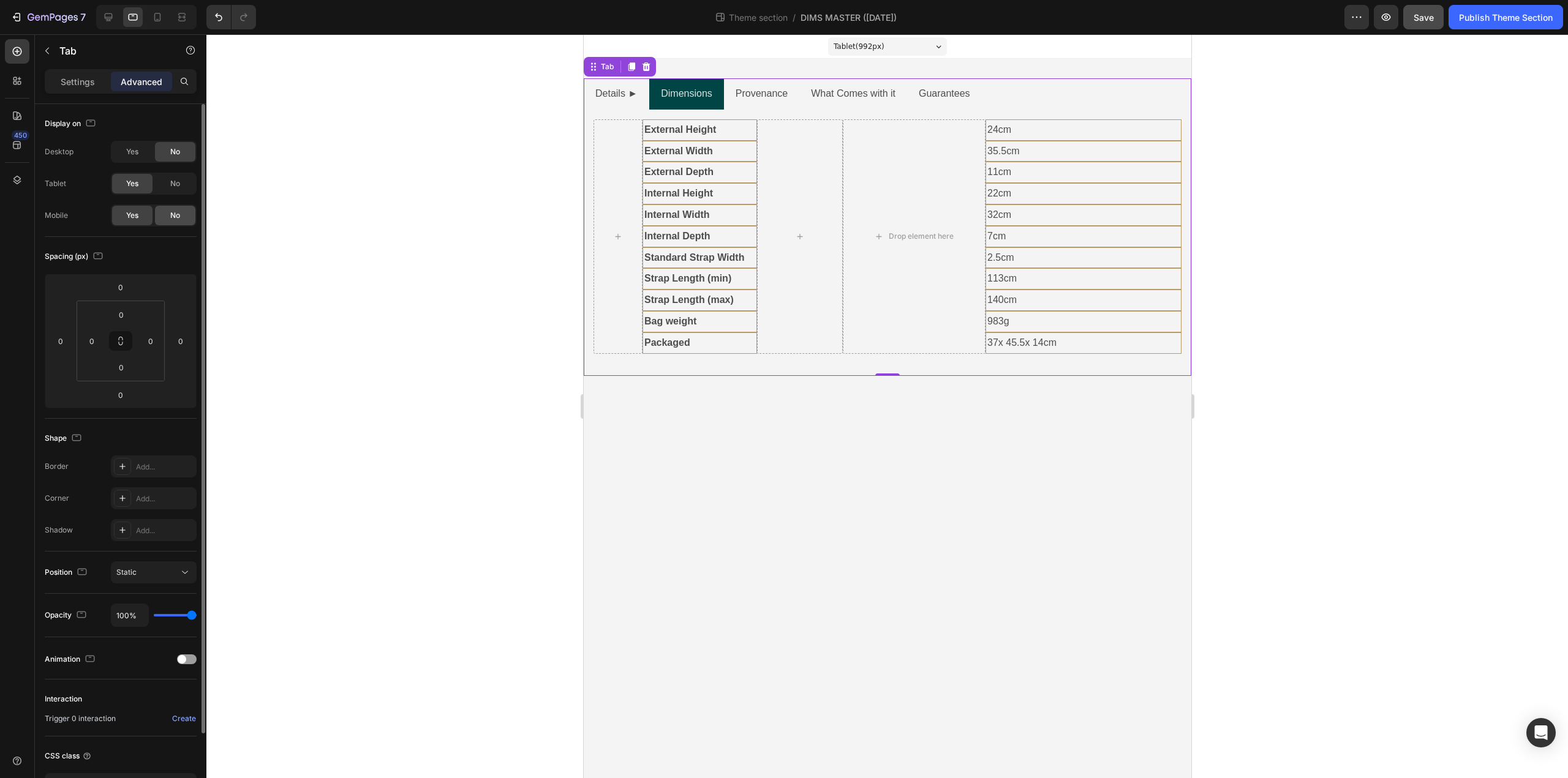
click at [179, 217] on span "No" at bounding box center [175, 215] width 9 height 11
click at [111, 16] on icon at bounding box center [108, 17] width 12 height 12
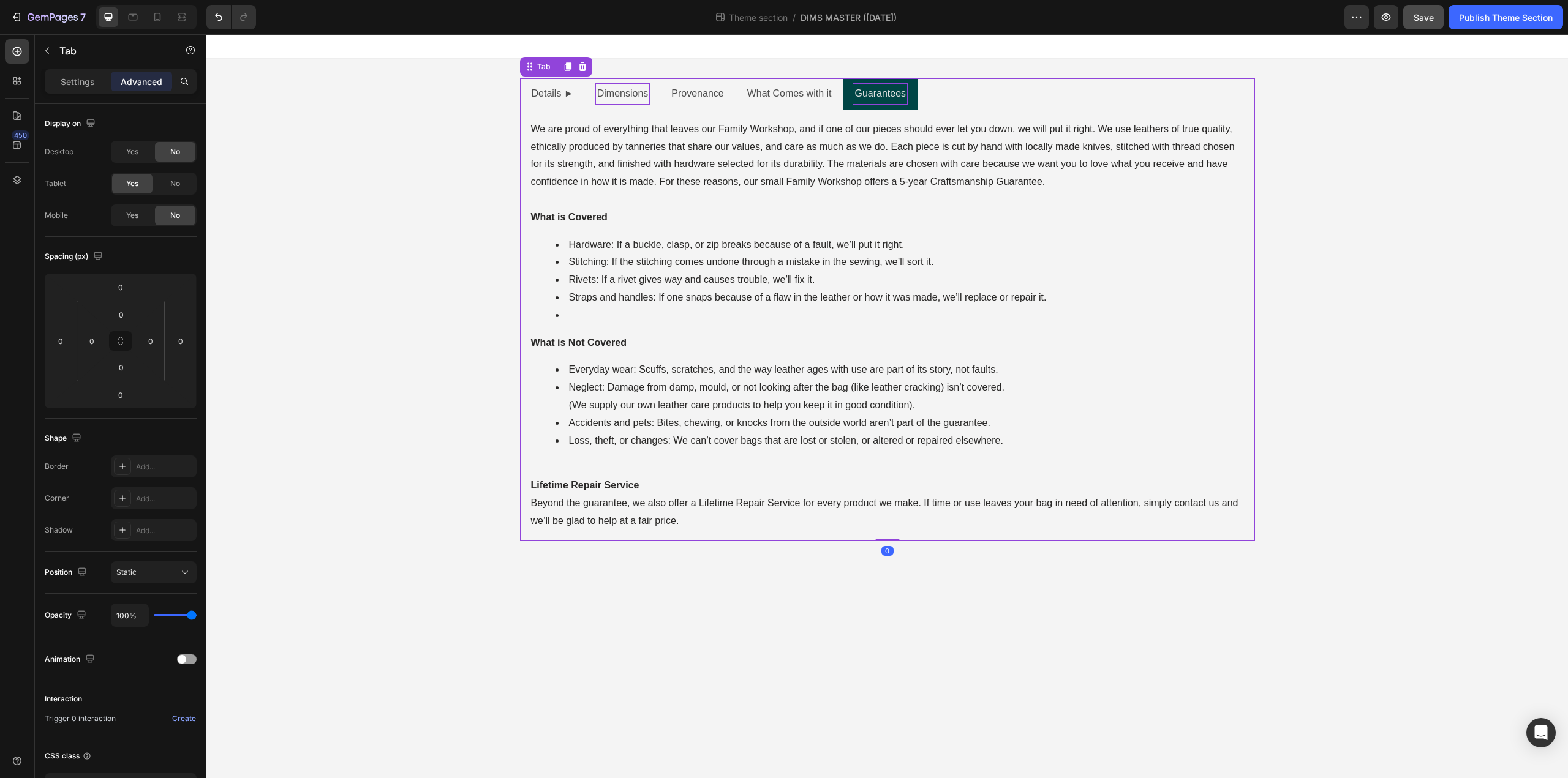
click at [617, 98] on p "Dimensions" at bounding box center [623, 93] width 51 height 18
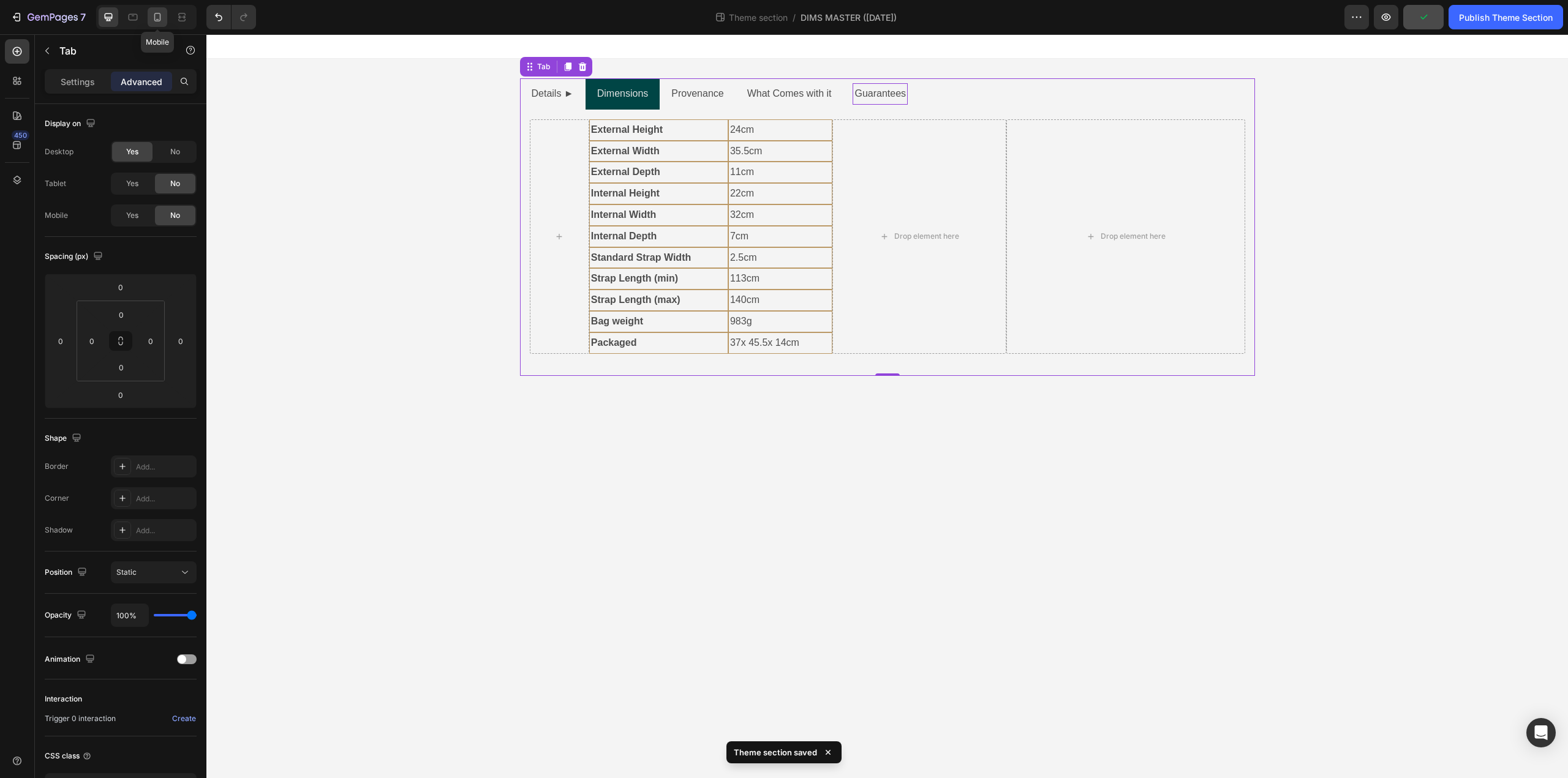
click at [161, 20] on icon at bounding box center [158, 17] width 12 height 12
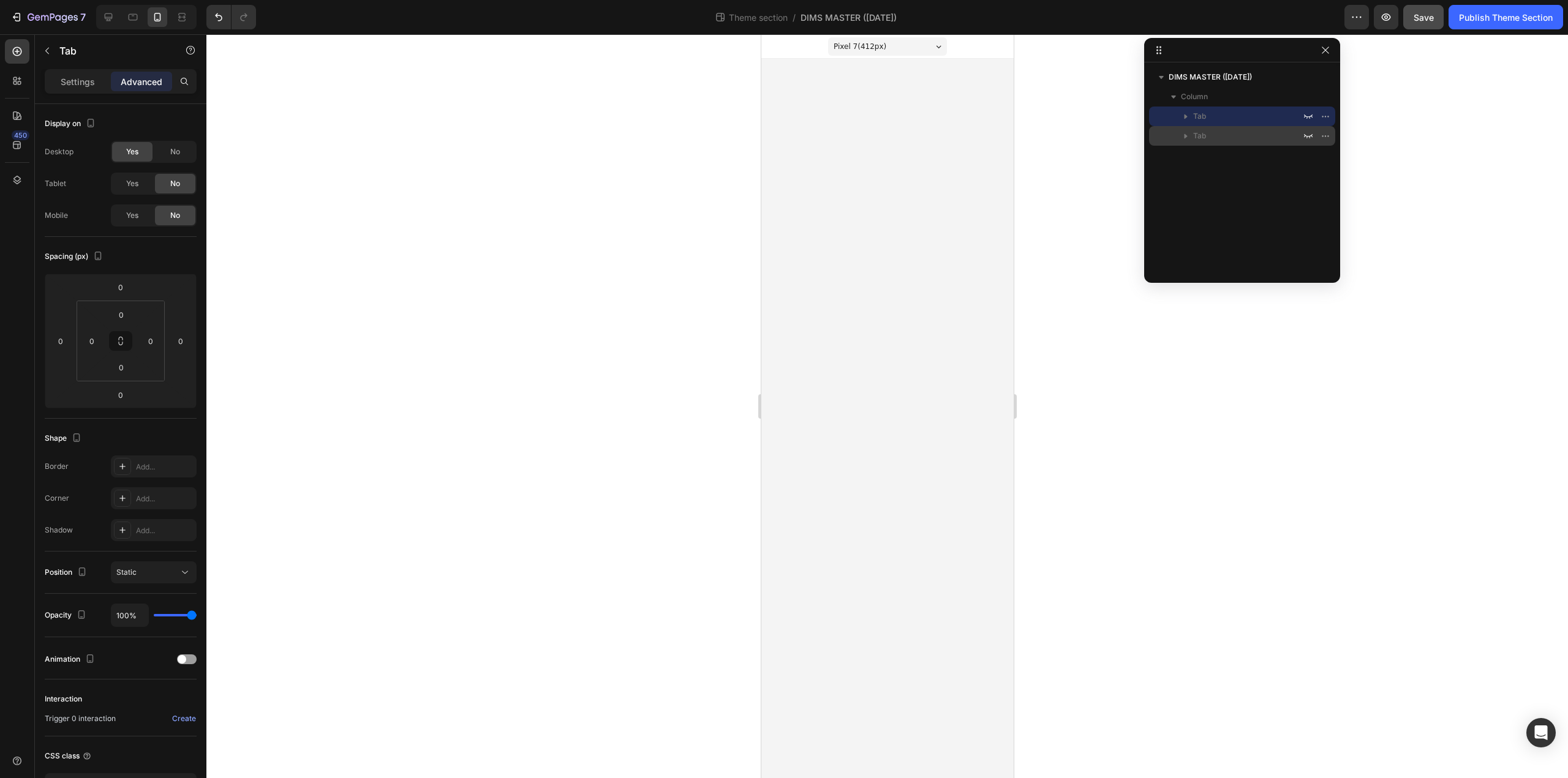
click at [1184, 135] on icon "button" at bounding box center [1186, 135] width 12 height 12
click at [1311, 136] on icon "button" at bounding box center [1308, 135] width 9 height 9
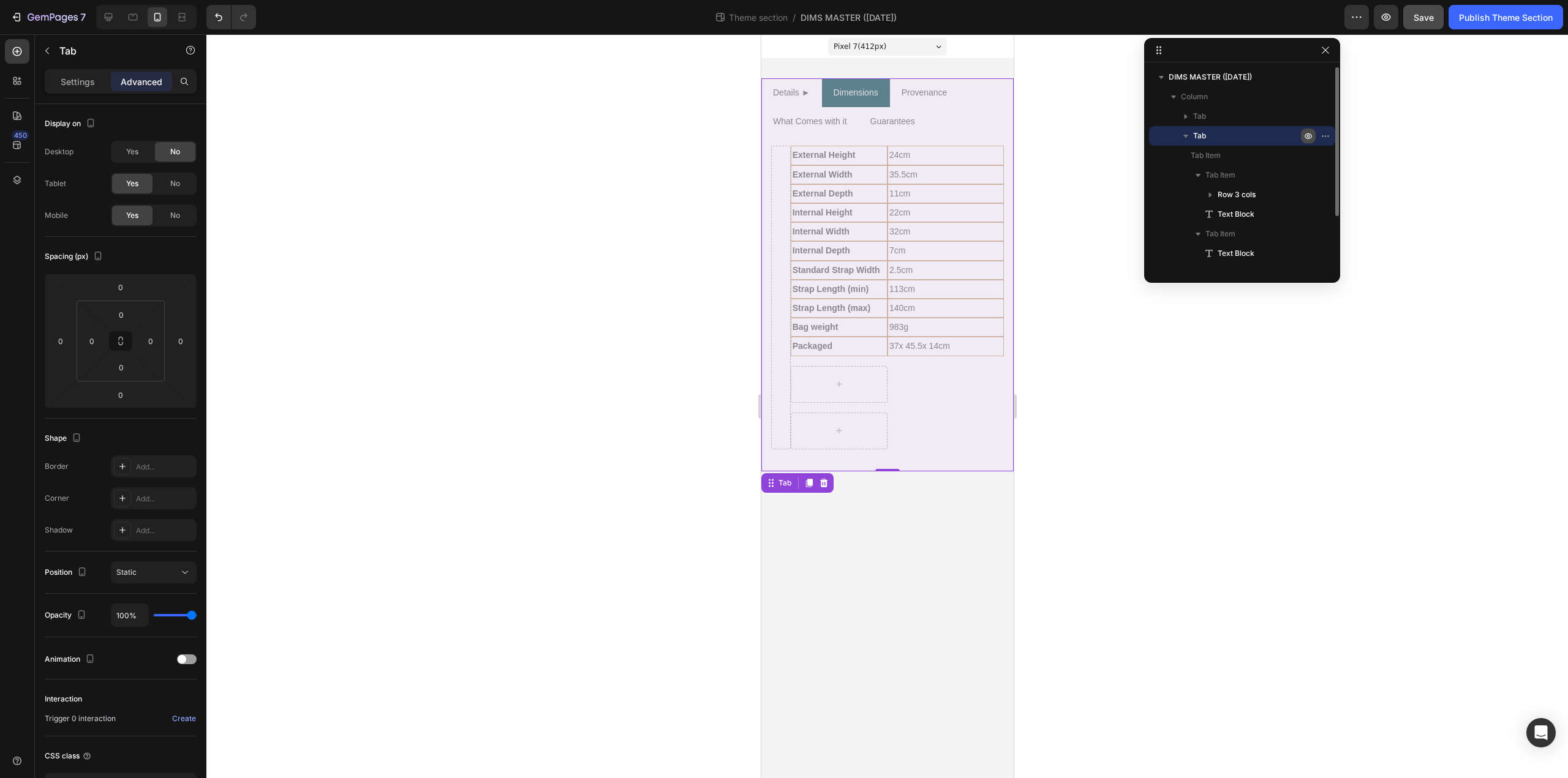
click at [1311, 136] on icon "button" at bounding box center [1308, 135] width 9 height 9
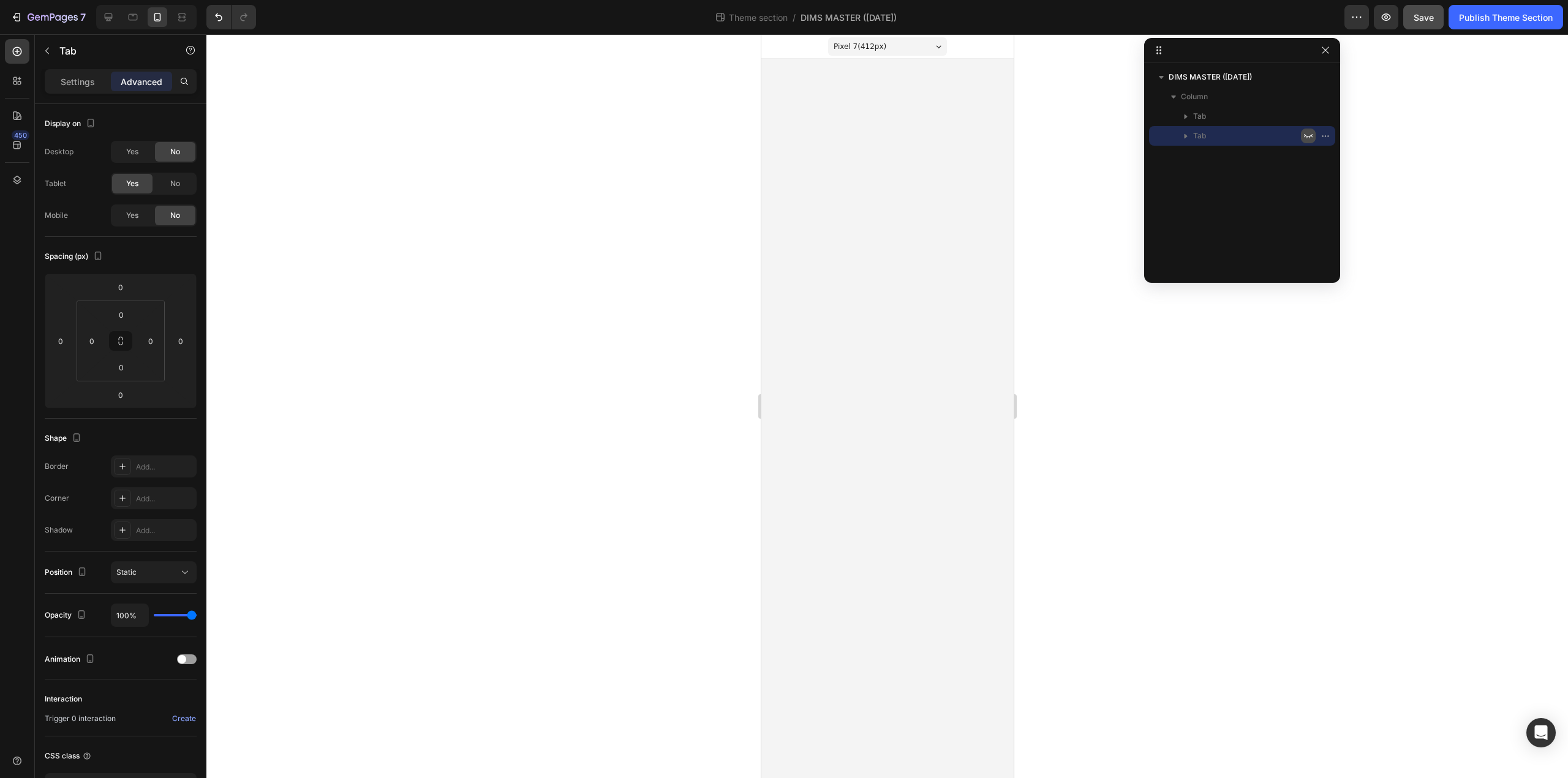
click at [1311, 136] on icon "button" at bounding box center [1308, 135] width 9 height 9
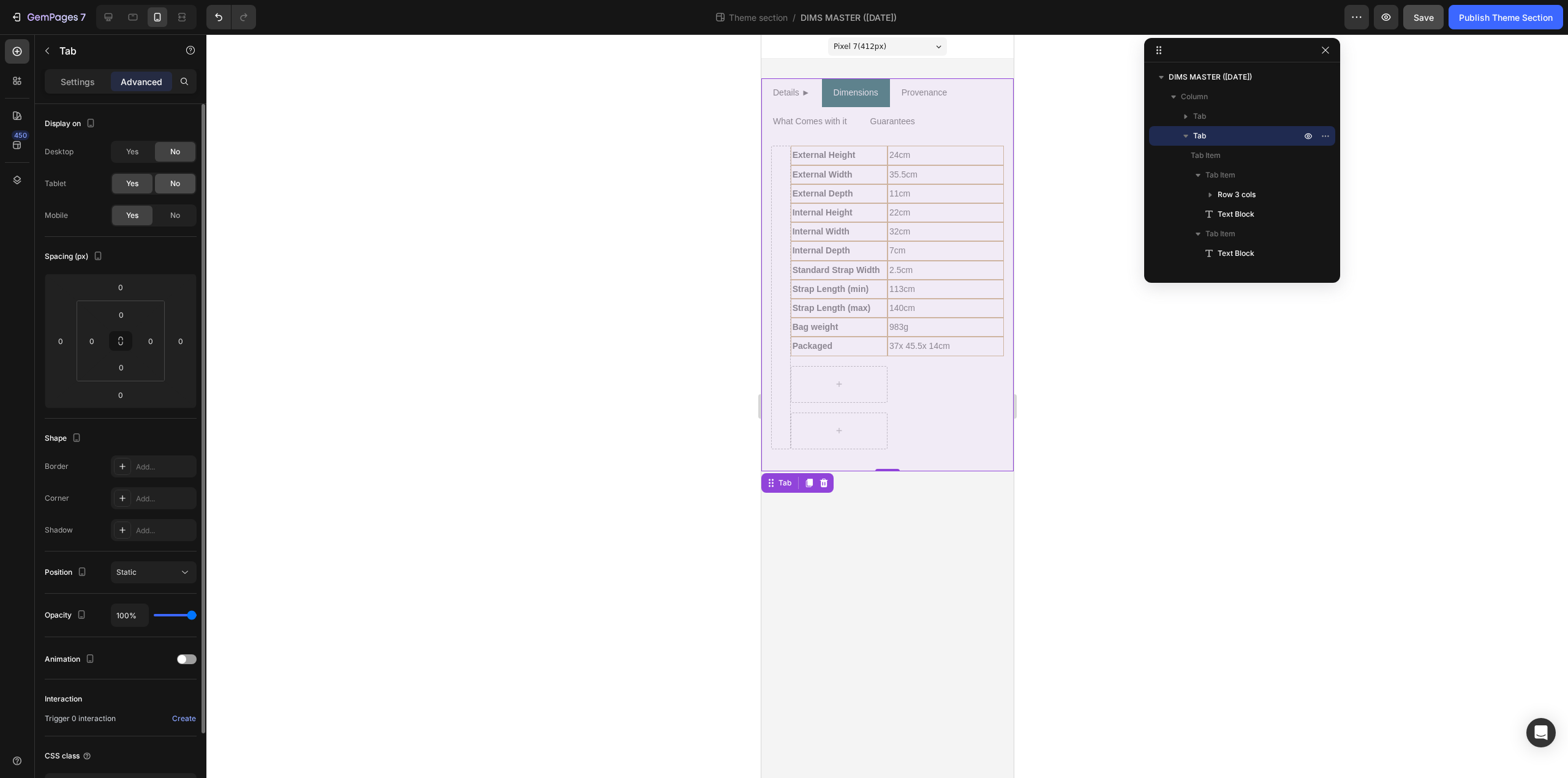
click at [190, 186] on div "No" at bounding box center [175, 183] width 40 height 20
click at [575, 344] on div at bounding box center [887, 406] width 1362 height 744
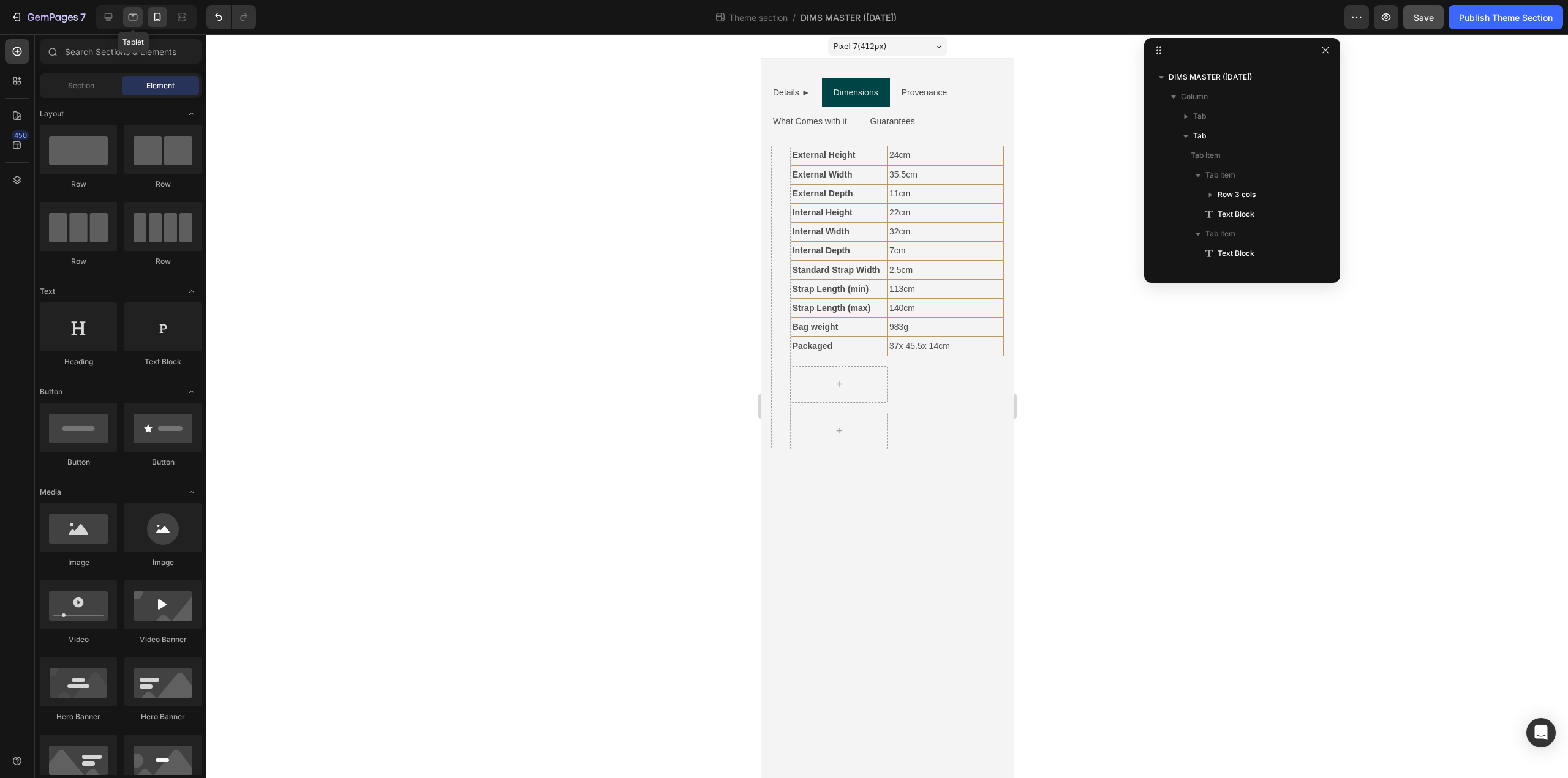
click at [137, 18] on icon at bounding box center [133, 17] width 9 height 7
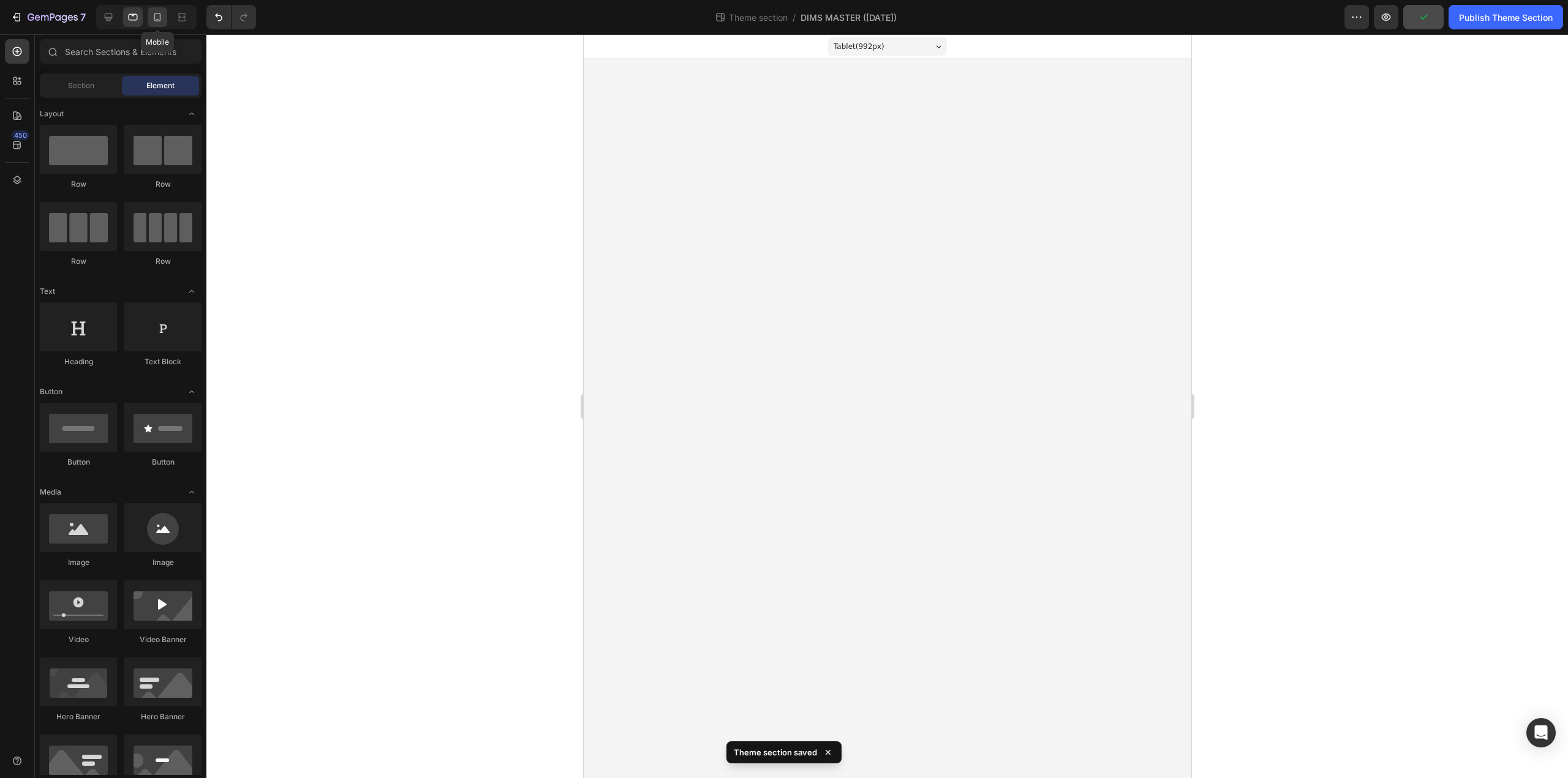
click at [158, 21] on icon at bounding box center [158, 17] width 12 height 12
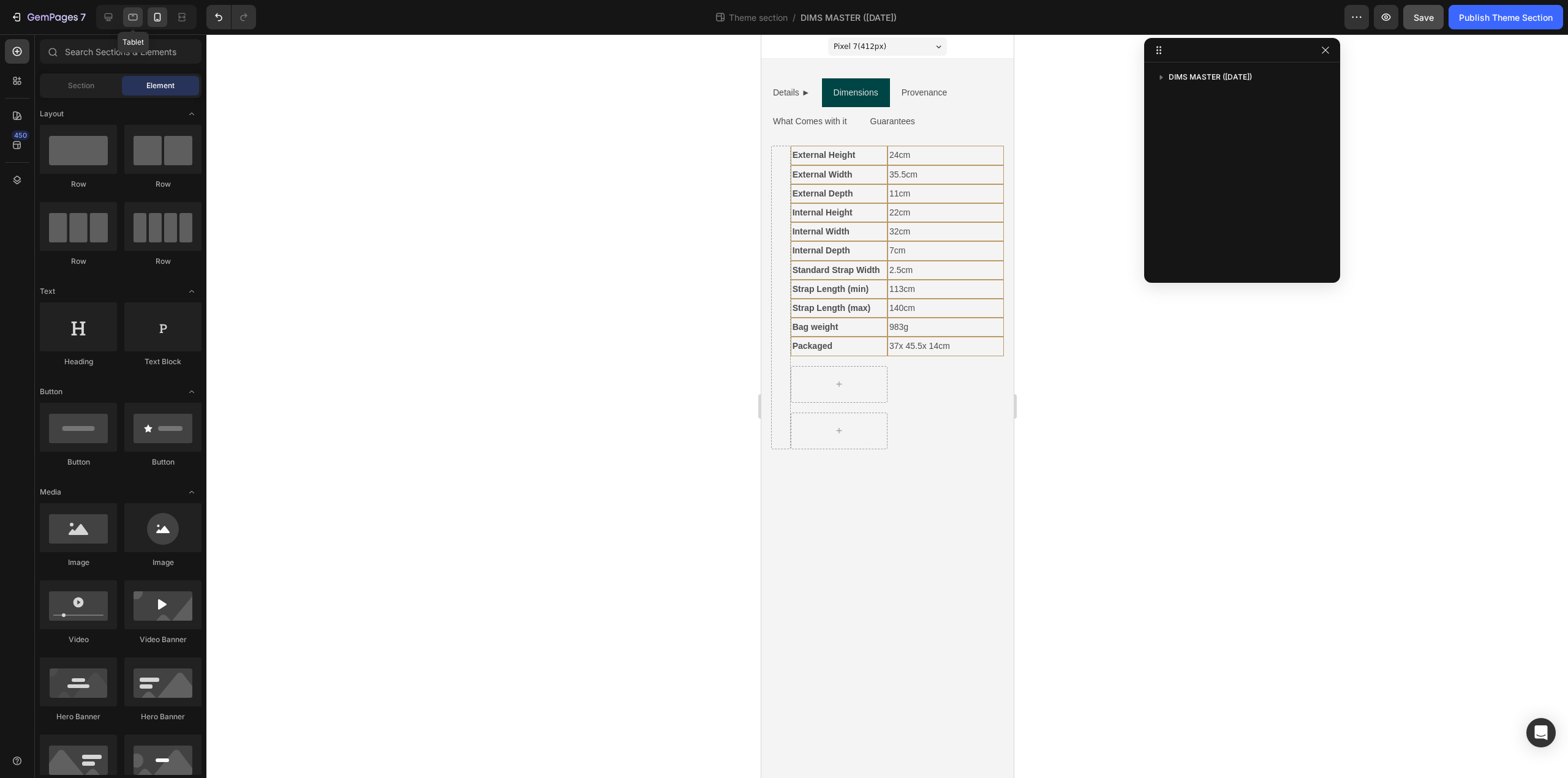
click at [131, 19] on icon at bounding box center [133, 17] width 12 height 12
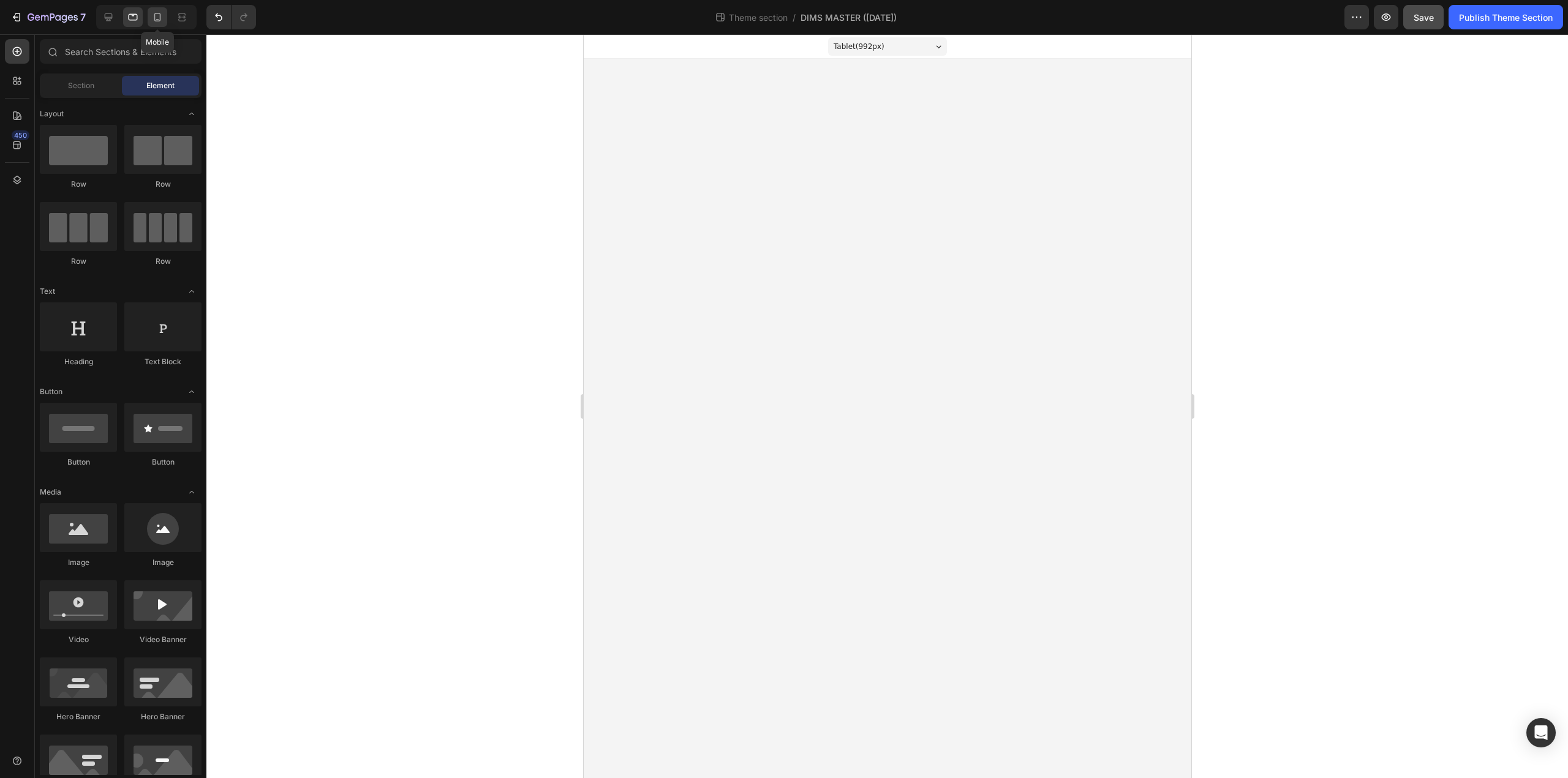
click at [160, 19] on icon at bounding box center [158, 17] width 7 height 9
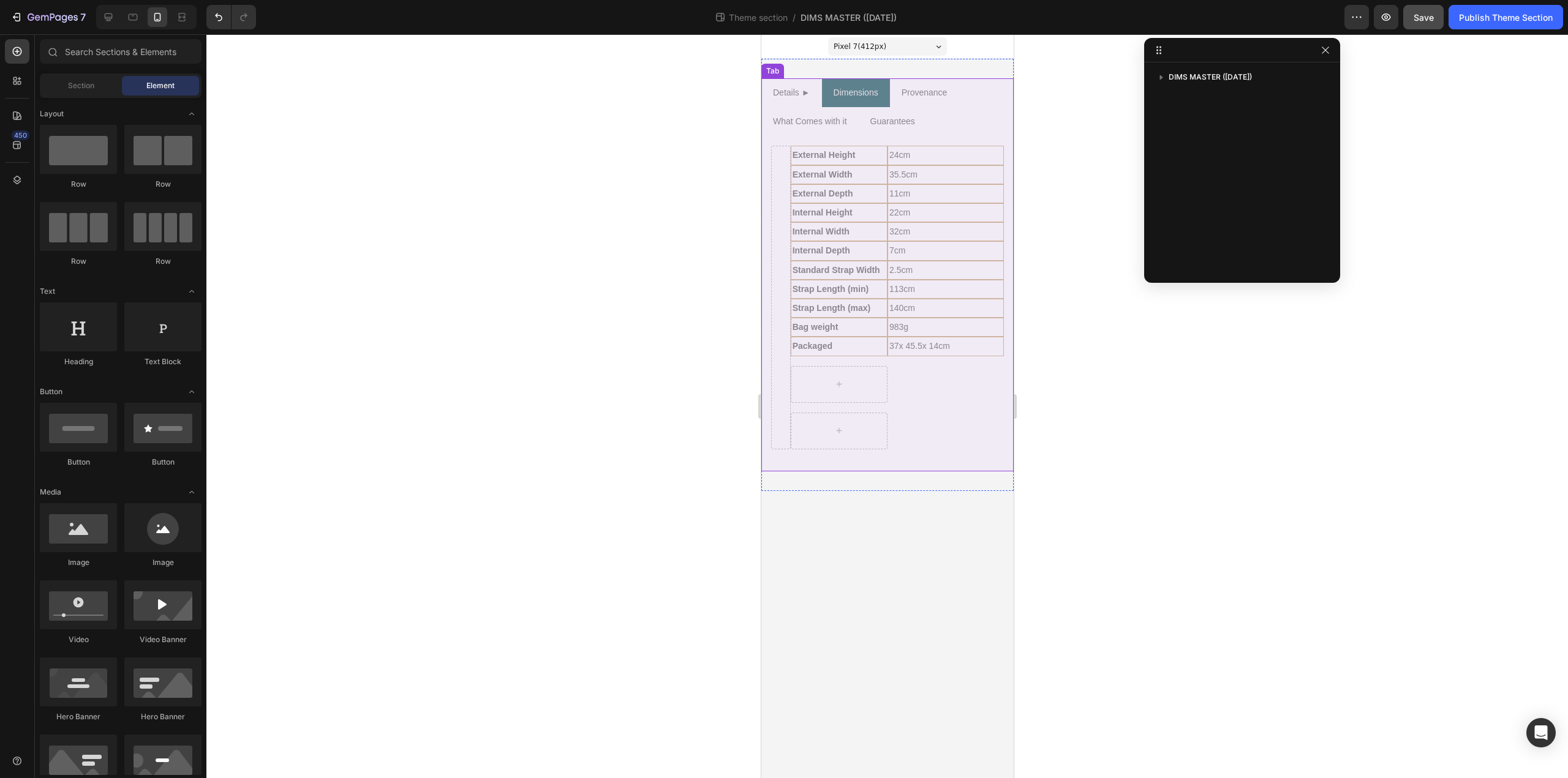
click at [970, 119] on ul "Details ► Dimensions Provenance What Comes with it Guarantees" at bounding box center [887, 106] width 252 height 57
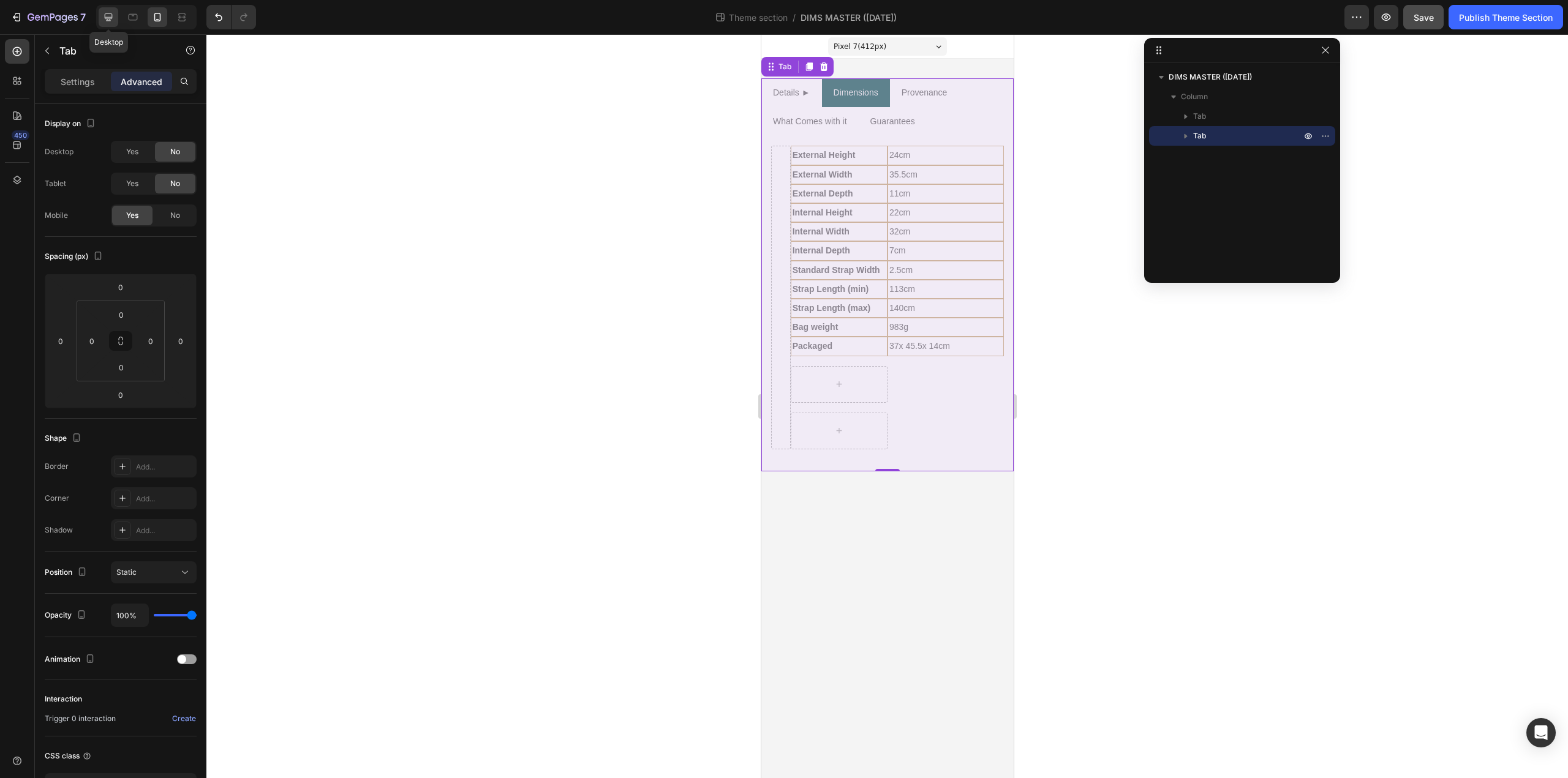
click at [108, 15] on icon at bounding box center [108, 17] width 12 height 12
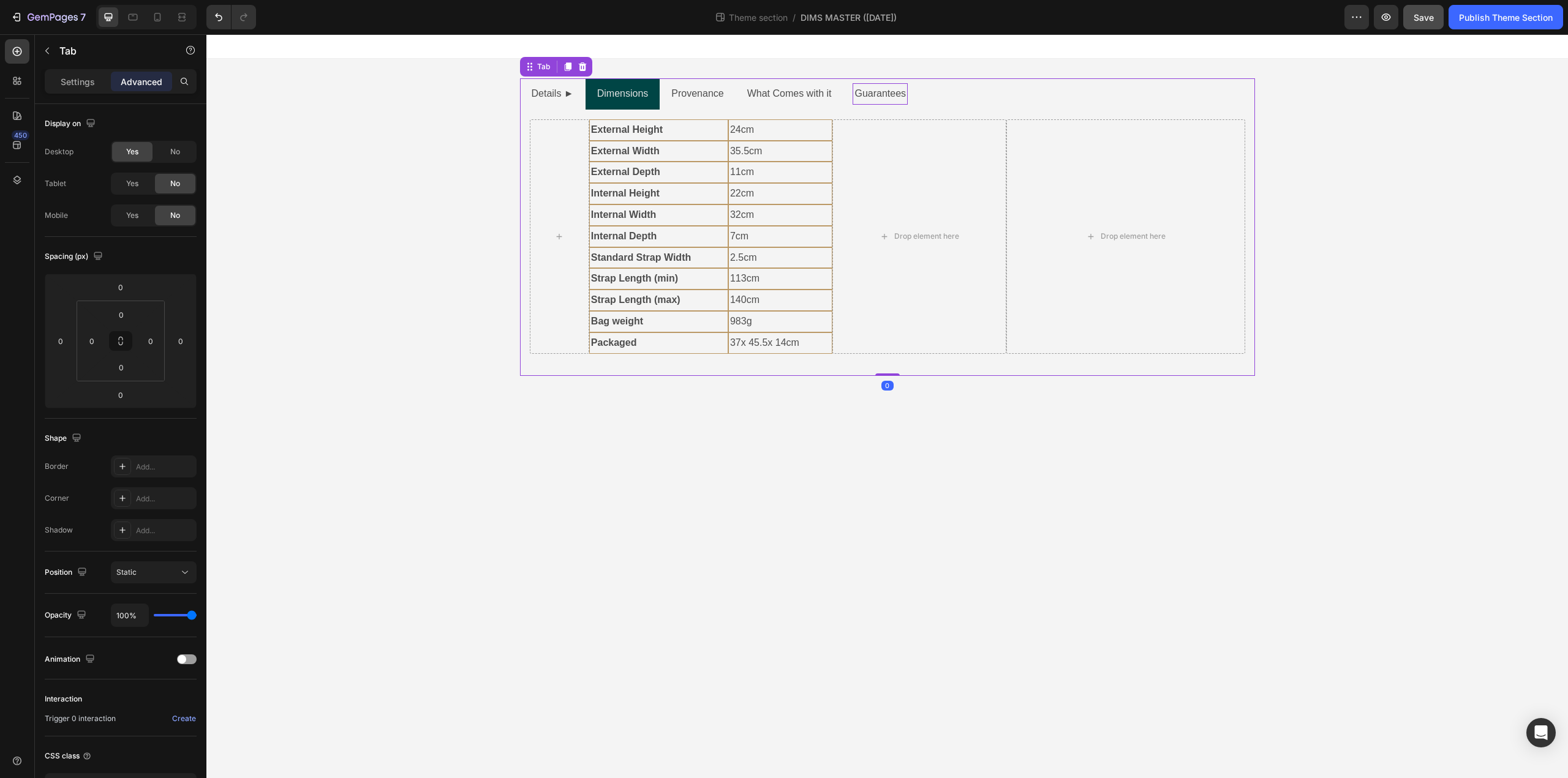
click at [916, 112] on div "External Height Text Block External Width Text Block External Depth Text Block …" at bounding box center [888, 242] width 736 height 266
click at [128, 190] on div "Yes" at bounding box center [132, 183] width 40 height 20
click at [128, 21] on icon at bounding box center [133, 17] width 12 height 12
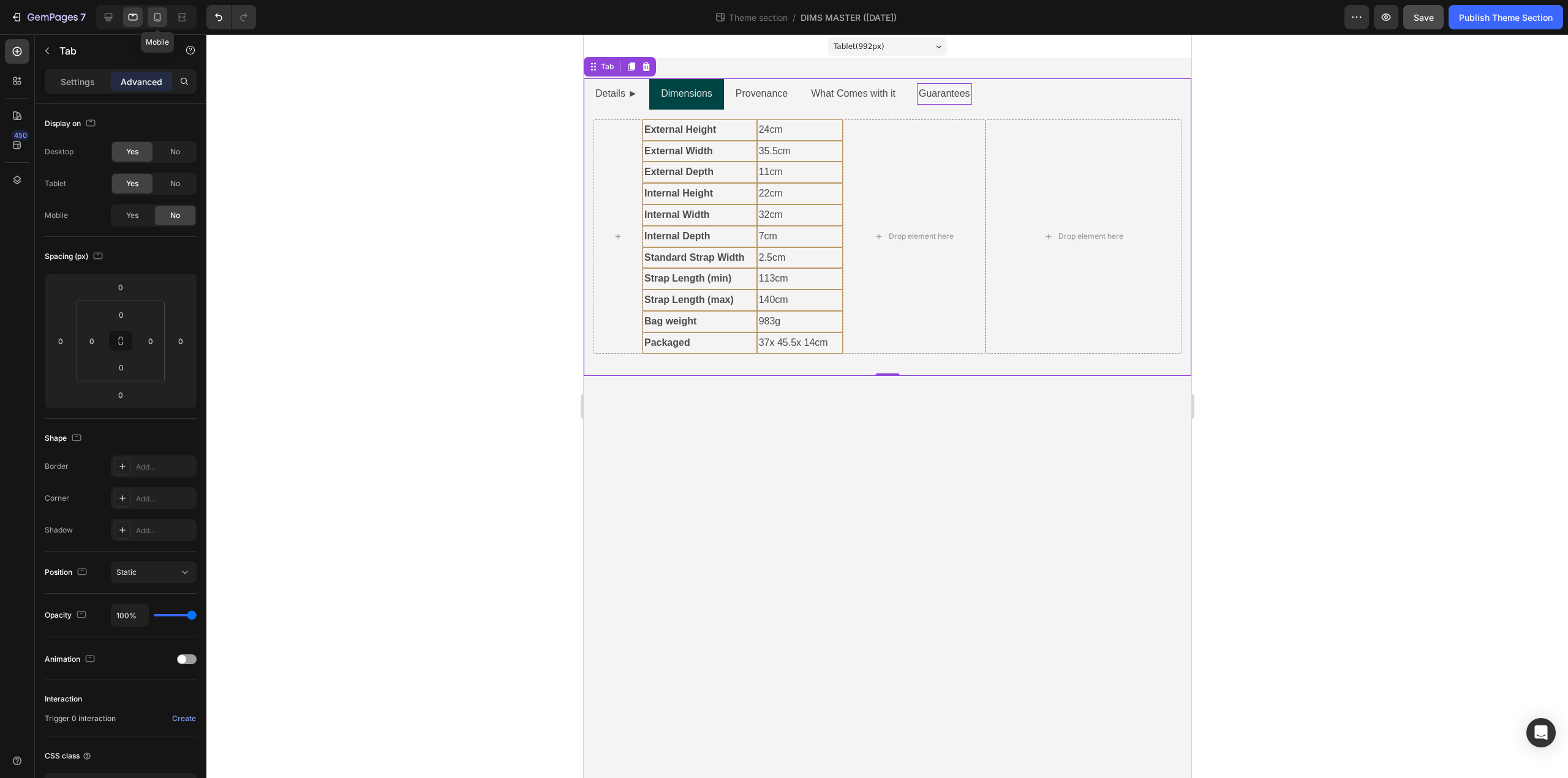
click at [158, 16] on icon at bounding box center [158, 17] width 12 height 12
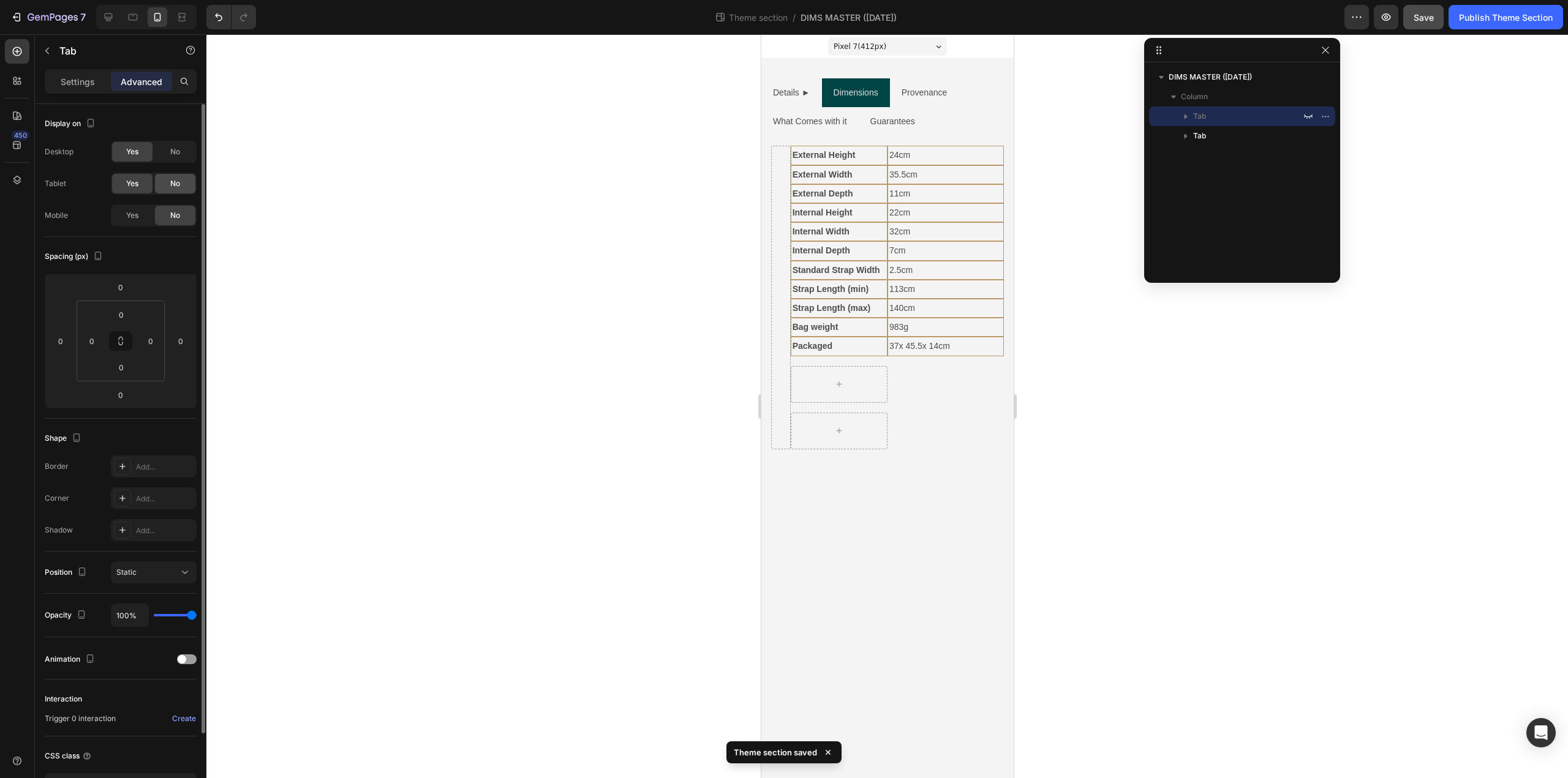
click at [183, 185] on div "No" at bounding box center [175, 183] width 40 height 20
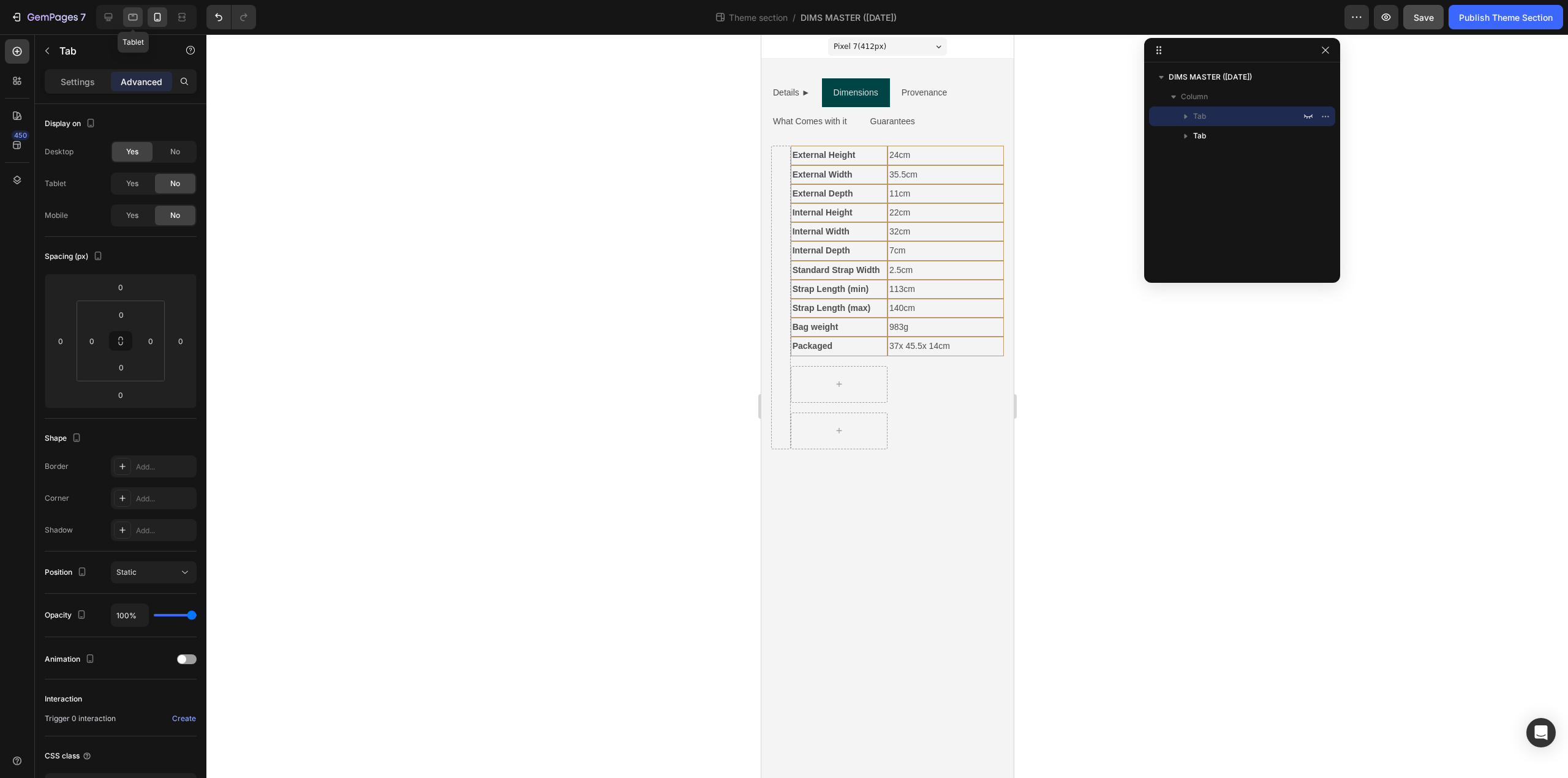
click at [132, 14] on icon at bounding box center [133, 17] width 9 height 7
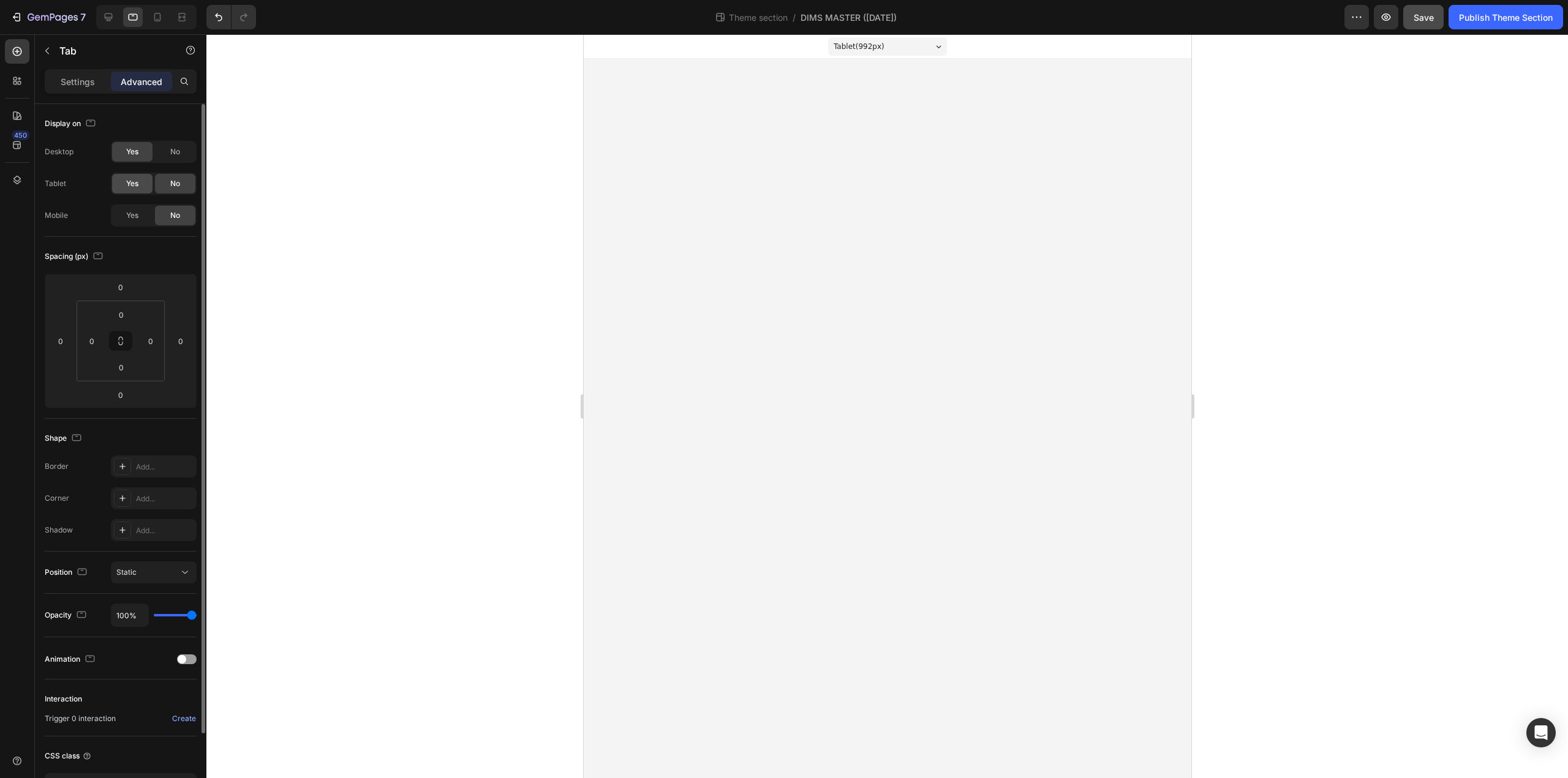
click at [141, 186] on div "Yes" at bounding box center [132, 183] width 40 height 20
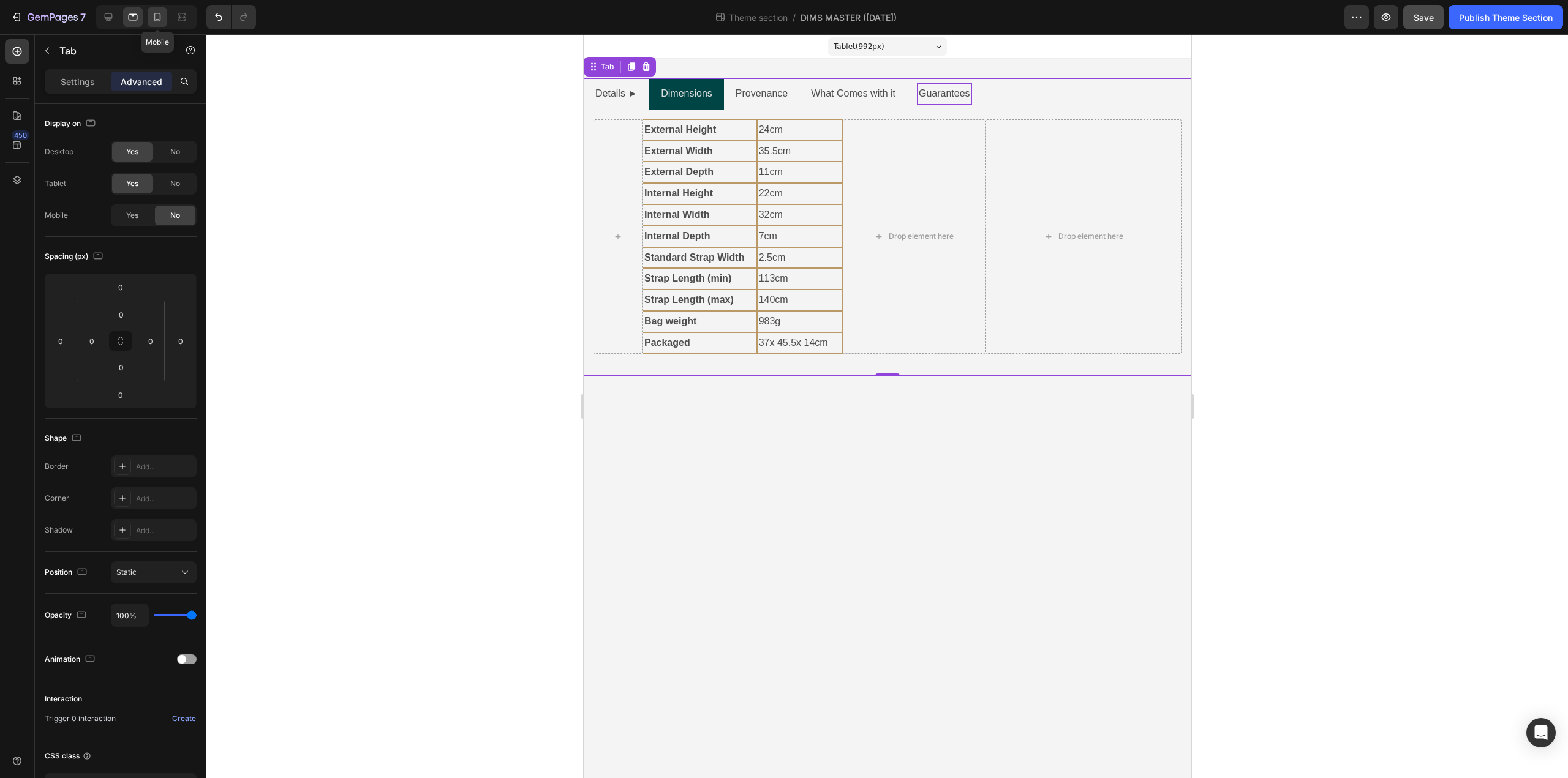
click at [158, 14] on icon at bounding box center [158, 17] width 12 height 12
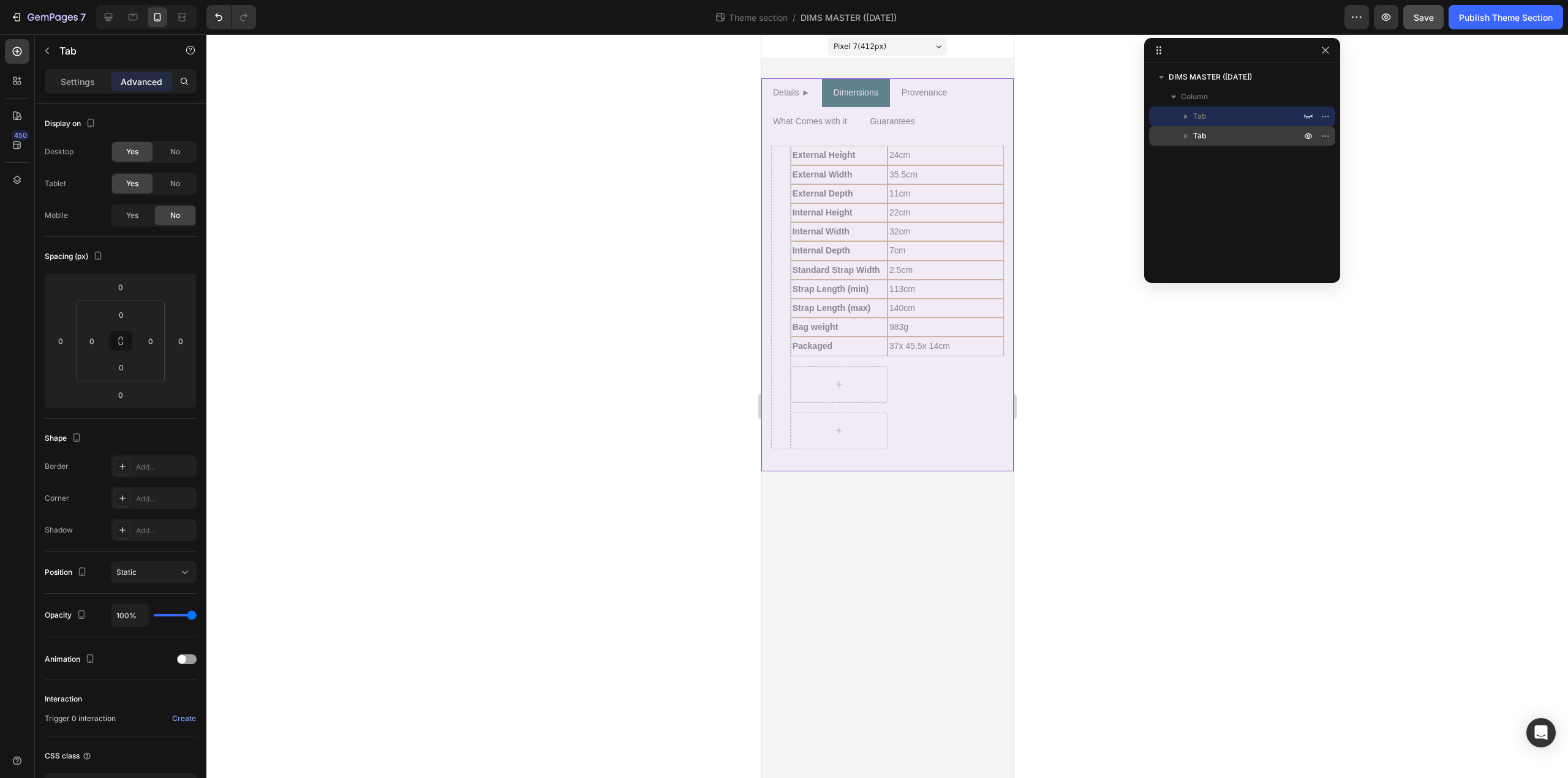
click at [1231, 145] on div "Tab" at bounding box center [1242, 135] width 177 height 20
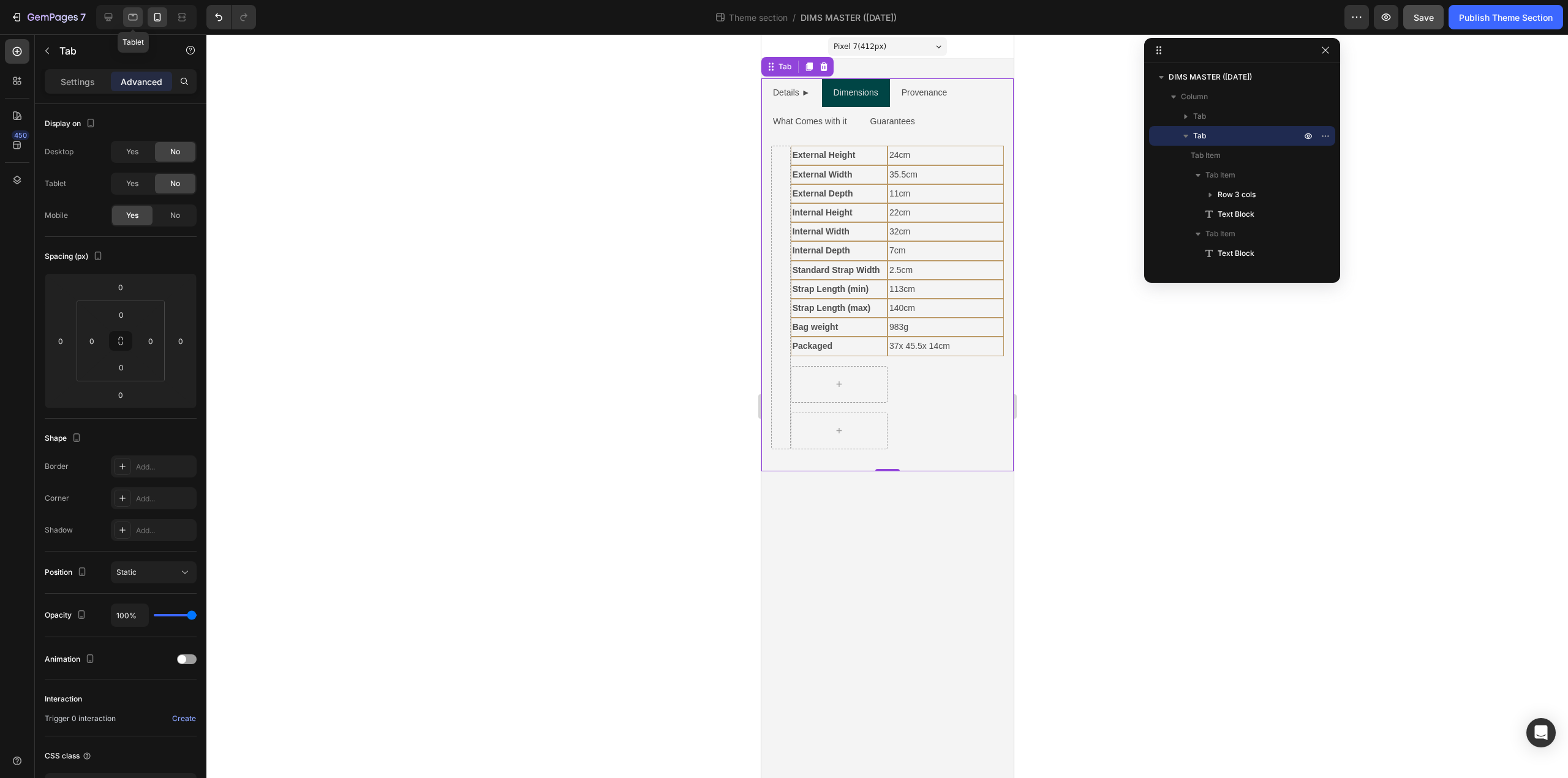
click at [133, 17] on icon at bounding box center [133, 17] width 12 height 12
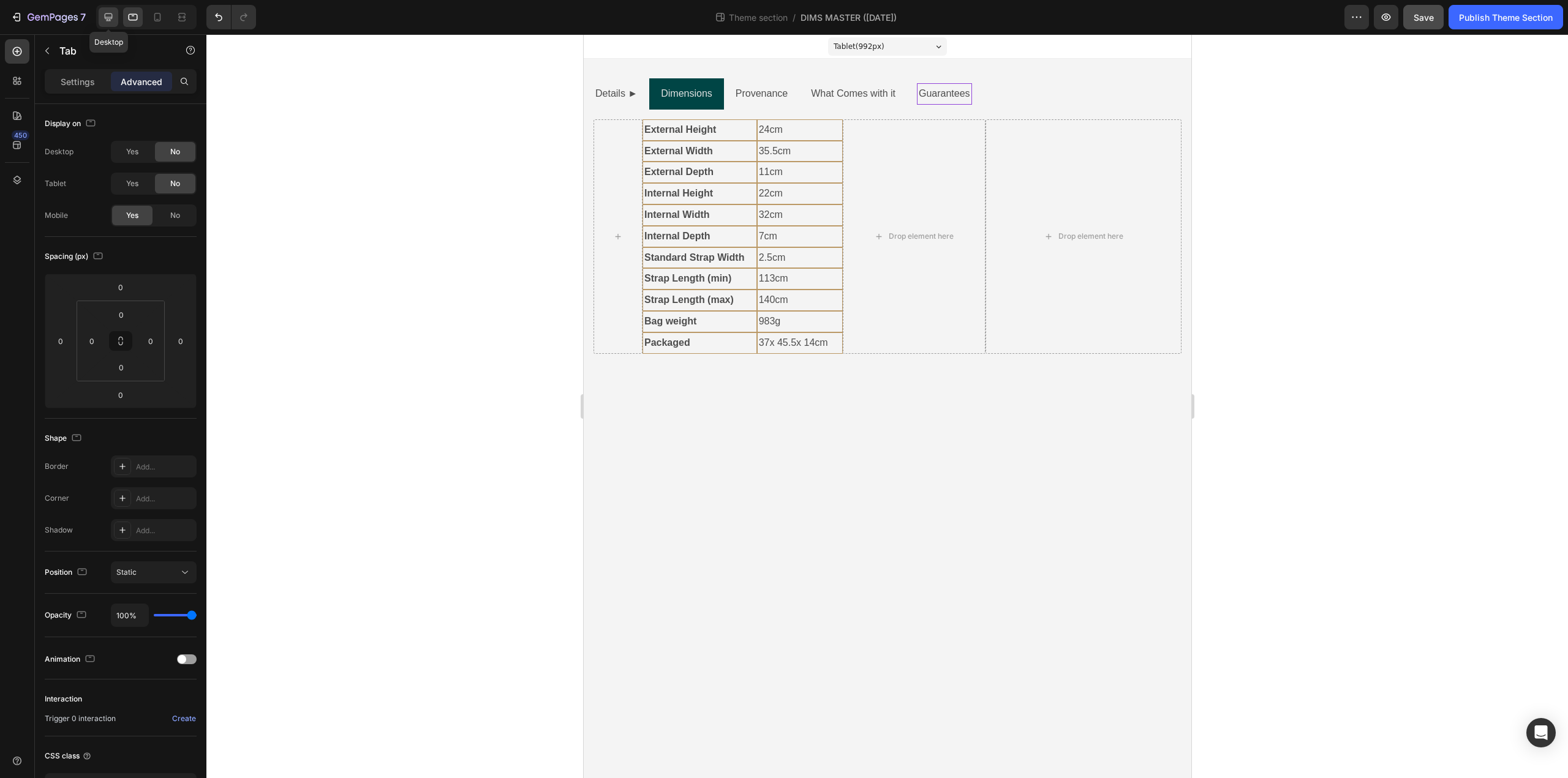
click at [108, 12] on icon at bounding box center [108, 17] width 12 height 12
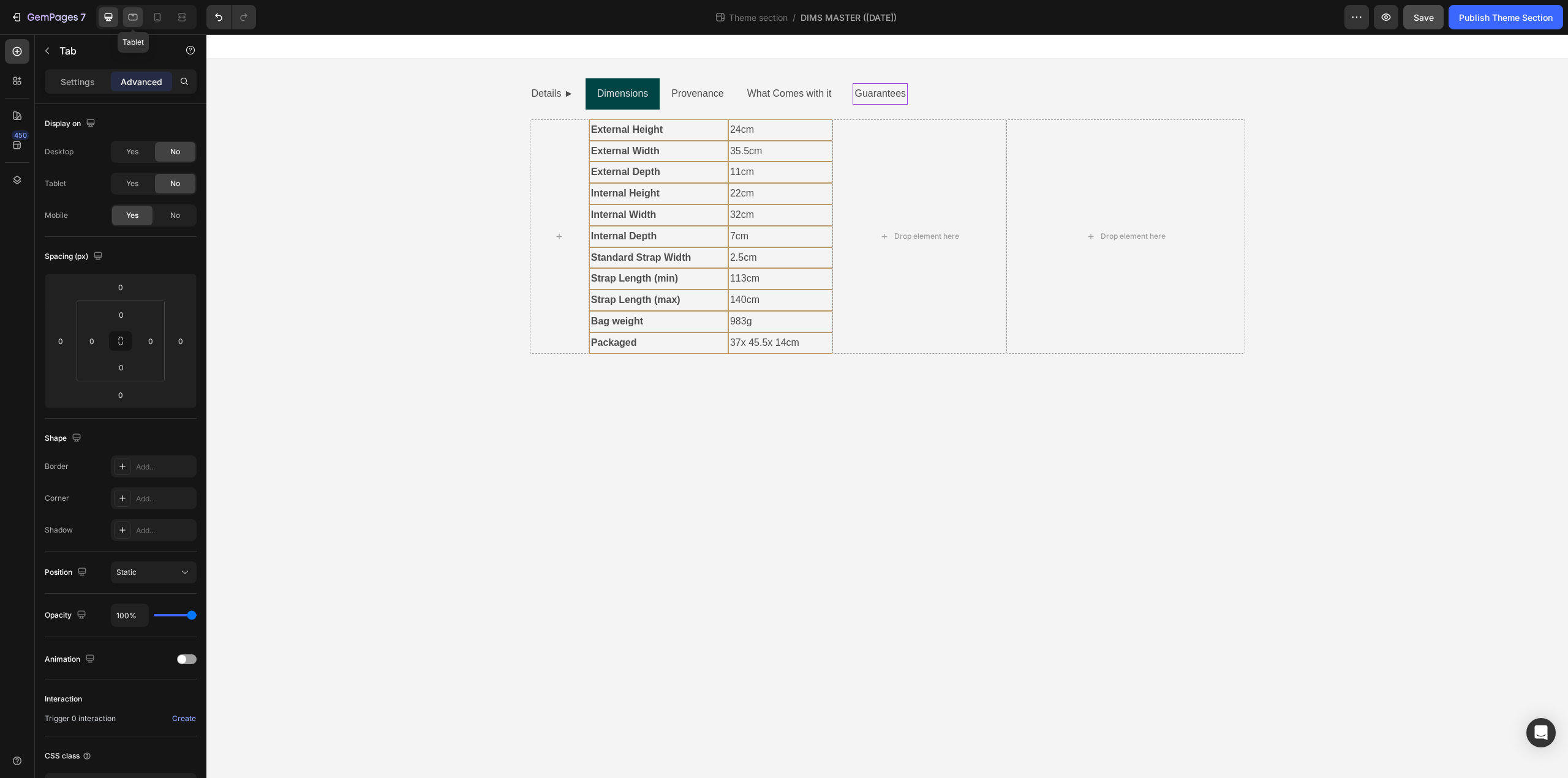
click at [135, 12] on icon at bounding box center [133, 17] width 12 height 12
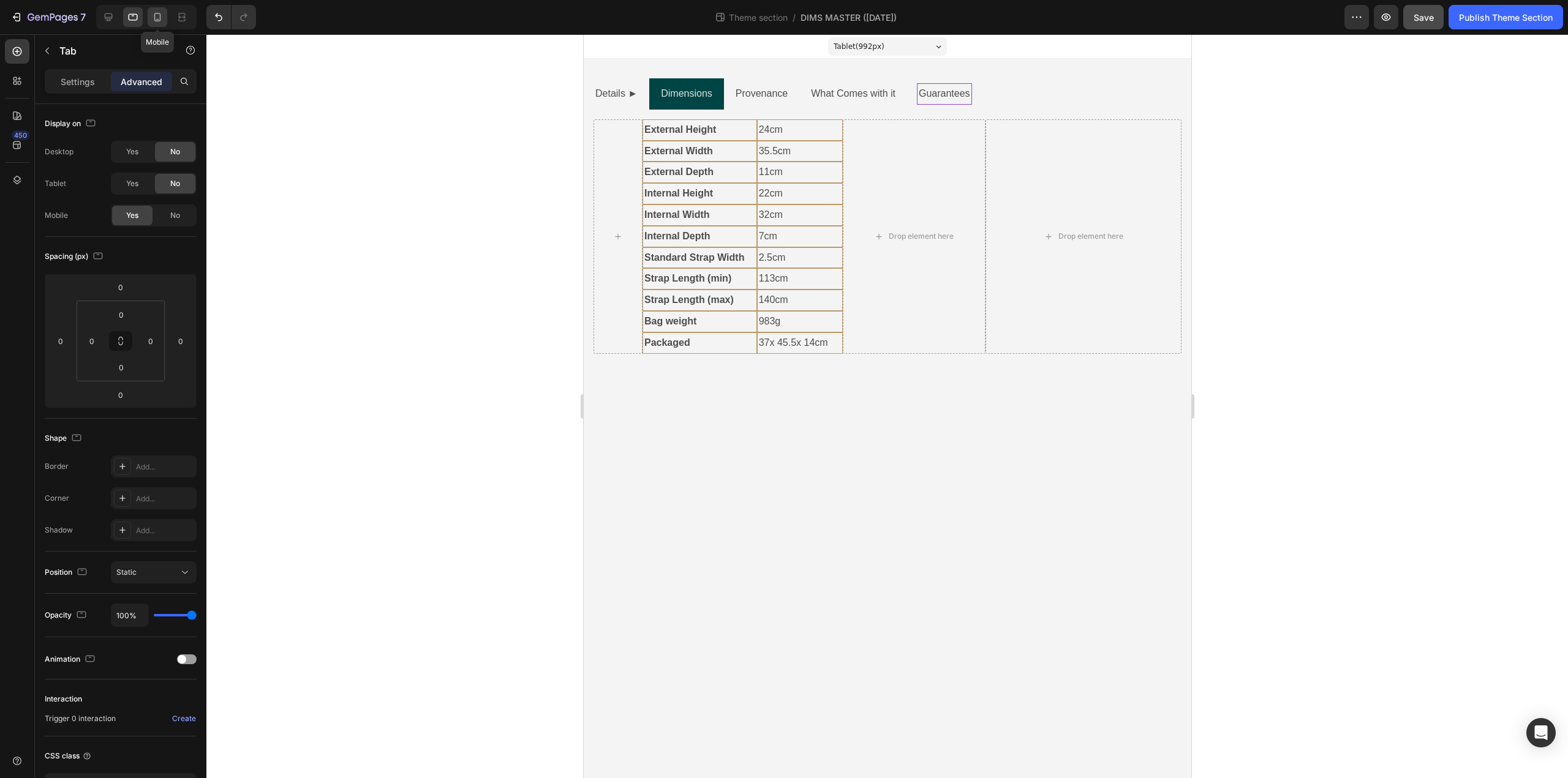
click at [152, 14] on icon at bounding box center [158, 17] width 12 height 12
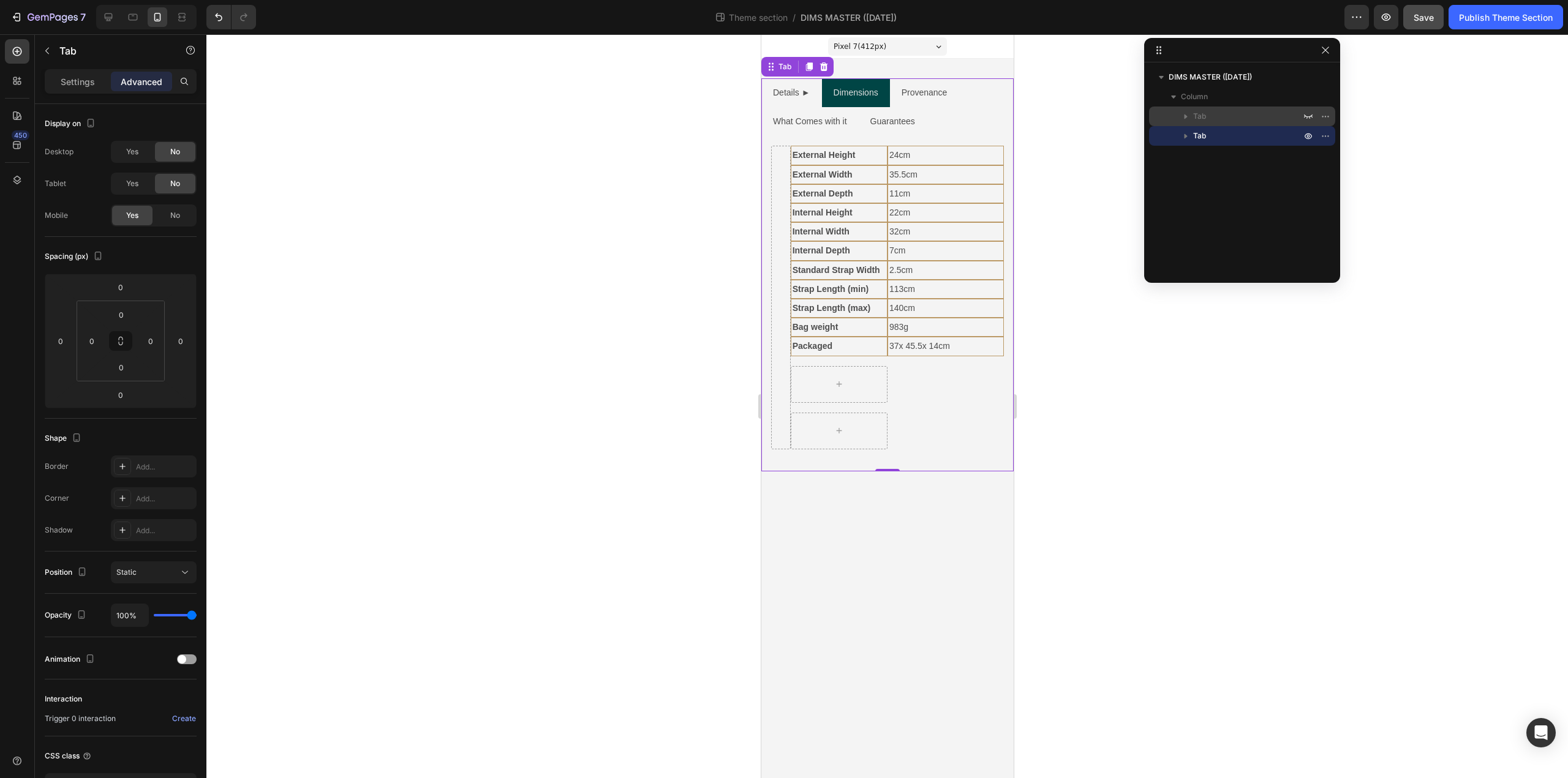
click at [1216, 121] on p "Tab" at bounding box center [1248, 117] width 111 height 12
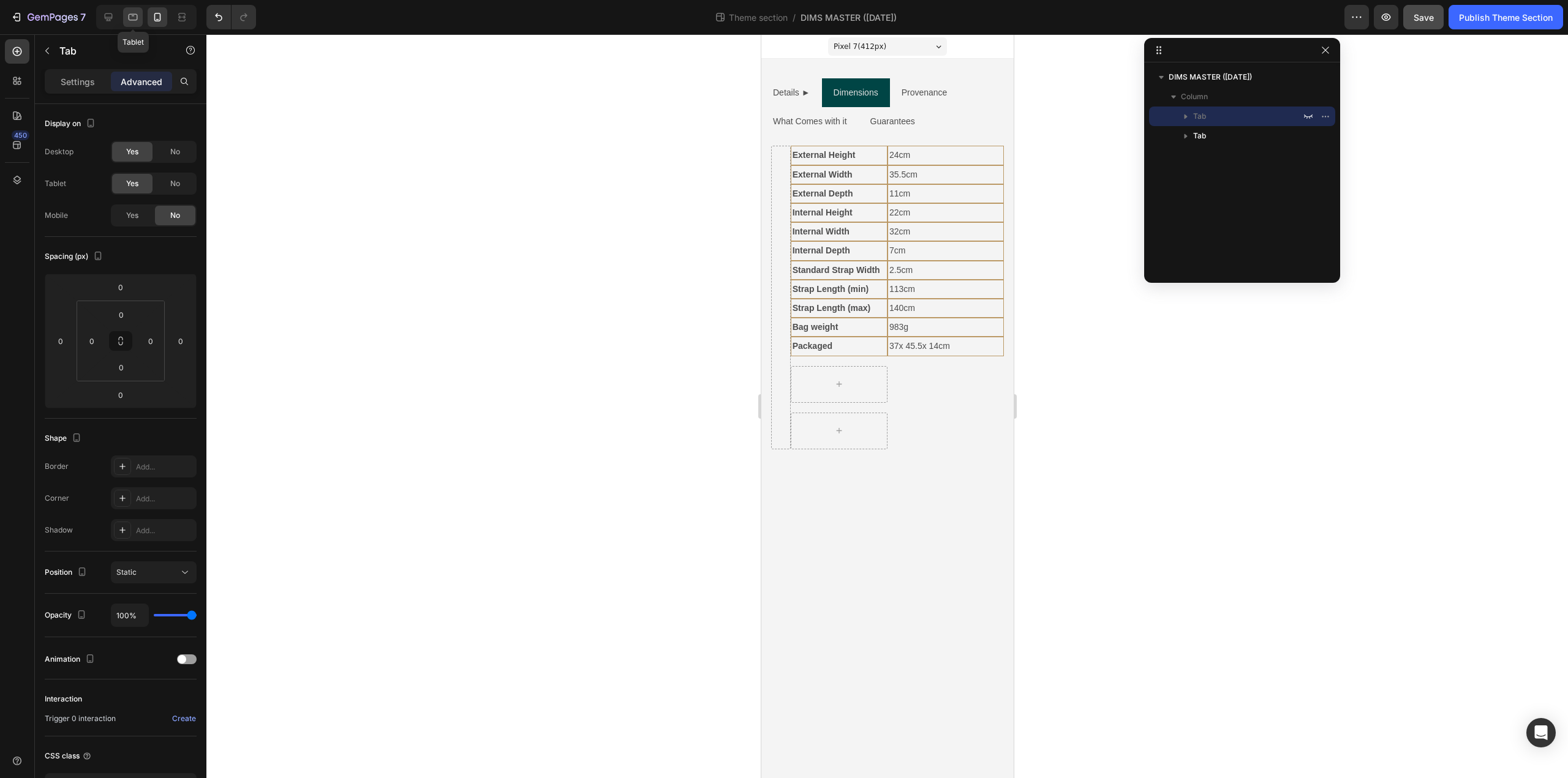
click at [132, 13] on icon at bounding box center [133, 17] width 12 height 12
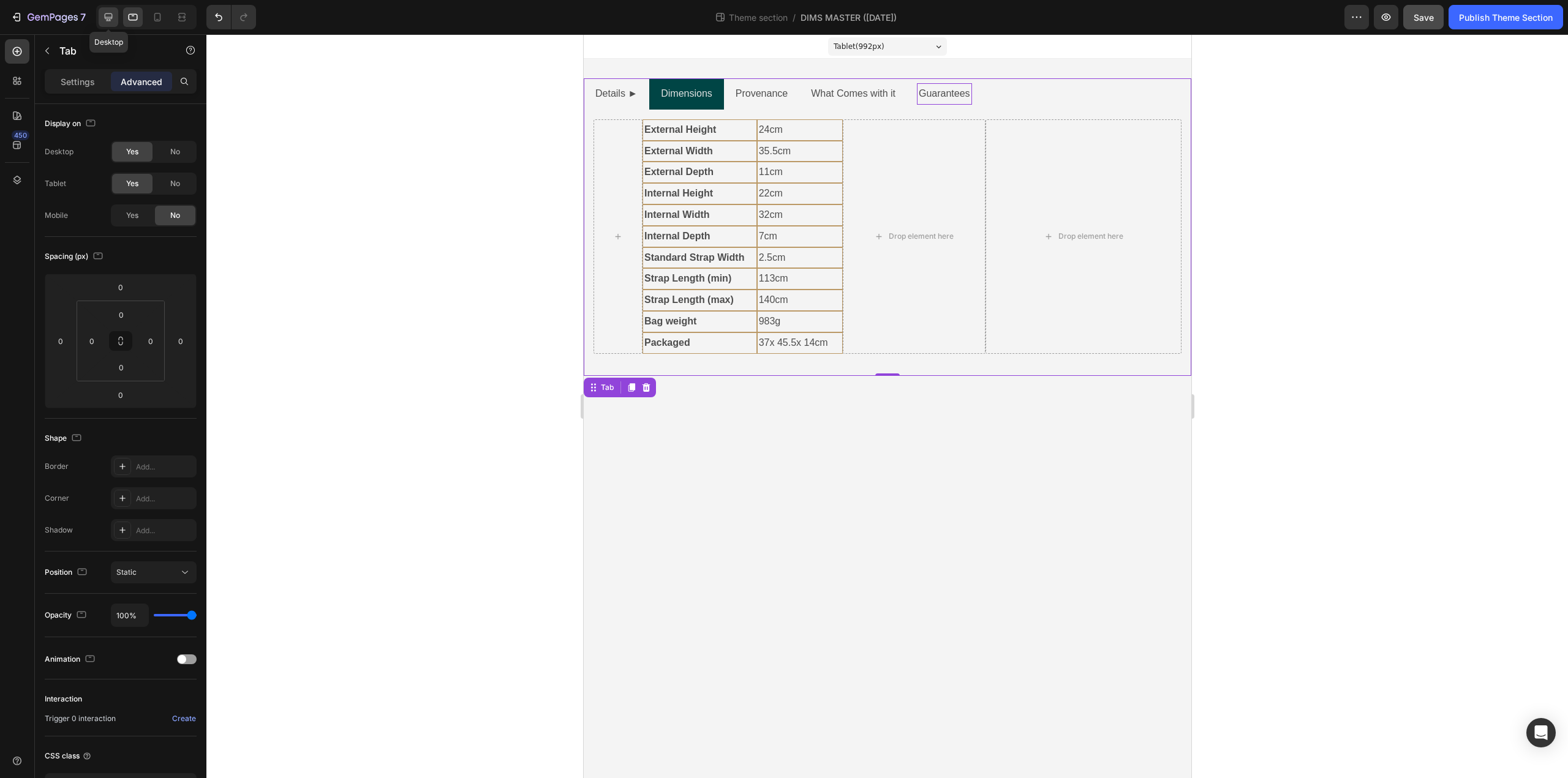
click at [111, 22] on icon at bounding box center [108, 17] width 12 height 12
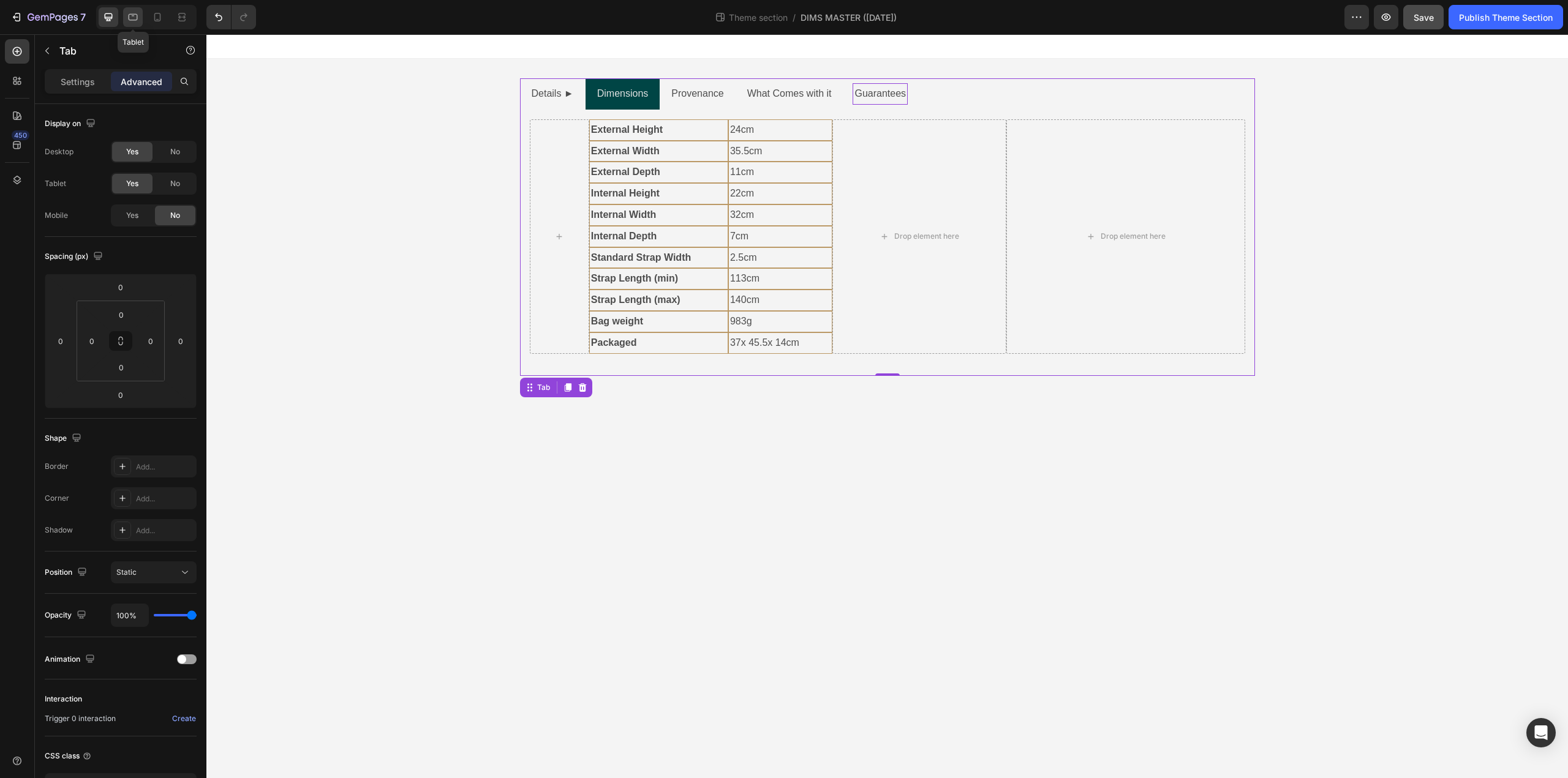
click at [130, 21] on icon at bounding box center [133, 17] width 9 height 7
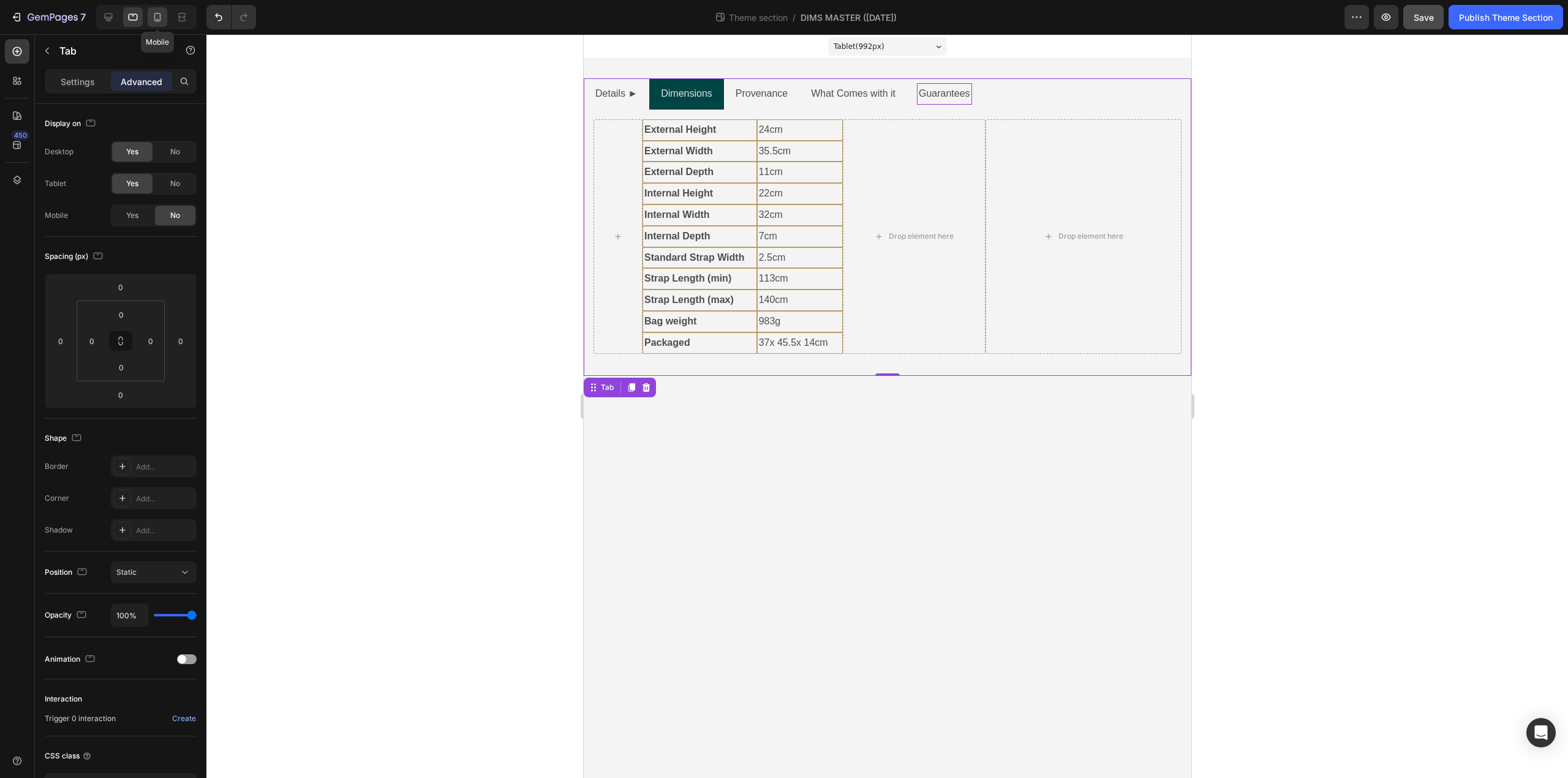
click at [161, 21] on icon at bounding box center [158, 17] width 12 height 12
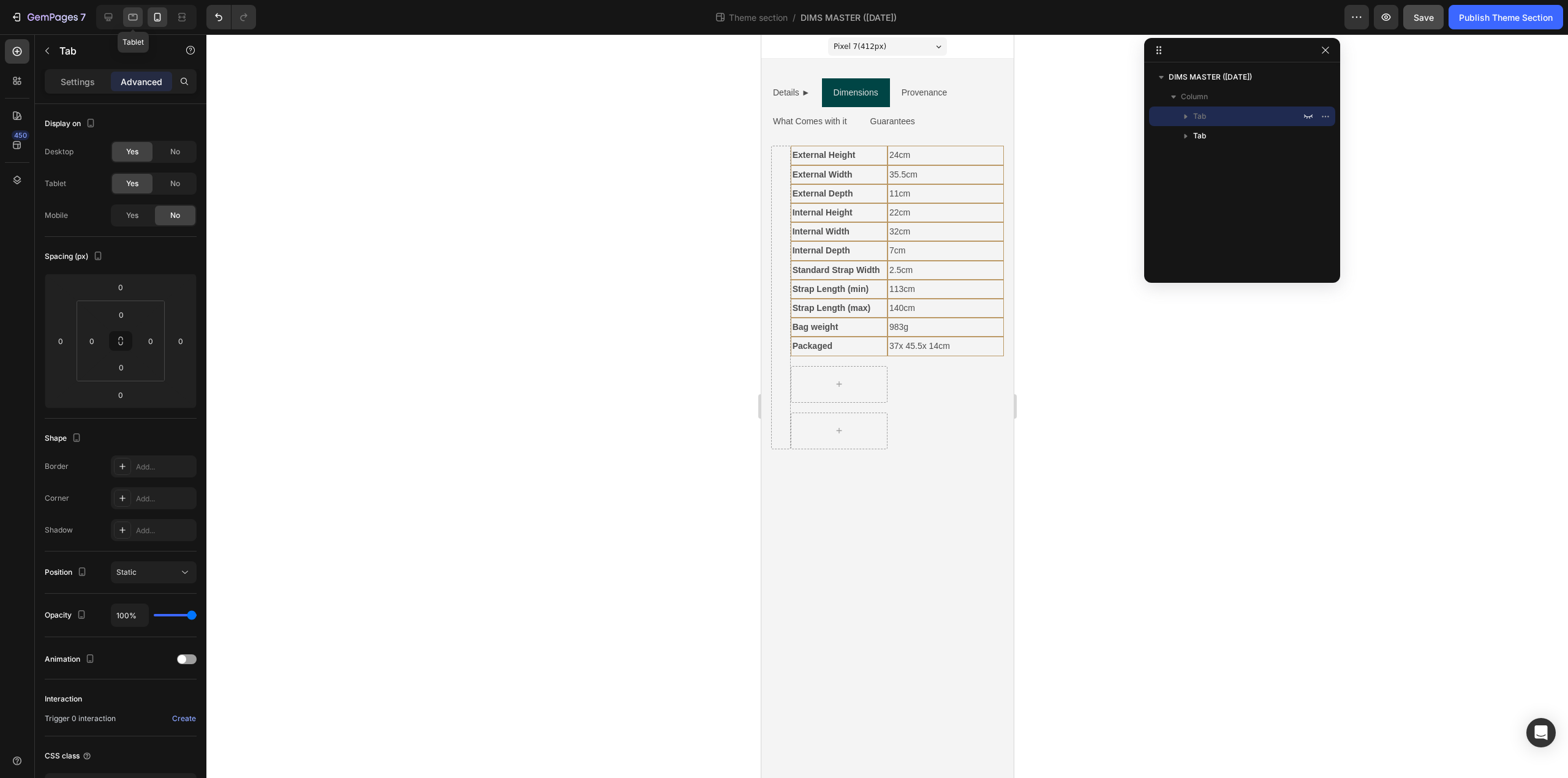
click at [136, 21] on icon at bounding box center [133, 17] width 9 height 7
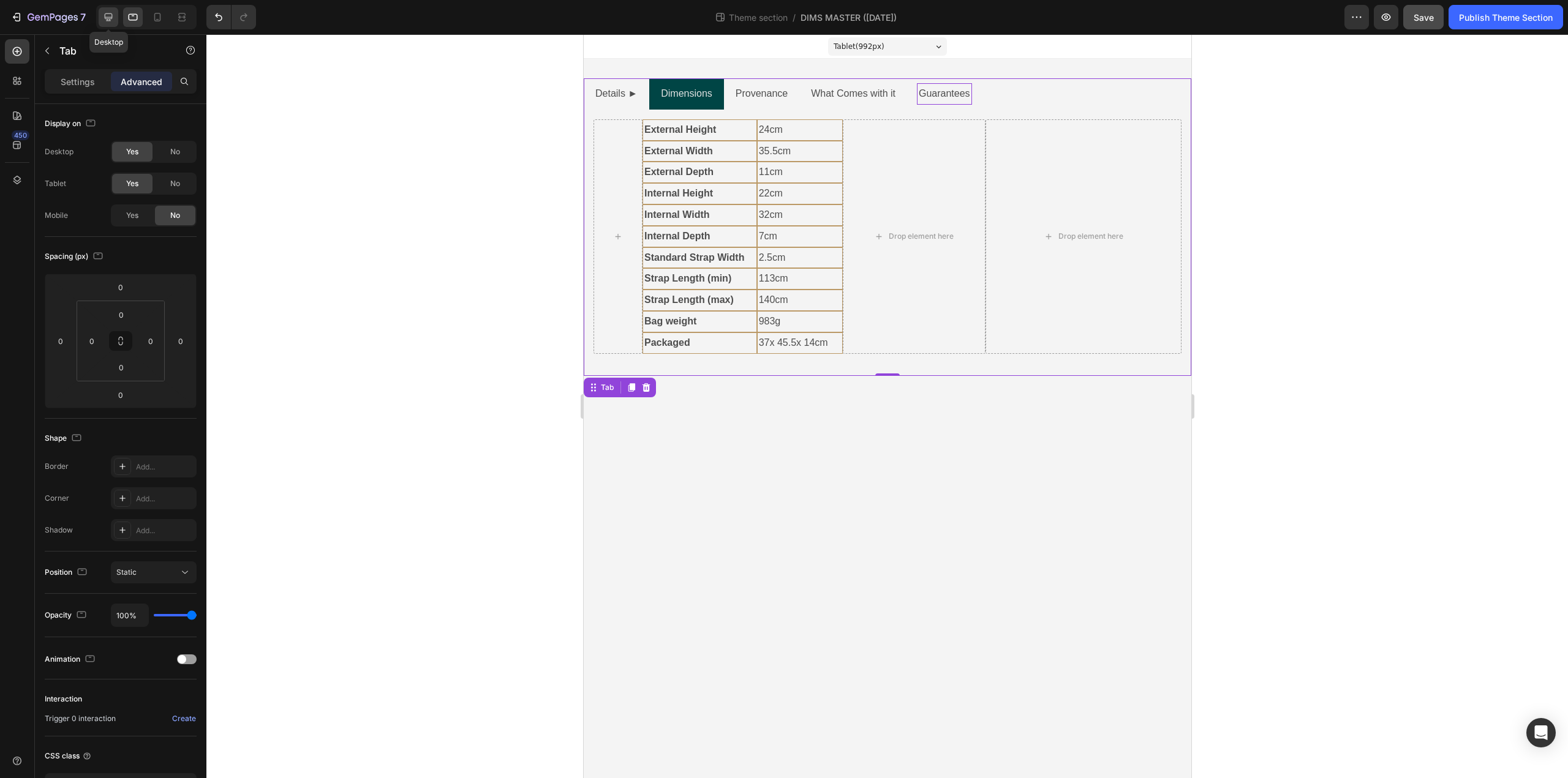
click at [113, 21] on icon at bounding box center [108, 17] width 12 height 12
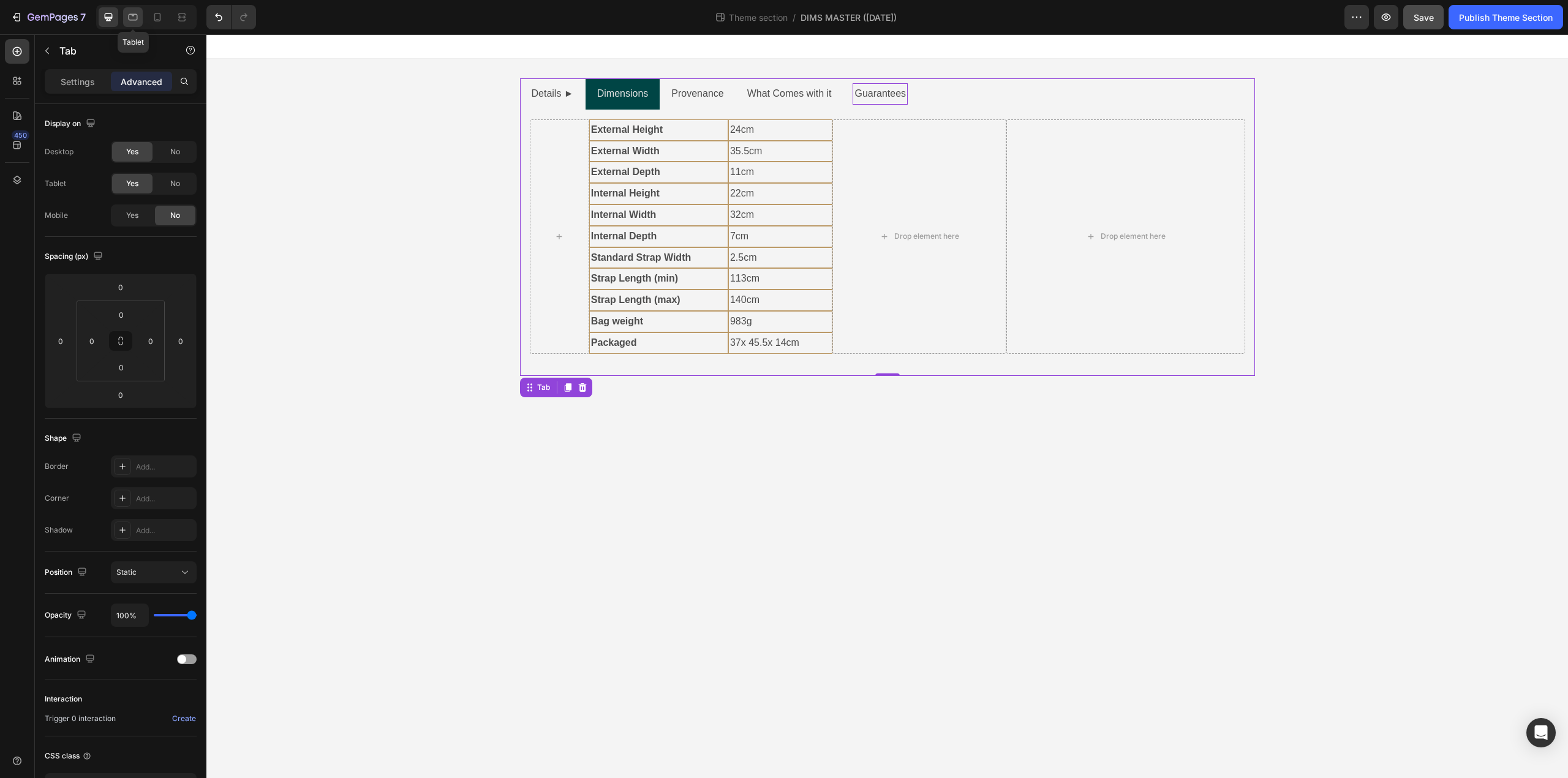
click at [132, 19] on icon at bounding box center [133, 17] width 12 height 12
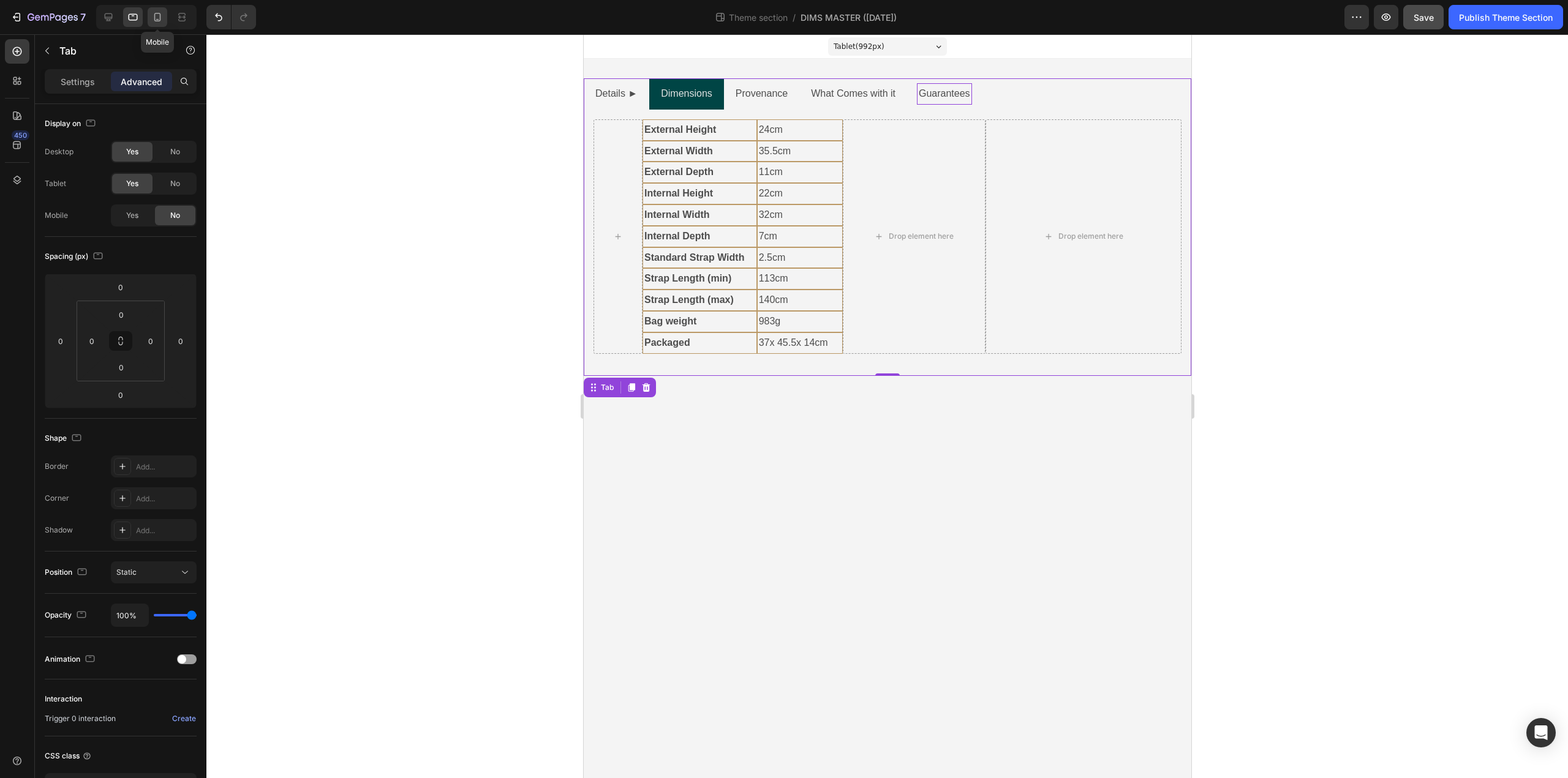
click at [153, 18] on icon at bounding box center [158, 17] width 12 height 12
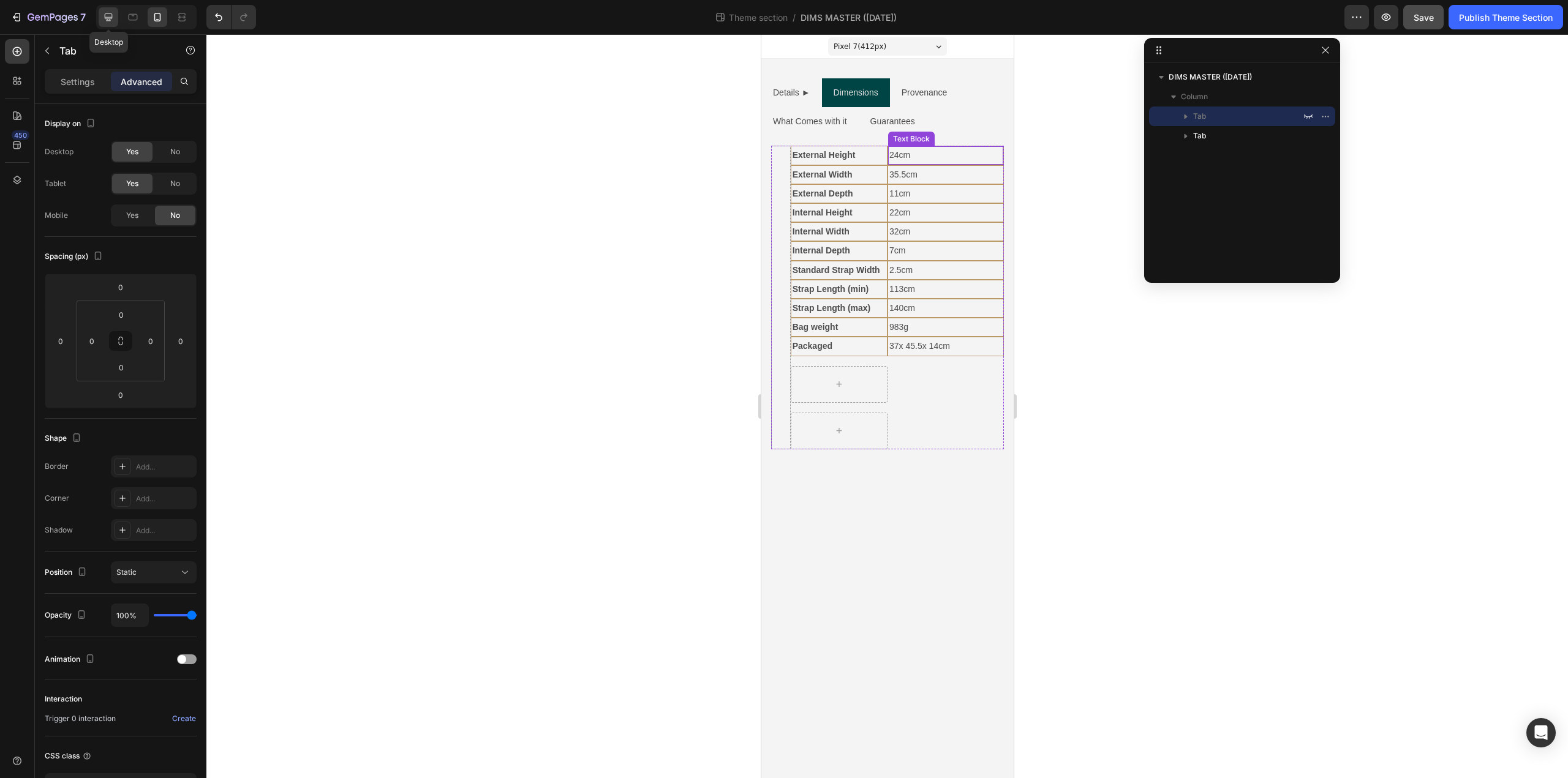
click at [116, 19] on div at bounding box center [108, 17] width 20 height 20
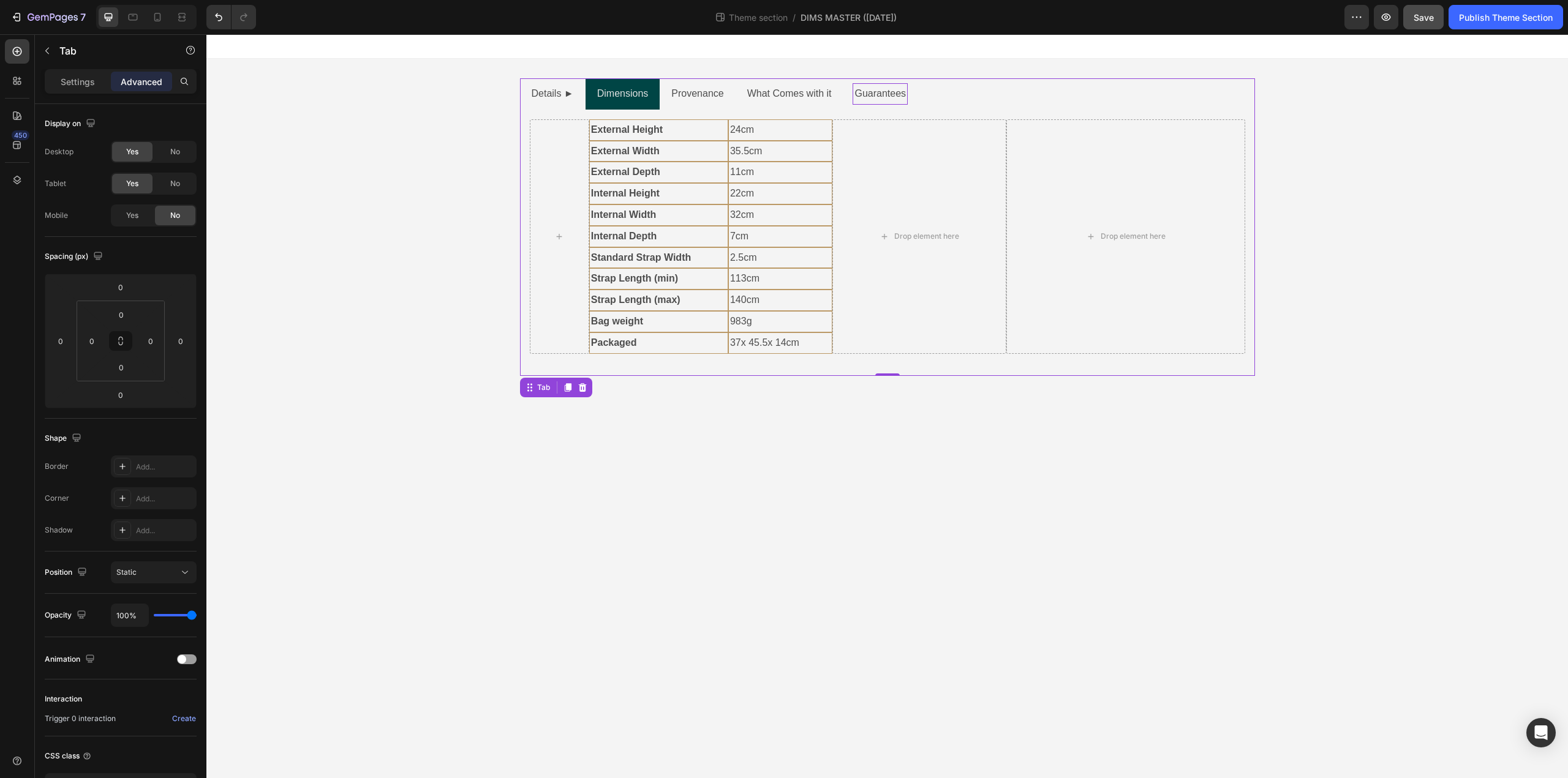
click at [1138, 117] on div "External Height Text Block External Width Text Block External Depth Text Block …" at bounding box center [888, 242] width 736 height 266
click at [1138, 127] on div "Drop element here" at bounding box center [1126, 236] width 238 height 235
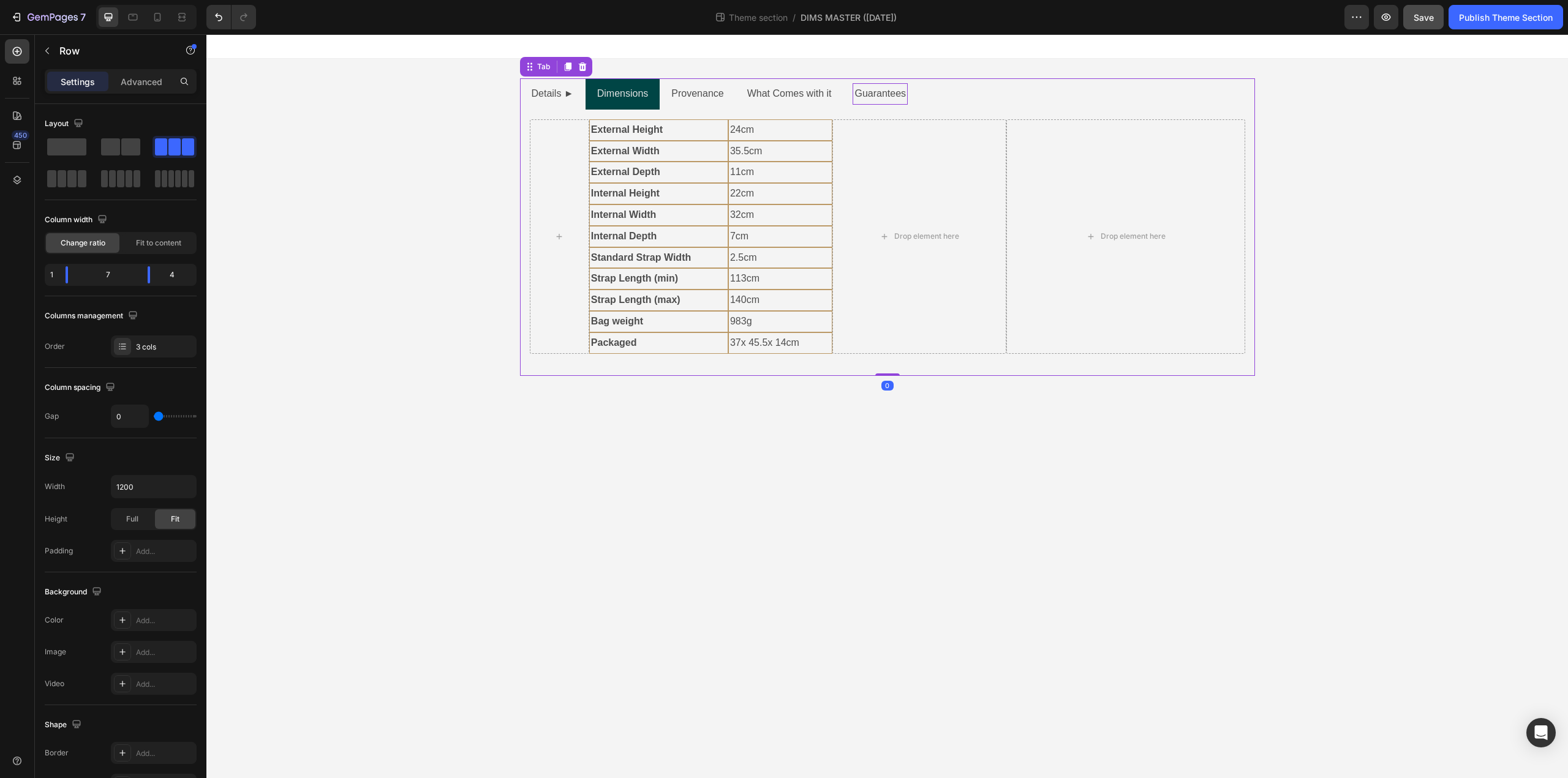
click at [1244, 115] on div "External Height Text Block External Width Text Block External Depth Text Block …" at bounding box center [888, 242] width 736 height 266
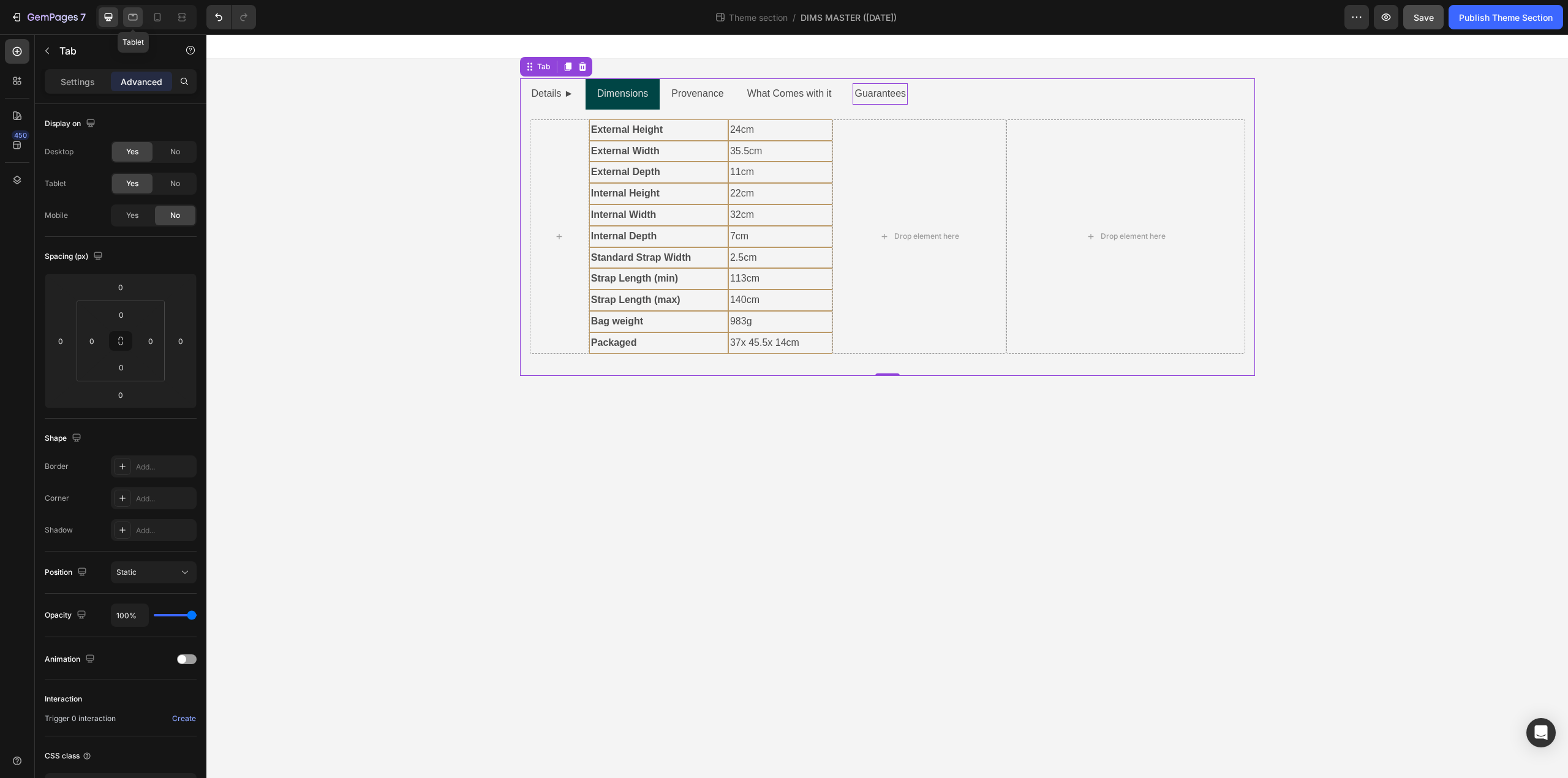
click at [129, 19] on icon at bounding box center [133, 17] width 12 height 12
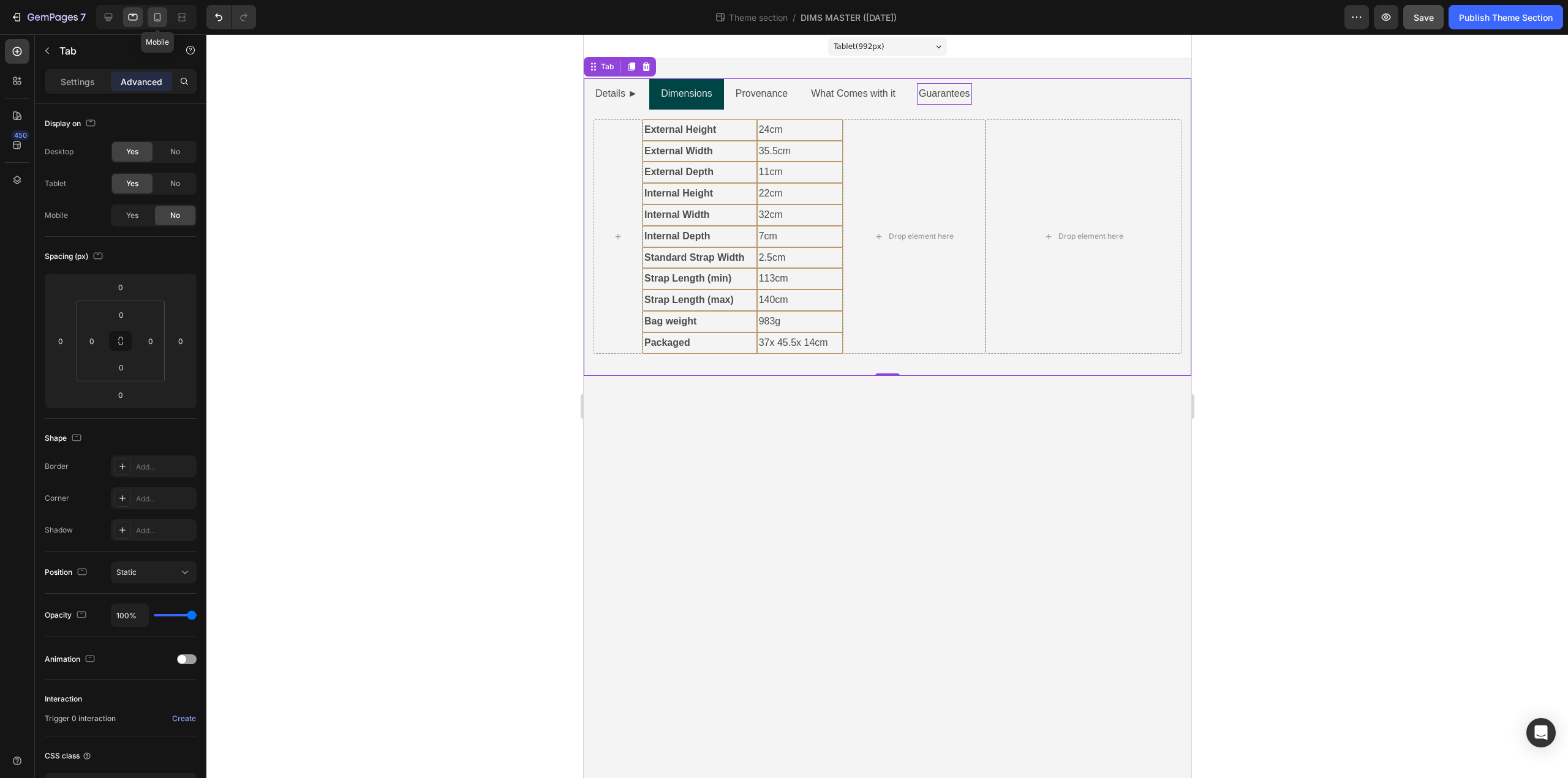
click at [162, 19] on icon at bounding box center [158, 17] width 12 height 12
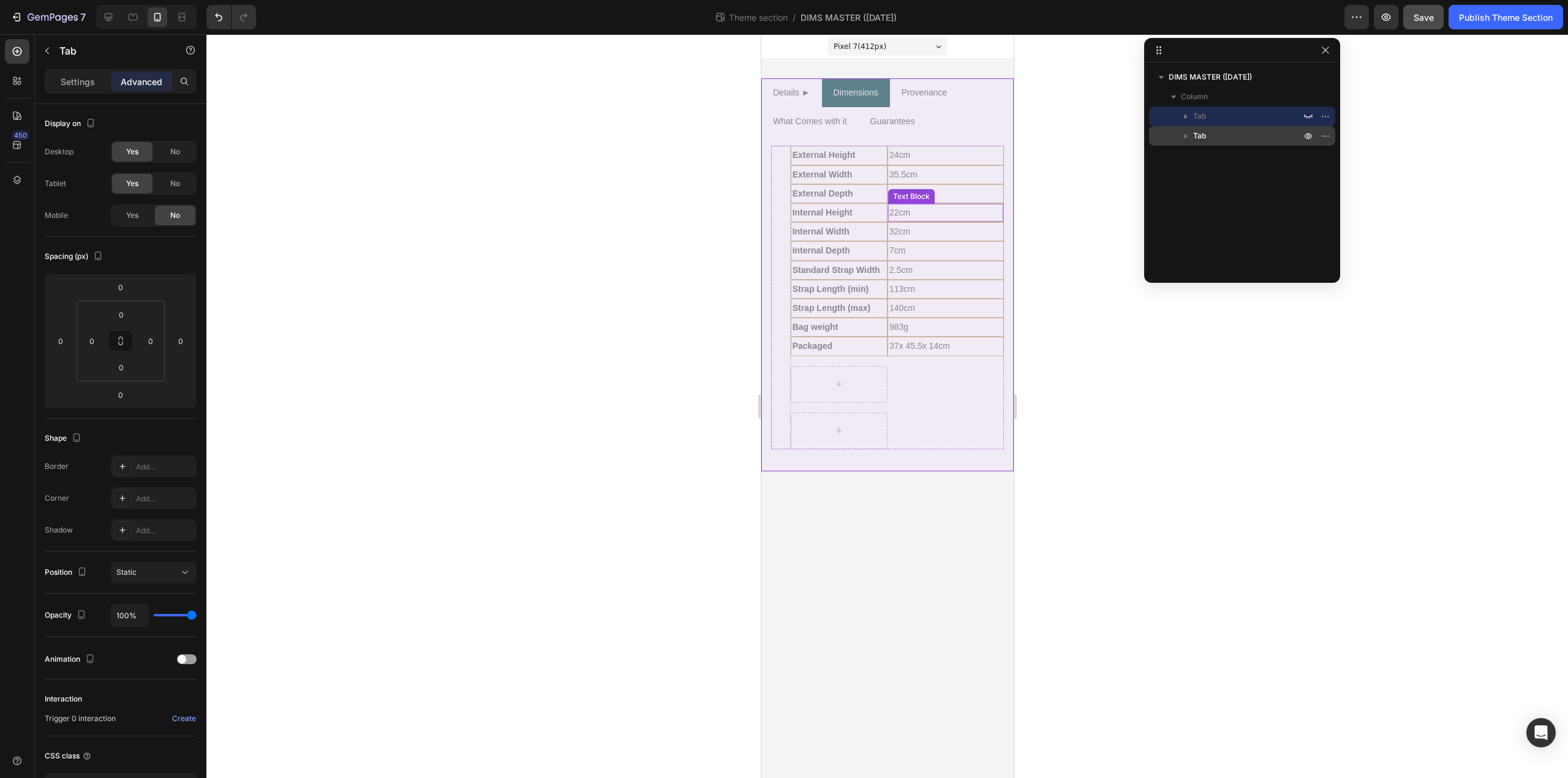
click at [1287, 133] on p "Tab" at bounding box center [1248, 135] width 111 height 12
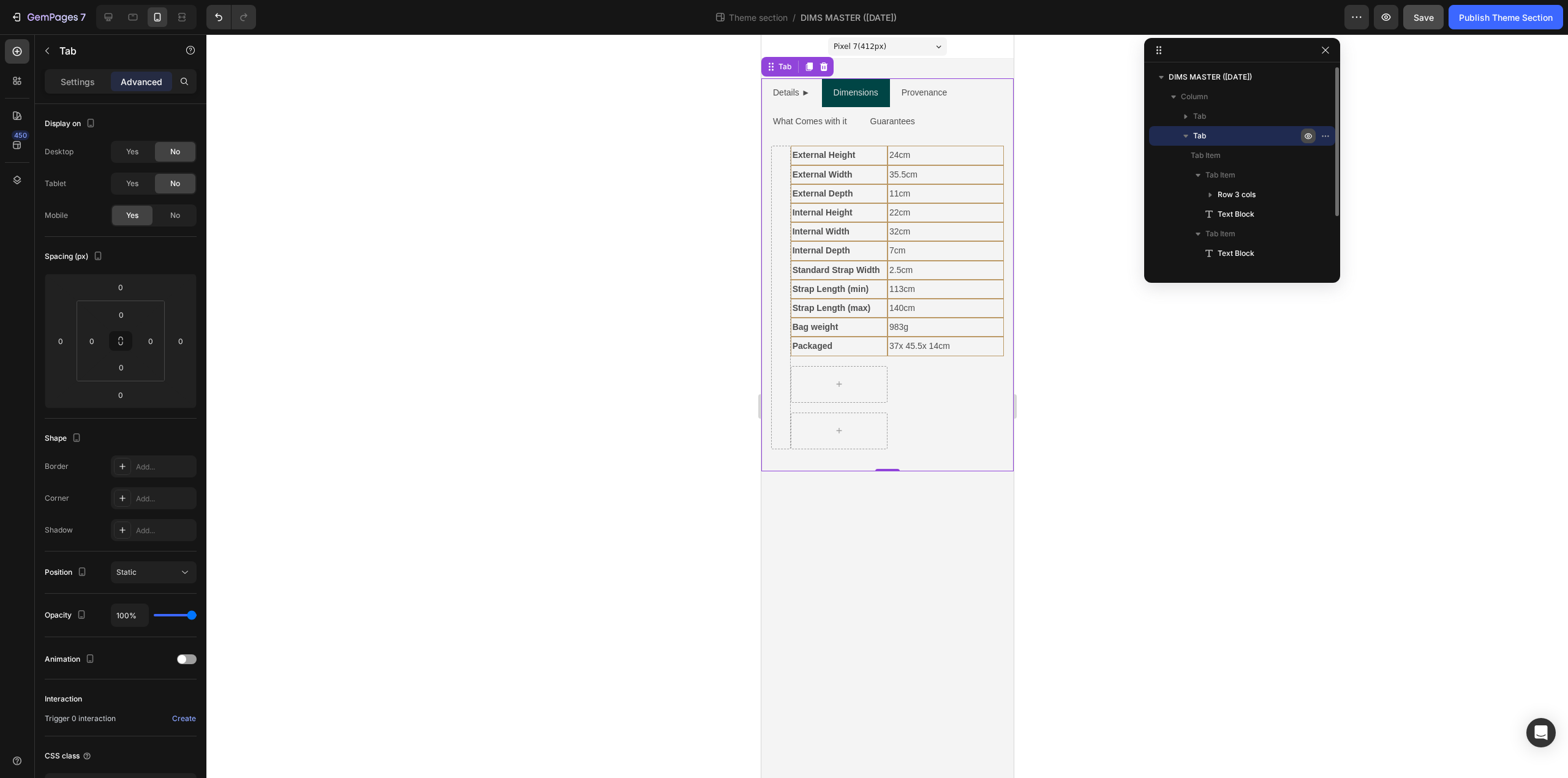
click at [1304, 141] on button "button" at bounding box center [1308, 135] width 15 height 15
click at [1265, 120] on p "Tab" at bounding box center [1248, 117] width 111 height 12
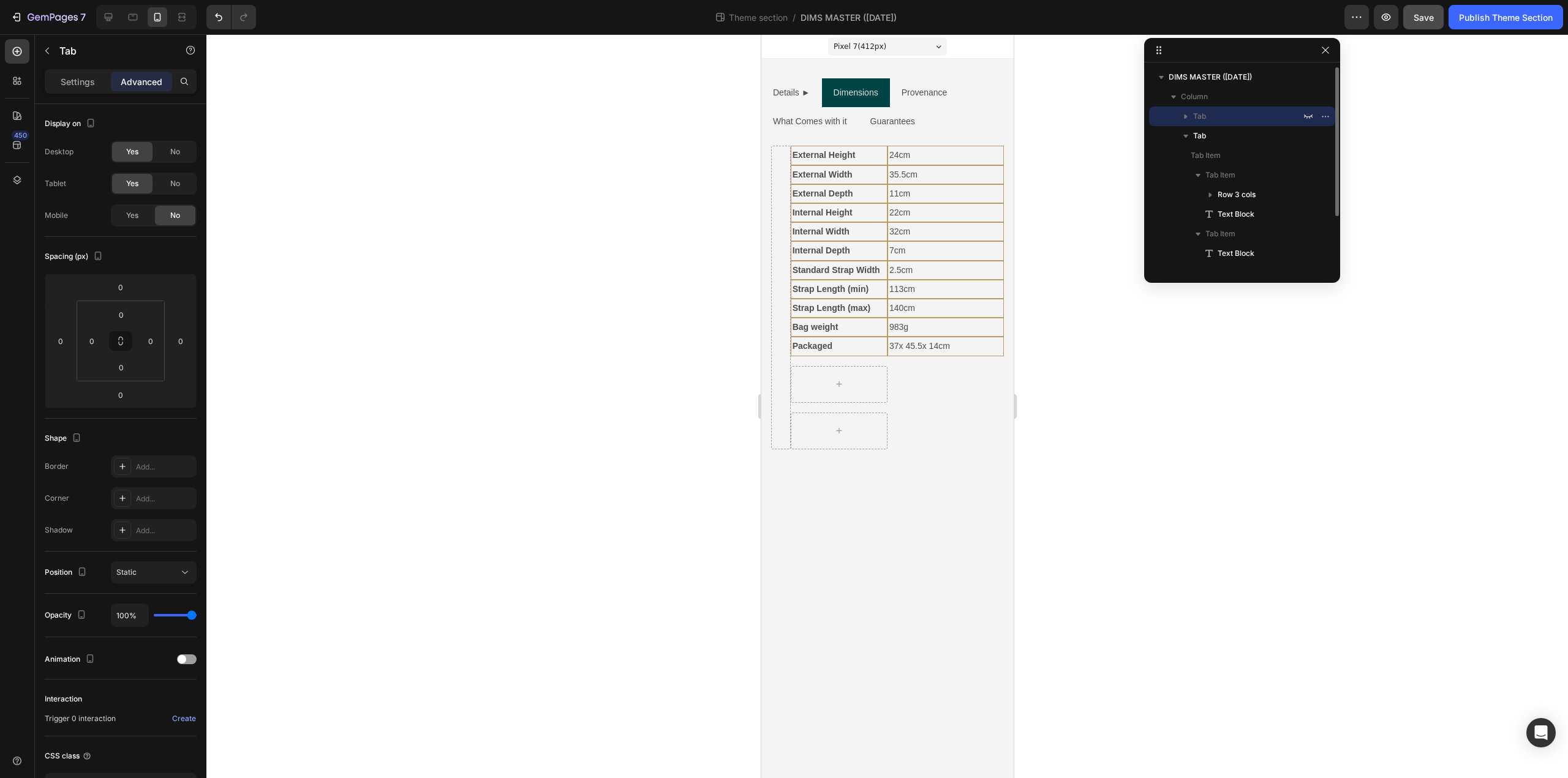
click at [1250, 111] on p "Tab" at bounding box center [1248, 117] width 111 height 12
click at [1315, 117] on button "button" at bounding box center [1308, 116] width 15 height 15
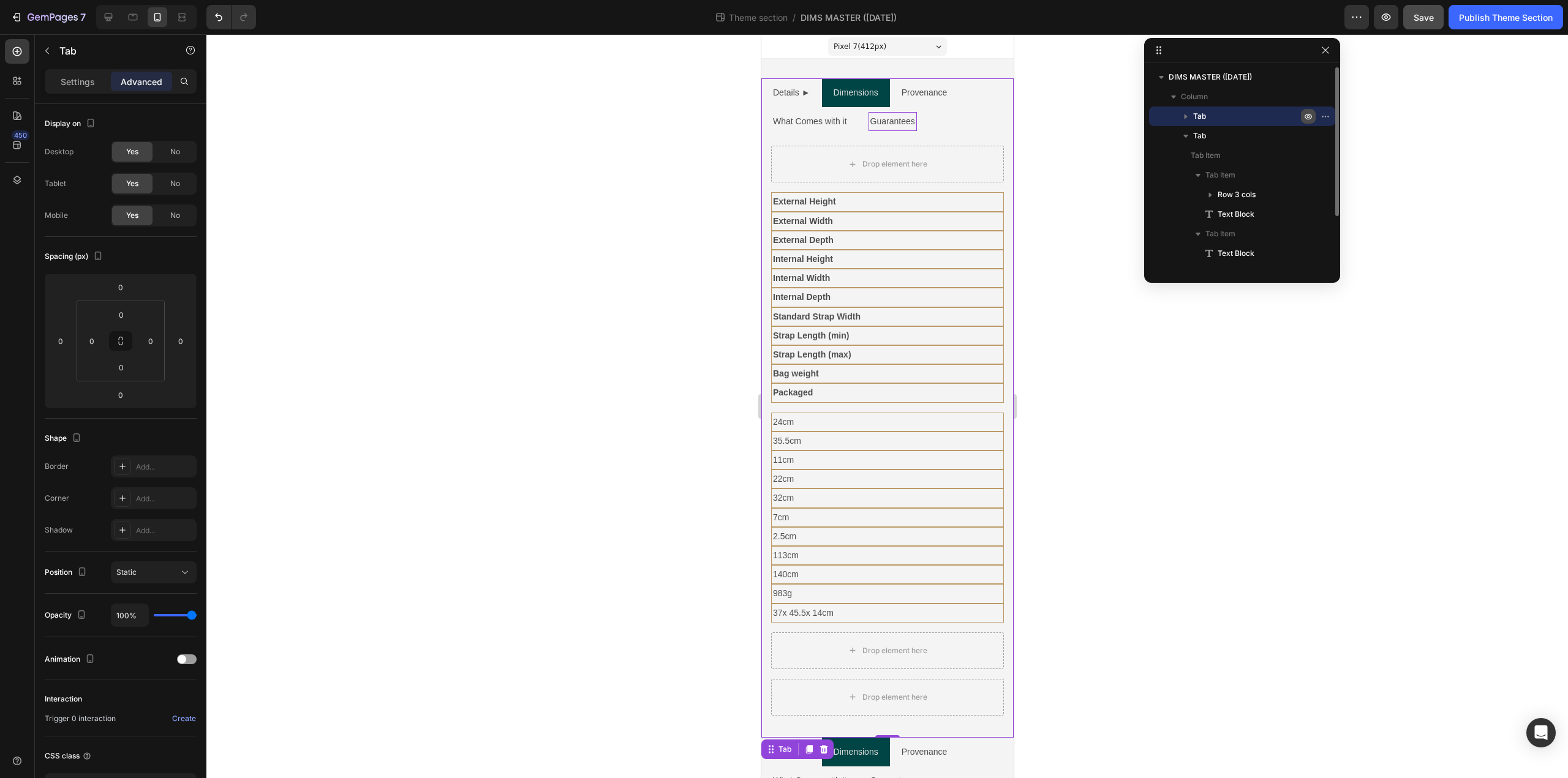
click at [1315, 117] on button "button" at bounding box center [1308, 116] width 15 height 15
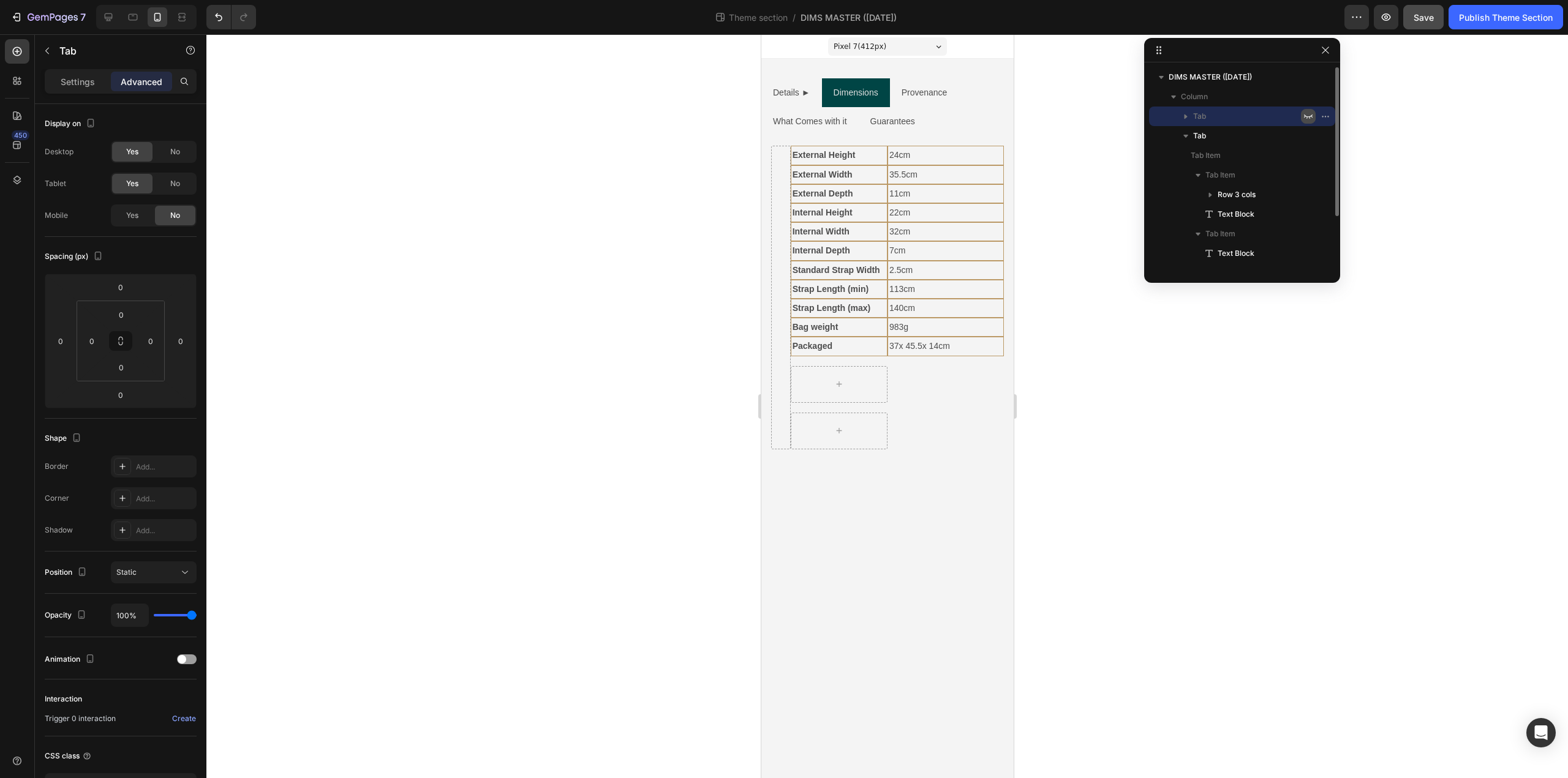
click at [1309, 118] on icon "button" at bounding box center [1308, 116] width 9 height 9
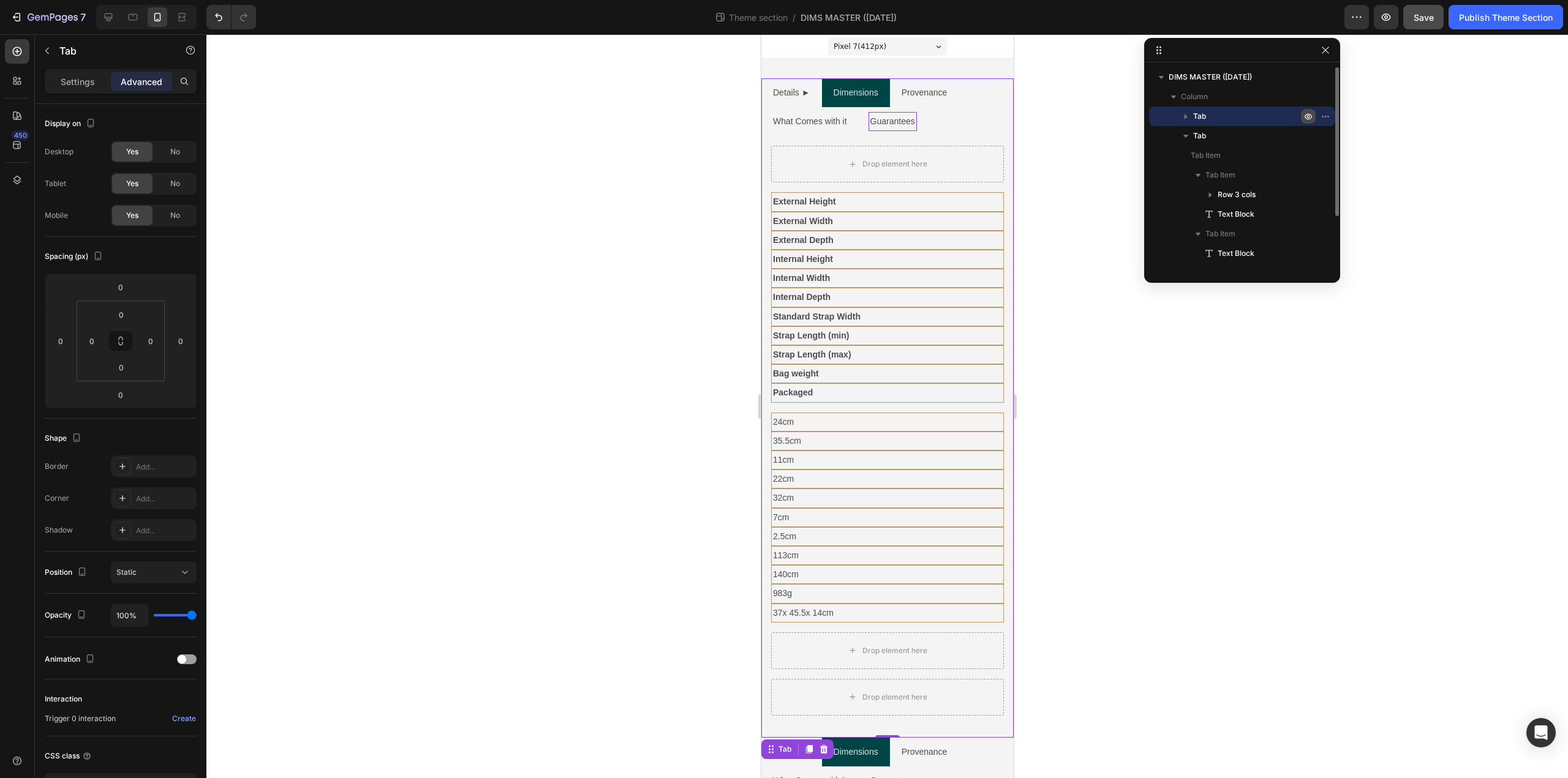
click at [1309, 118] on icon "button" at bounding box center [1308, 116] width 9 height 9
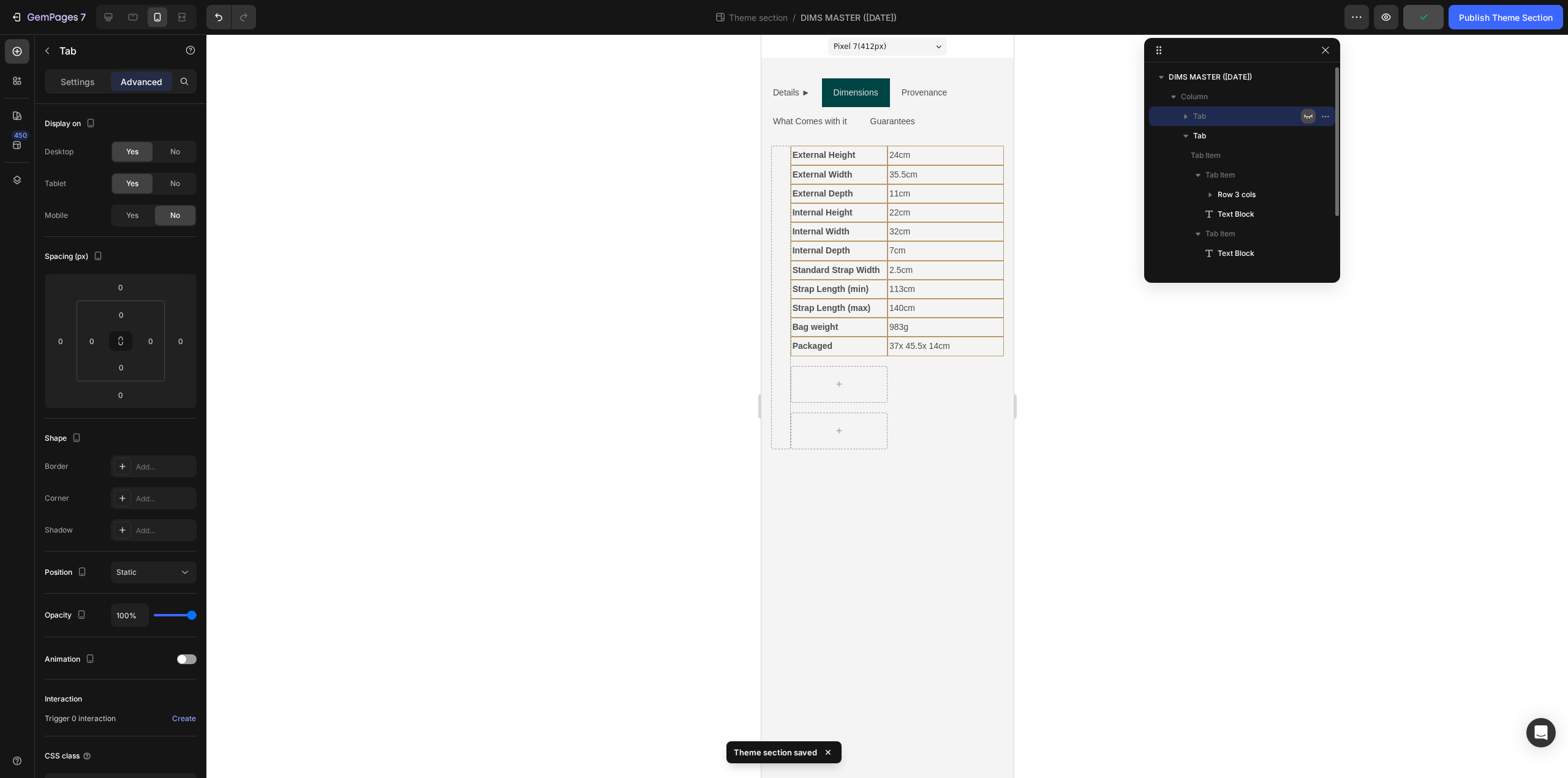
click at [1311, 116] on icon "button" at bounding box center [1308, 116] width 9 height 9
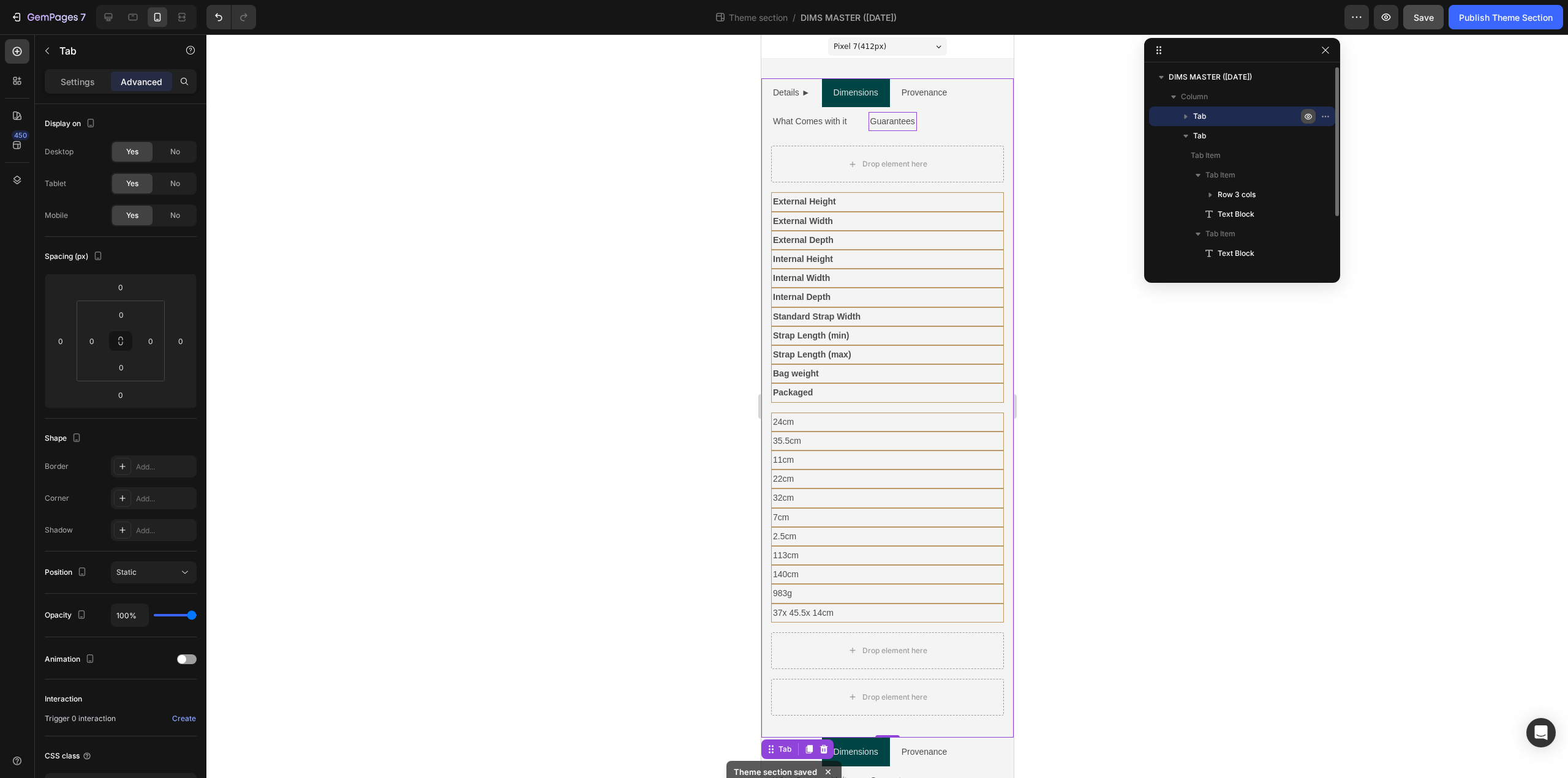
click at [1311, 116] on icon "button" at bounding box center [1308, 116] width 9 height 9
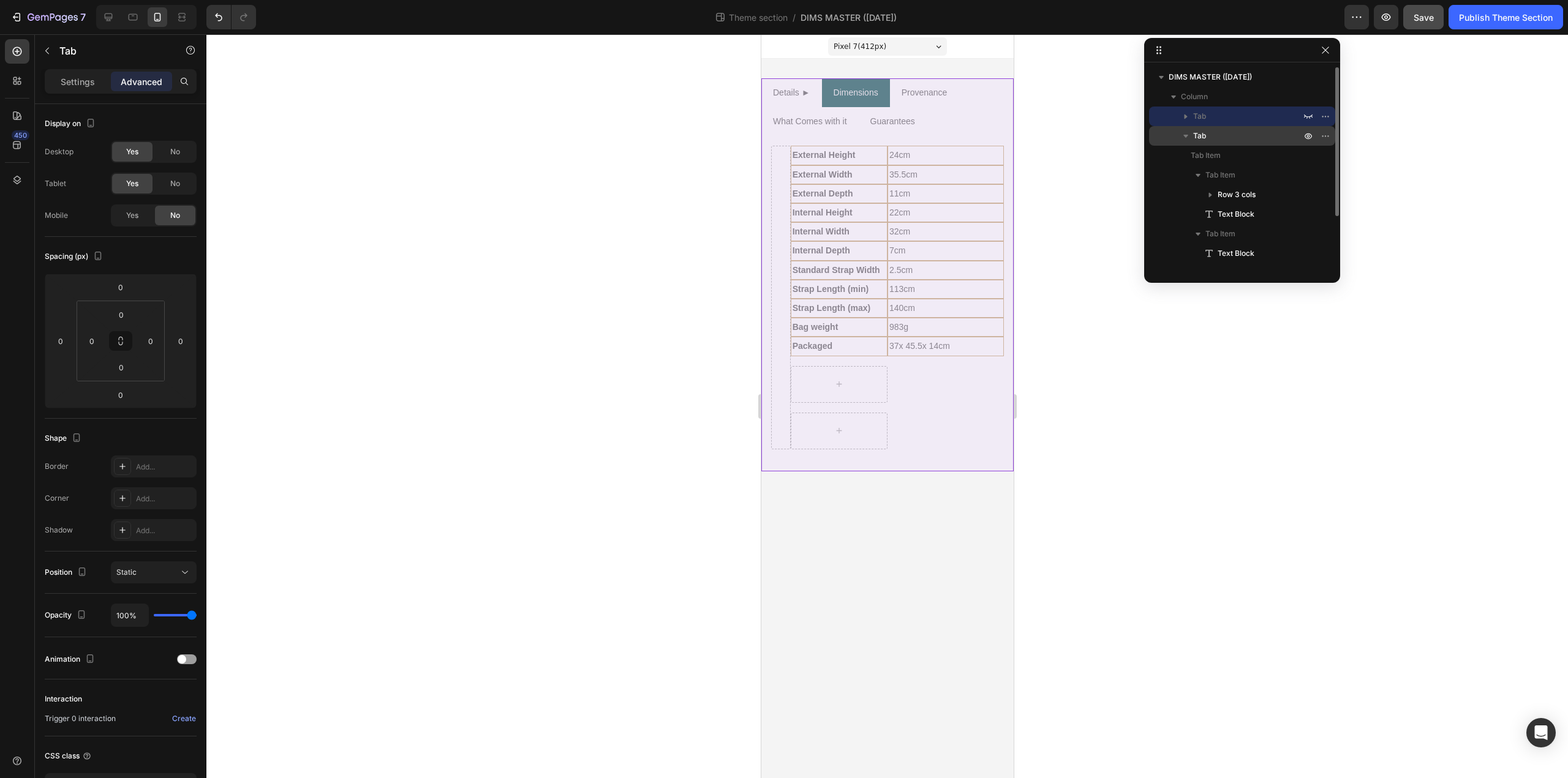
click at [1218, 135] on p "Tab" at bounding box center [1248, 135] width 111 height 12
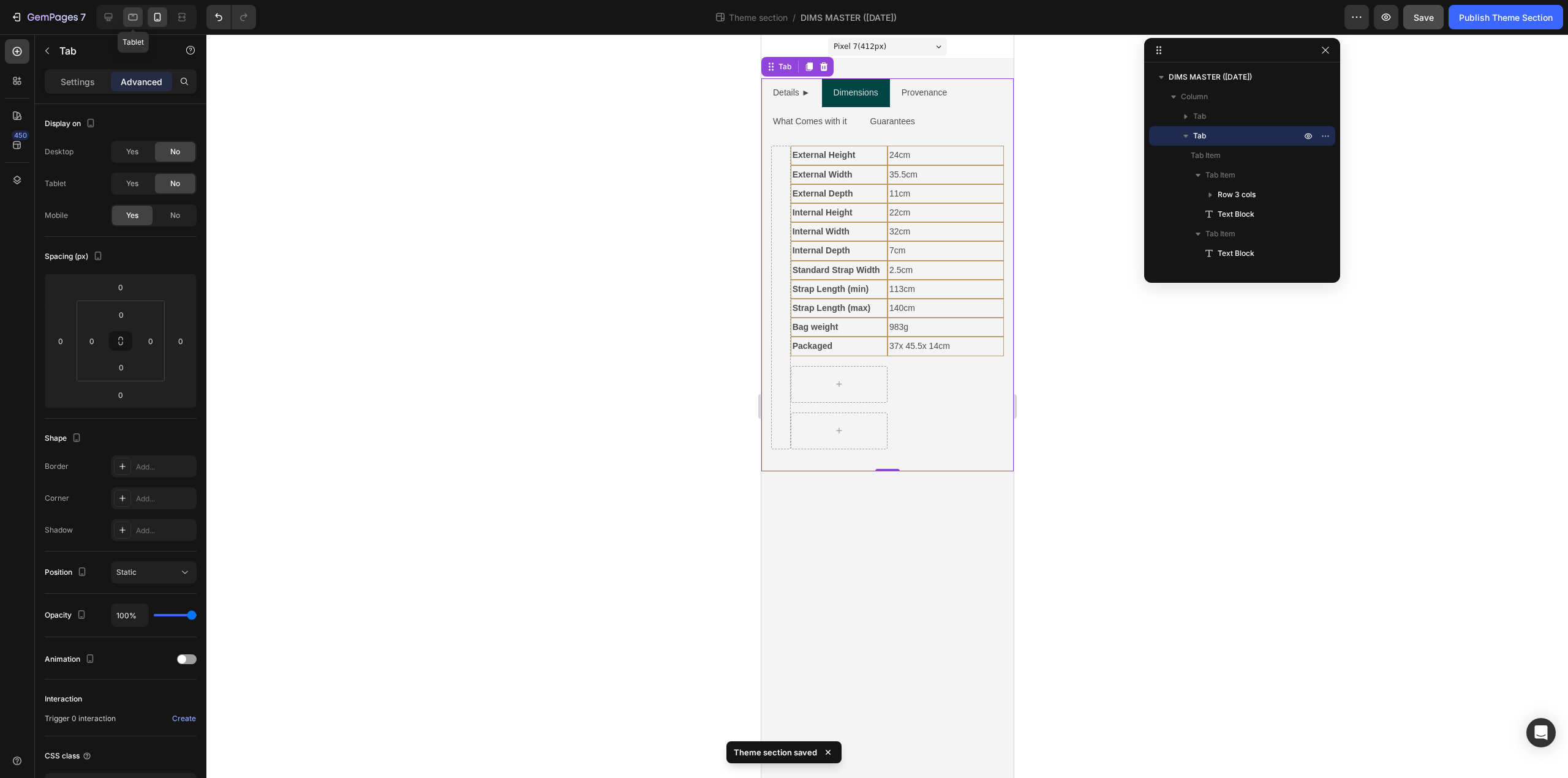
click at [139, 18] on icon at bounding box center [133, 17] width 12 height 12
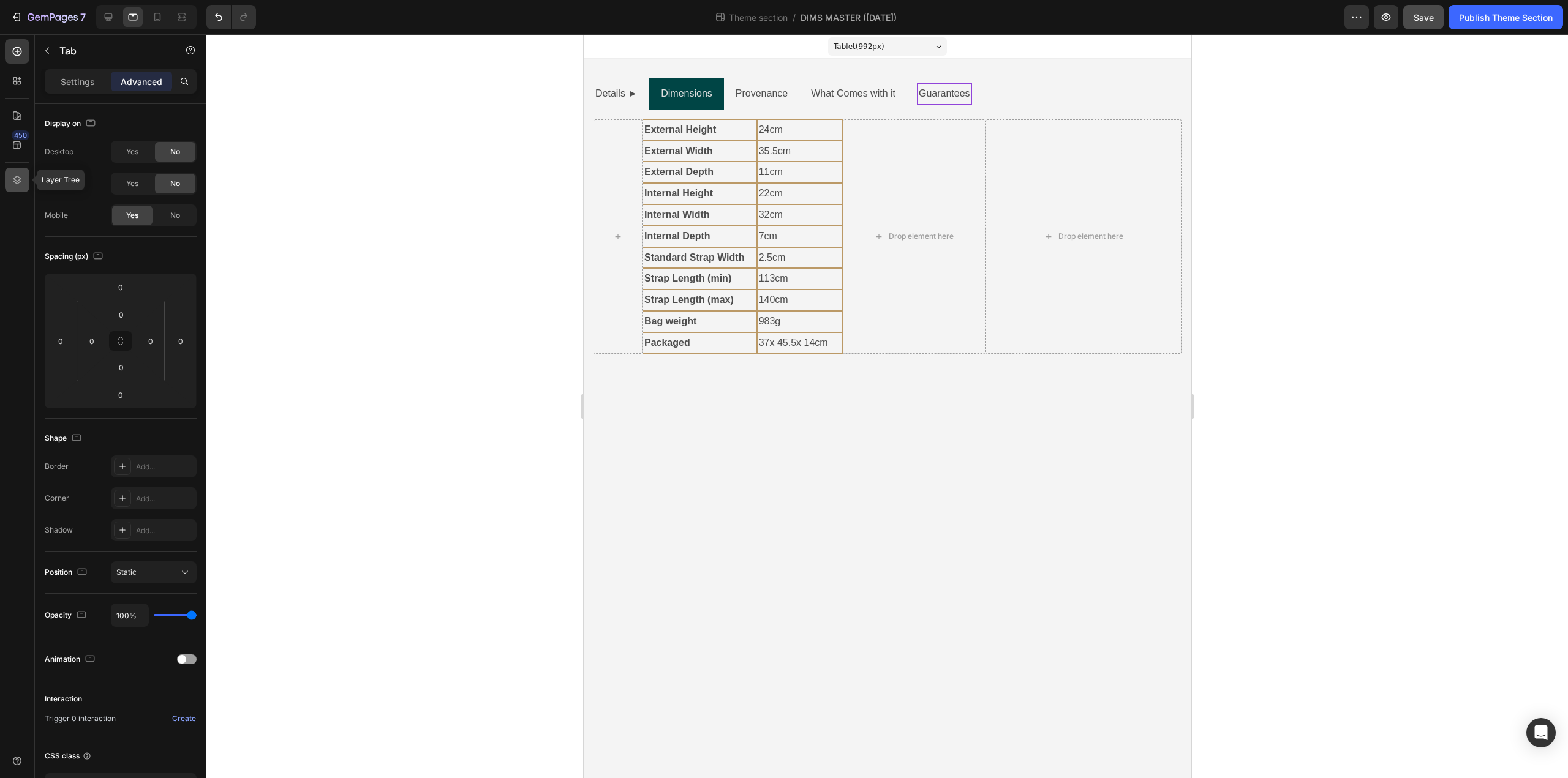
click at [17, 177] on icon at bounding box center [17, 180] width 12 height 12
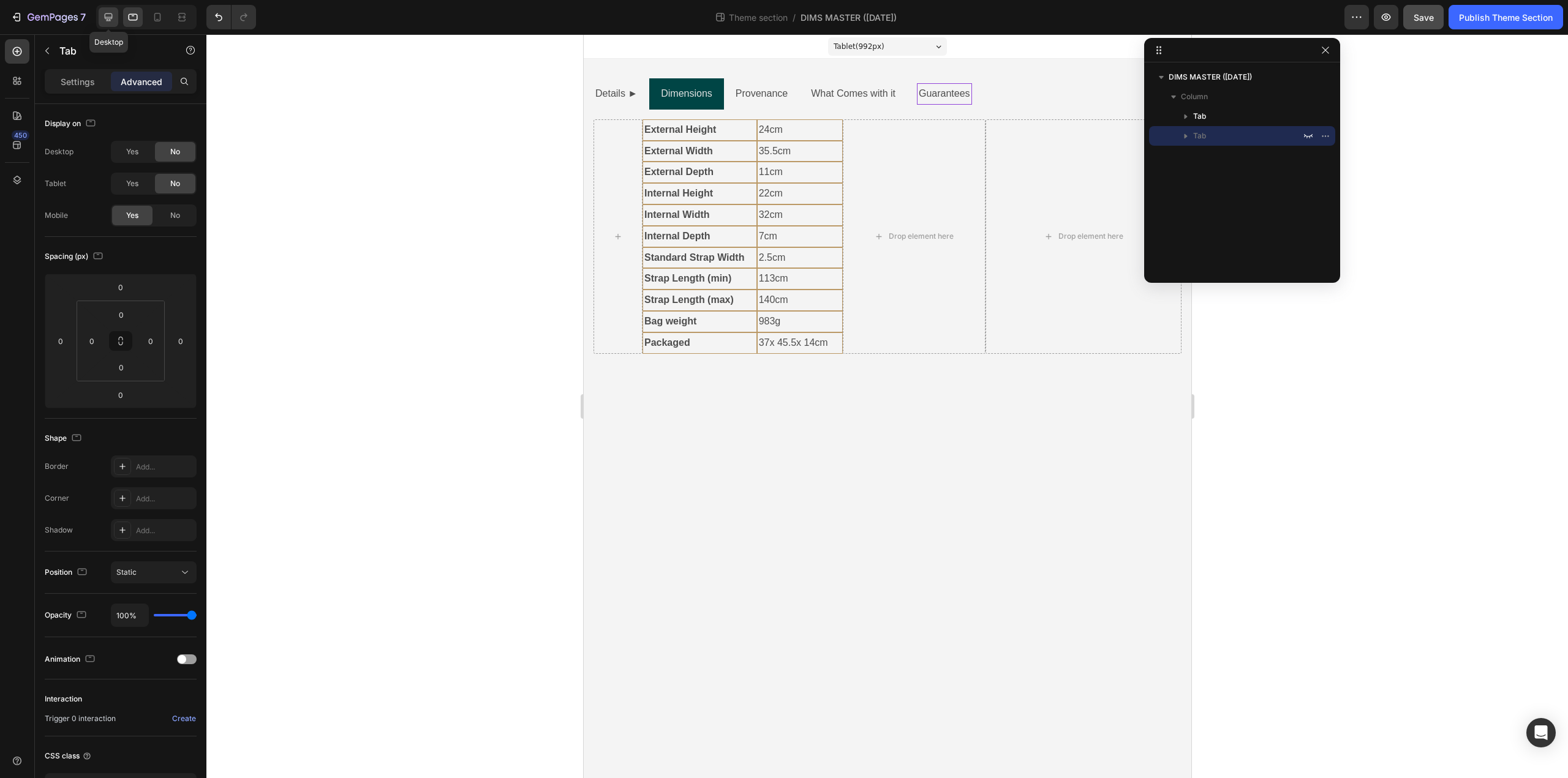
click at [111, 19] on icon at bounding box center [108, 17] width 8 height 8
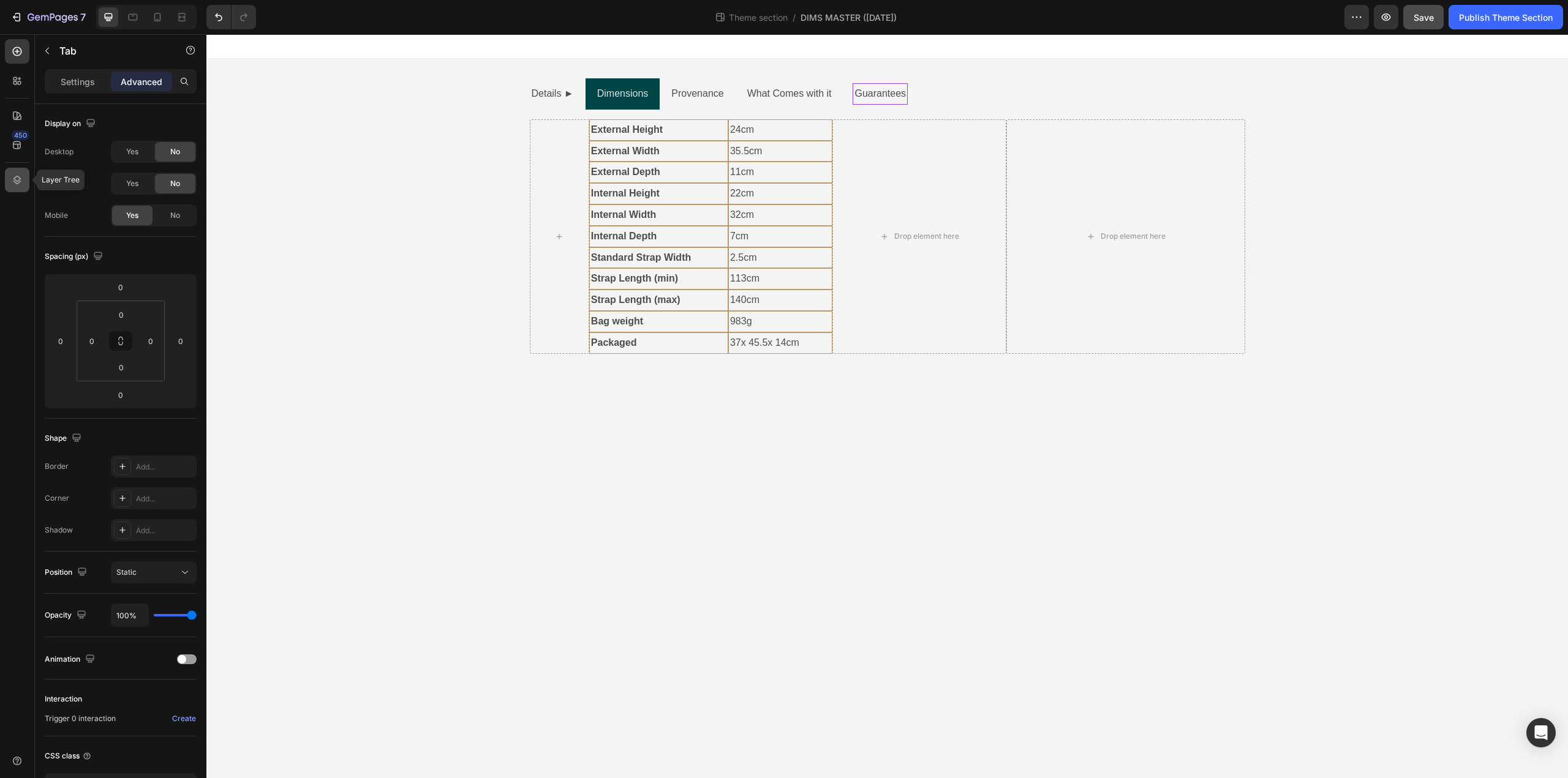
click at [18, 180] on icon at bounding box center [17, 180] width 12 height 12
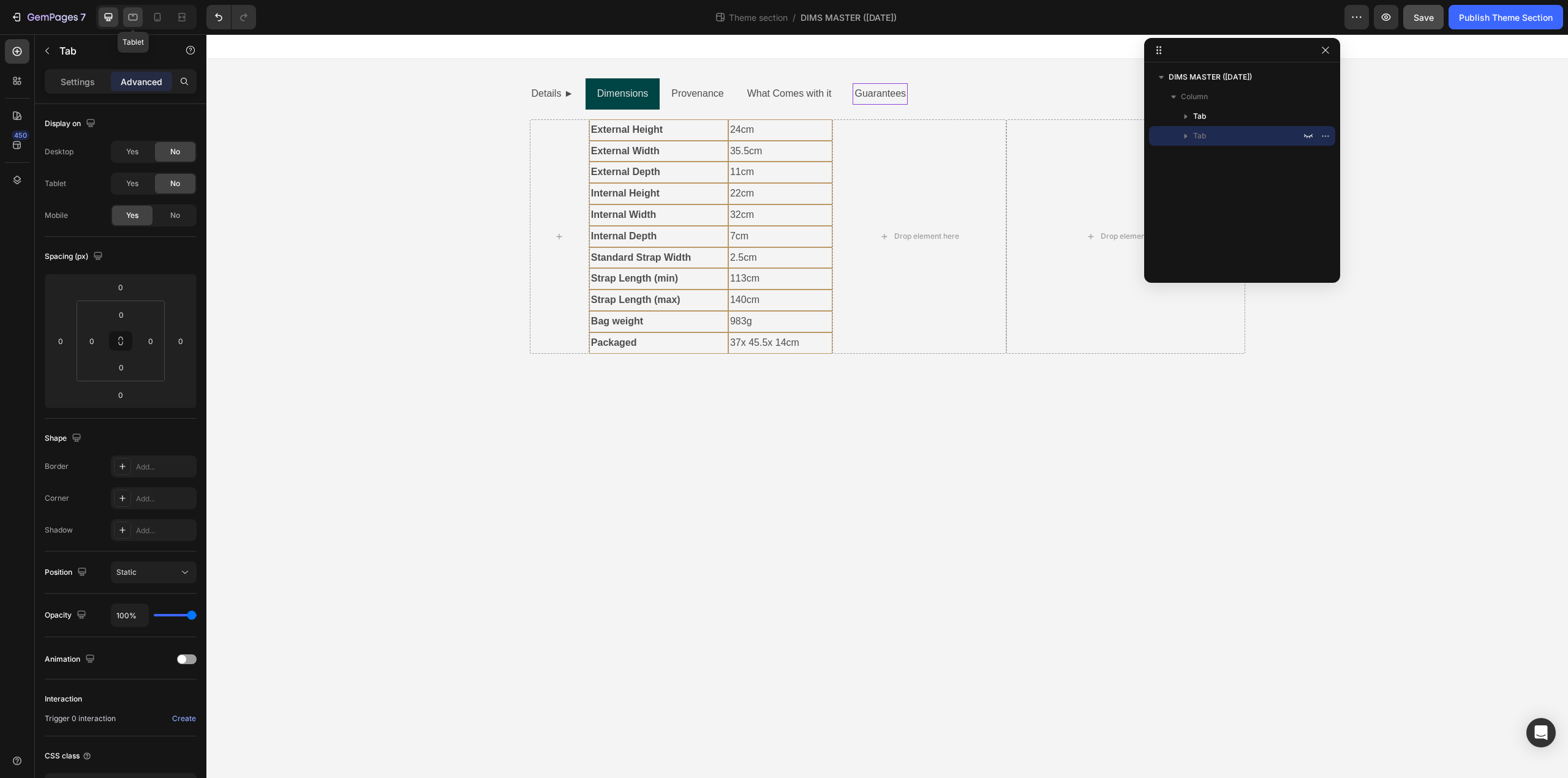
click at [135, 24] on div at bounding box center [133, 17] width 20 height 20
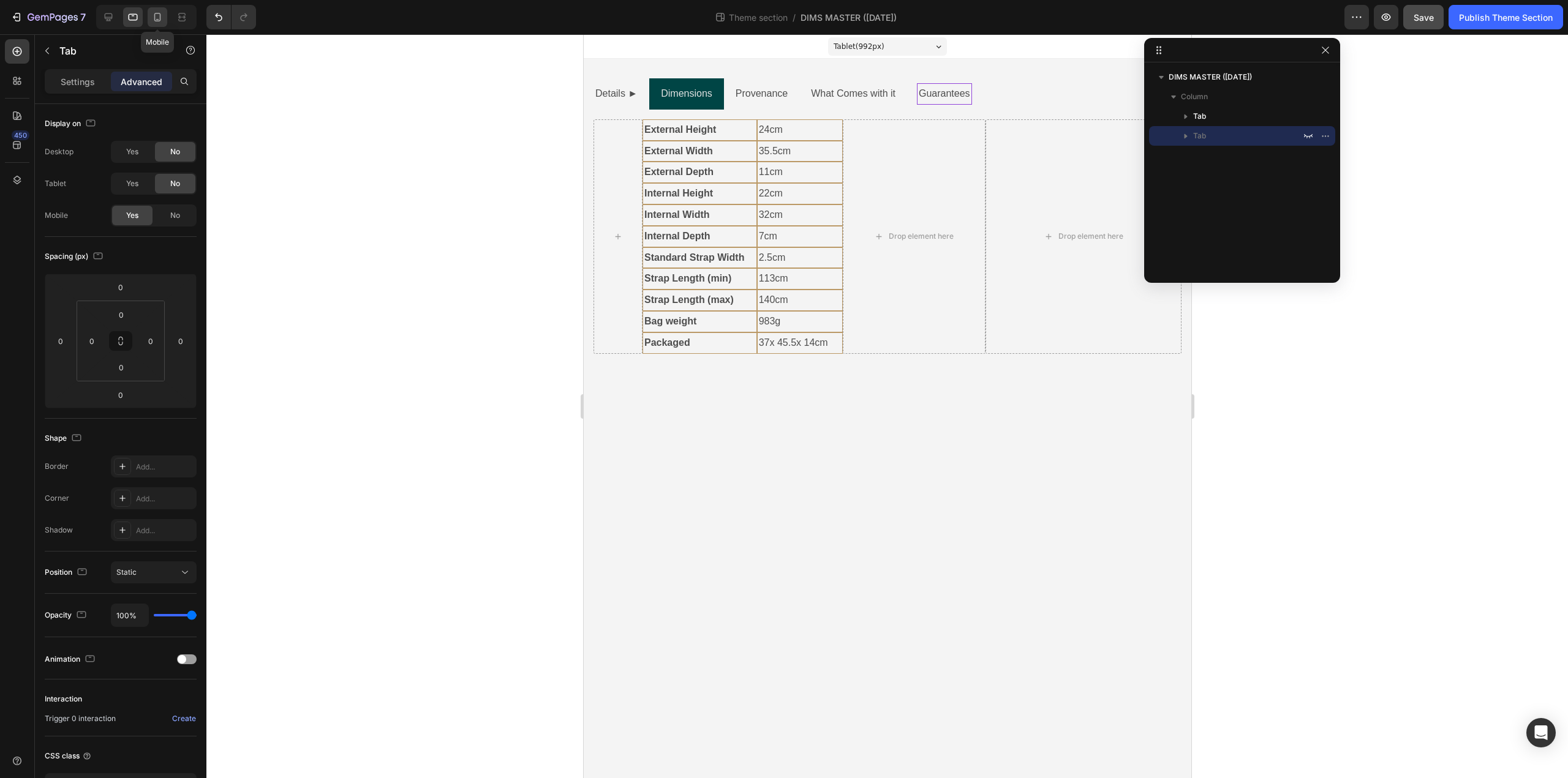
click at [157, 24] on div at bounding box center [157, 17] width 20 height 20
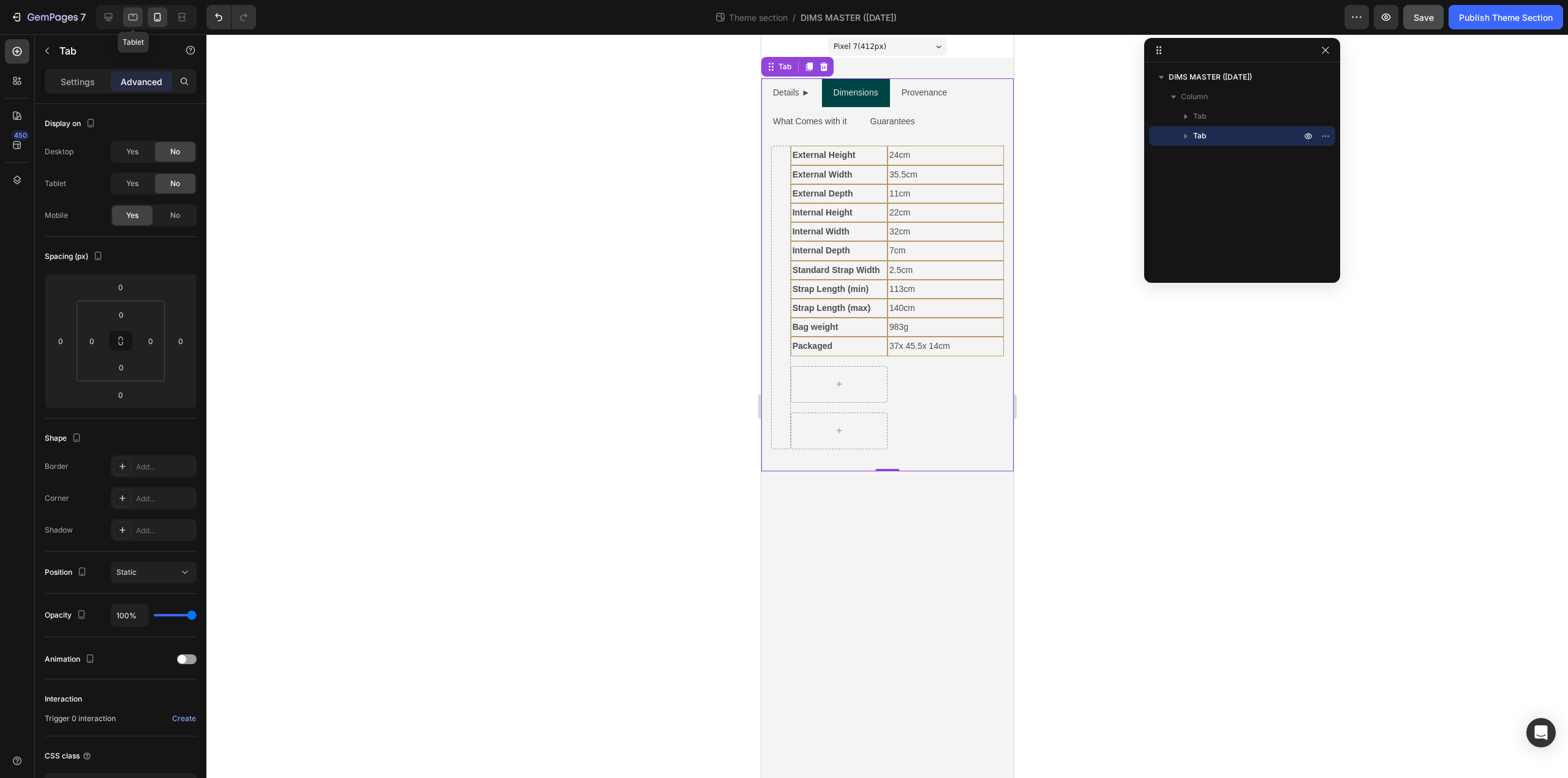
click at [139, 23] on div at bounding box center [133, 17] width 20 height 20
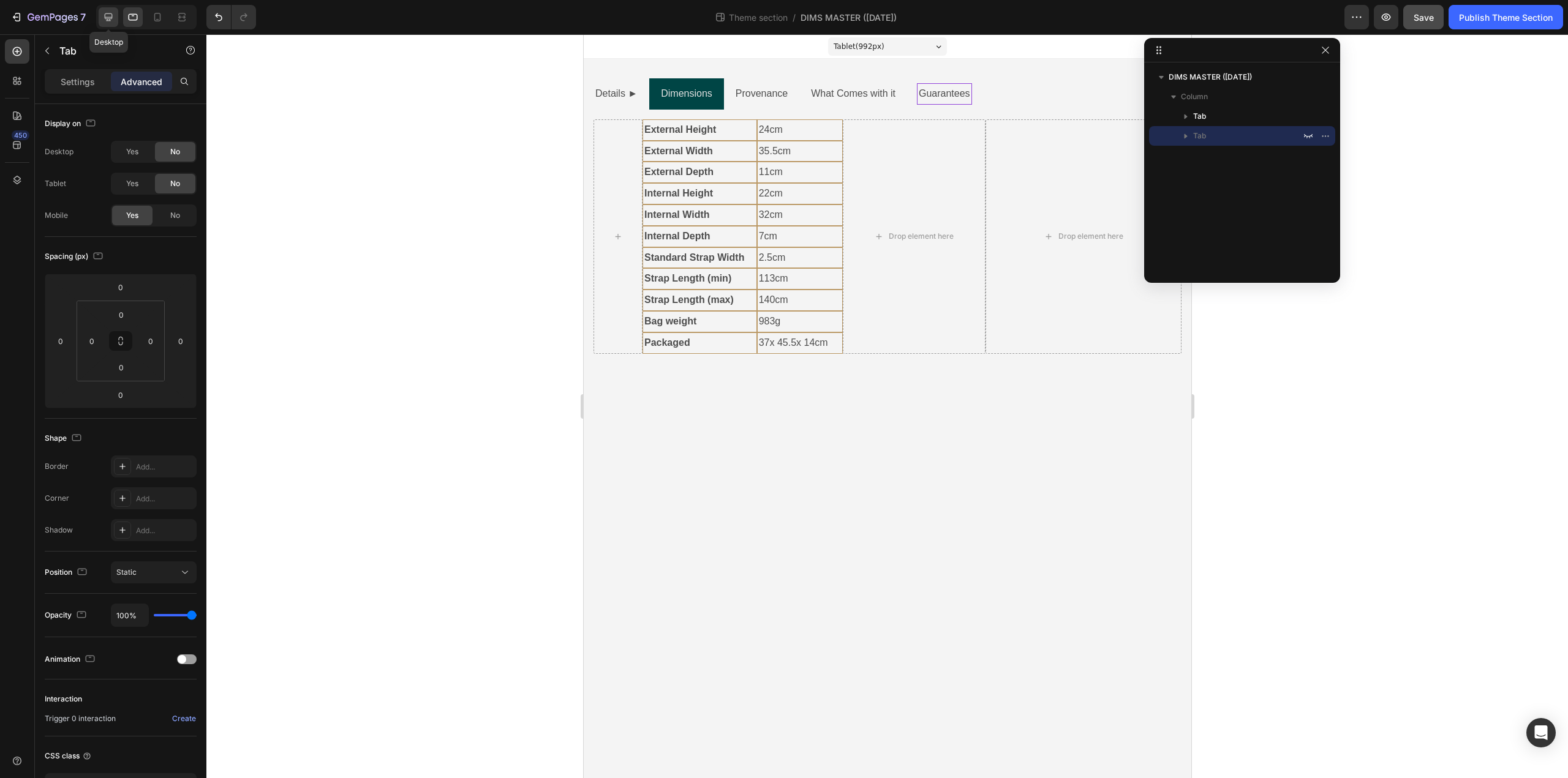
click at [115, 25] on div at bounding box center [108, 17] width 20 height 20
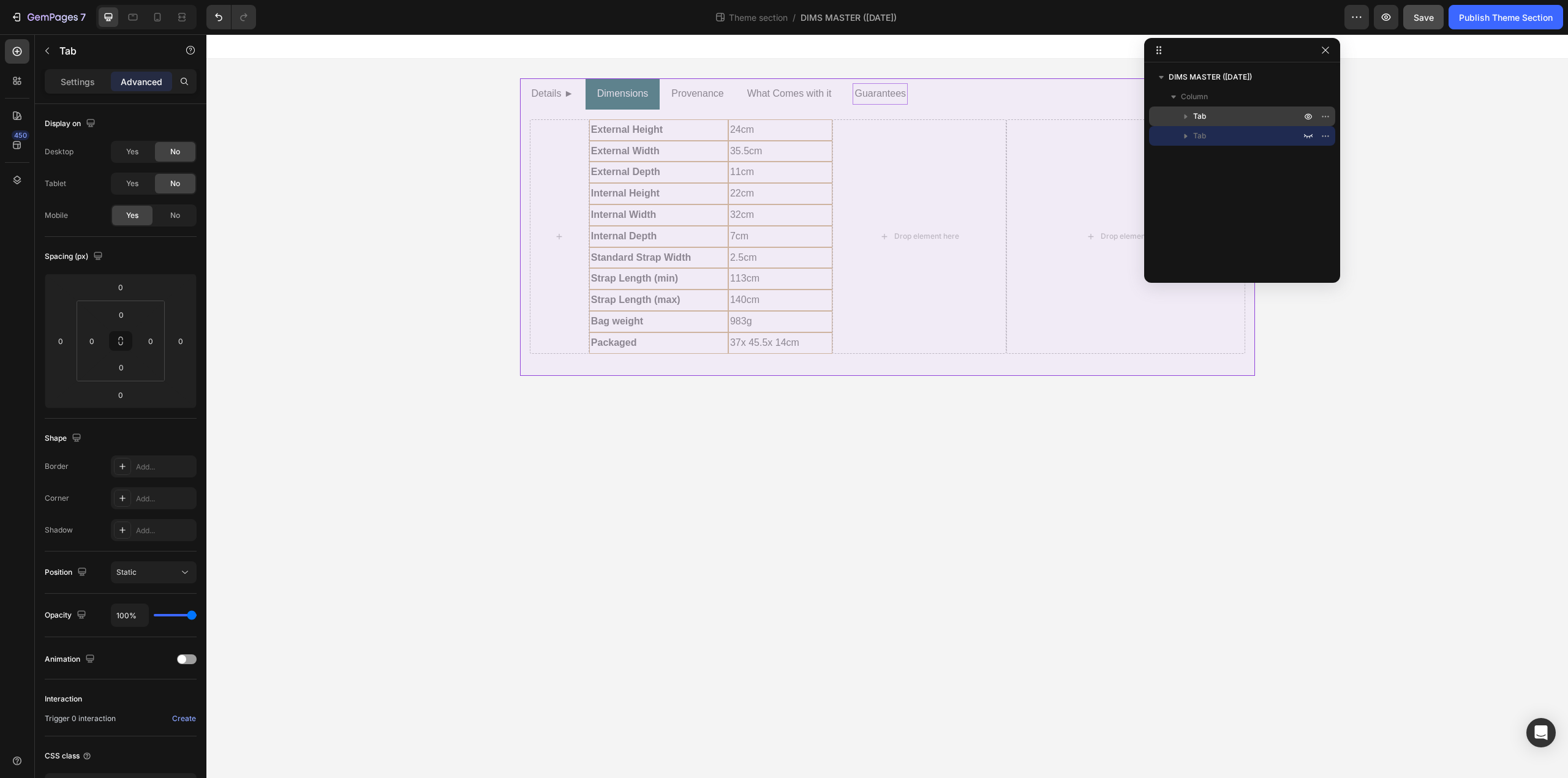
click at [1245, 116] on p "Tab" at bounding box center [1248, 117] width 111 height 12
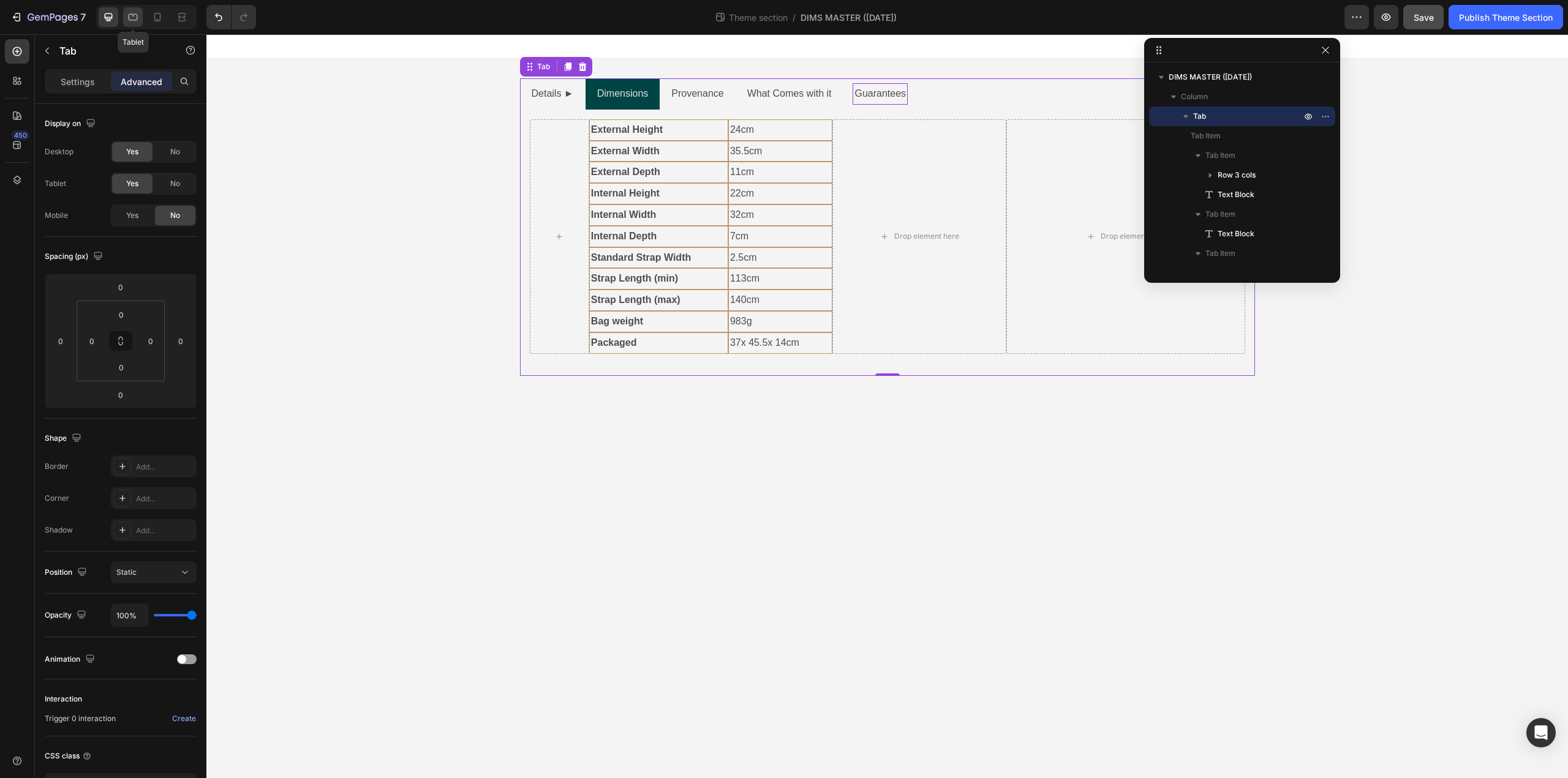
click at [127, 16] on icon at bounding box center [133, 17] width 12 height 12
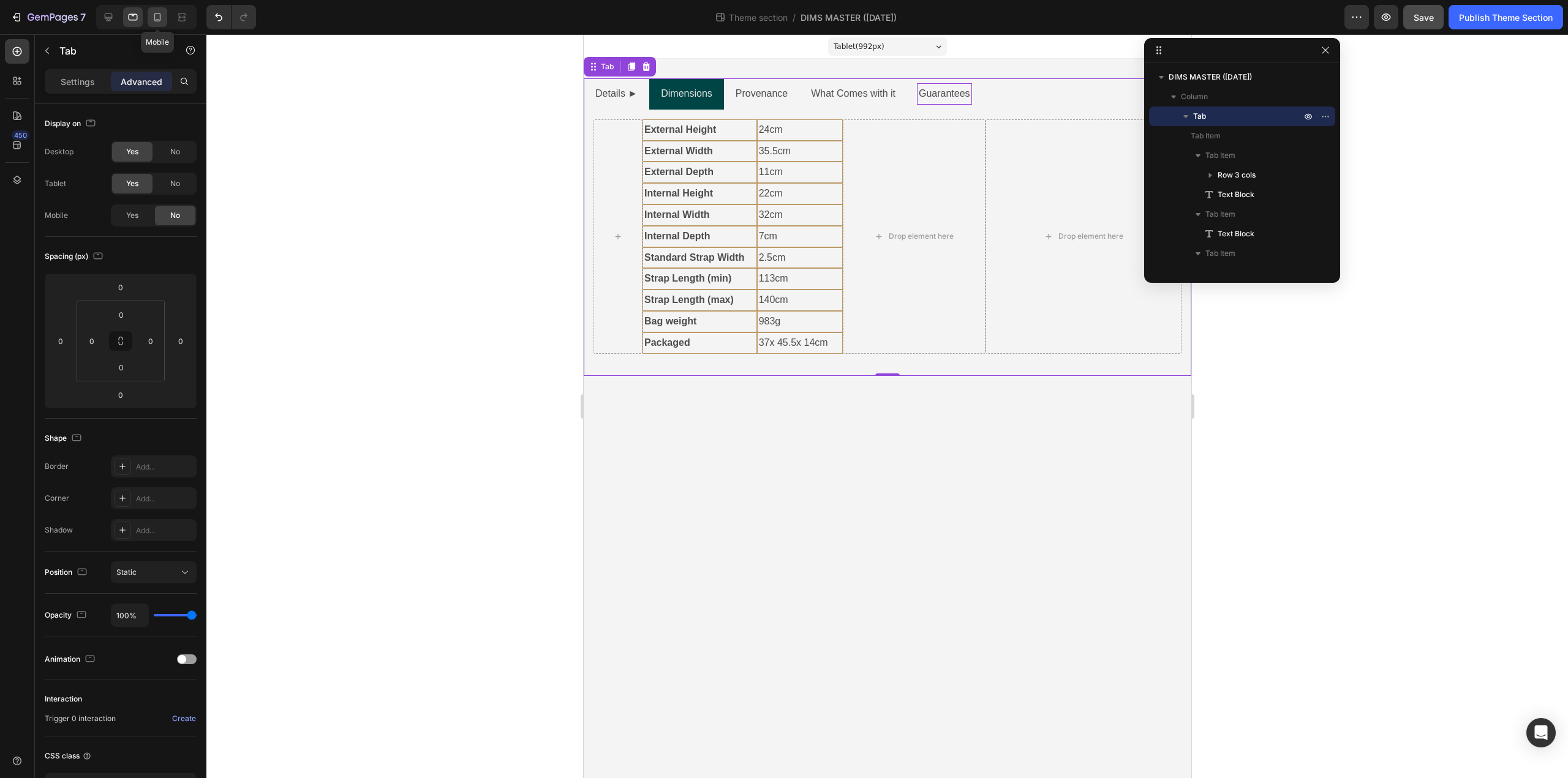
click at [160, 16] on icon at bounding box center [158, 17] width 7 height 9
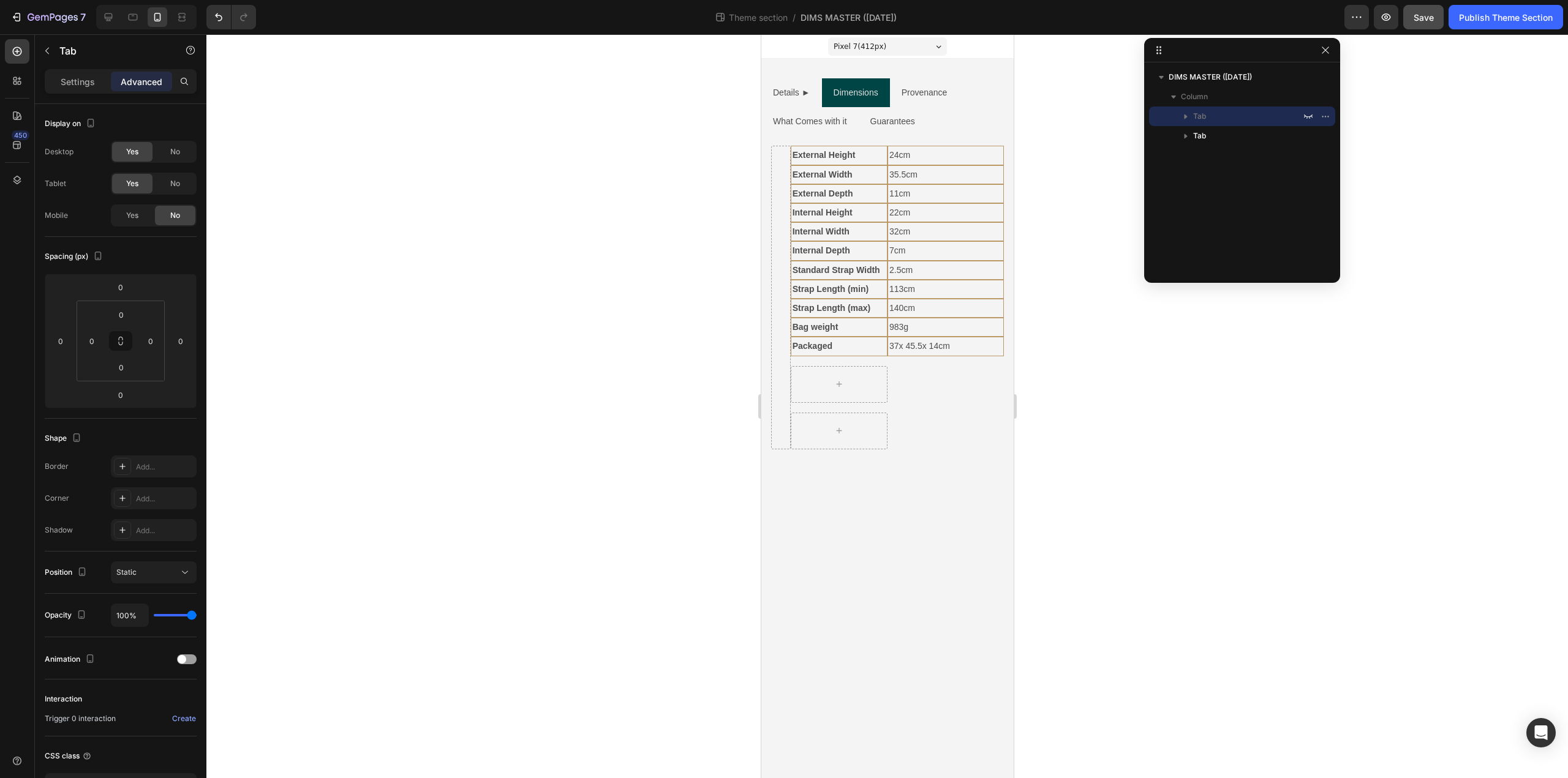
click at [1493, 295] on div at bounding box center [887, 406] width 1362 height 744
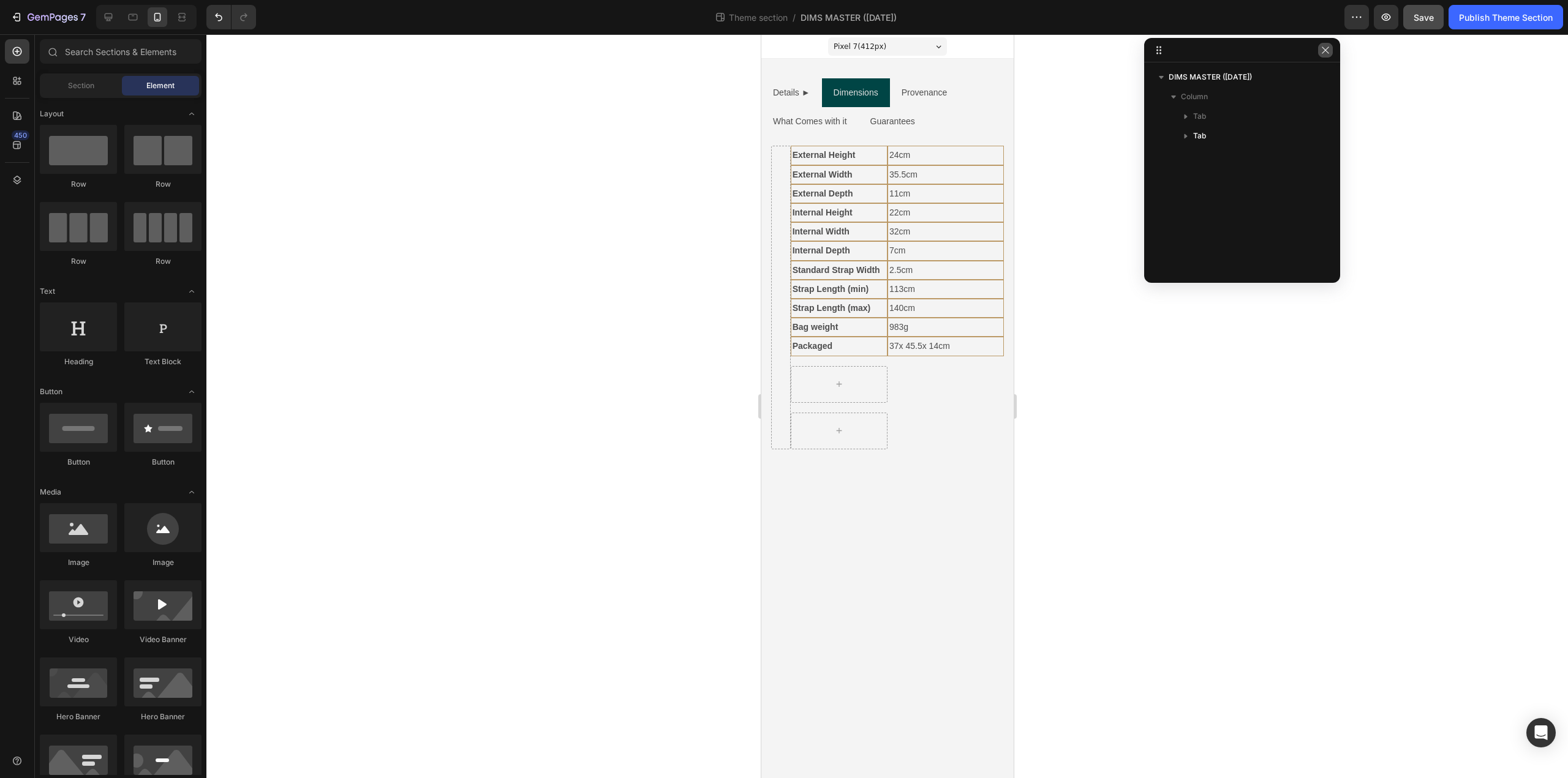
click at [1325, 54] on icon "button" at bounding box center [1325, 50] width 9 height 9
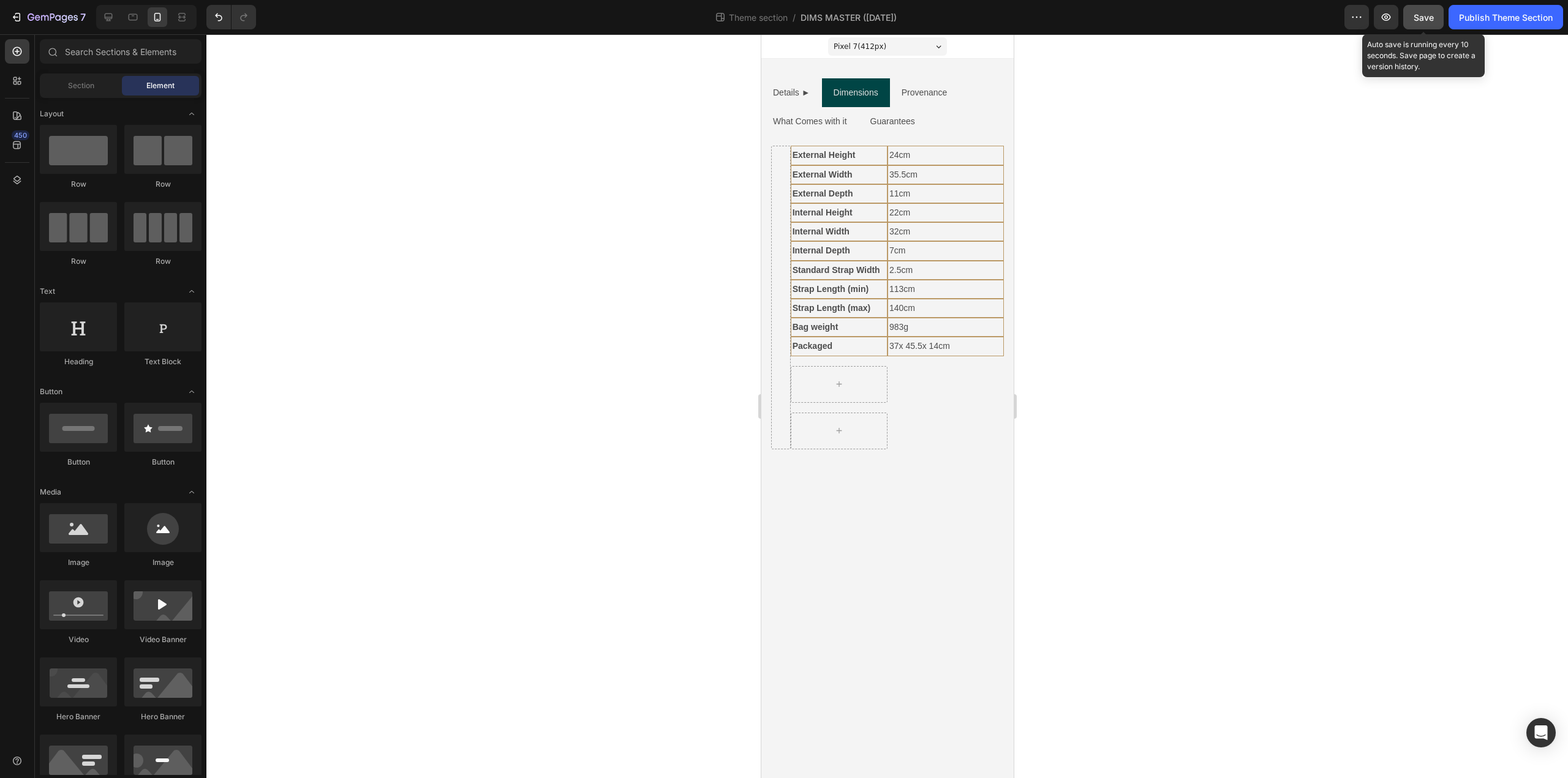
click at [1430, 23] on div "Save" at bounding box center [1424, 17] width 21 height 13
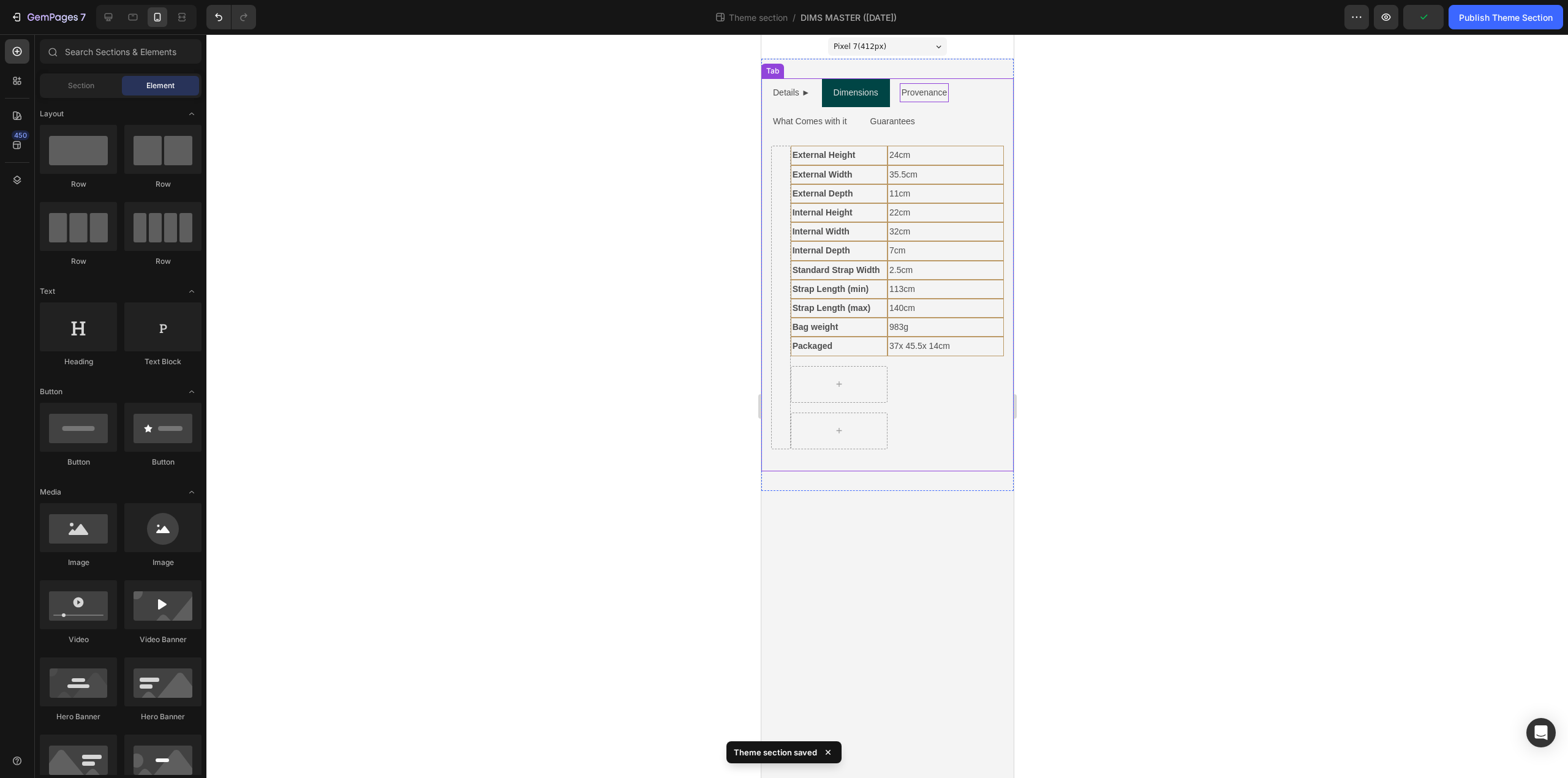
click at [939, 99] on p "Provenance" at bounding box center [924, 93] width 46 height 15
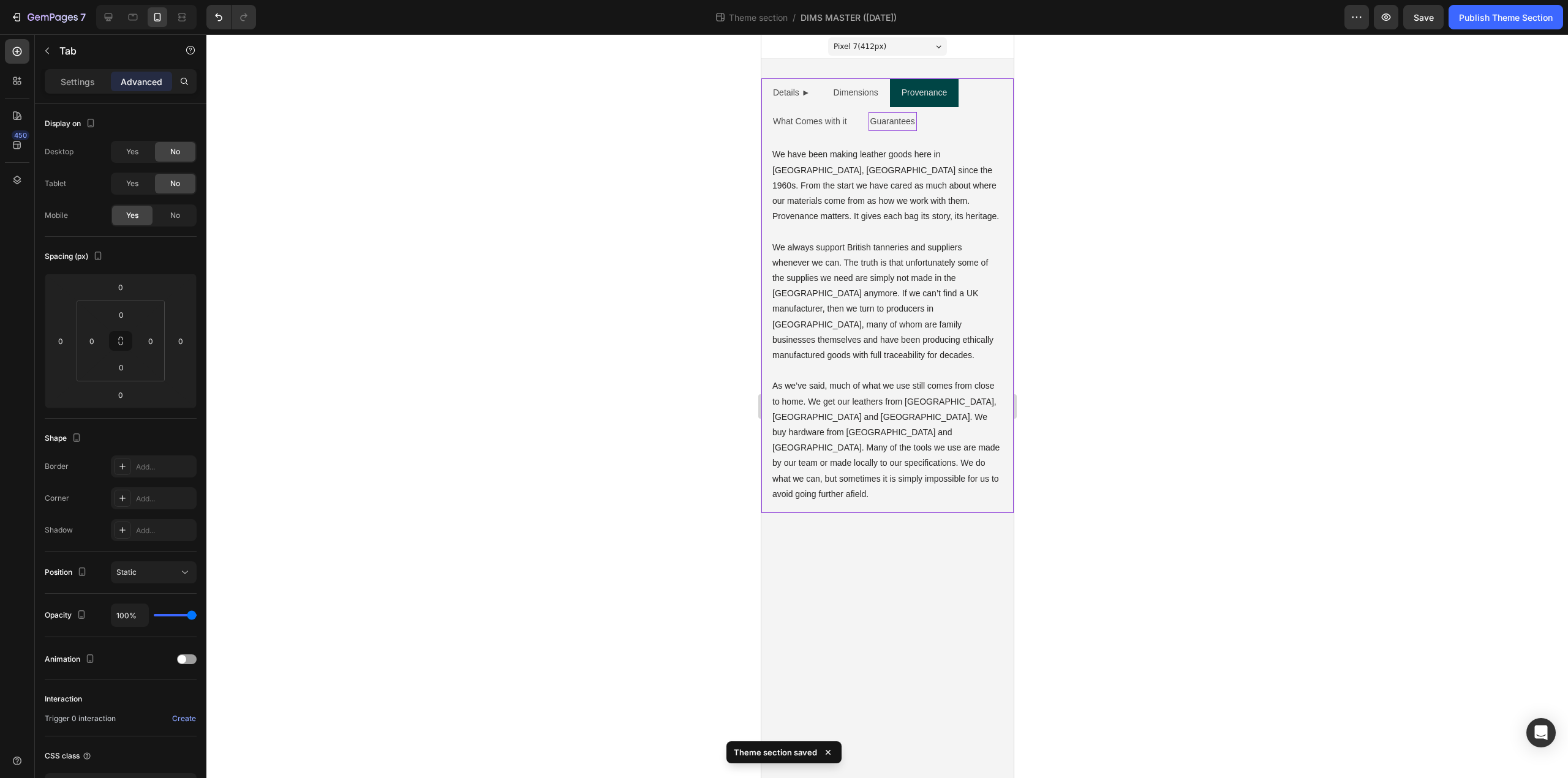
click at [950, 125] on ul "Details ► Dimensions Provenance What Comes with it Guarantees" at bounding box center [887, 106] width 252 height 57
click at [900, 117] on p "Guarantees" at bounding box center [892, 122] width 45 height 15
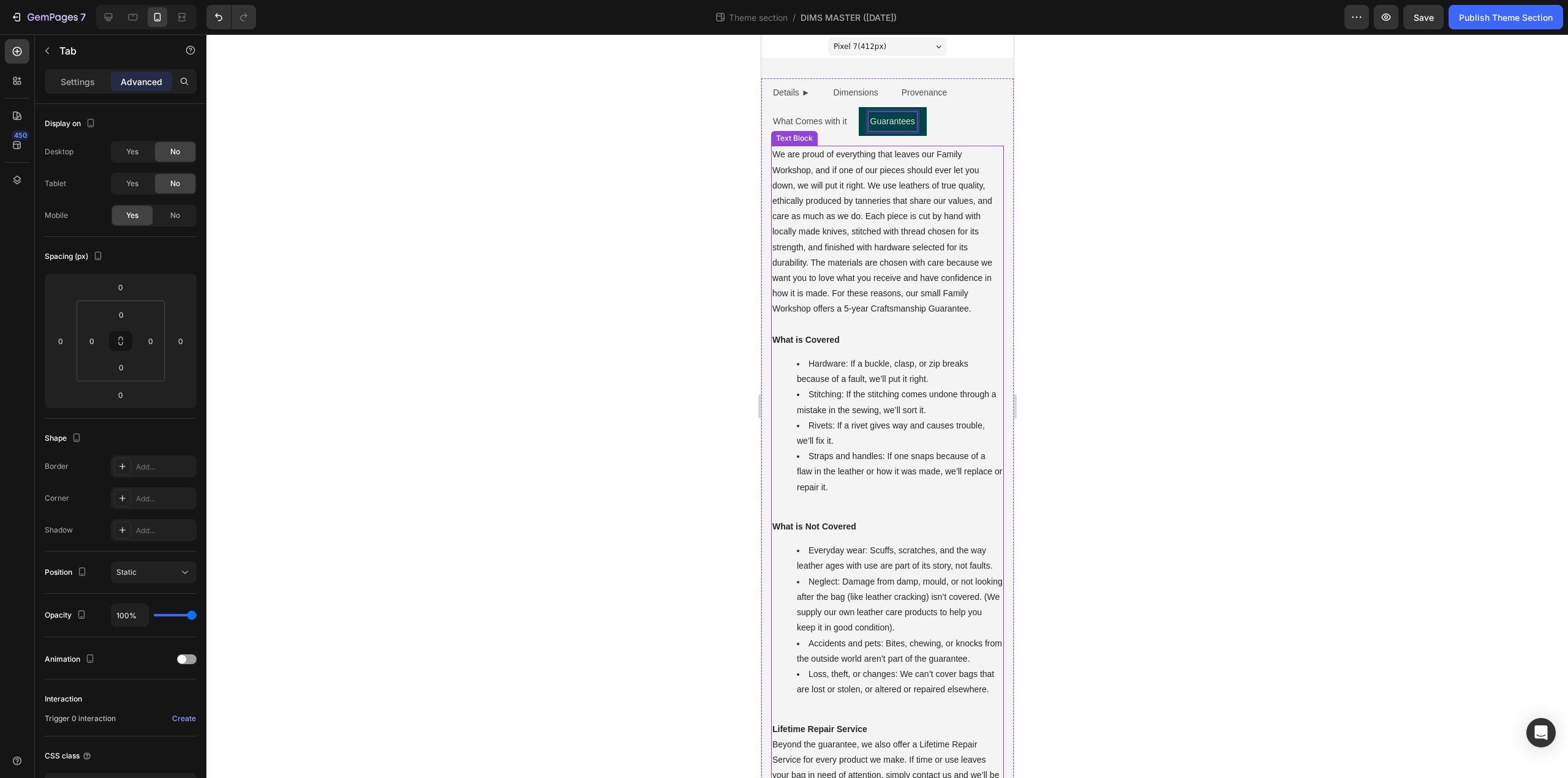
scroll to position [82, 0]
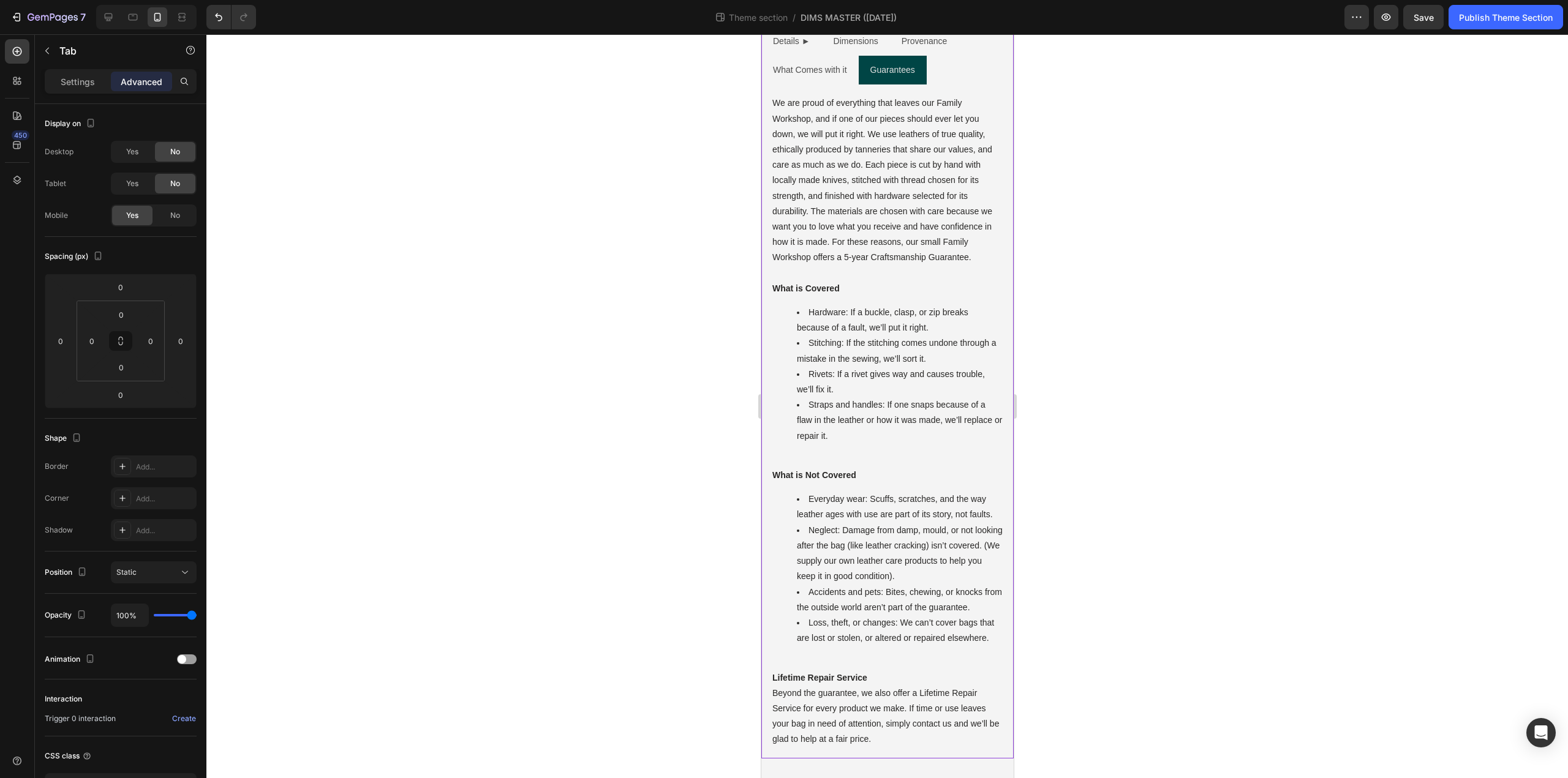
click at [1265, 190] on div at bounding box center [887, 406] width 1362 height 744
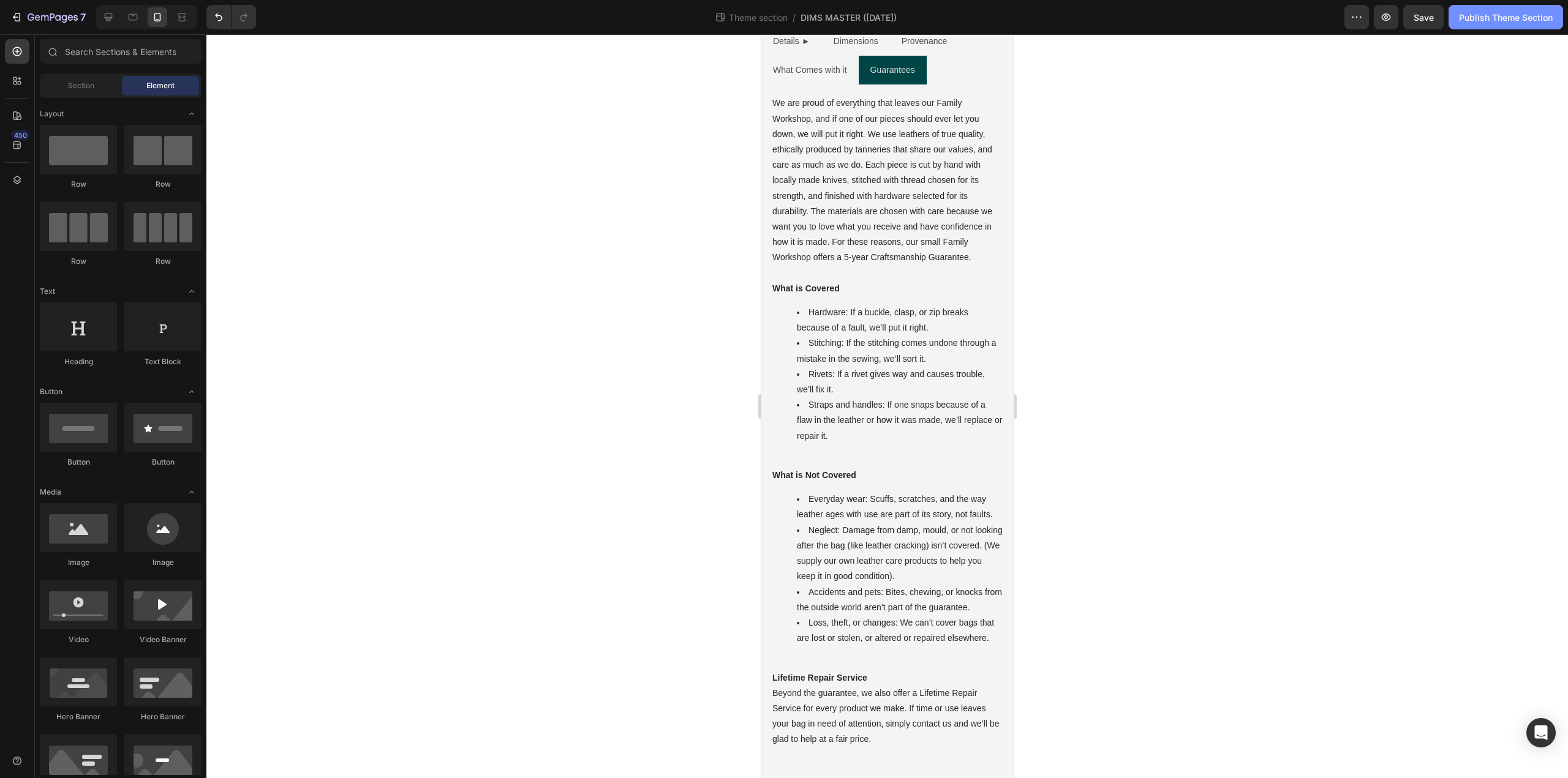
click at [1498, 22] on div "Publish Theme Section" at bounding box center [1505, 17] width 93 height 13
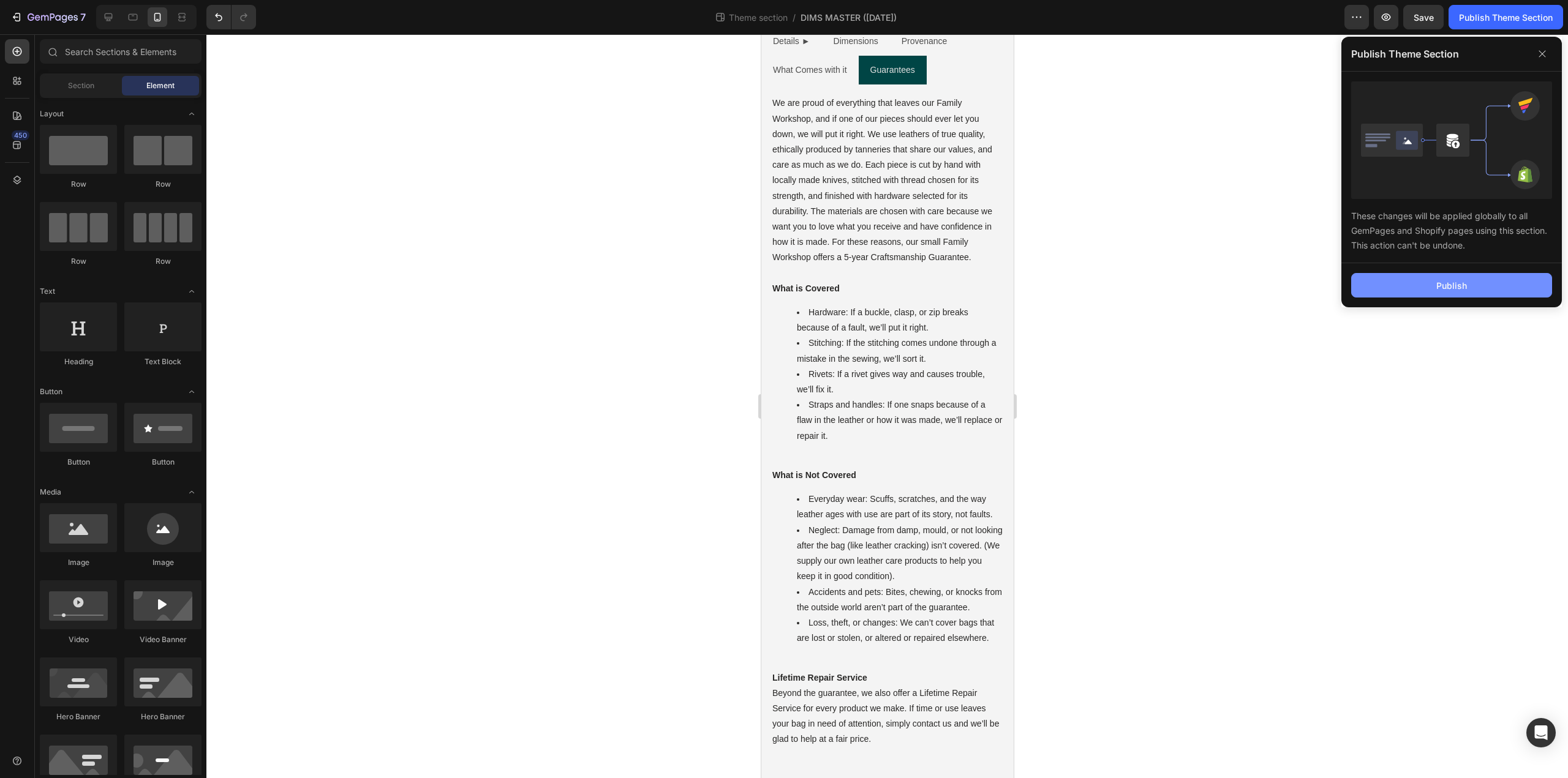
click at [1400, 280] on button "Publish" at bounding box center [1451, 285] width 201 height 25
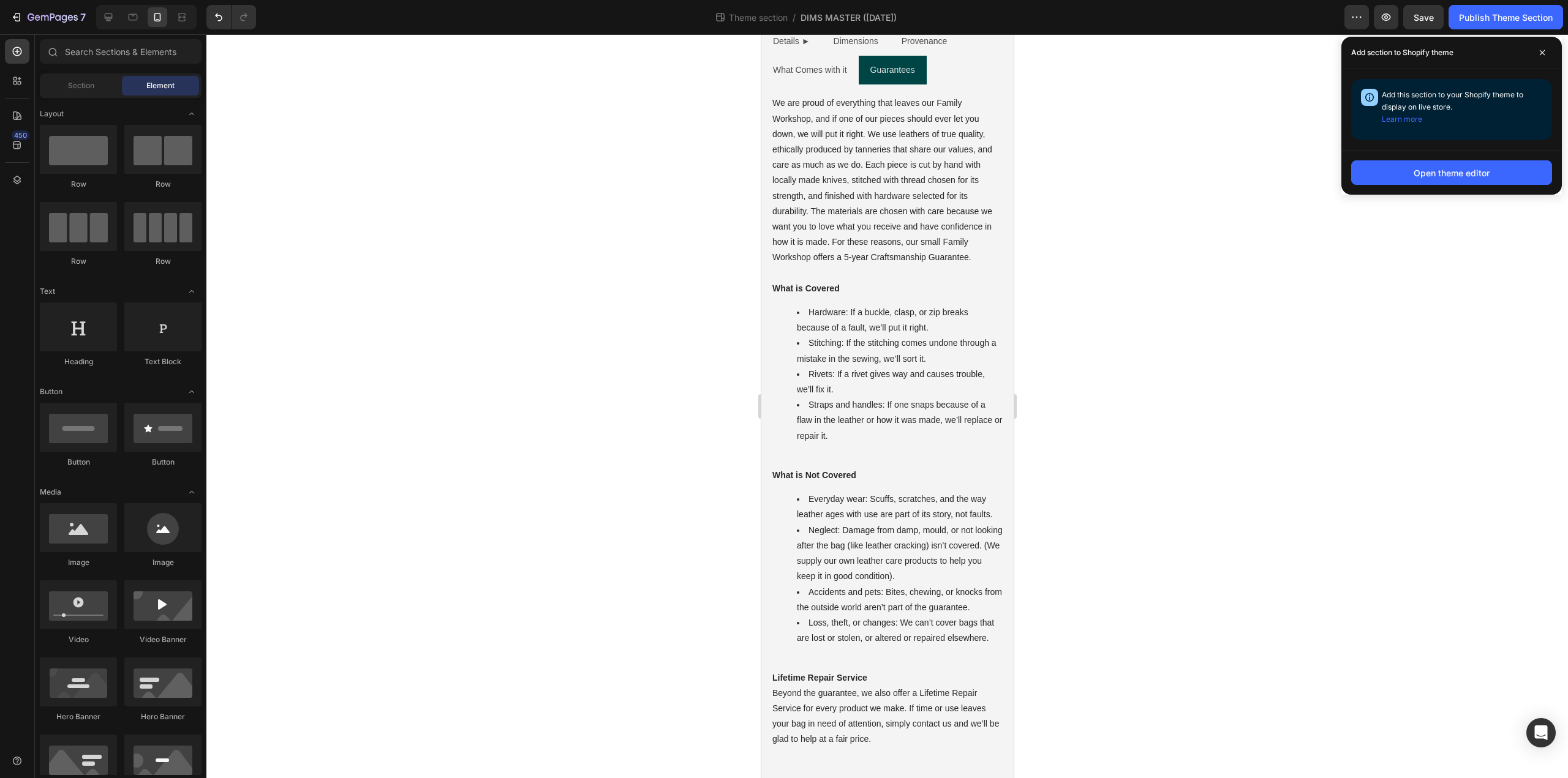
click at [1083, 194] on div at bounding box center [887, 406] width 1362 height 744
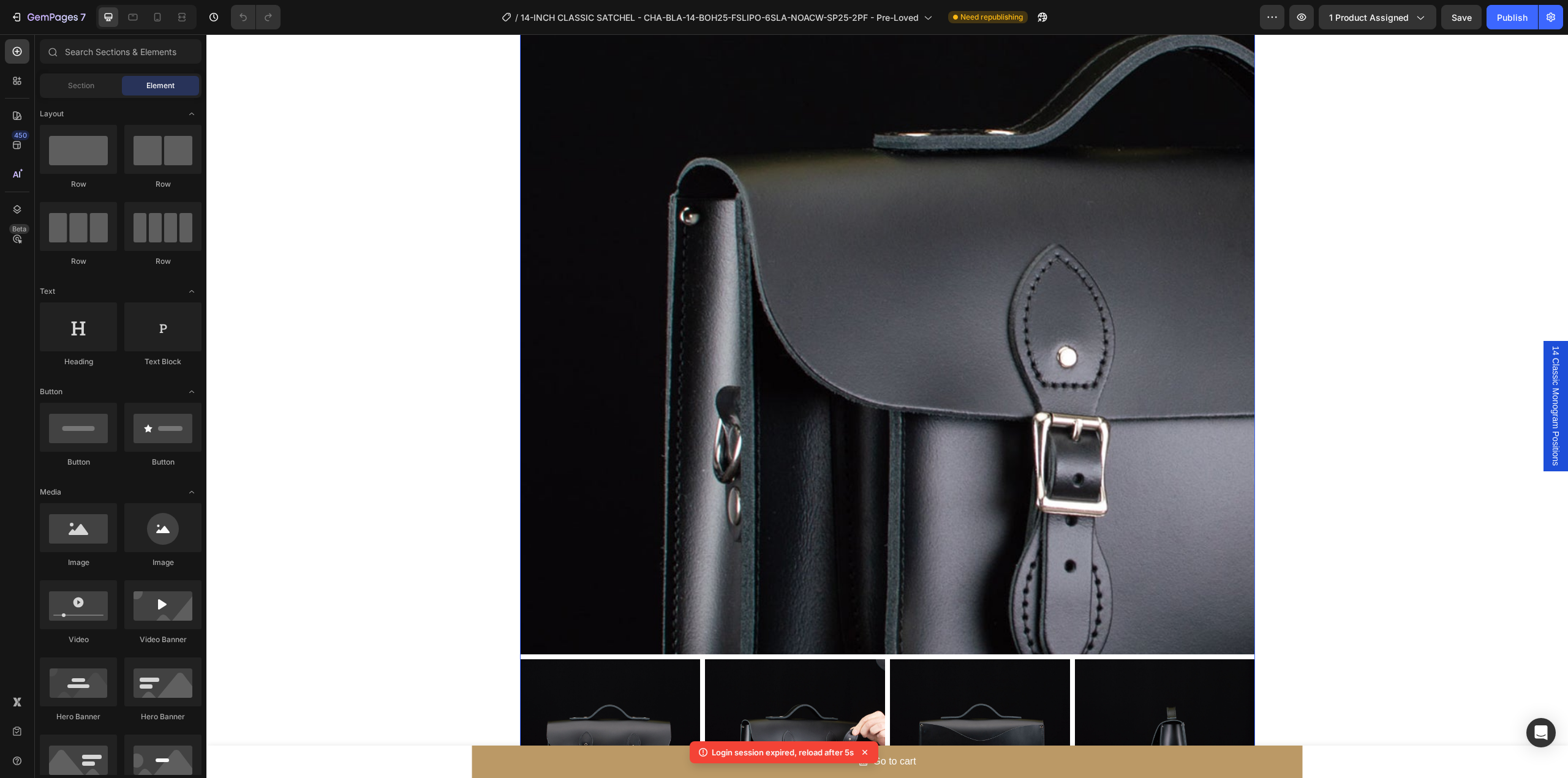
scroll to position [245, 0]
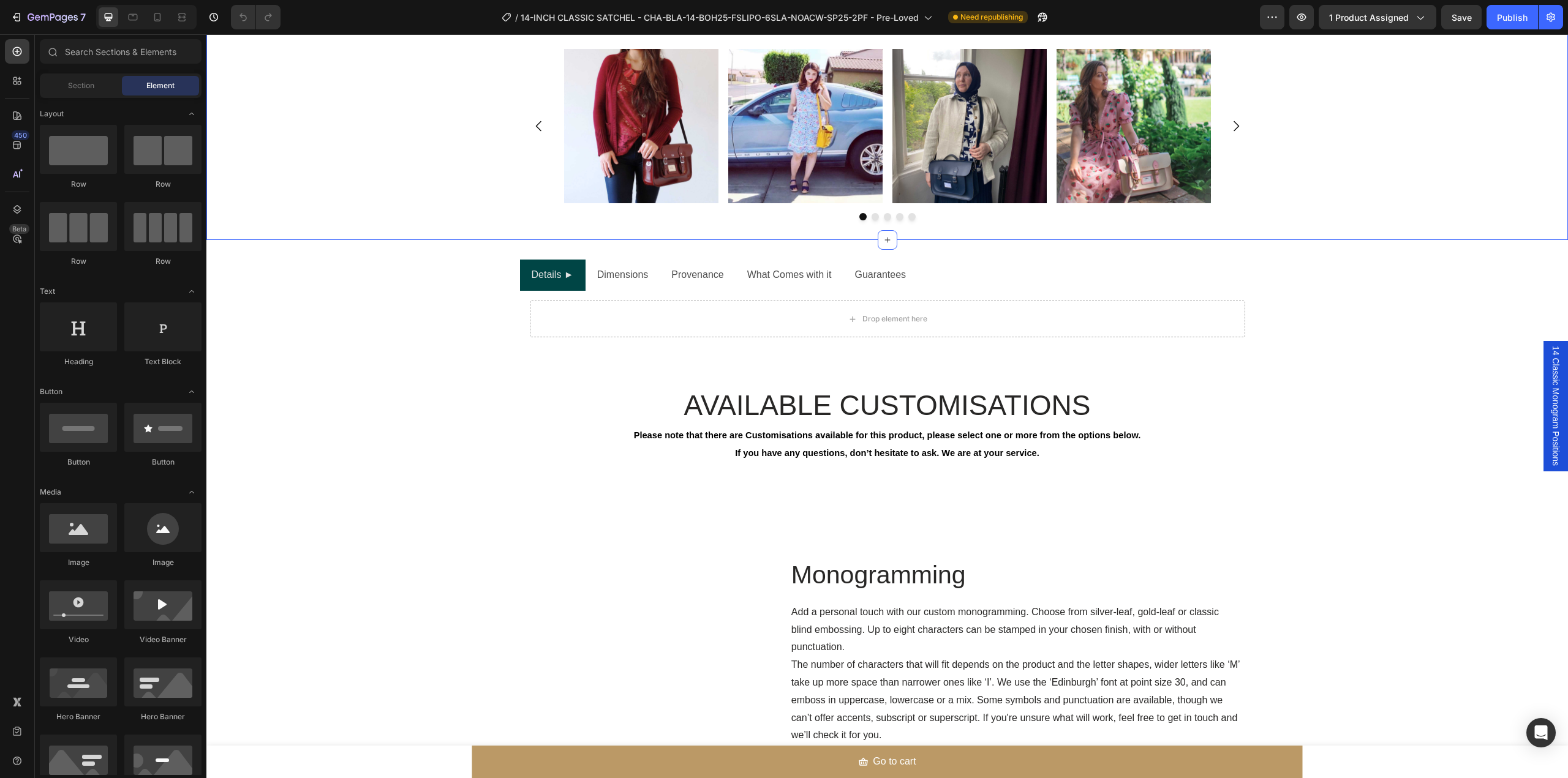
scroll to position [1306, 0]
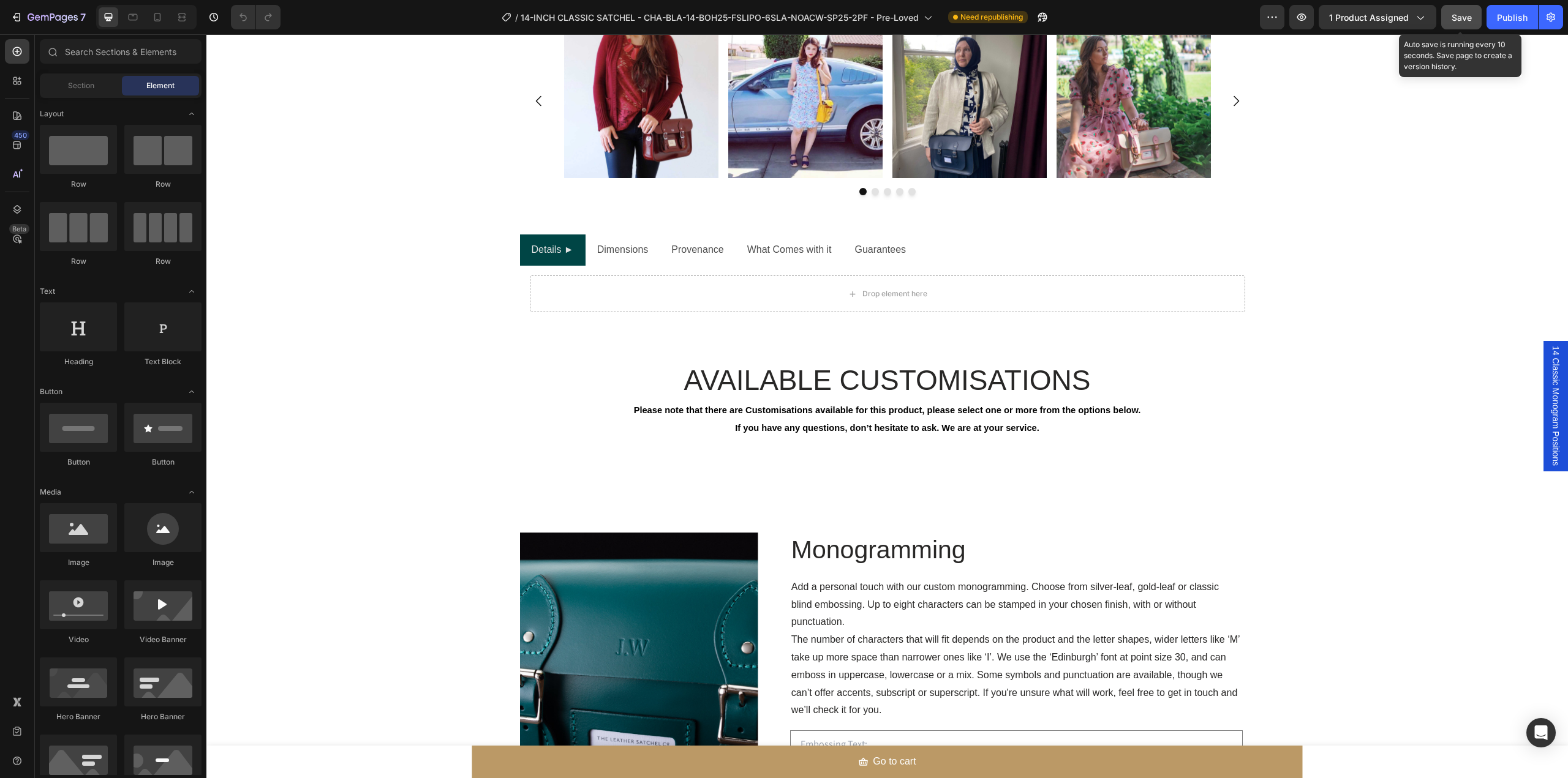
click at [1461, 26] on button "Save" at bounding box center [1462, 17] width 40 height 25
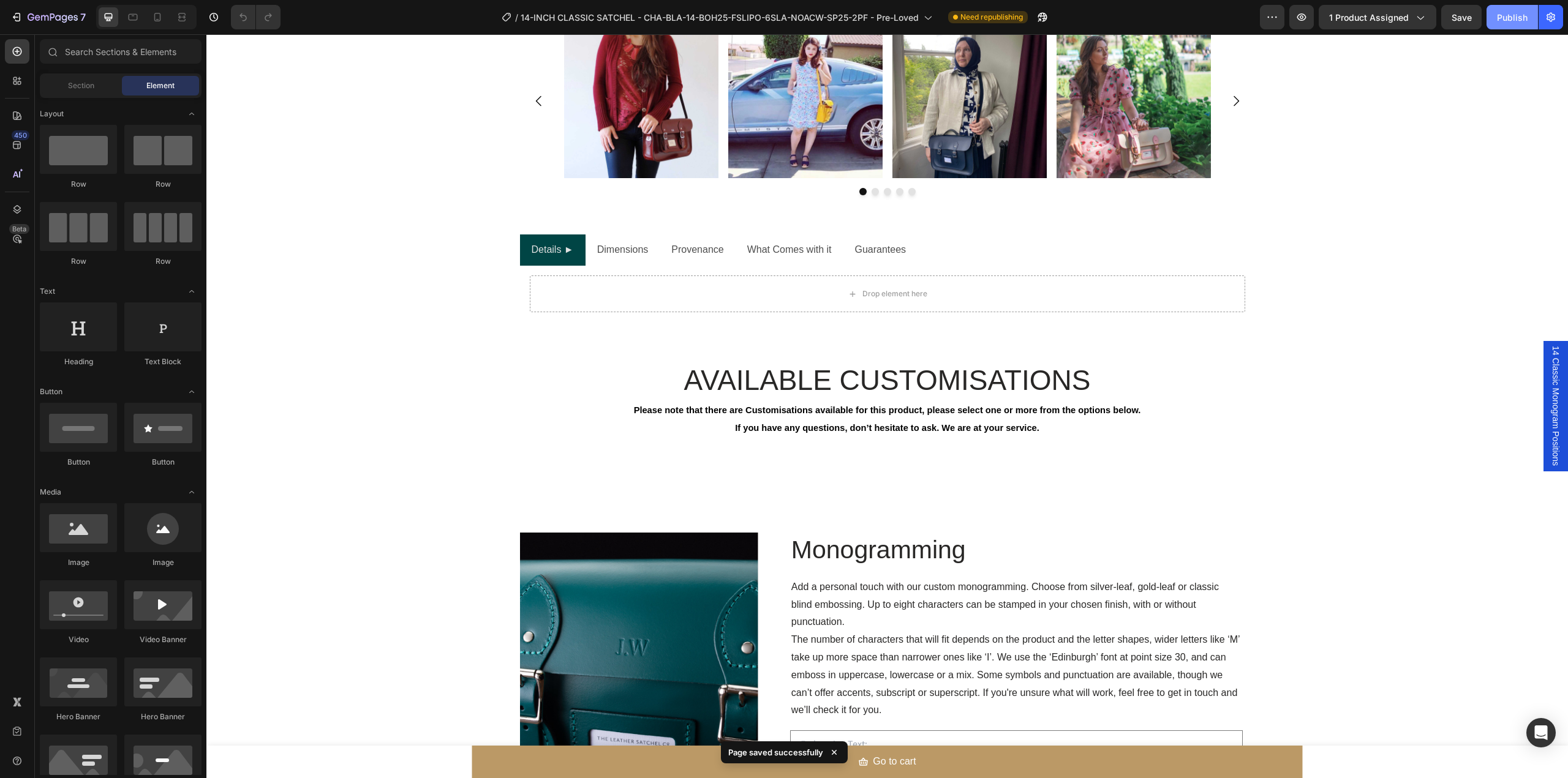
click at [1508, 23] on div "Publish" at bounding box center [1513, 17] width 31 height 13
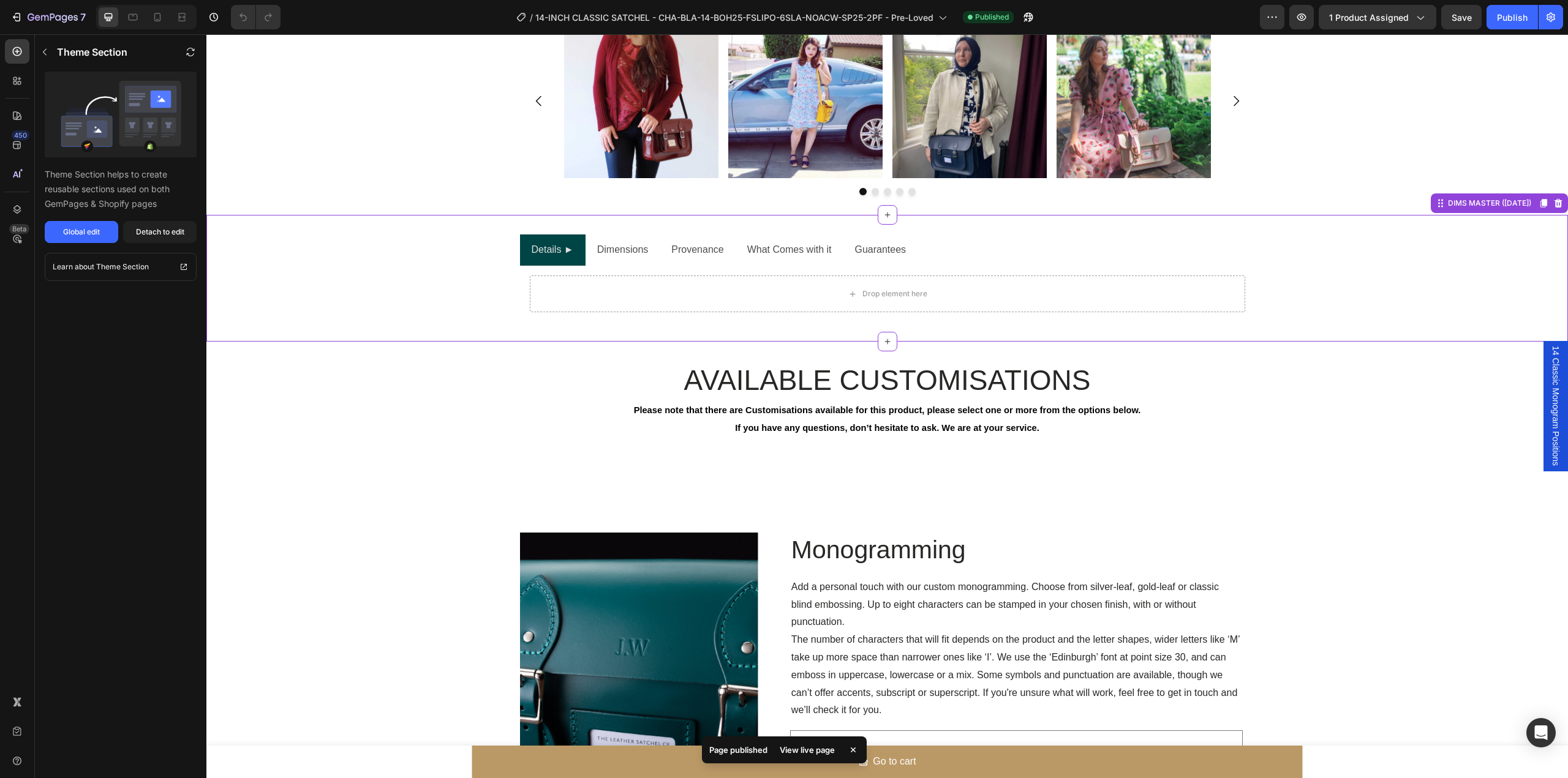
click at [631, 248] on p "Dimensions" at bounding box center [623, 250] width 51 height 18
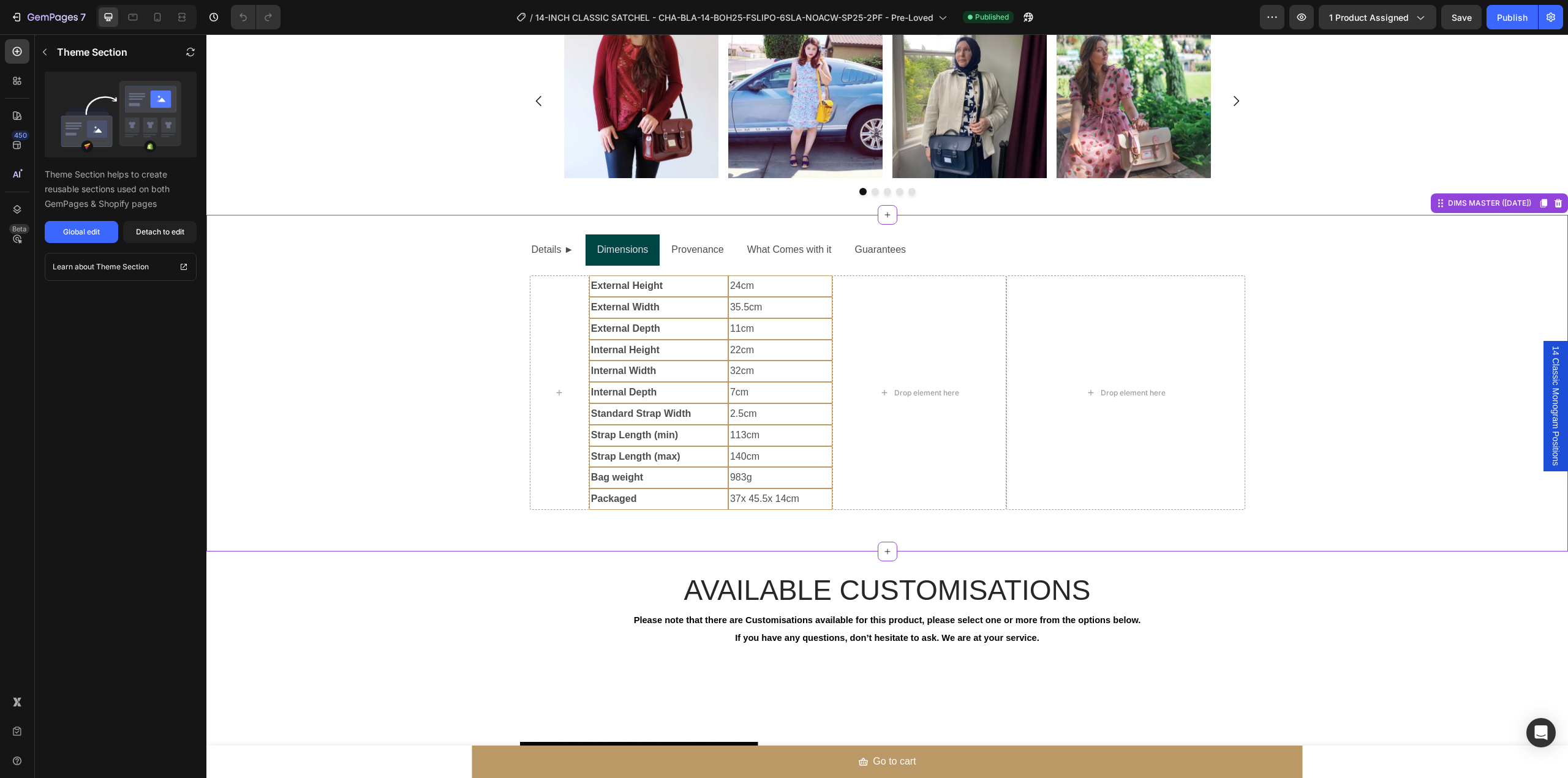
click at [707, 250] on p "Provenance" at bounding box center [697, 250] width 52 height 18
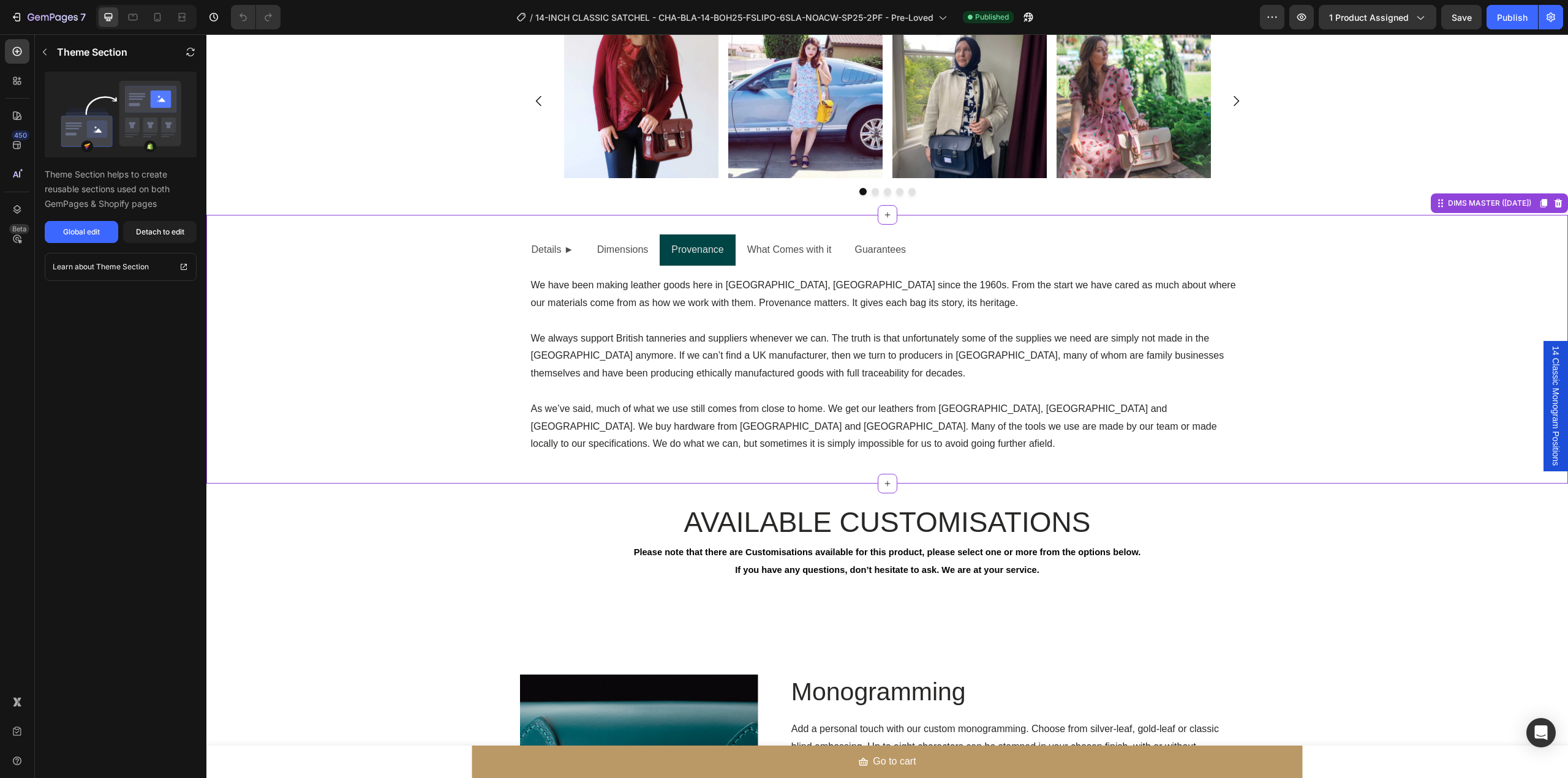
click at [773, 249] on p "What Comes with it" at bounding box center [790, 250] width 85 height 18
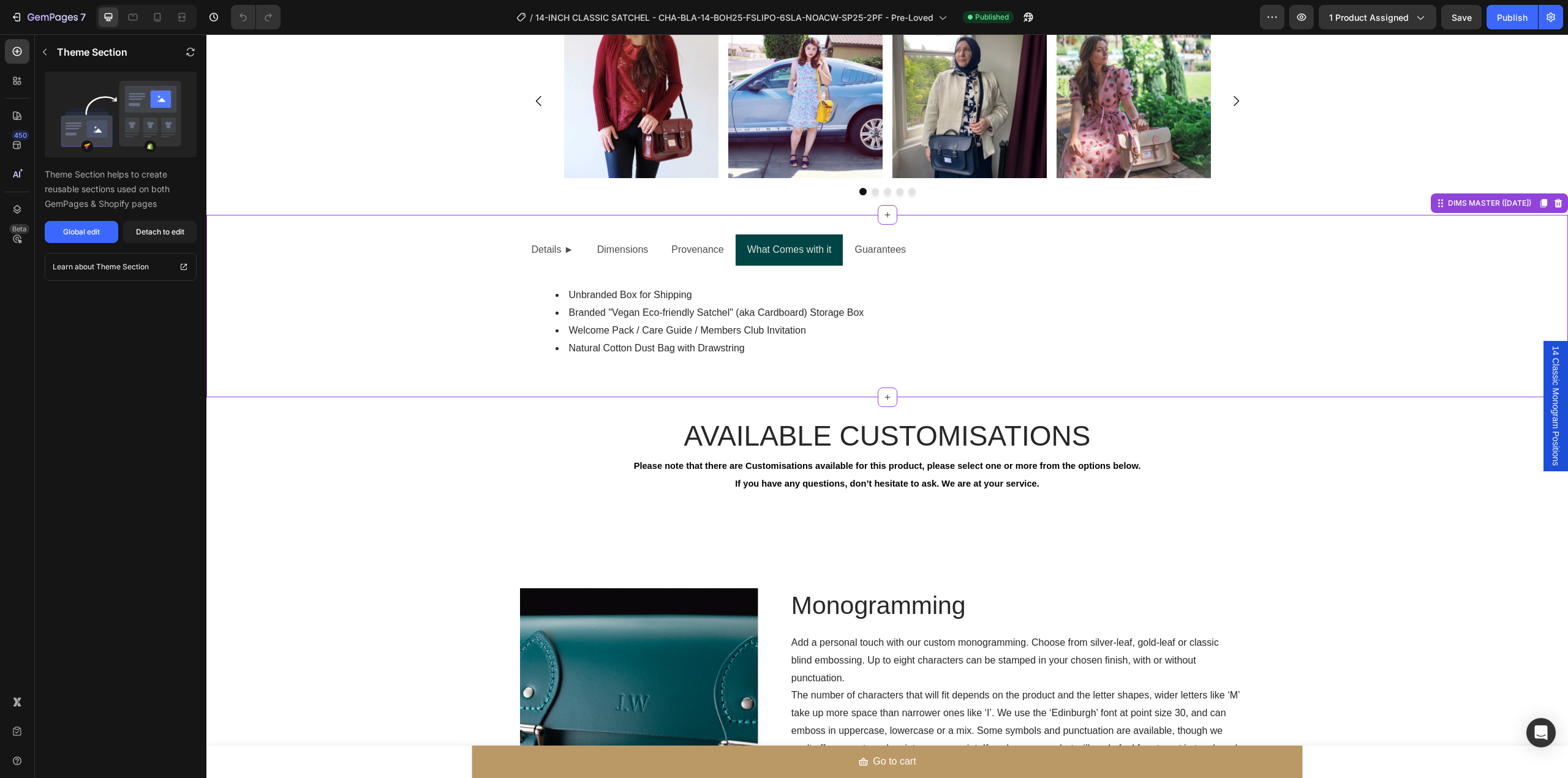
click at [856, 249] on p "Guarantees" at bounding box center [880, 250] width 51 height 18
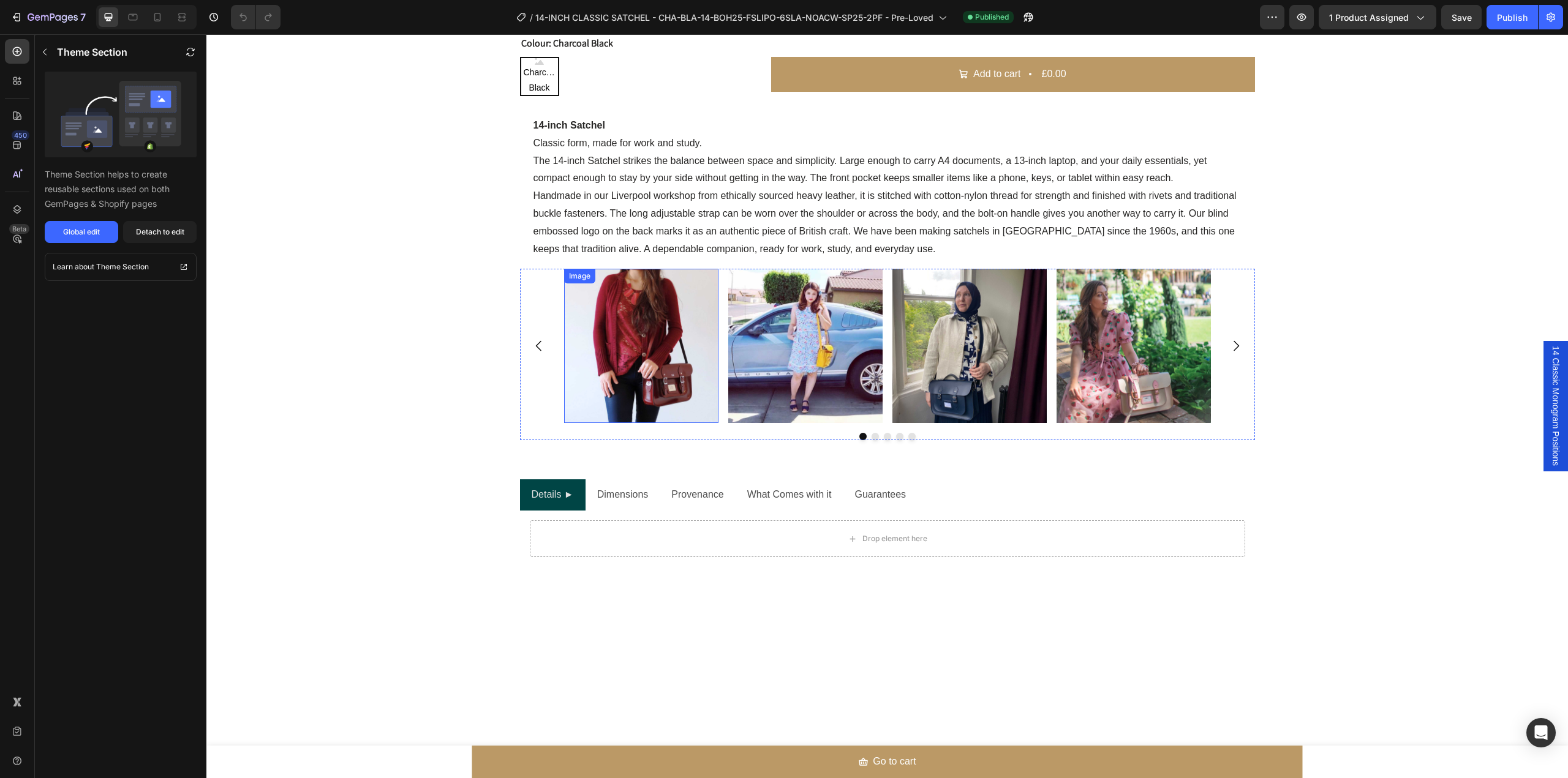
scroll to position [409, 0]
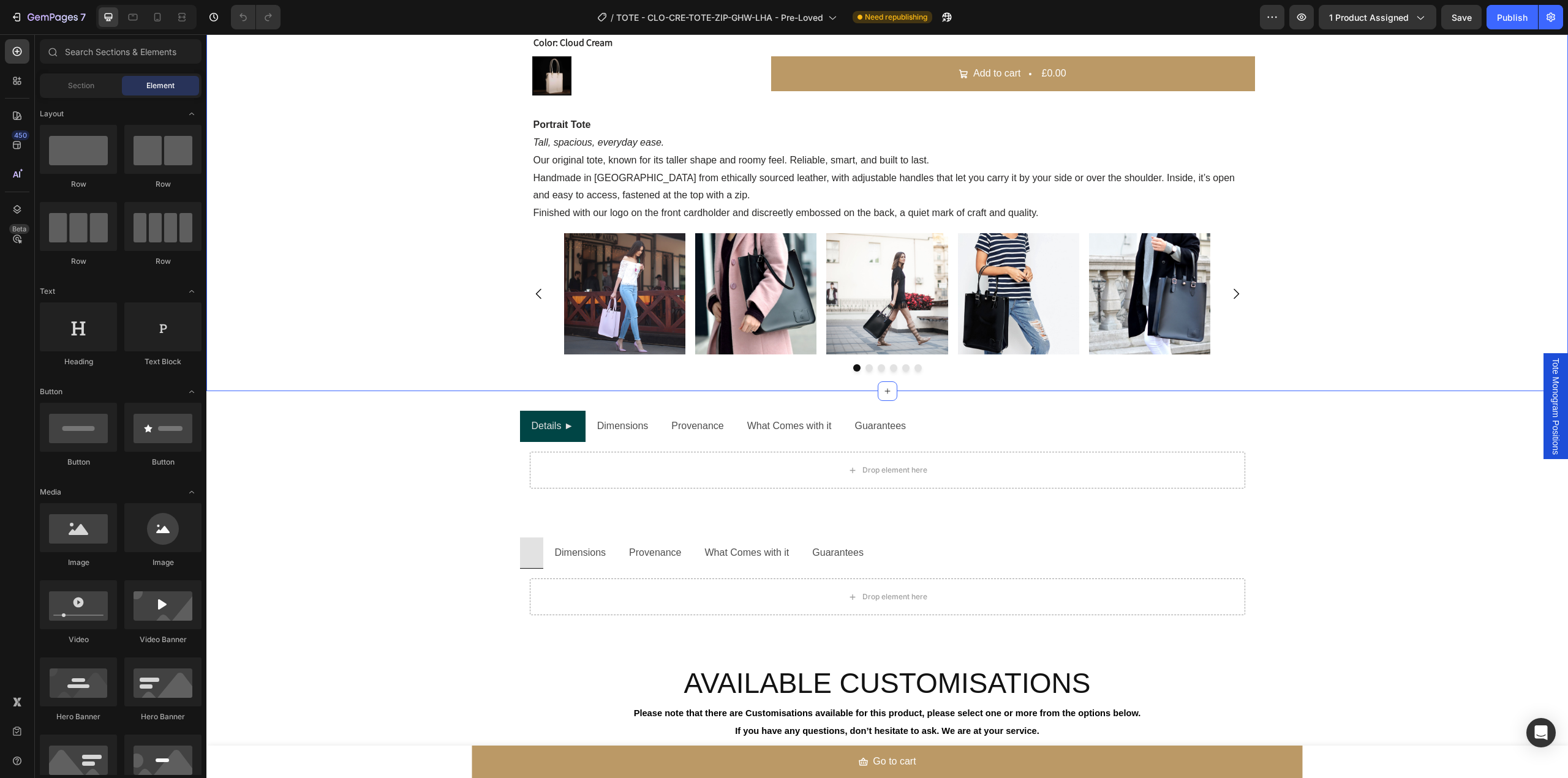
scroll to position [1143, 0]
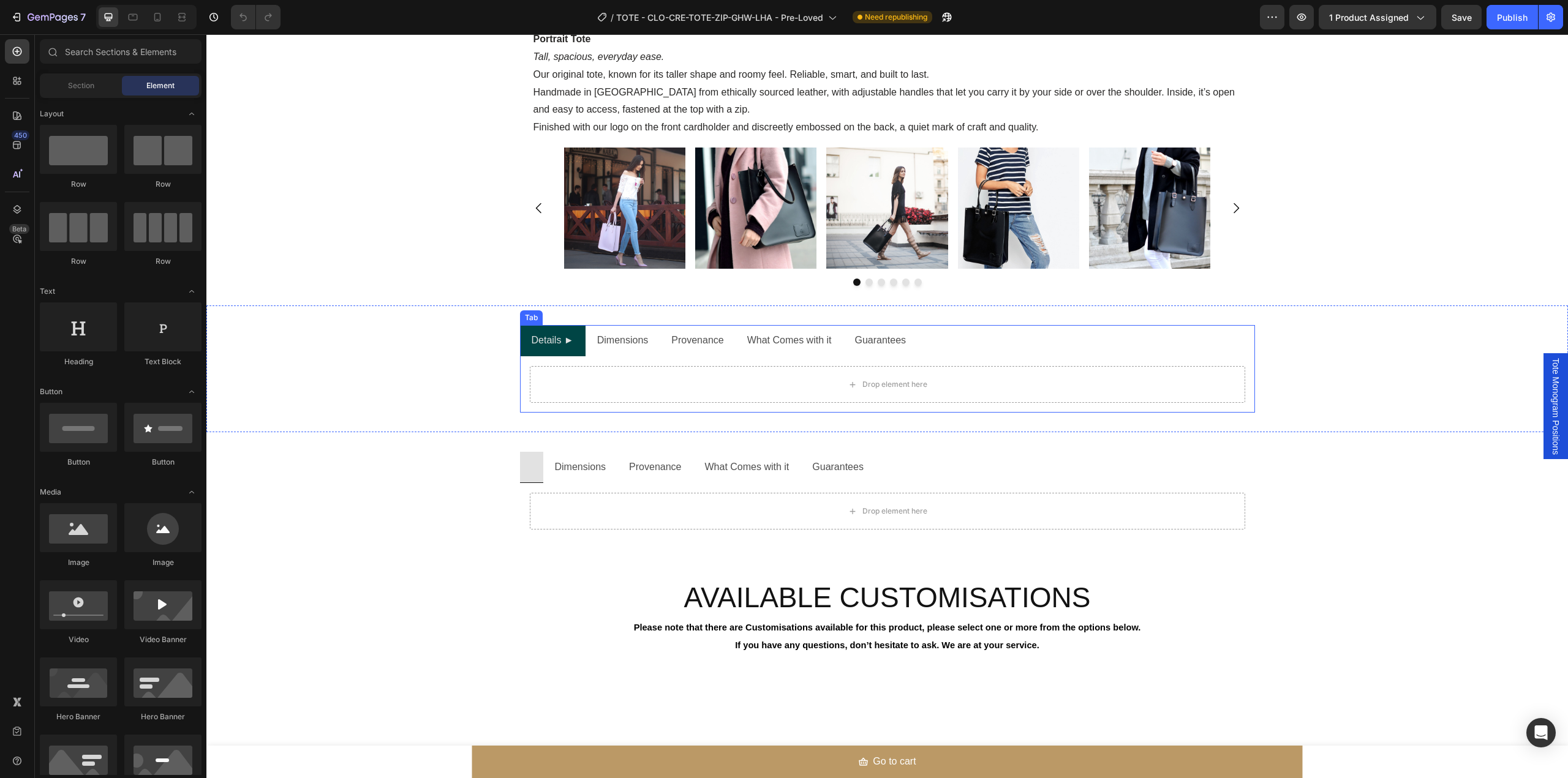
click at [622, 342] on p "Dimensions" at bounding box center [623, 340] width 51 height 18
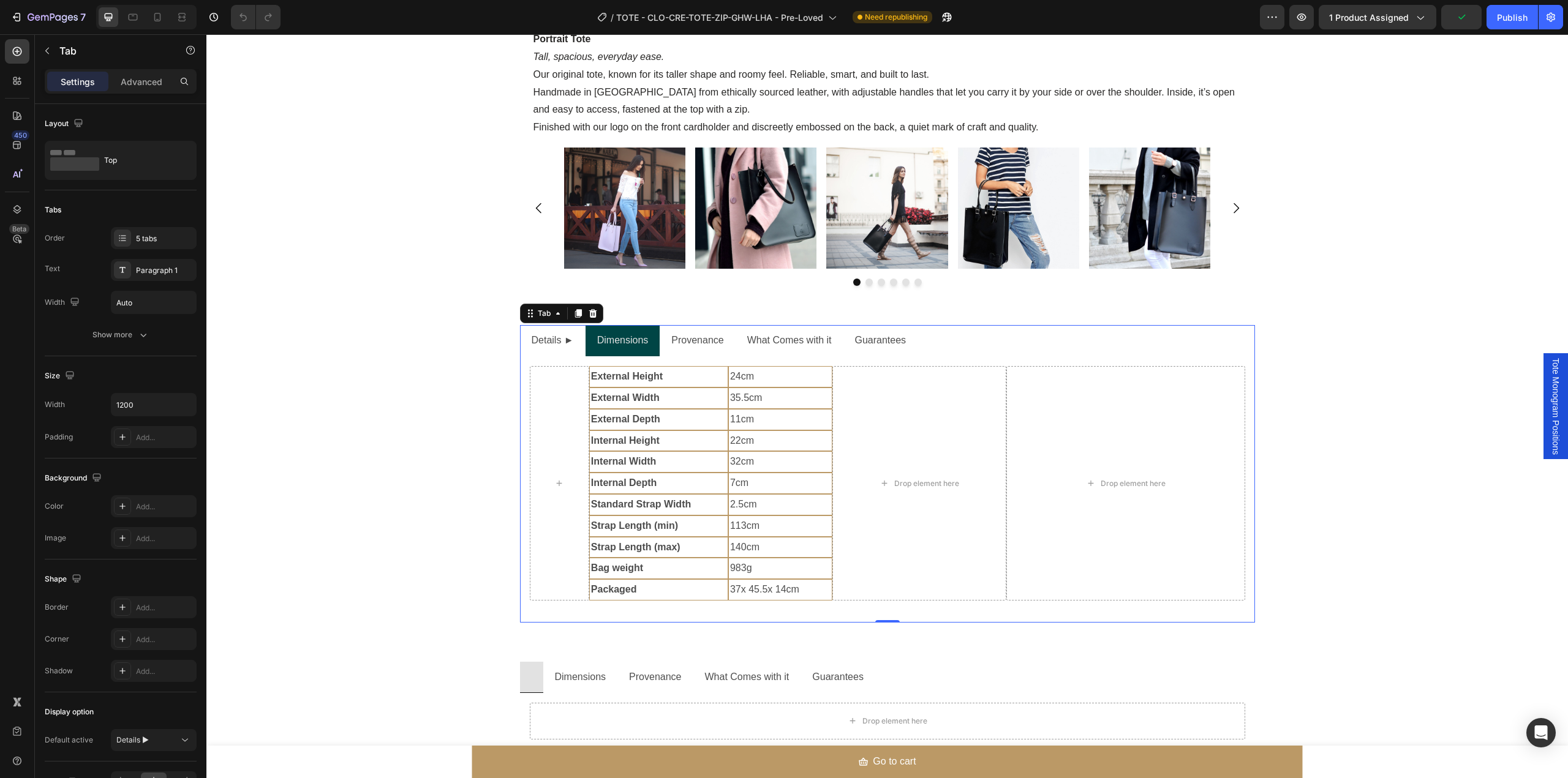
click at [680, 333] on p "Provenance" at bounding box center [697, 340] width 52 height 18
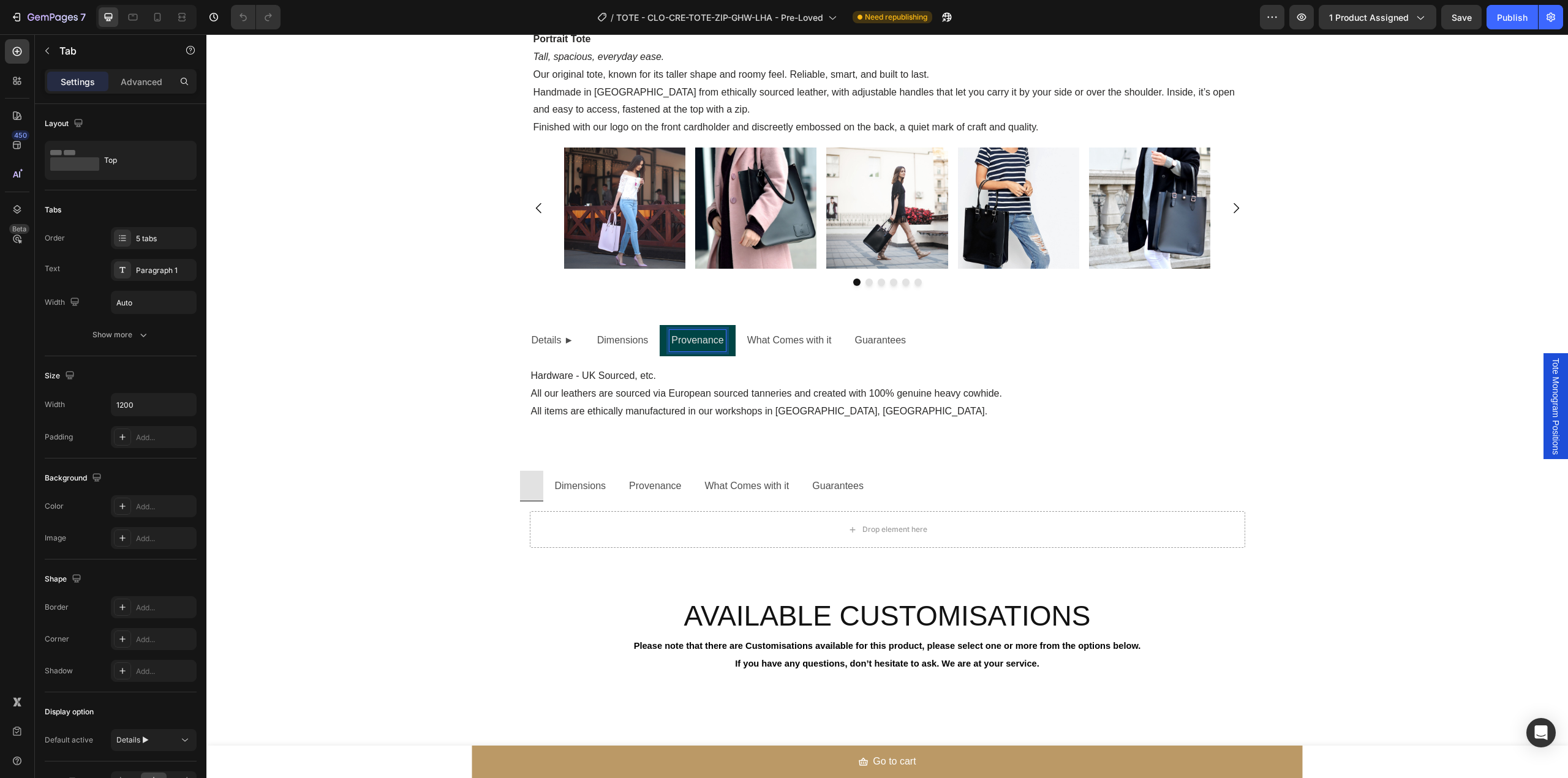
click at [779, 340] on p "What Comes with it" at bounding box center [790, 340] width 85 height 18
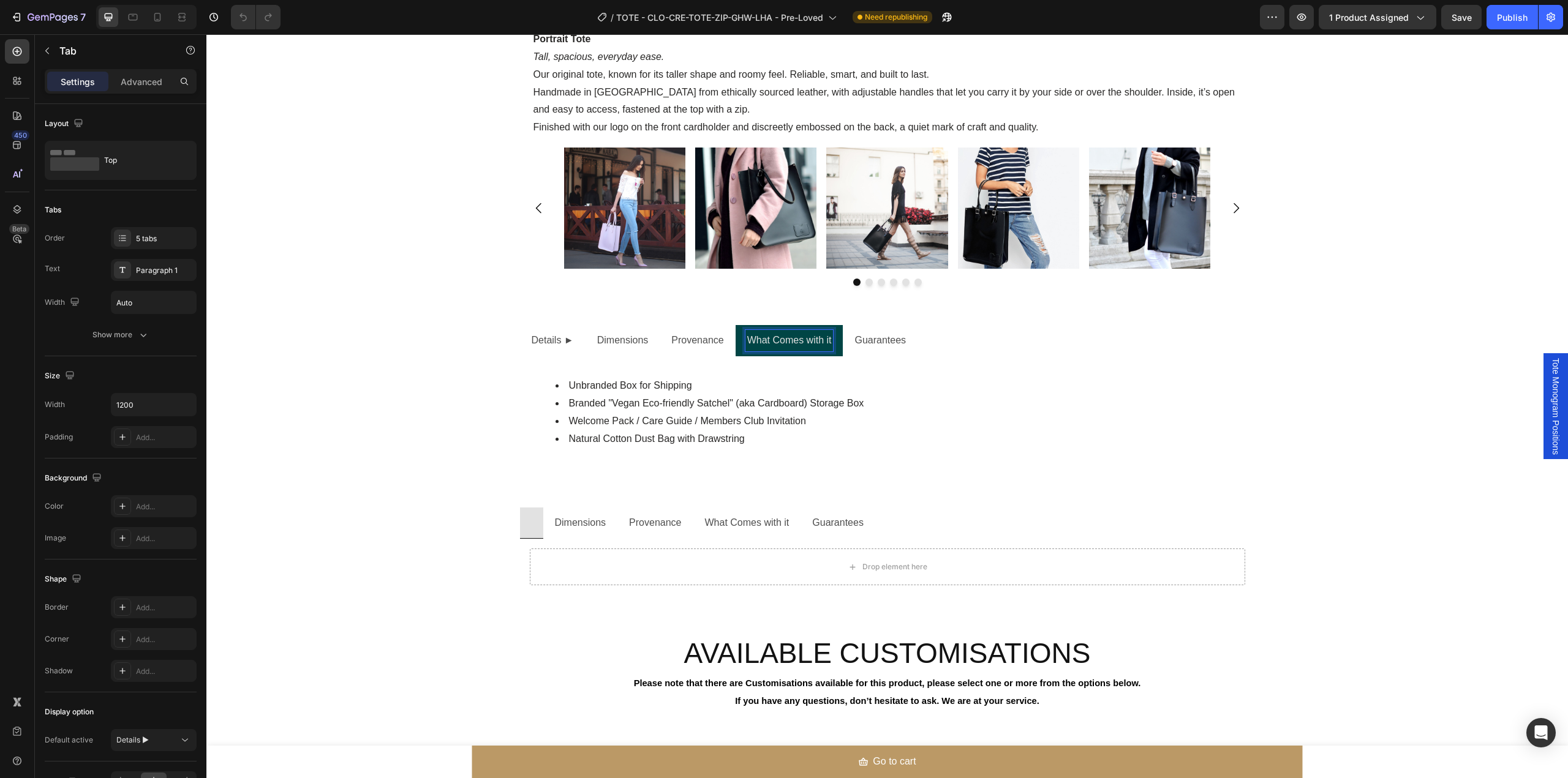
click at [846, 341] on li "Guarantees" at bounding box center [880, 340] width 75 height 31
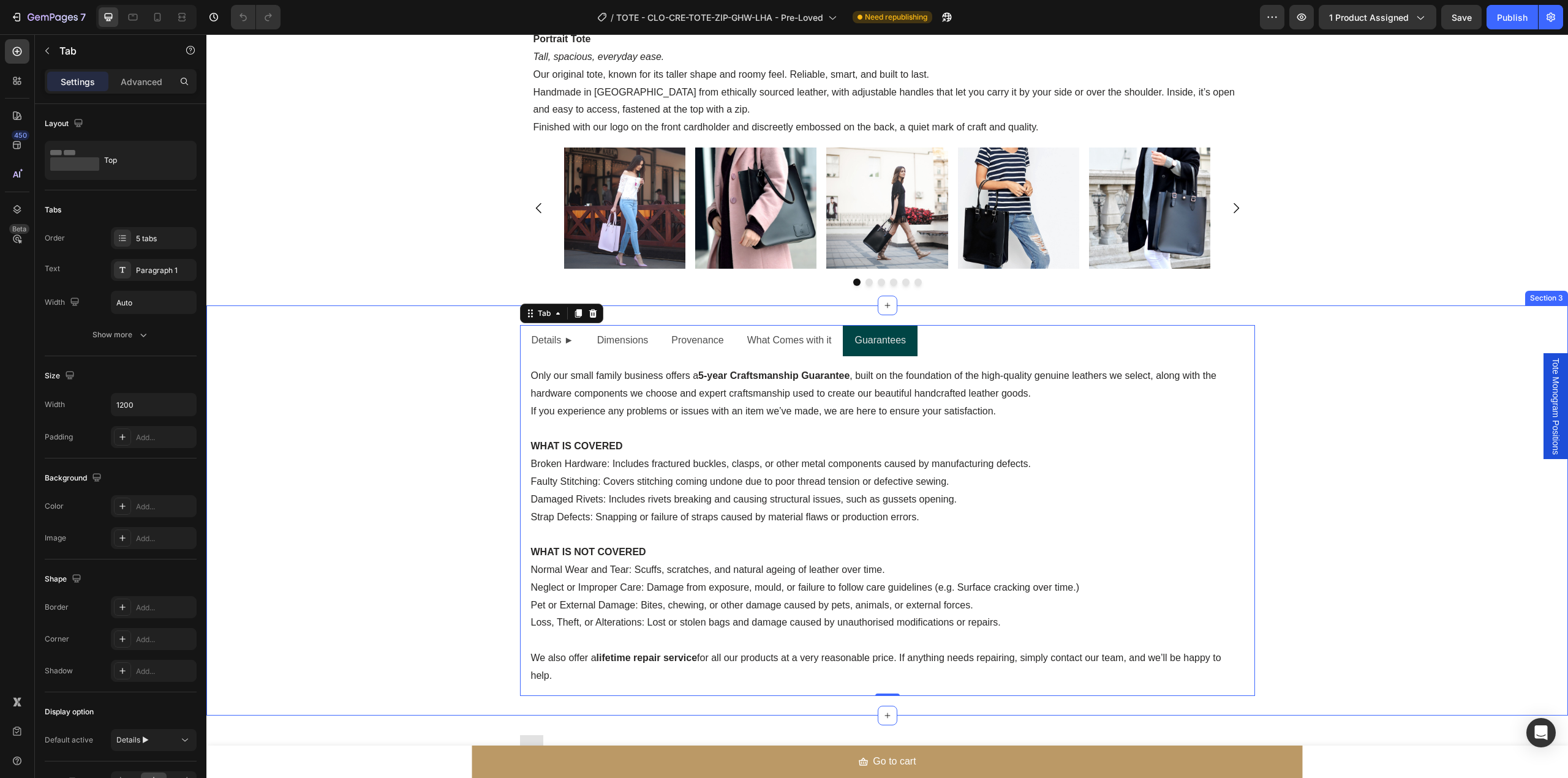
click at [1447, 441] on div "Details ► Dimensions Provenance What Comes with it Guarantees External Height T…" at bounding box center [887, 510] width 1362 height 370
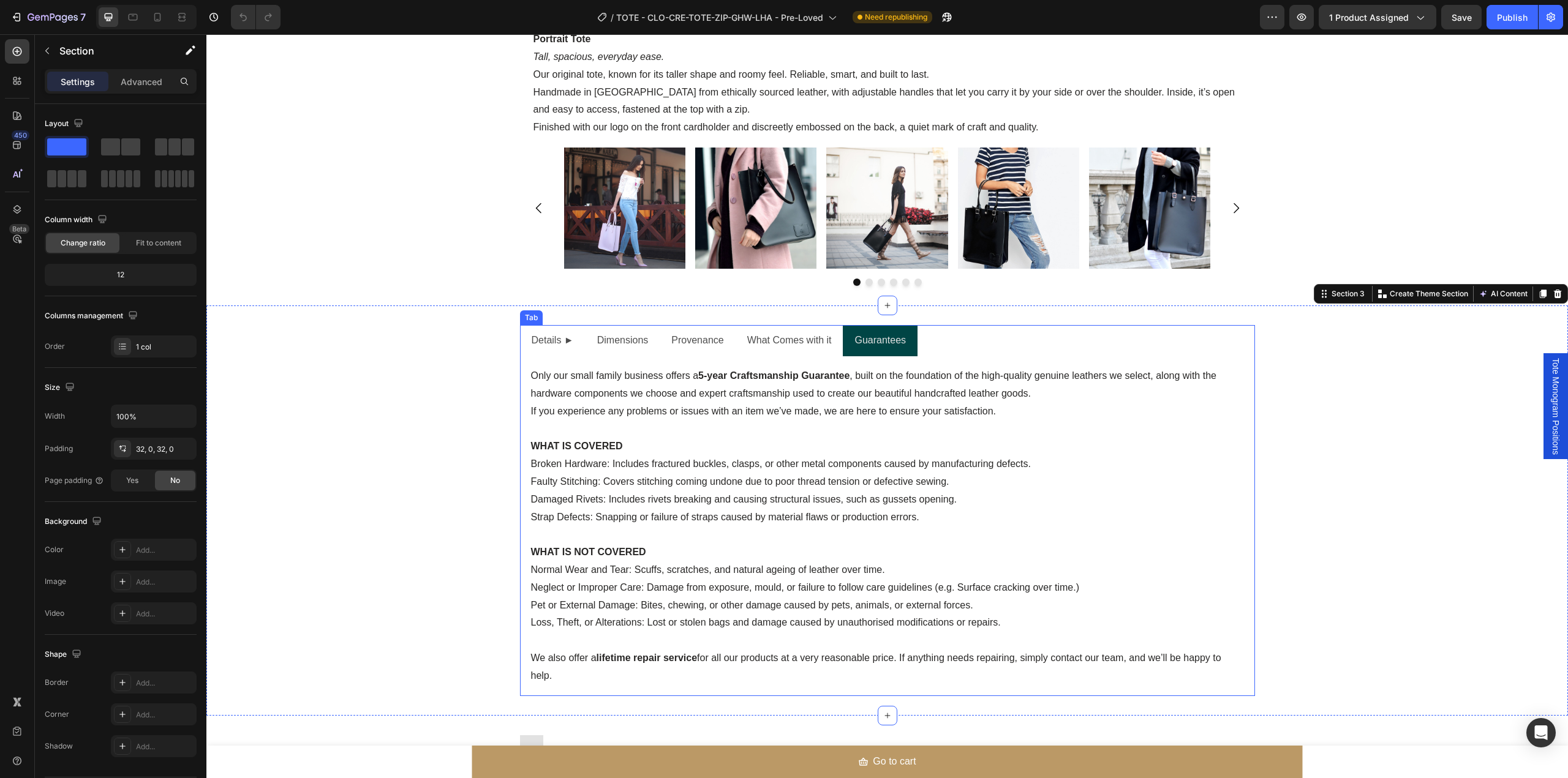
click at [532, 340] on p "Details ►" at bounding box center [552, 340] width 42 height 18
